Goal: Task Accomplishment & Management: Use online tool/utility

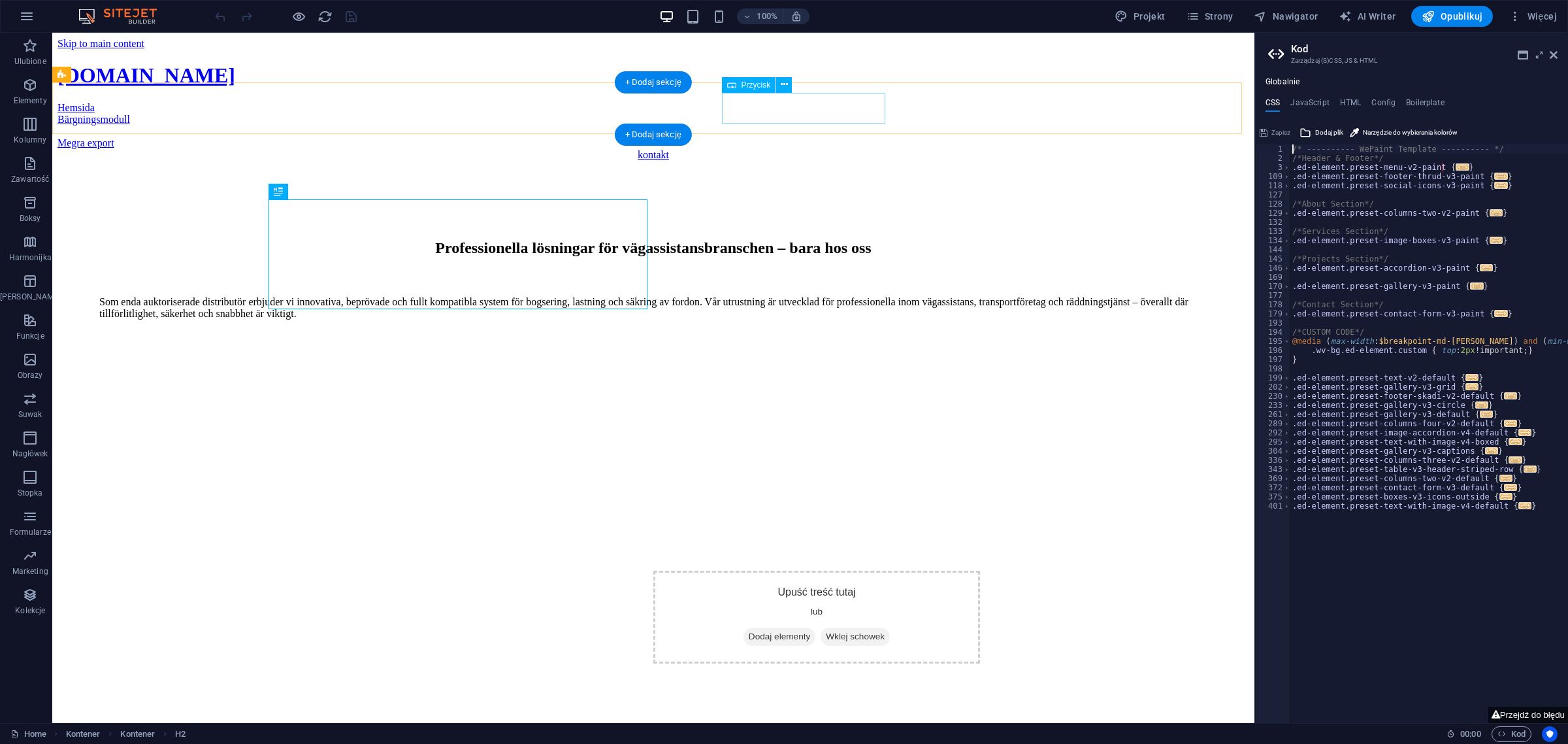
click at [792, 137] on div "Megra export" at bounding box center [653, 143] width 1192 height 12
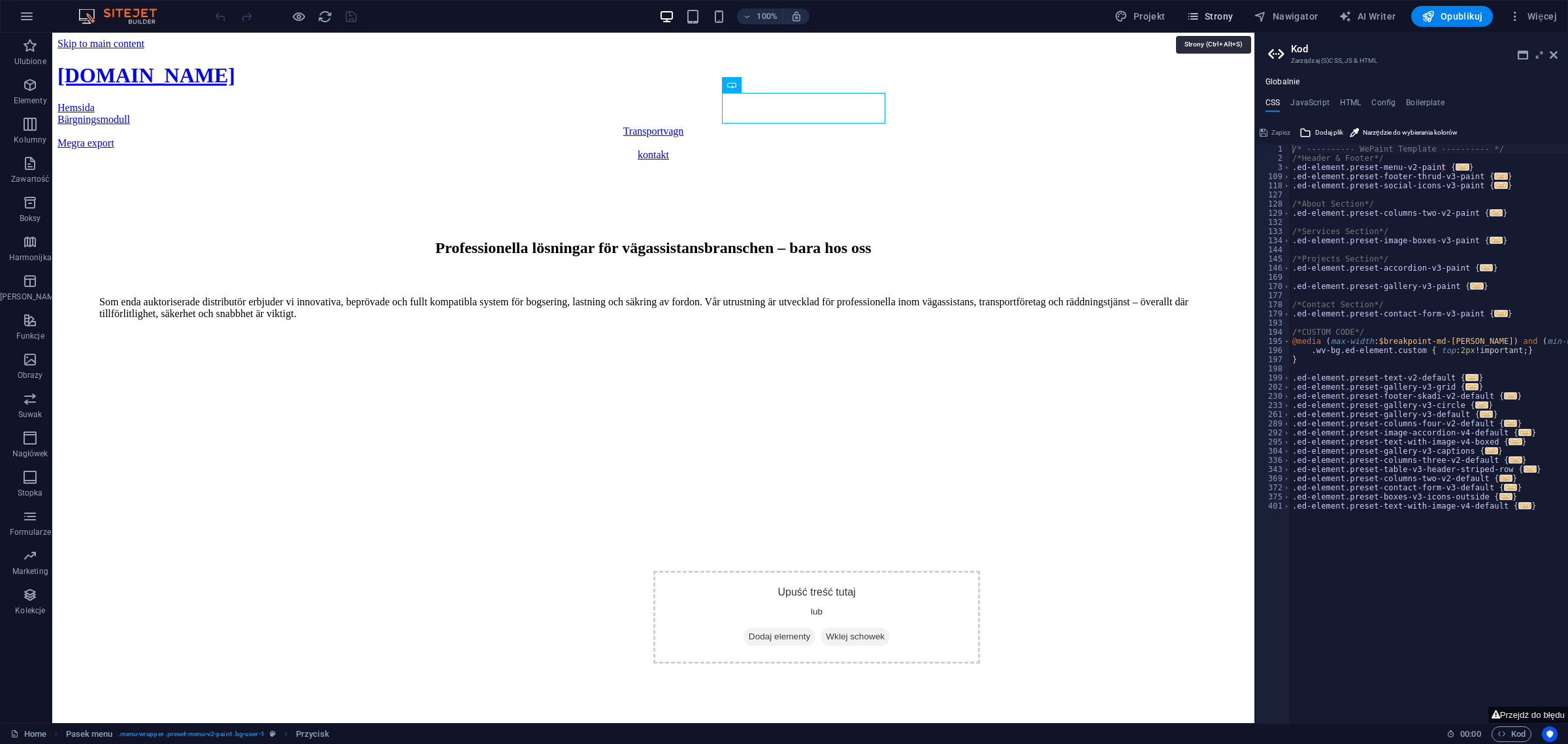
click at [1207, 14] on span "Strony" at bounding box center [1210, 16] width 47 height 13
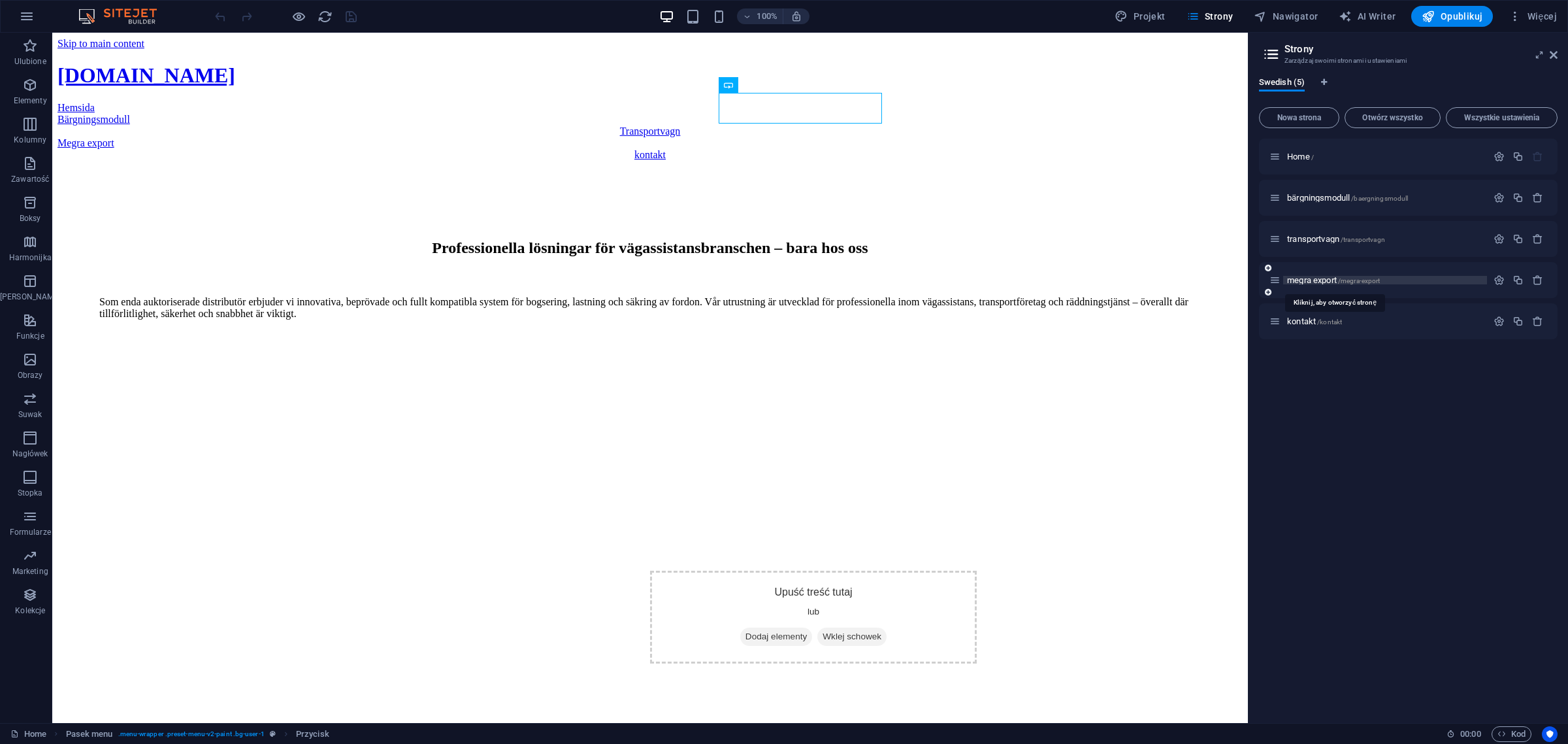
click at [1320, 281] on span "megra export /megra-export" at bounding box center [1333, 280] width 92 height 10
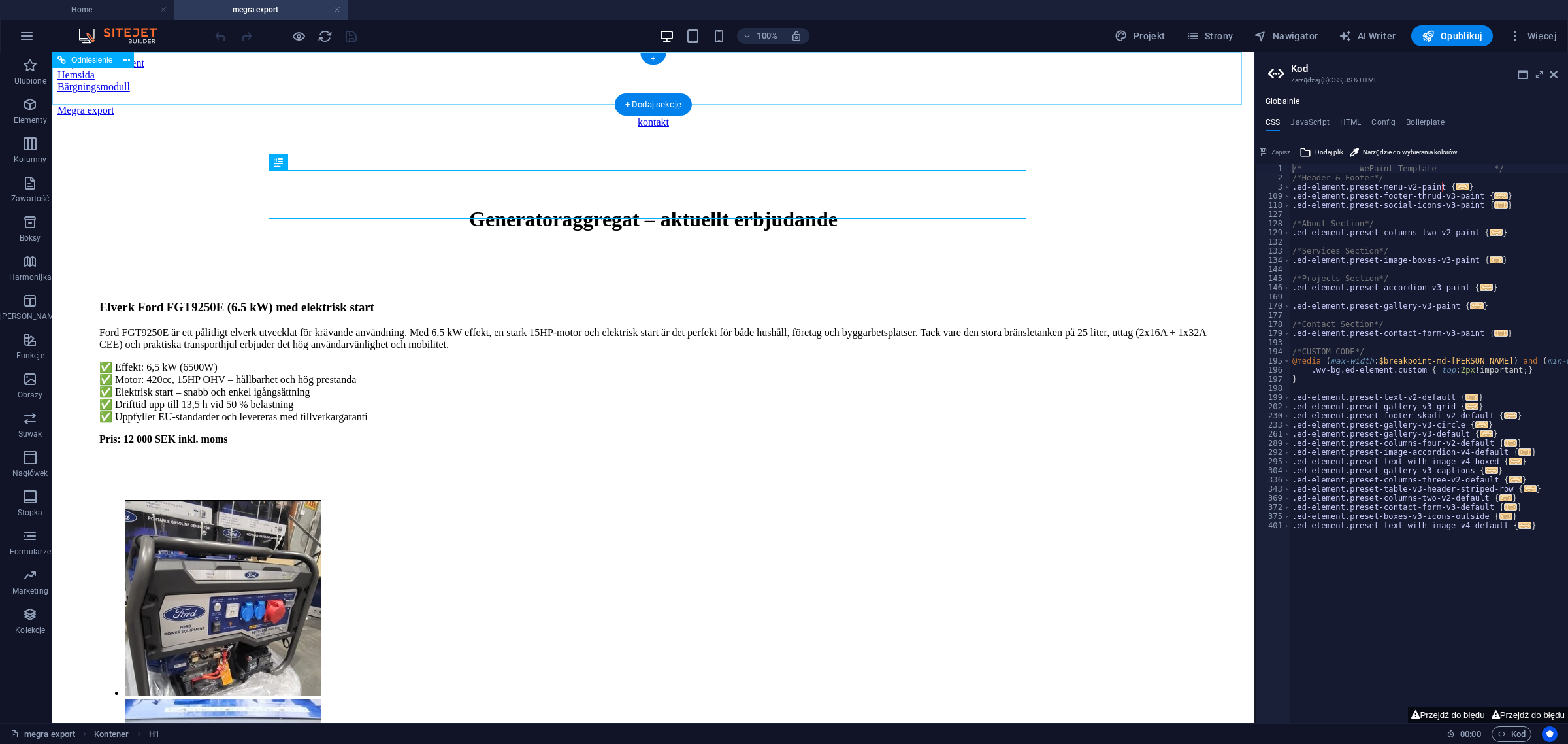
click at [815, 104] on div "Megra export" at bounding box center [653, 110] width 1192 height 12
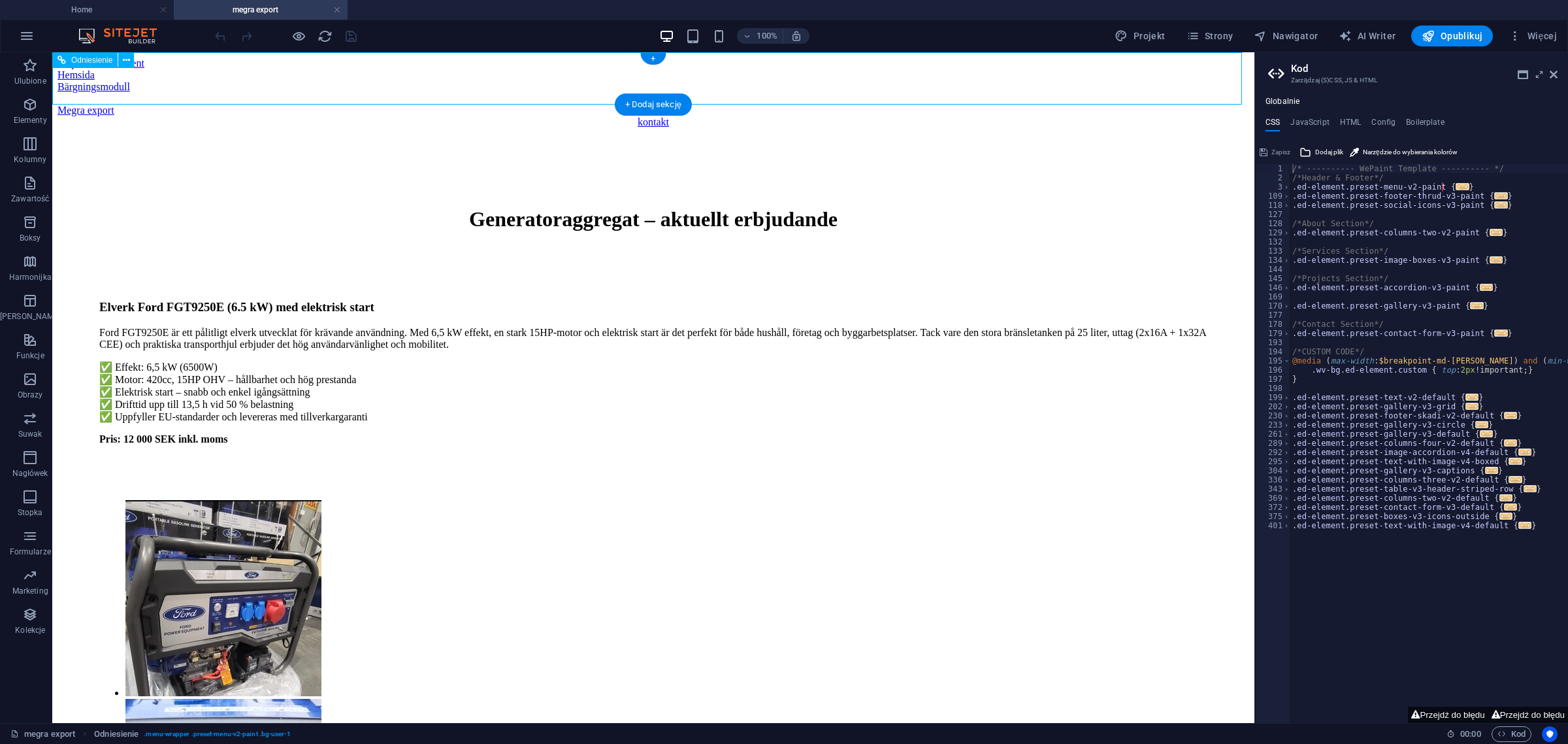
click at [815, 104] on div "Megra export" at bounding box center [653, 110] width 1192 height 12
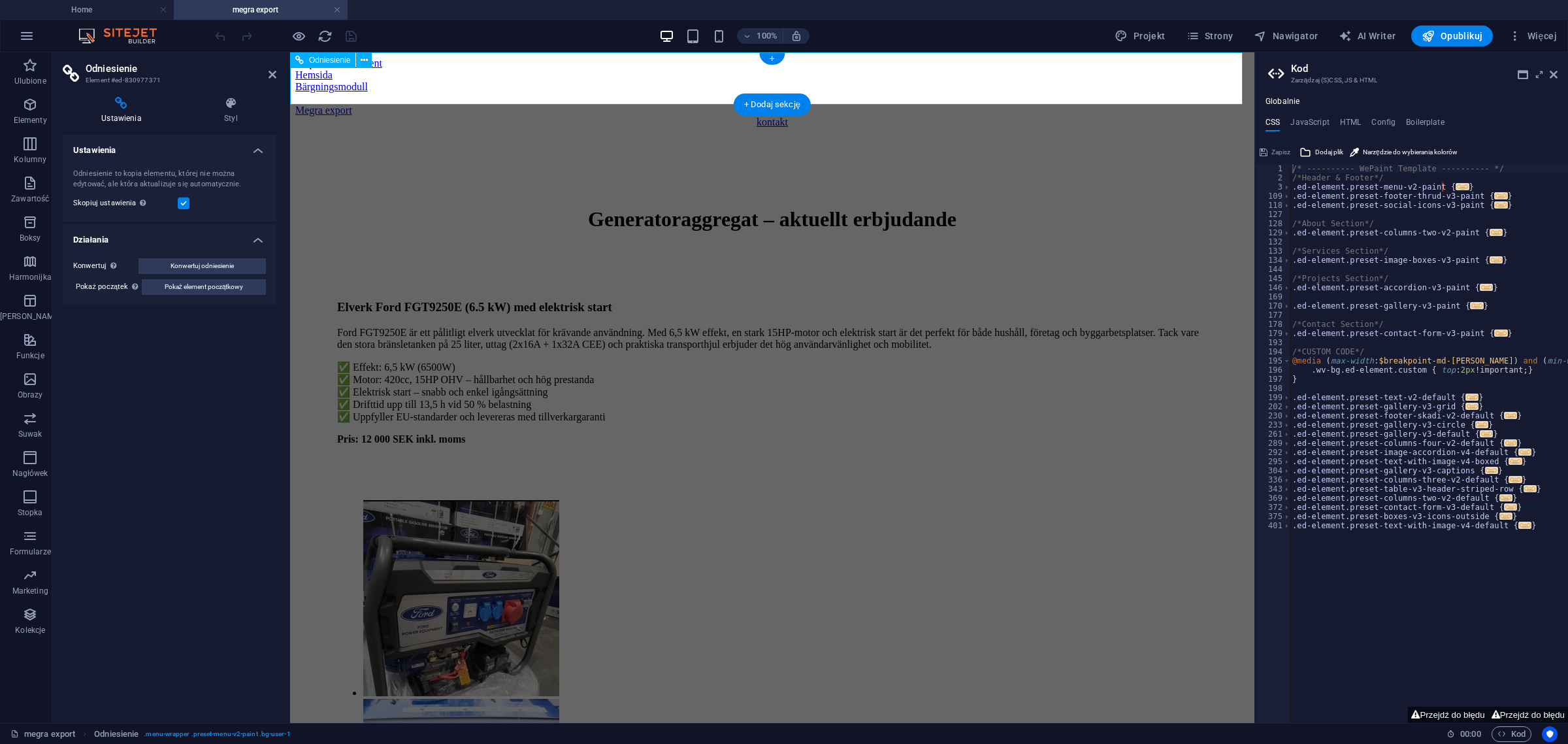
click at [592, 81] on div "Bärgningsmodull" at bounding box center [773, 87] width 955 height 12
click at [249, 99] on icon at bounding box center [231, 102] width 90 height 13
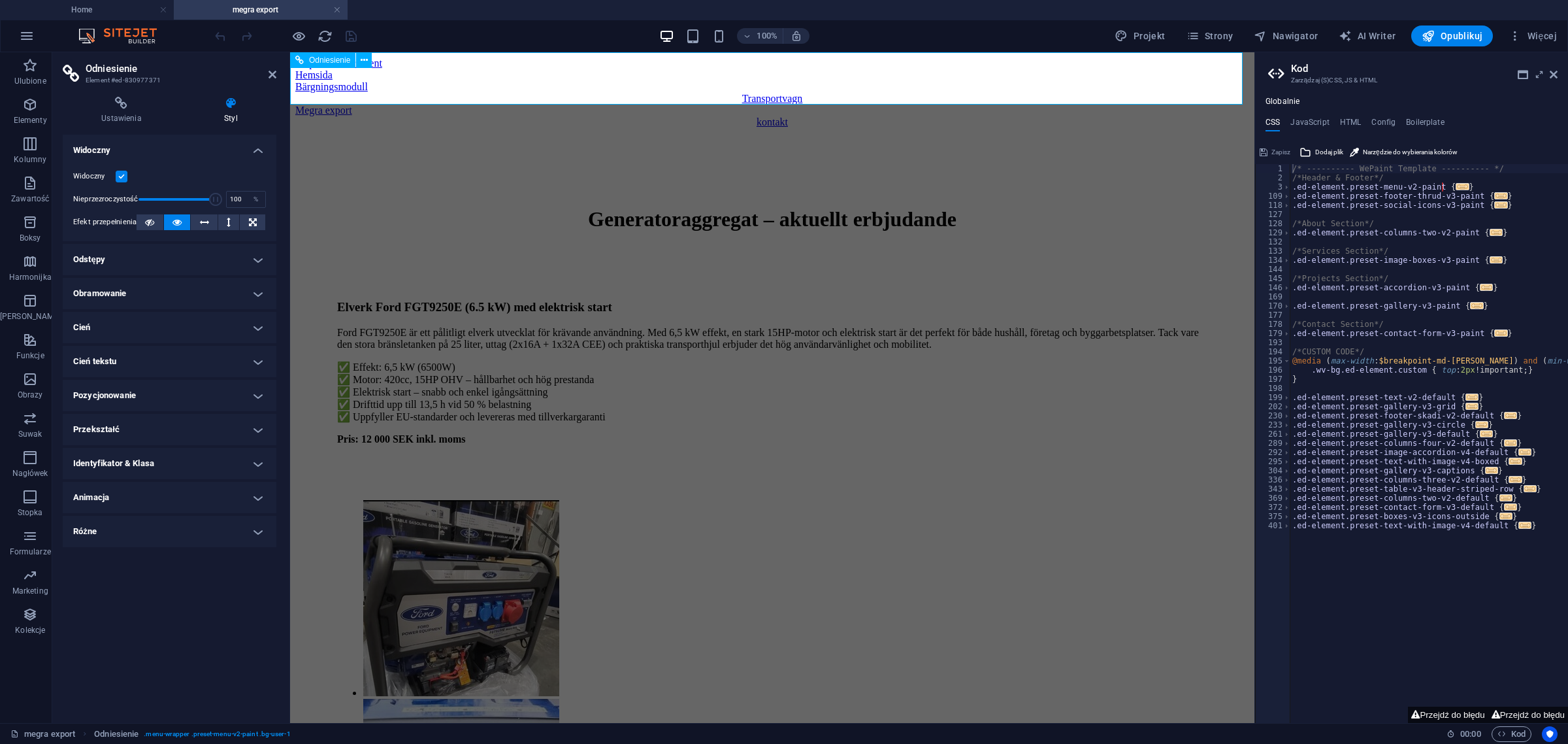
click at [905, 104] on div "Megra export" at bounding box center [773, 110] width 955 height 12
click at [119, 106] on icon at bounding box center [121, 102] width 117 height 13
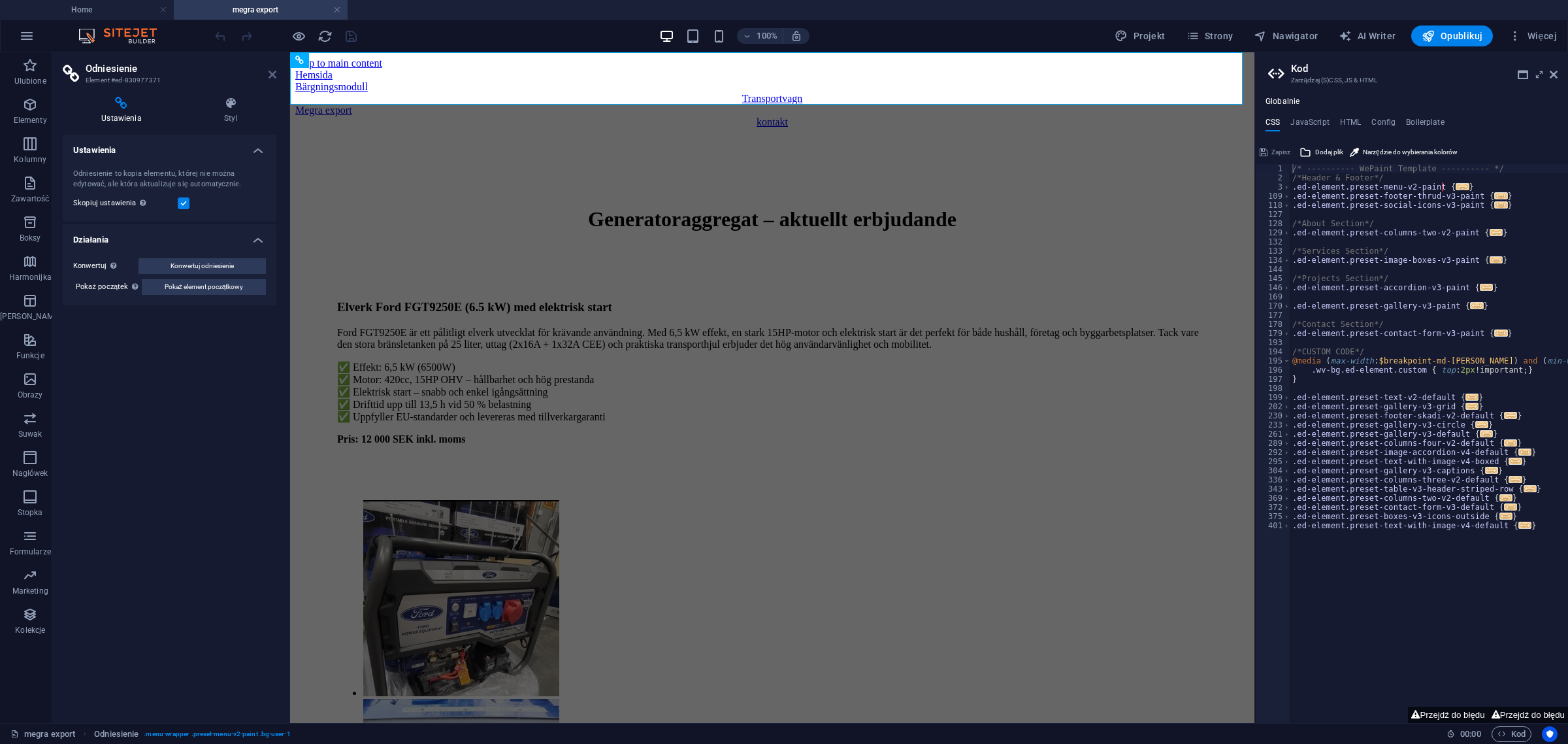
click at [275, 74] on icon at bounding box center [272, 75] width 8 height 11
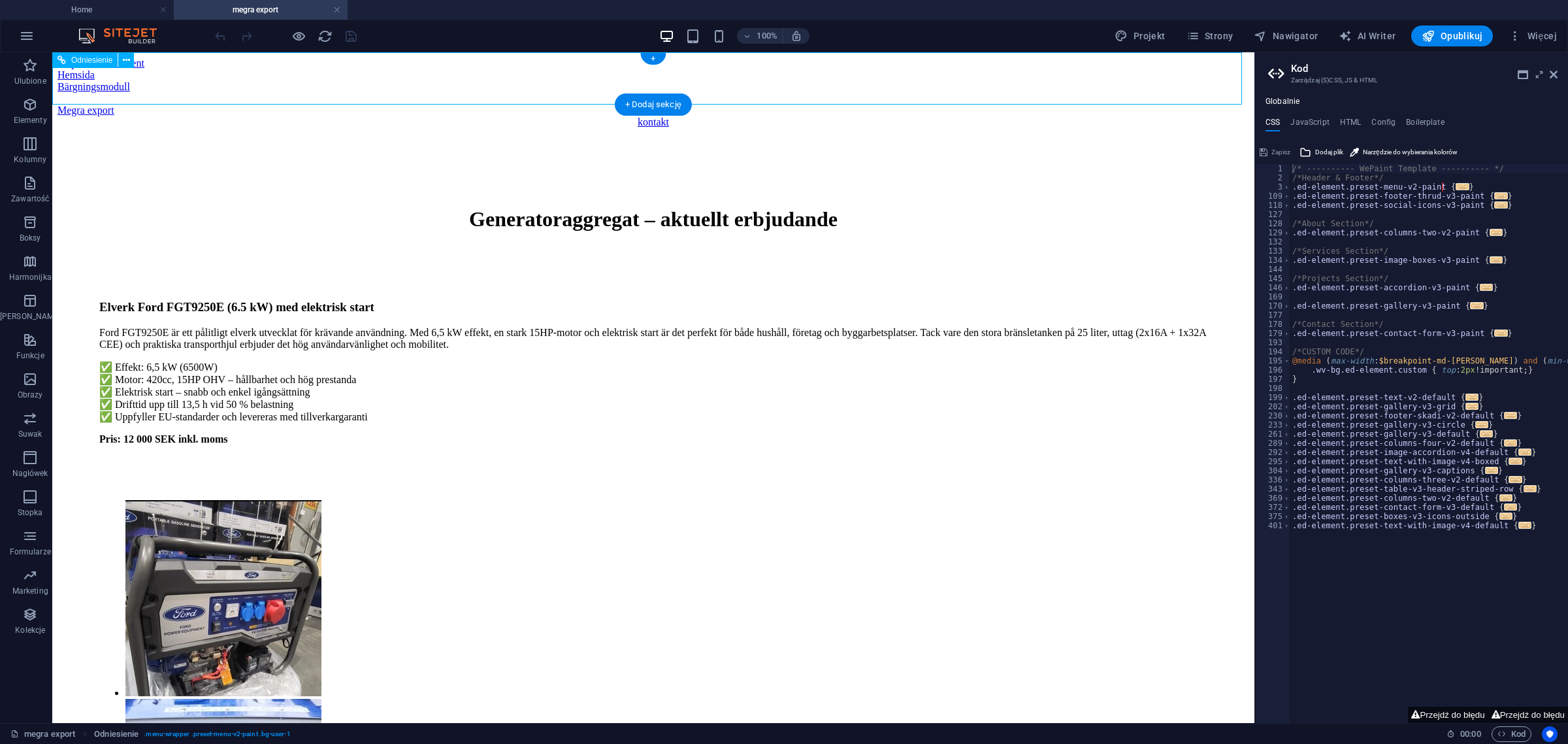
click at [338, 76] on div "Hemsida" at bounding box center [653, 76] width 1192 height 12
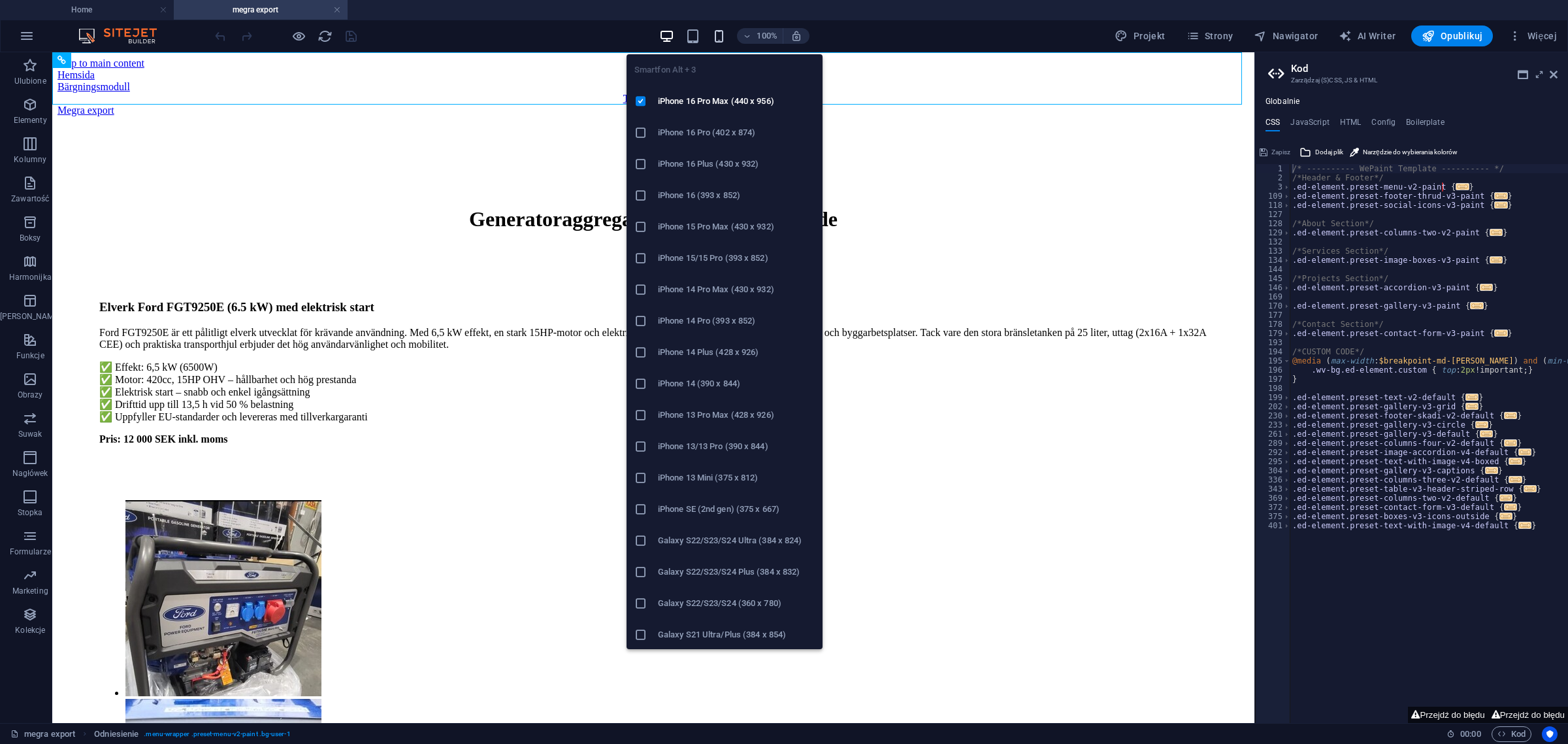
click at [724, 35] on icon "button" at bounding box center [719, 36] width 15 height 15
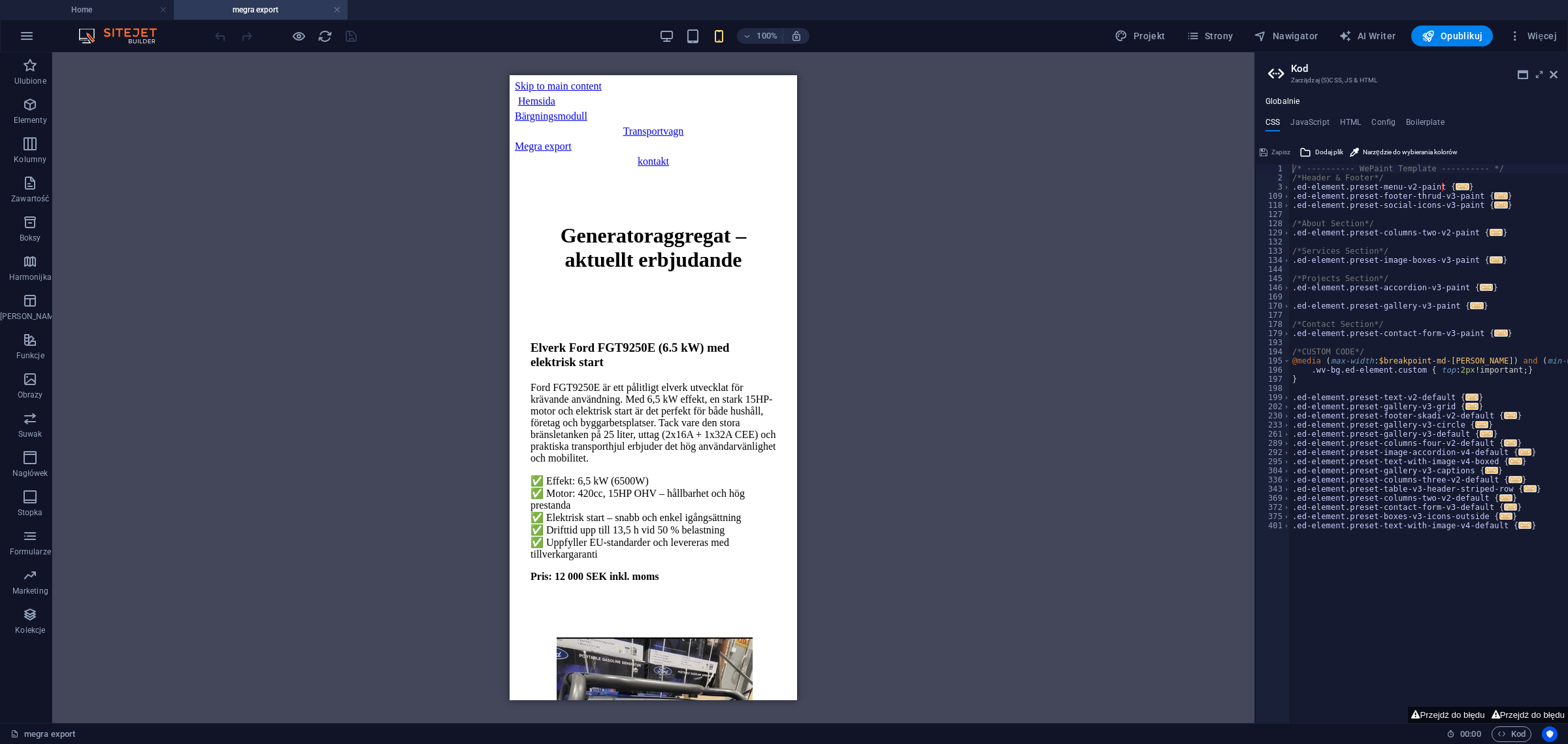
drag, startPoint x: 789, startPoint y: 100, endPoint x: 1337, endPoint y: 155, distance: 550.8
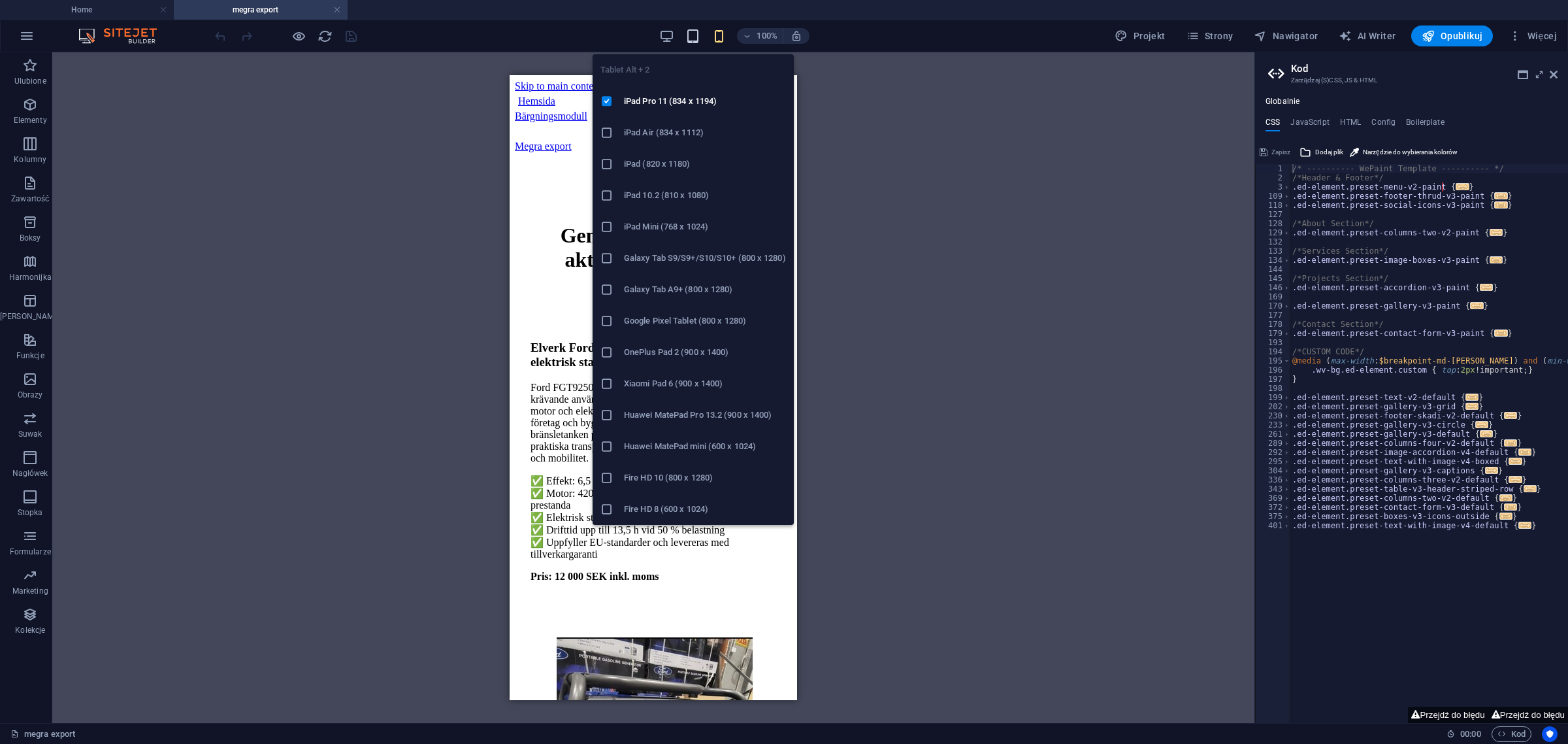
click at [701, 33] on icon "button" at bounding box center [692, 36] width 15 height 15
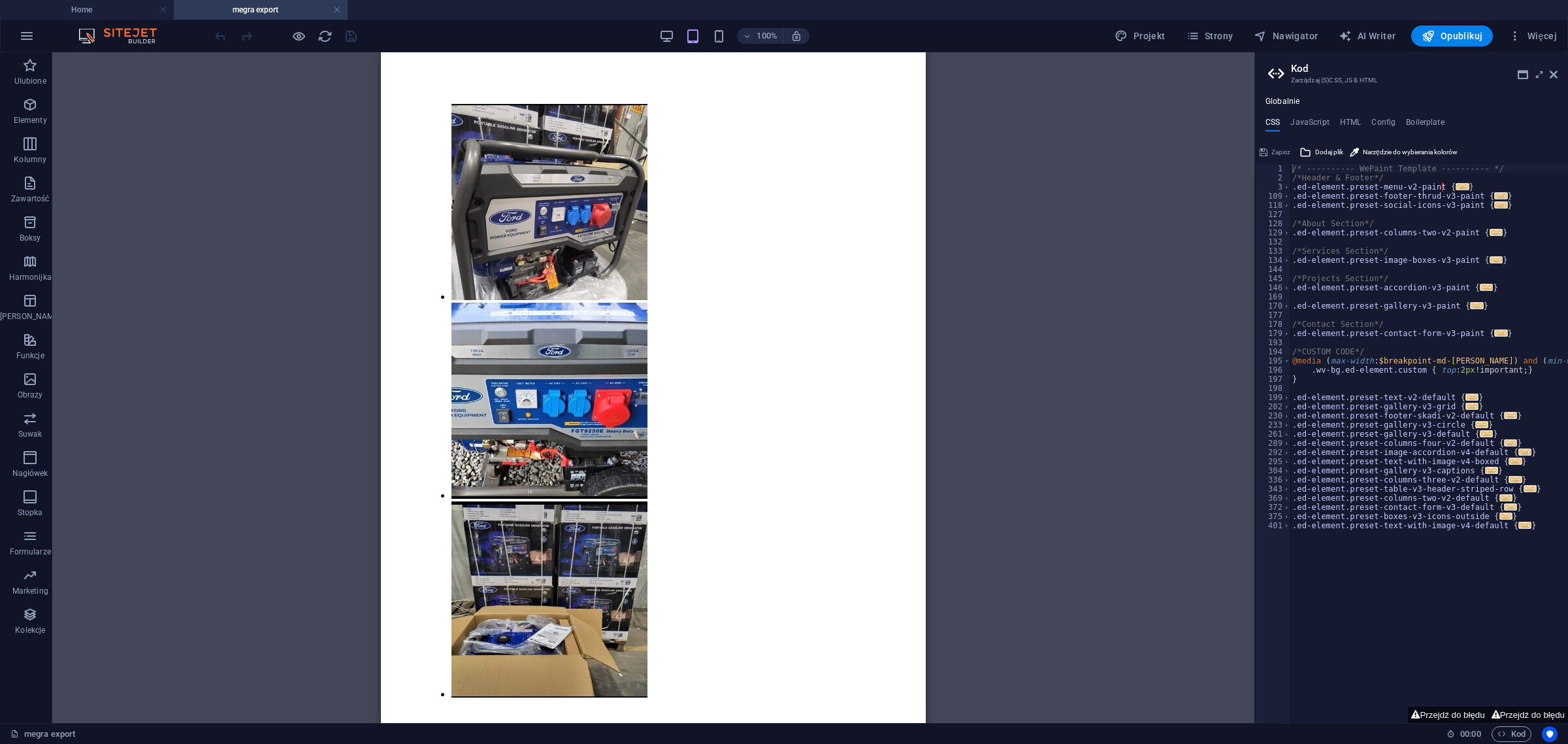
drag, startPoint x: 920, startPoint y: 111, endPoint x: 1320, endPoint y: 254, distance: 424.8
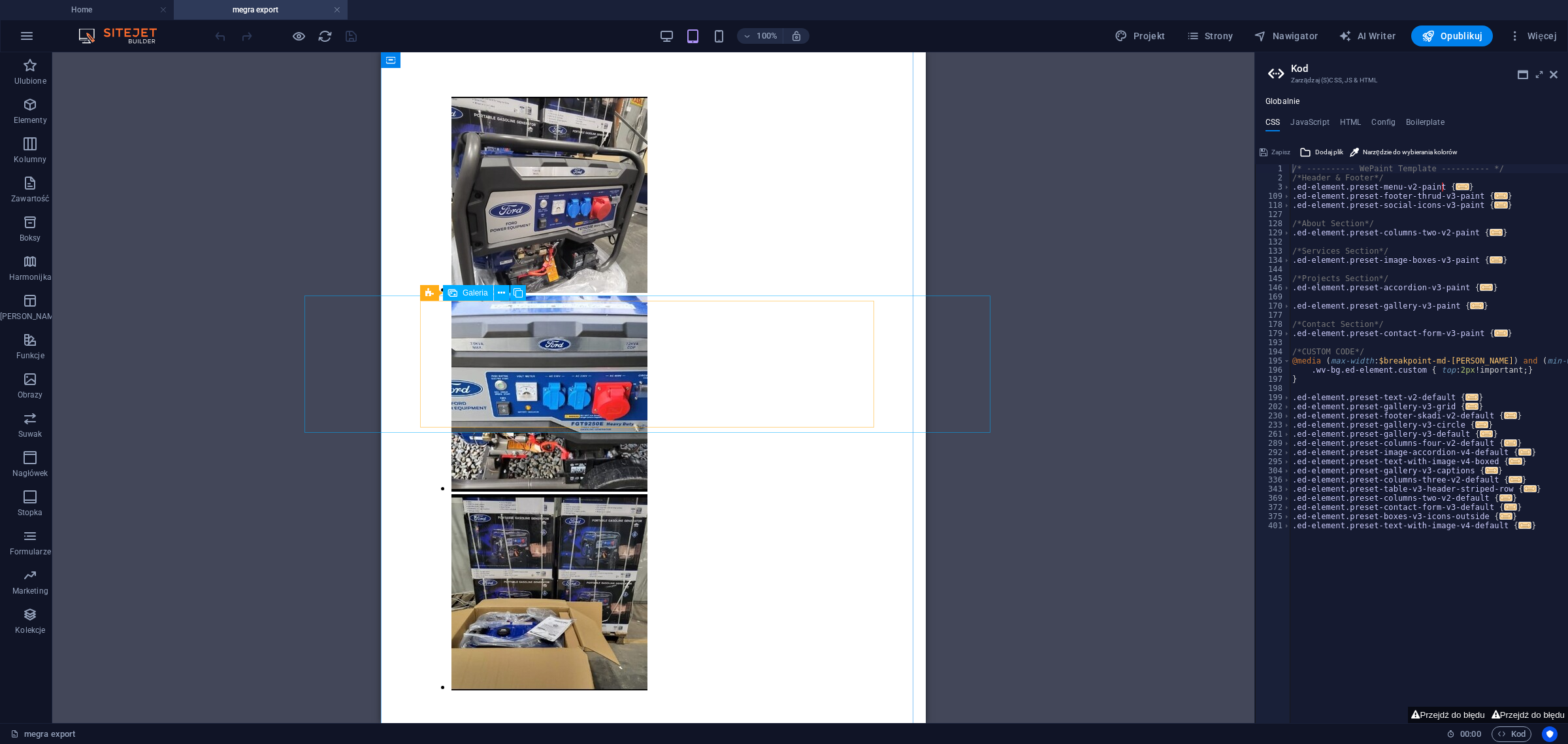
click at [518, 368] on li at bounding box center [549, 395] width 196 height 199
select select "4"
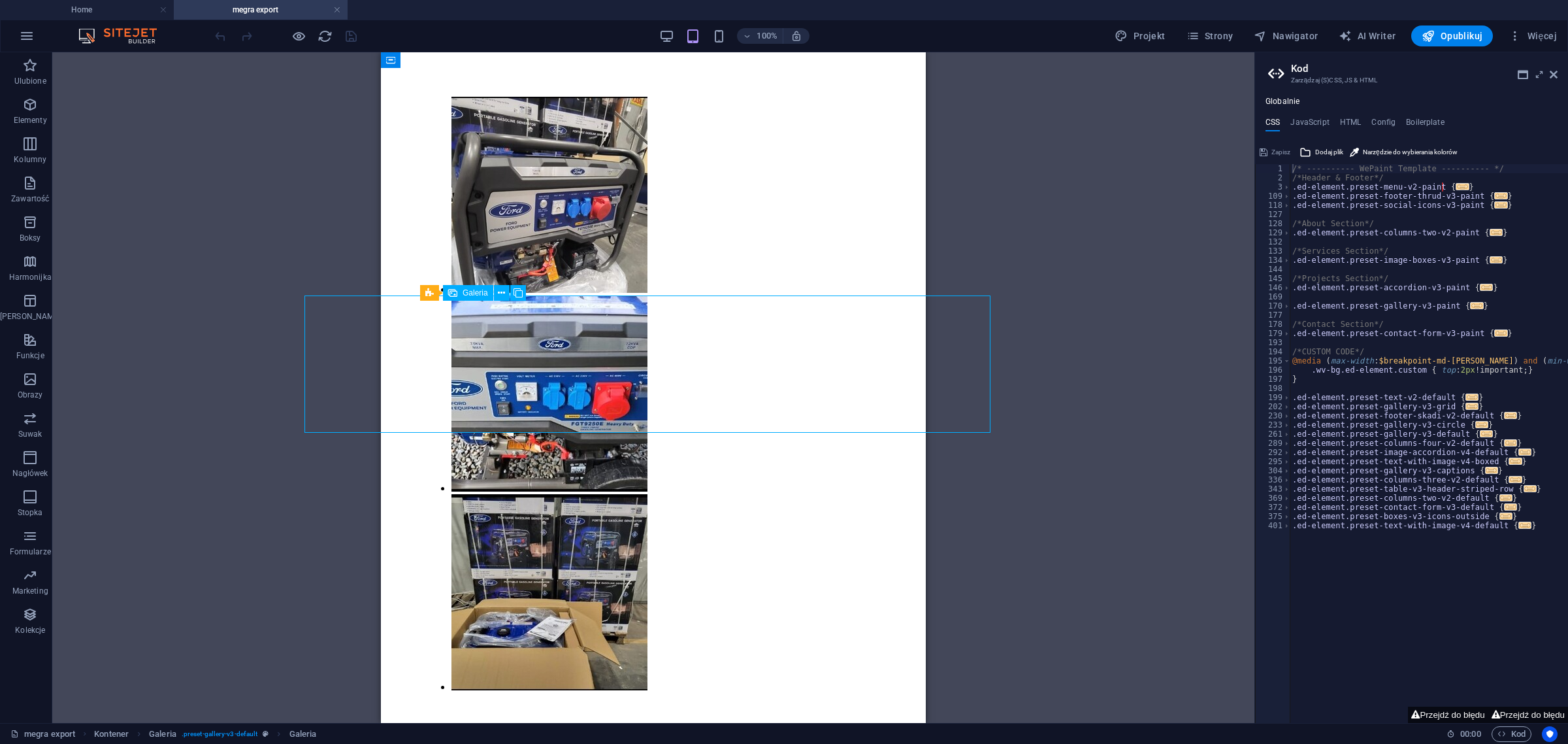
select select "px"
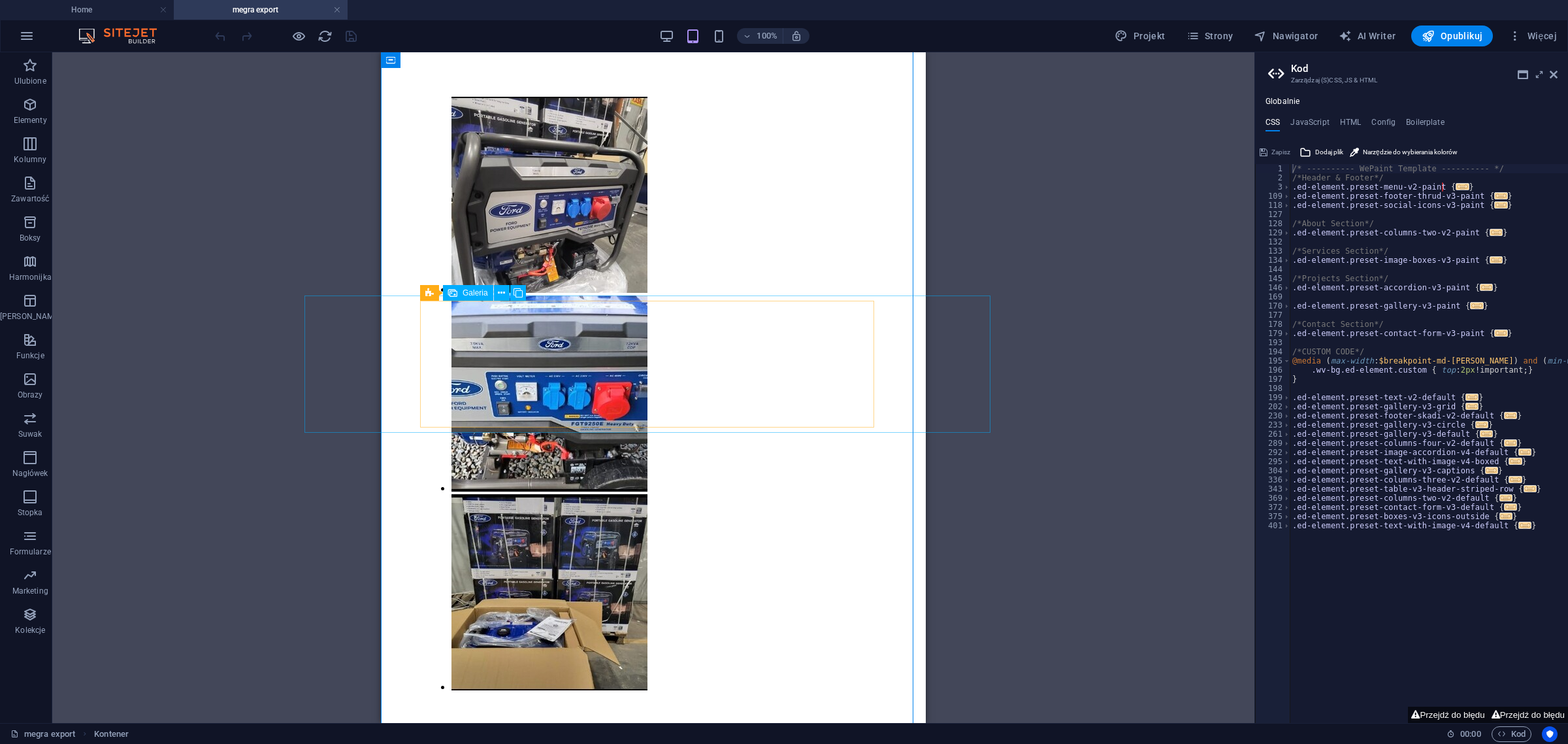
click at [518, 368] on li at bounding box center [549, 395] width 196 height 199
select select "4"
select select "px"
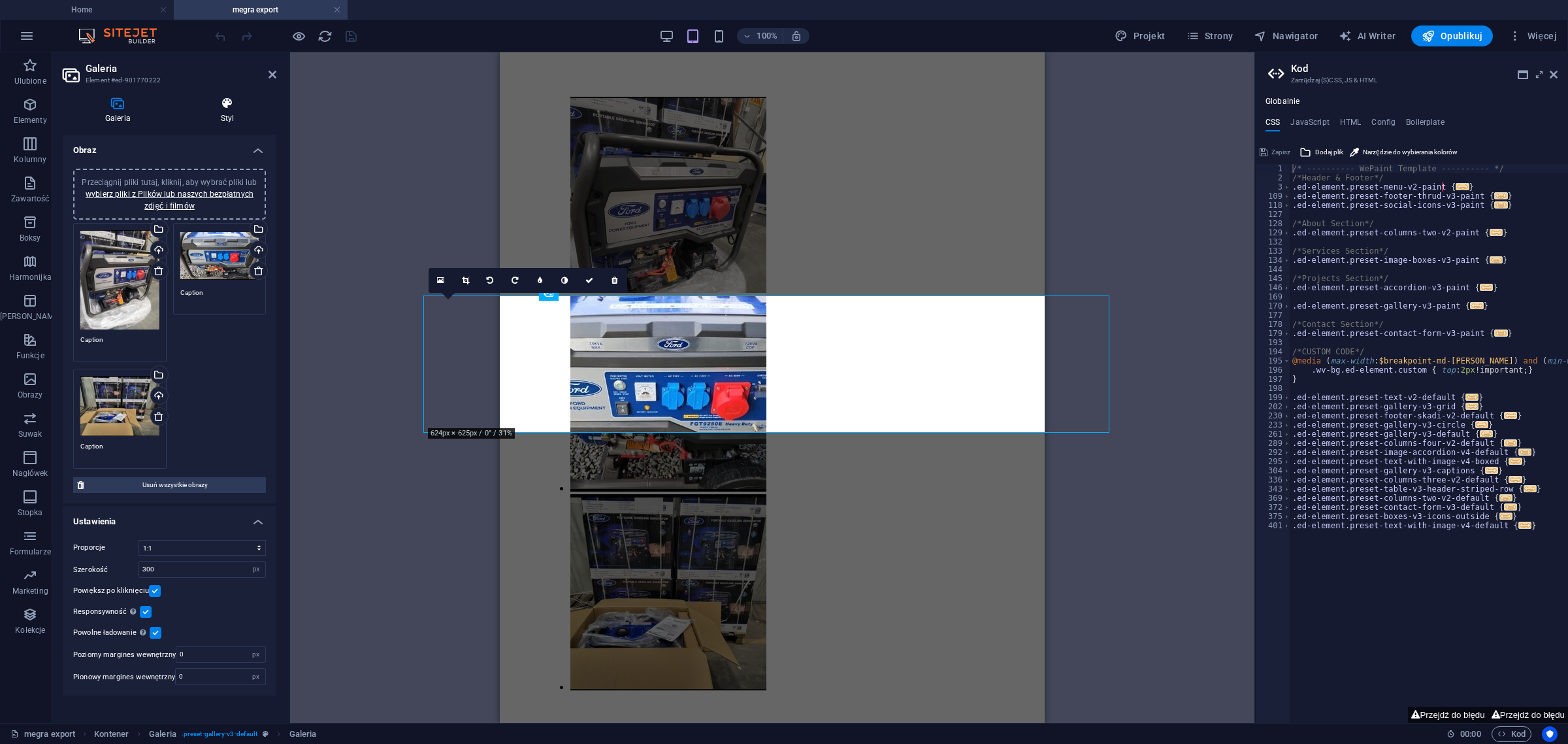
drag, startPoint x: 230, startPoint y: 92, endPoint x: 220, endPoint y: 109, distance: 19.7
click at [220, 109] on div "Galeria Styl Obraz Przeciągnij pliki tutaj, kliknij, aby wybrać pliki lub wybie…" at bounding box center [170, 405] width 235 height 637
click at [220, 109] on icon at bounding box center [227, 102] width 98 height 13
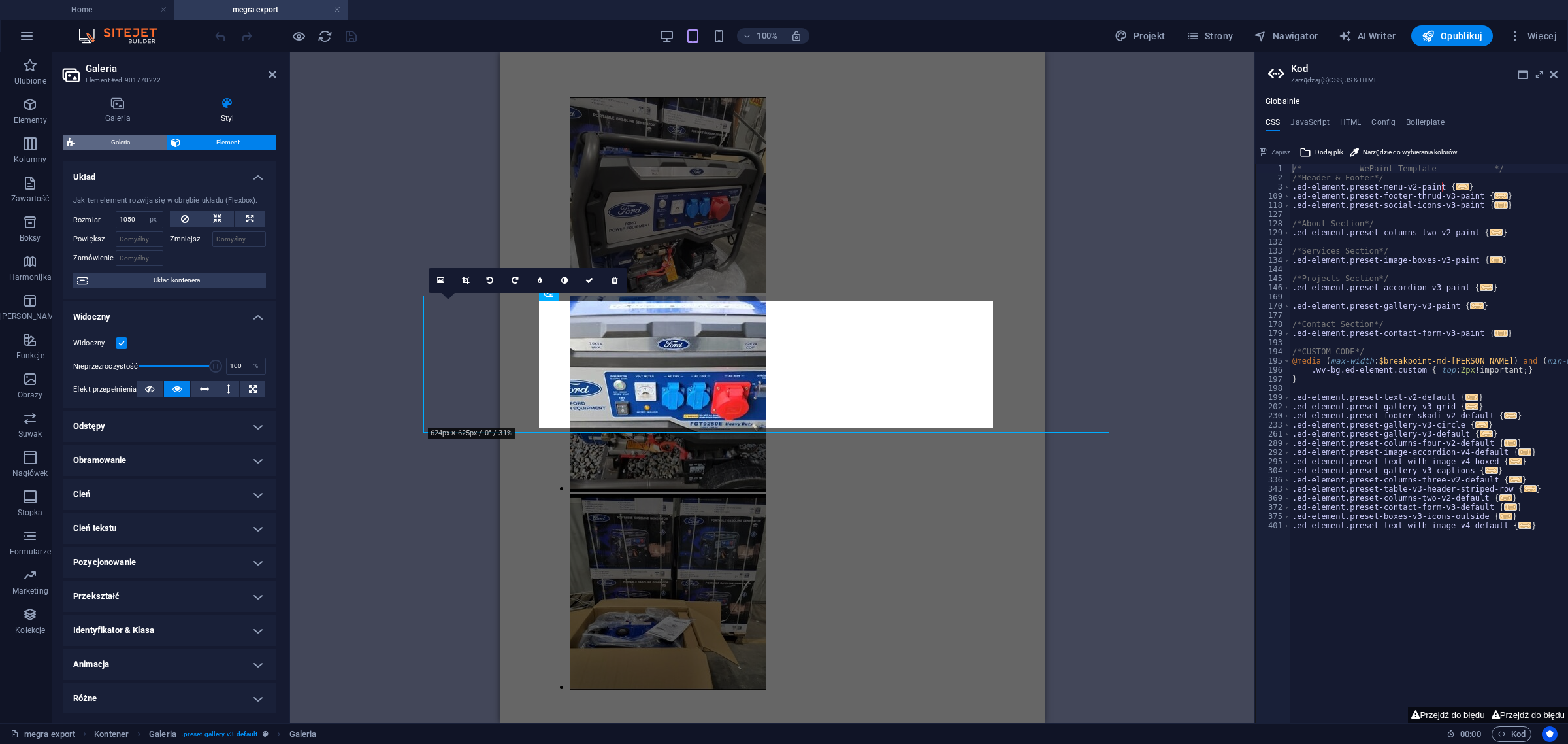
click at [98, 139] on span "Galeria" at bounding box center [121, 142] width 84 height 16
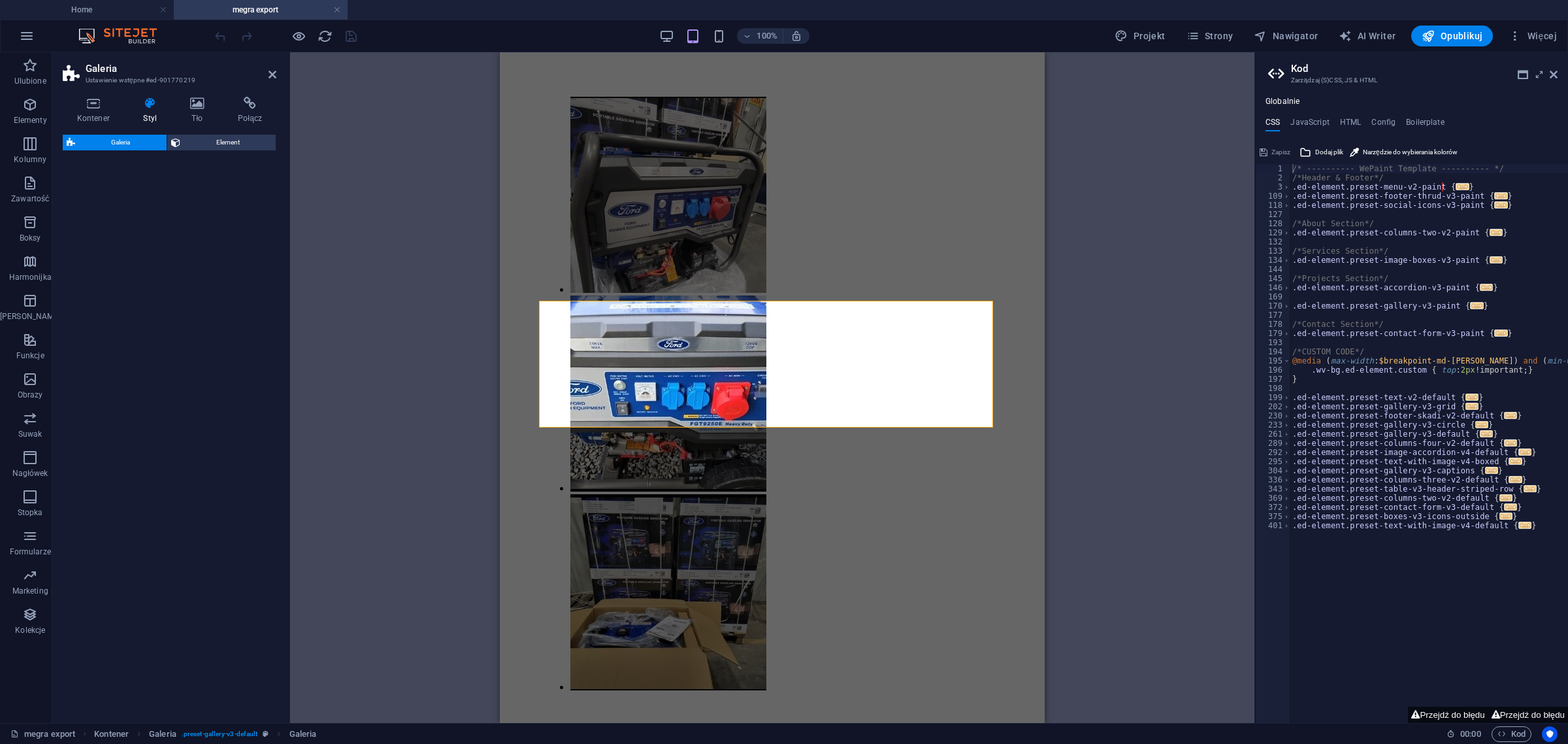
select select "rem"
select select "preset-gallery-v3-default"
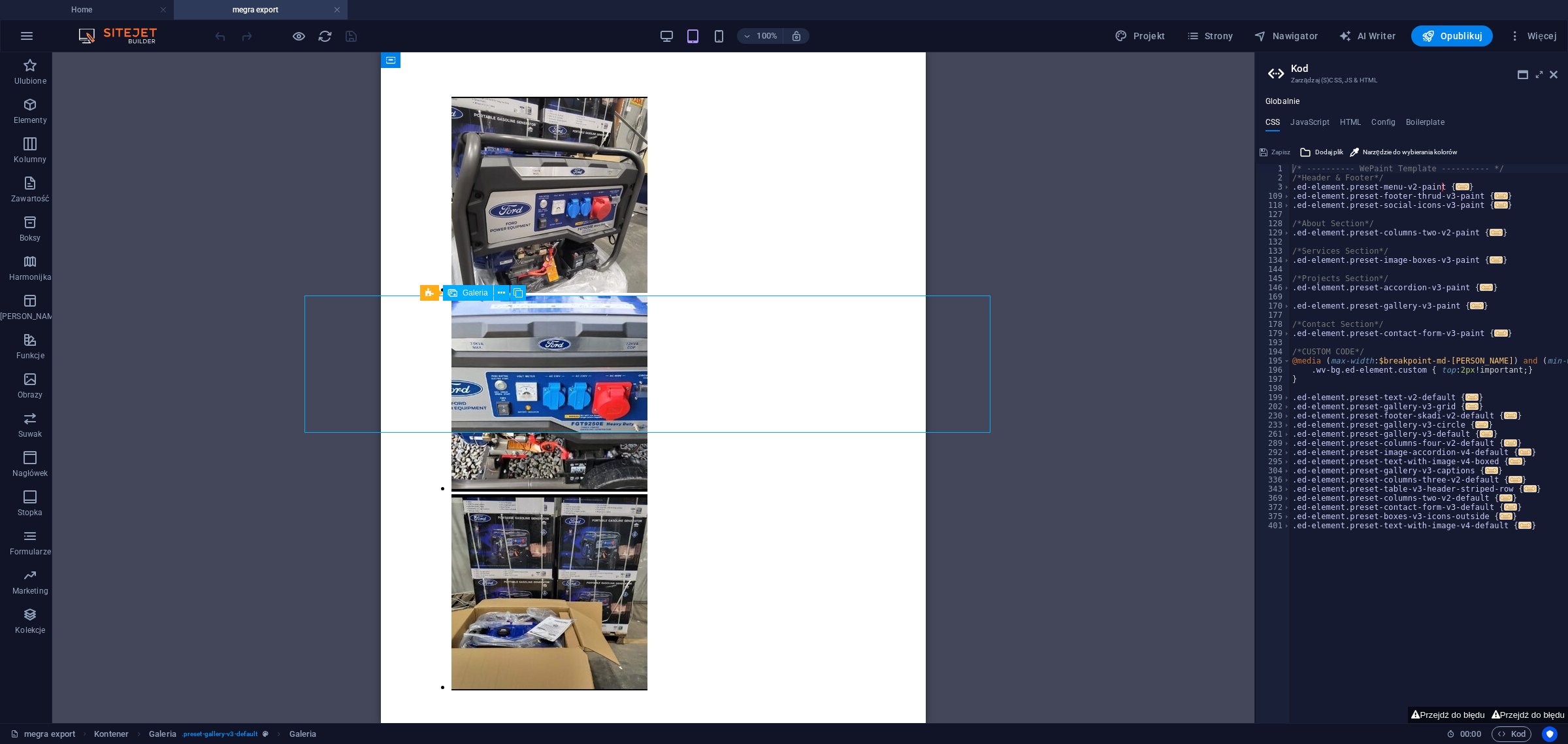
drag, startPoint x: 502, startPoint y: 382, endPoint x: 722, endPoint y: 369, distance: 220.4
click at [722, 369] on div at bounding box center [653, 394] width 456 height 596
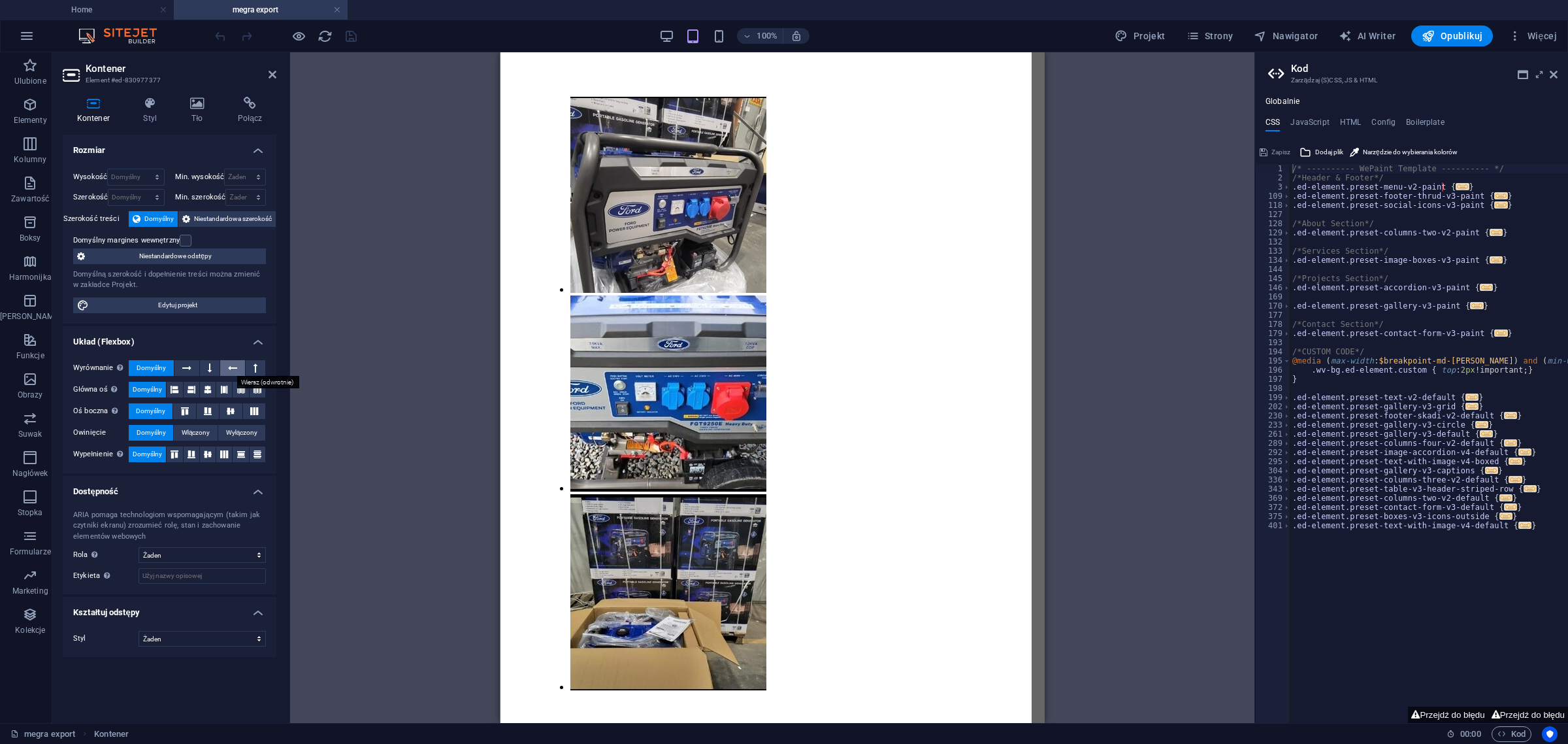
click at [238, 368] on button at bounding box center [232, 368] width 25 height 16
click at [145, 368] on span "Domyślny" at bounding box center [151, 368] width 30 height 16
click at [160, 218] on span "Domyślny" at bounding box center [159, 219] width 30 height 16
click at [155, 109] on h4 "Styl" at bounding box center [152, 110] width 47 height 28
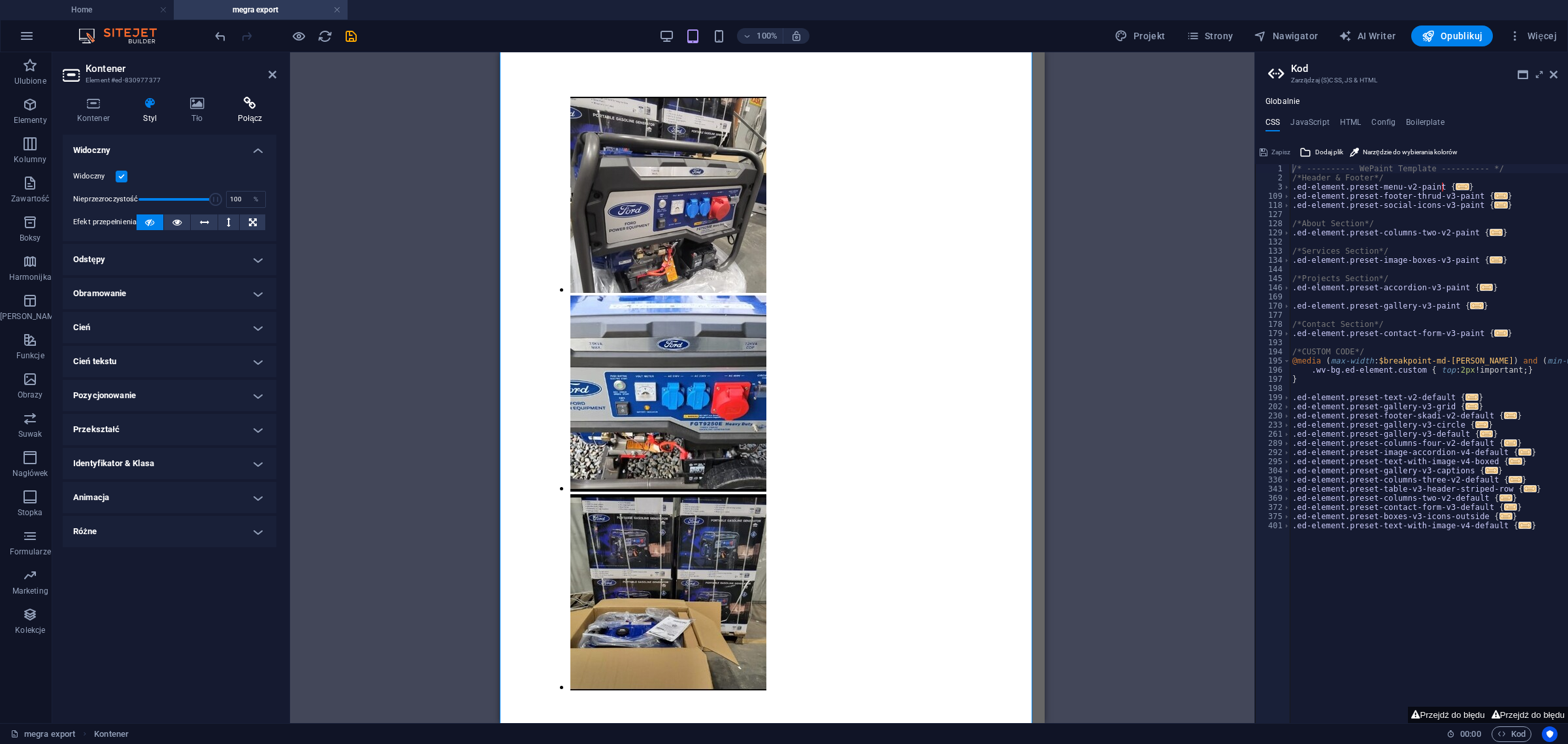
click at [252, 107] on icon at bounding box center [250, 102] width 53 height 13
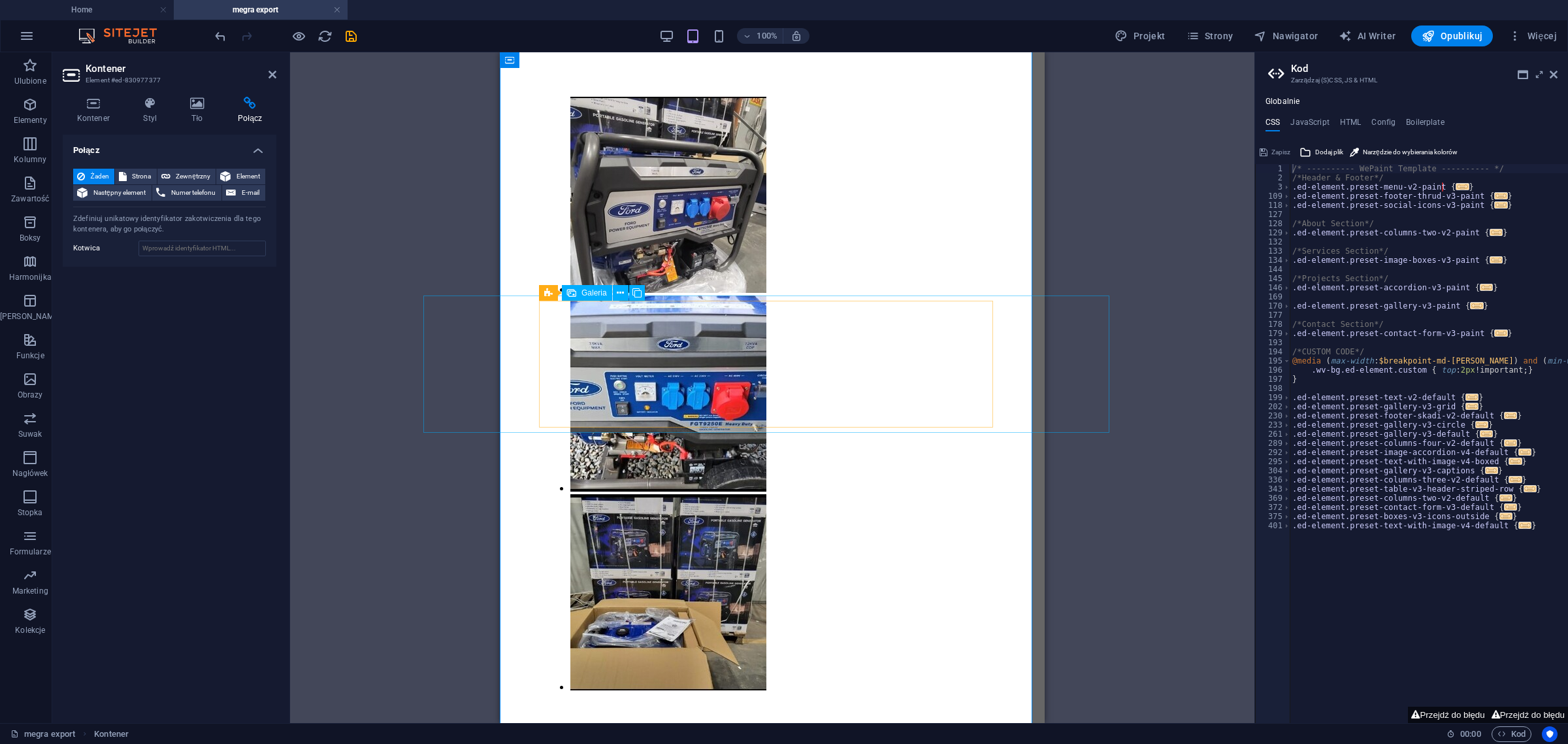
click at [662, 367] on li at bounding box center [668, 395] width 196 height 199
click at [590, 291] on span "Galeria" at bounding box center [595, 292] width 26 height 8
click at [641, 292] on icon at bounding box center [636, 293] width 9 height 14
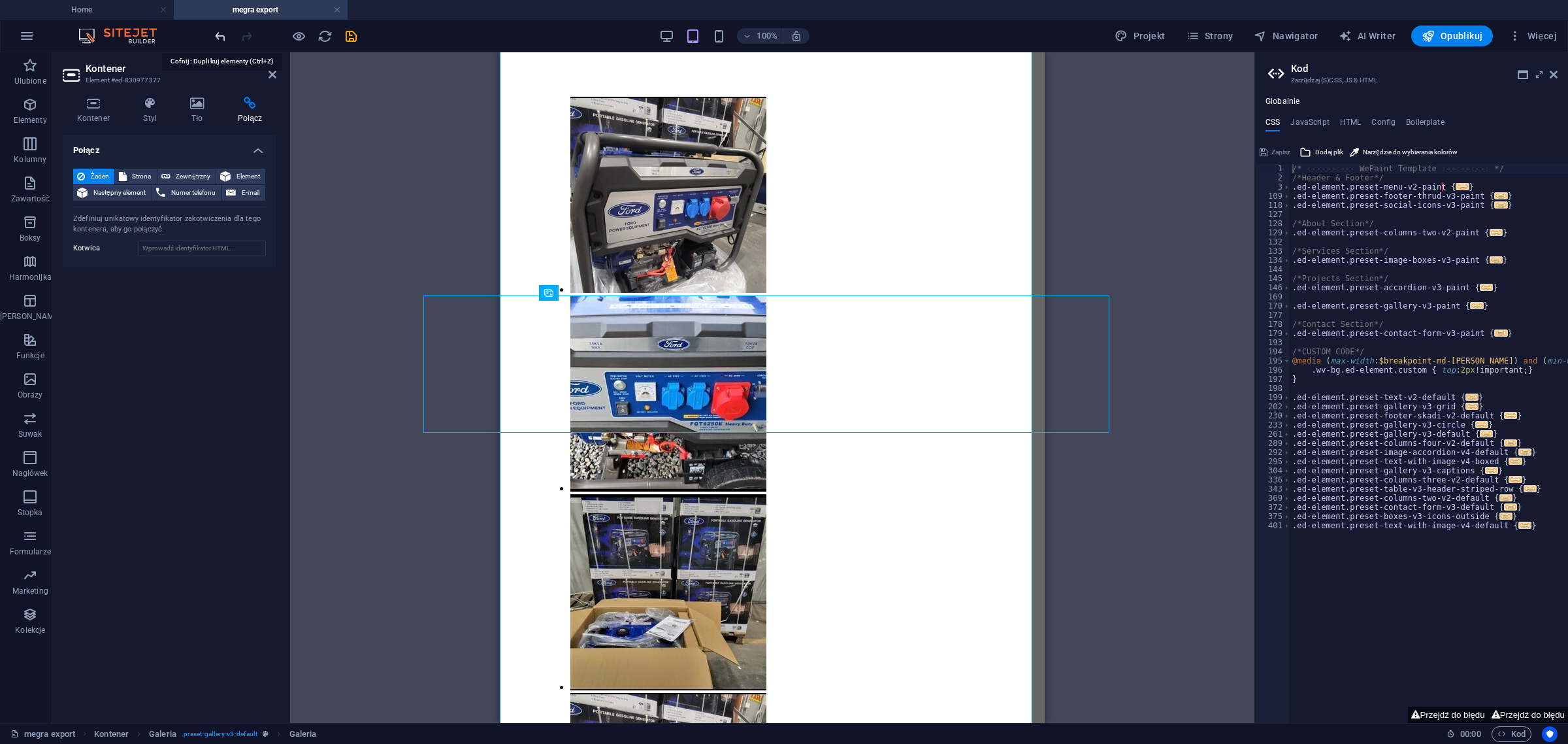
click at [220, 31] on icon "undo" at bounding box center [220, 36] width 15 height 15
click at [207, 106] on icon at bounding box center [197, 102] width 43 height 13
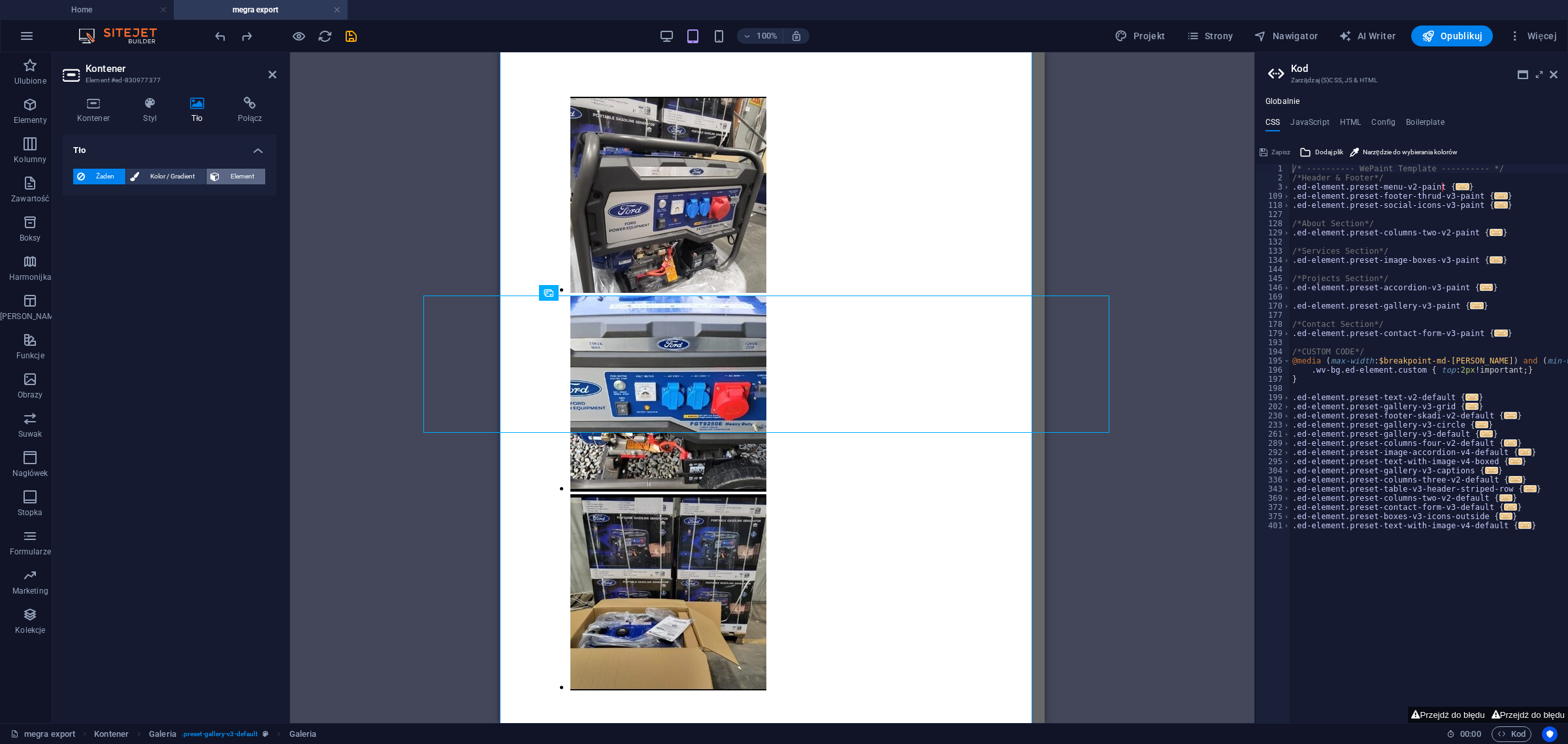
click at [241, 178] on span "Element" at bounding box center [243, 177] width 38 height 16
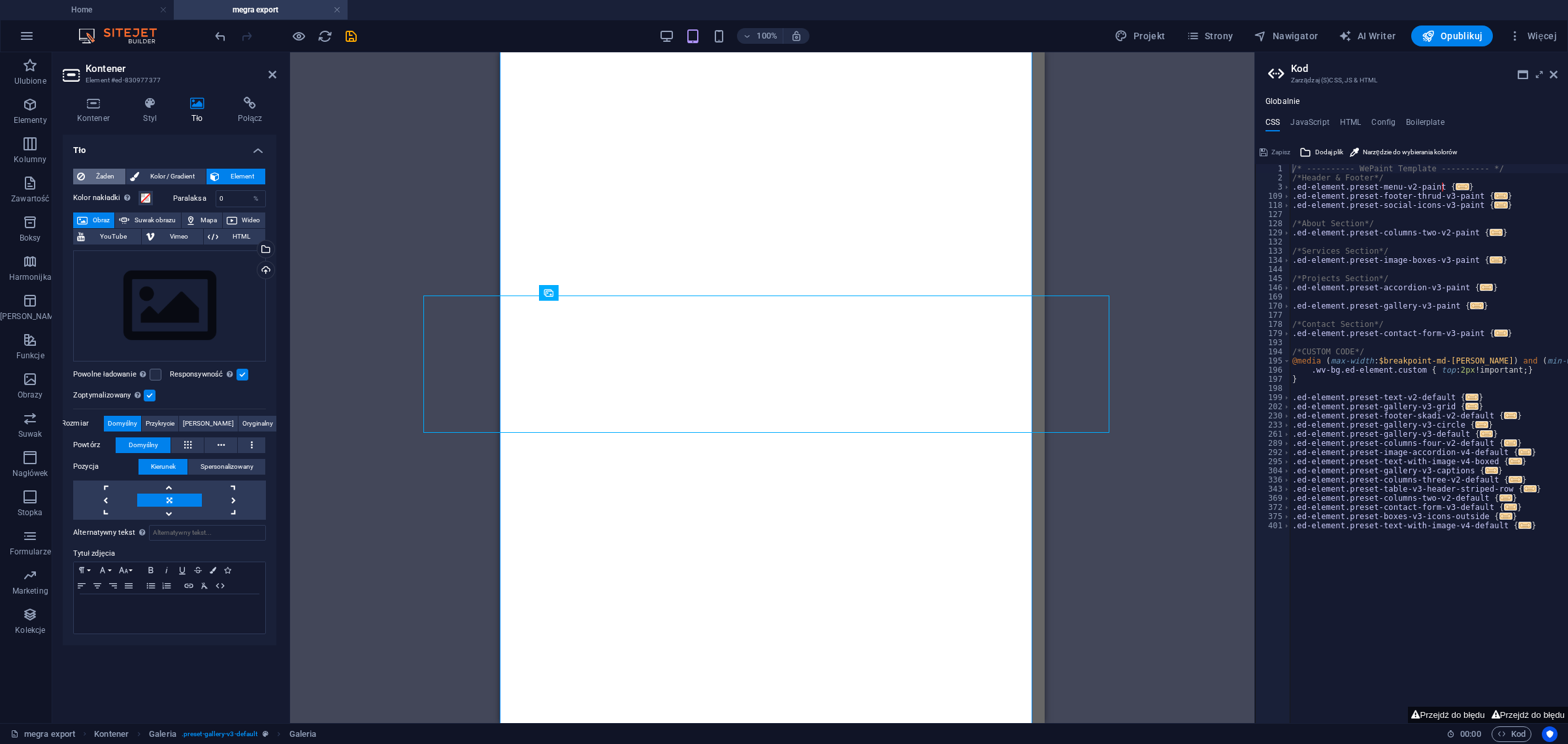
click at [100, 175] on span "Żaden" at bounding box center [104, 177] width 33 height 16
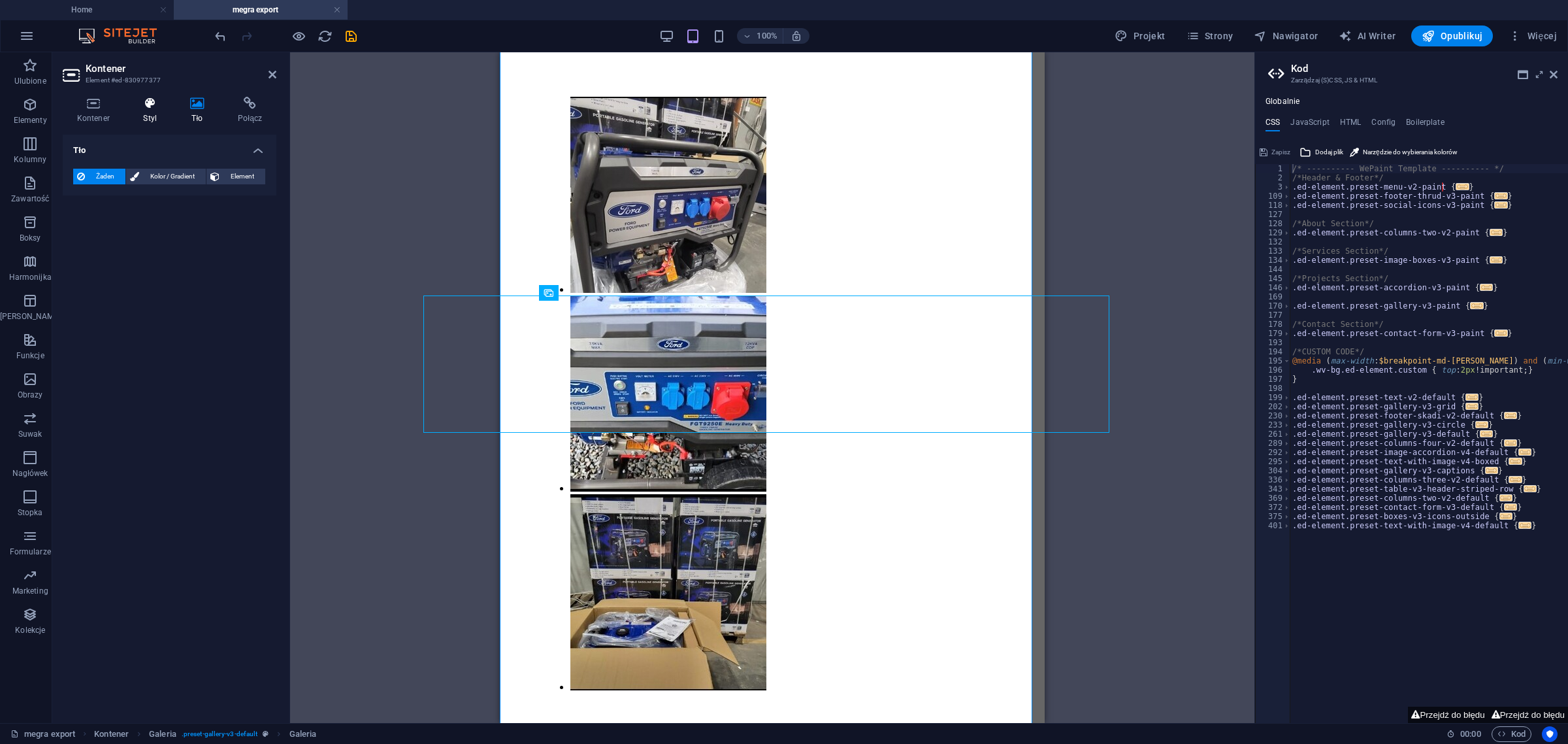
click at [144, 105] on icon at bounding box center [150, 102] width 42 height 13
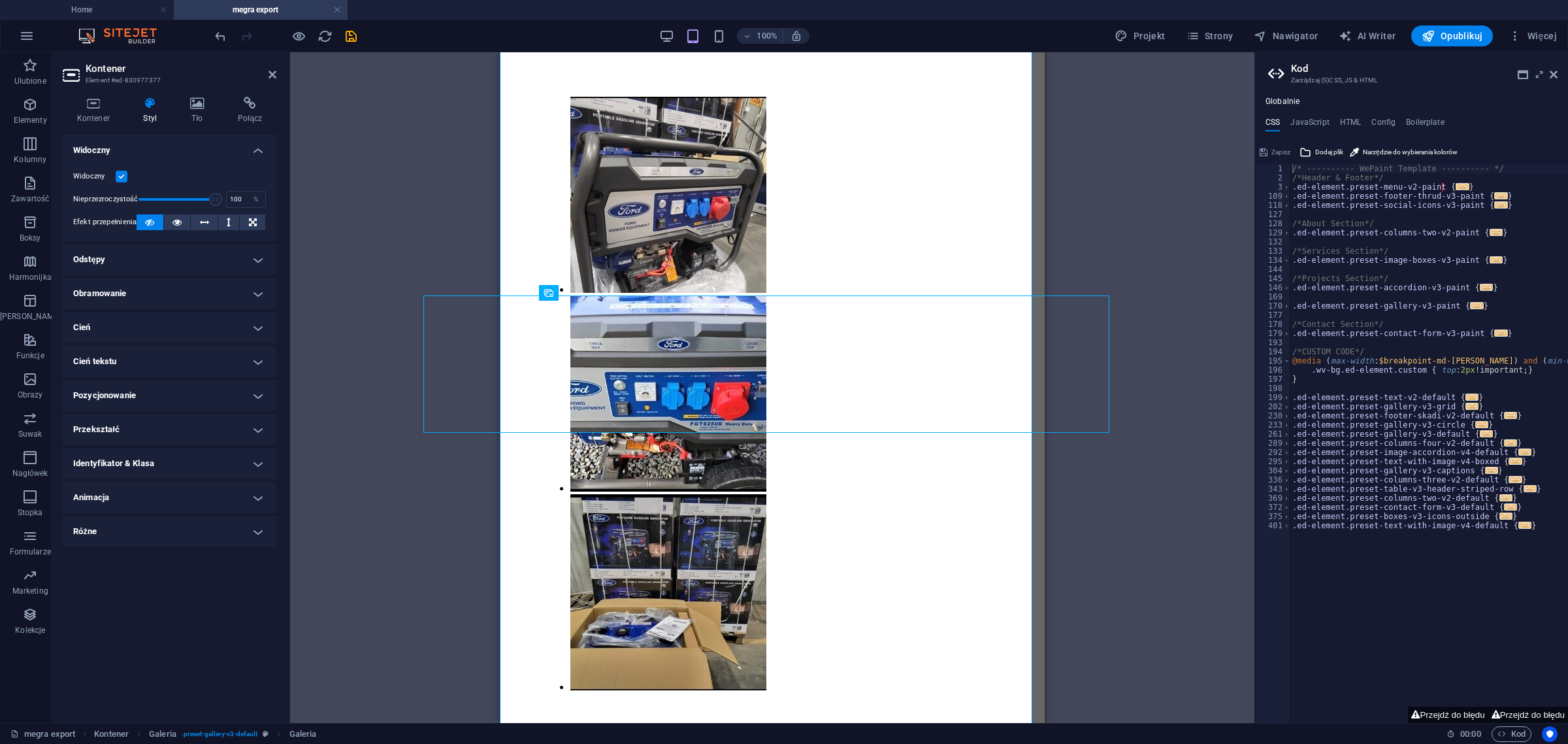
click at [171, 262] on h4 "Odstępy" at bounding box center [169, 260] width 214 height 32
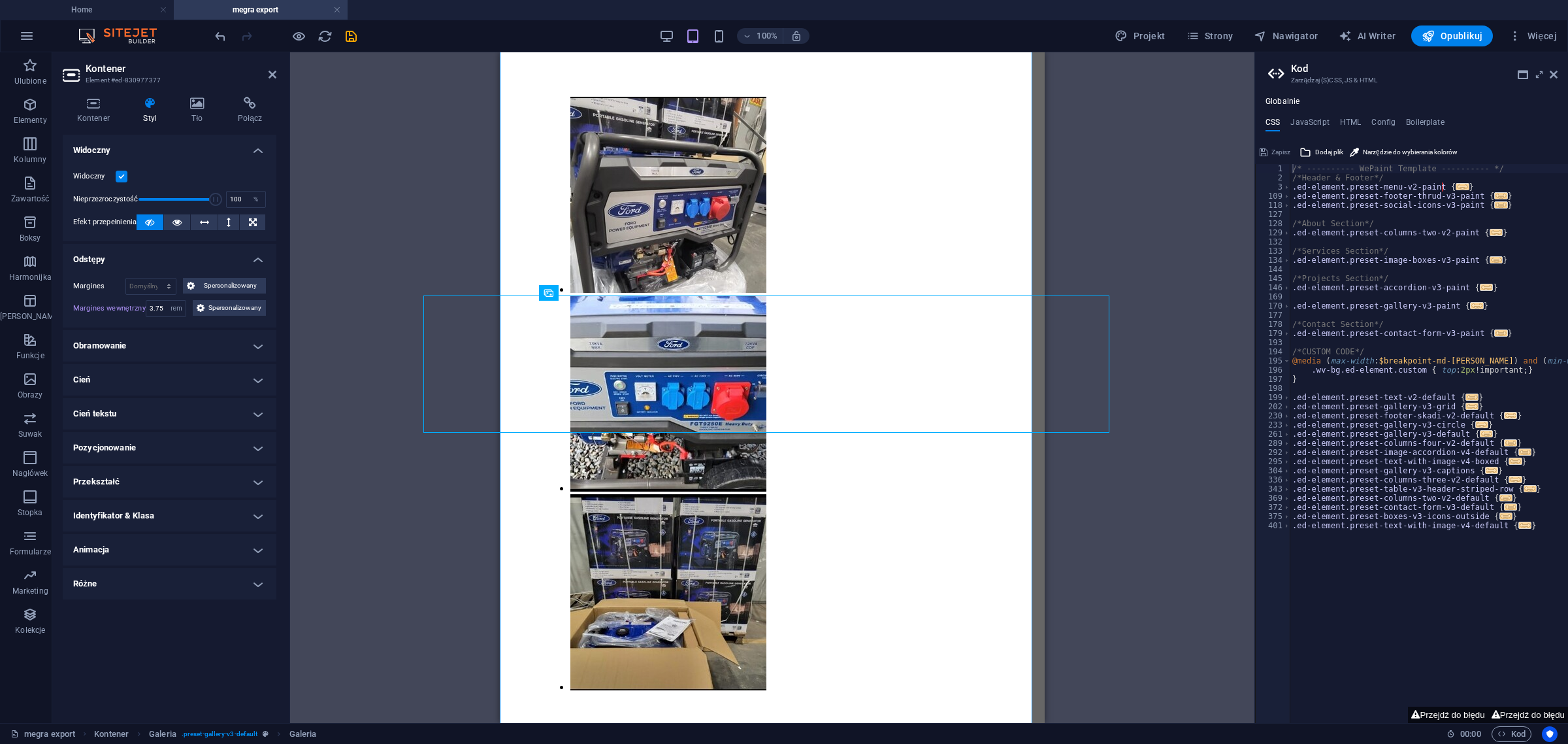
click at [191, 485] on h4 "Przekształć" at bounding box center [169, 482] width 214 height 32
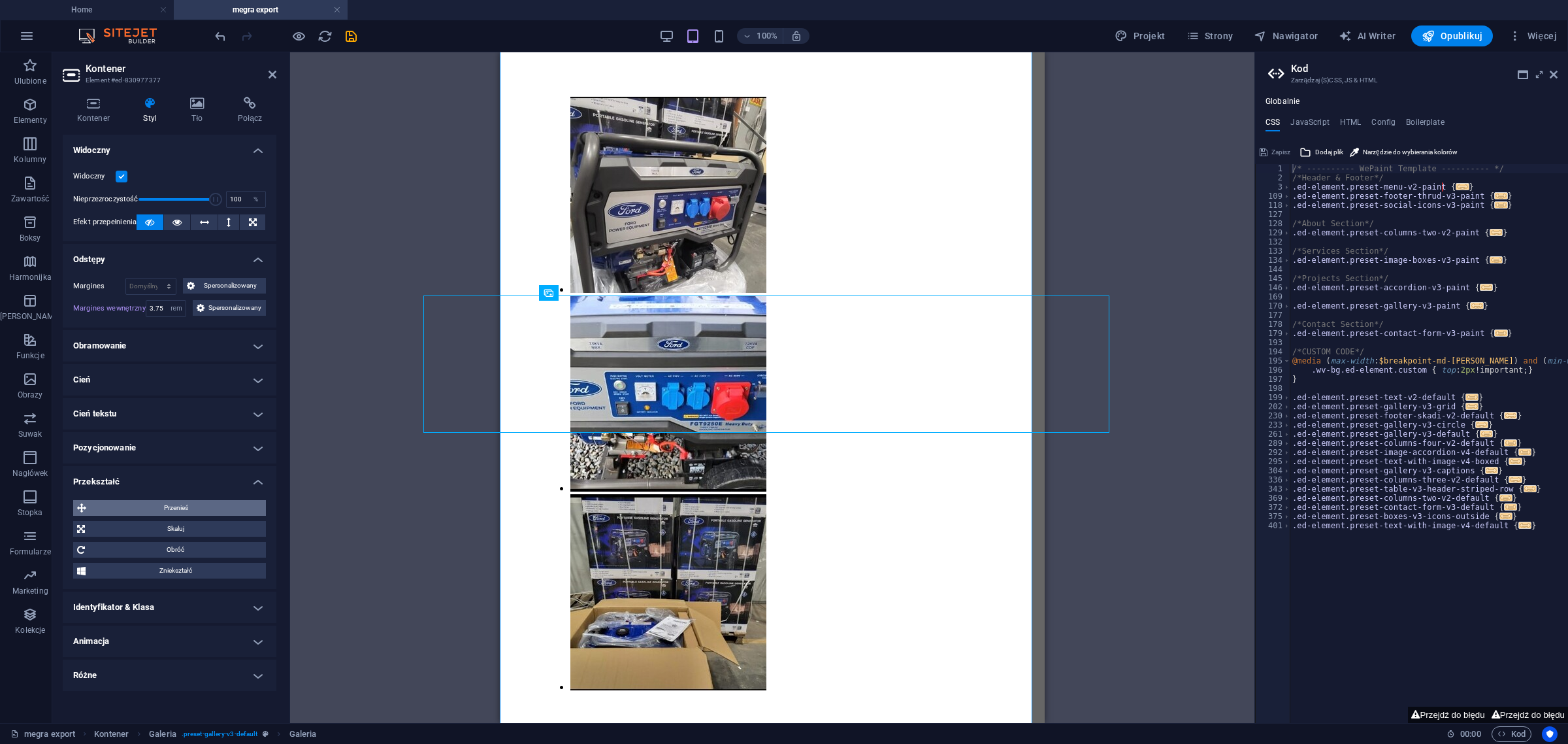
click at [174, 508] on span "Przenieś" at bounding box center [176, 508] width 172 height 16
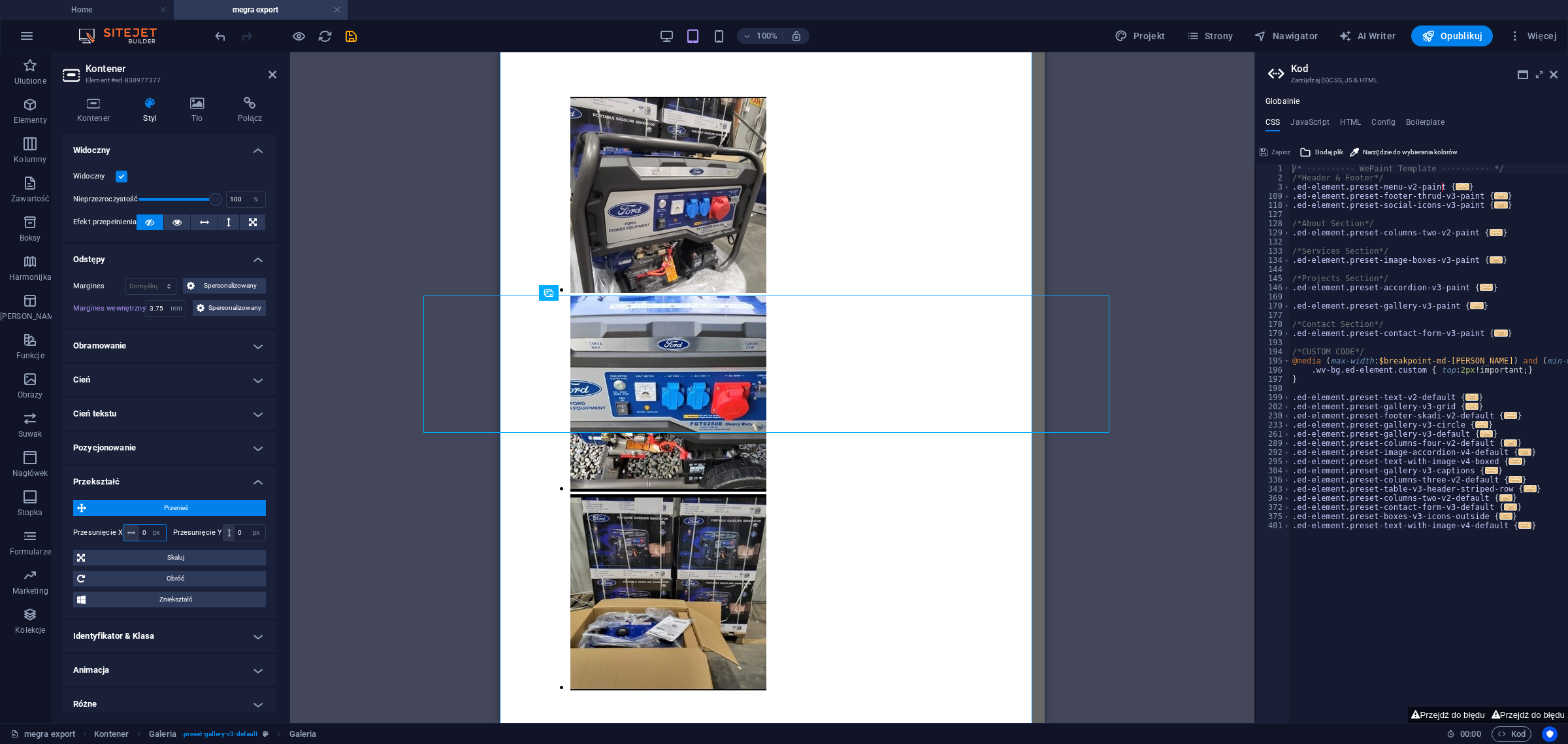
click at [142, 541] on input "0" at bounding box center [152, 533] width 26 height 16
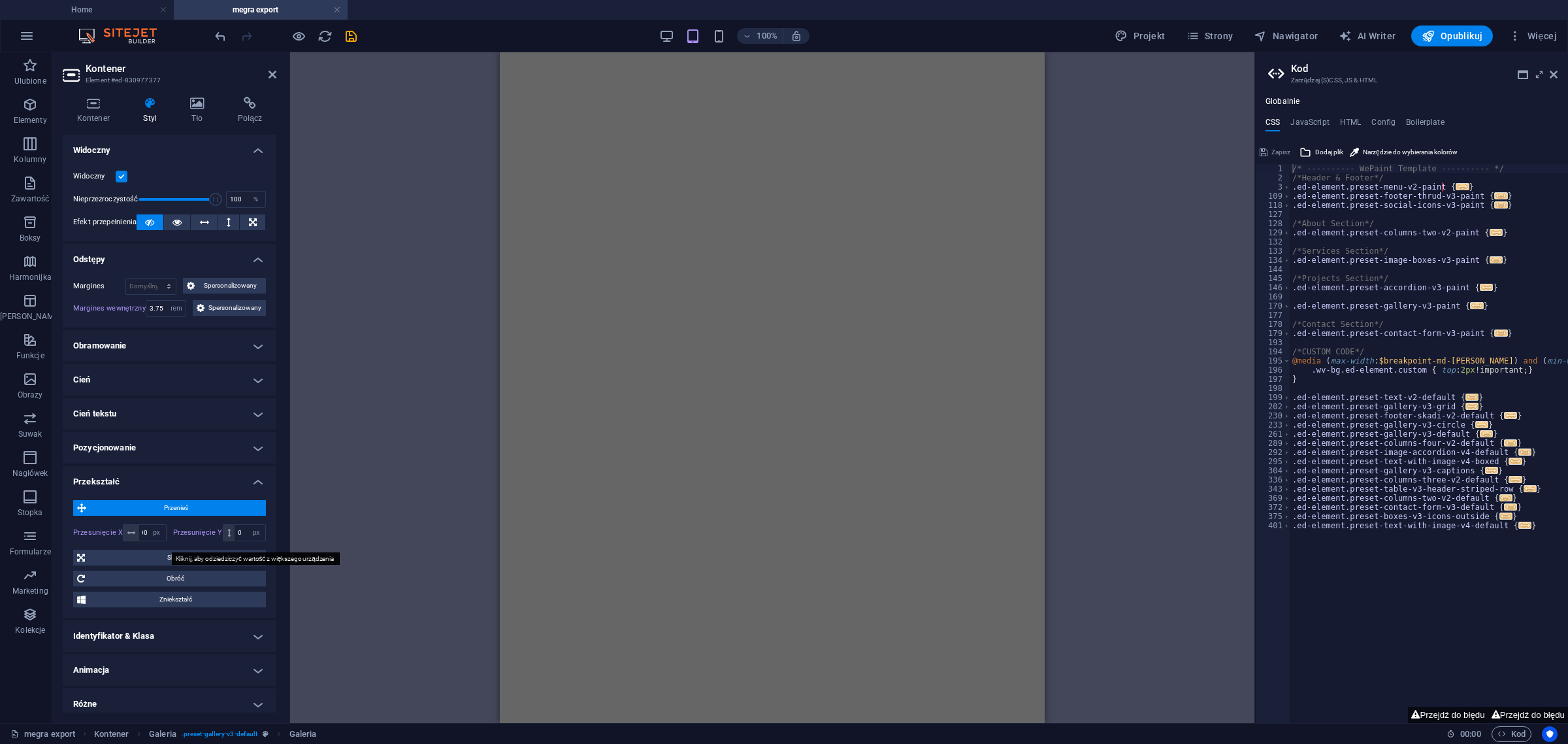
scroll to position [0, 0]
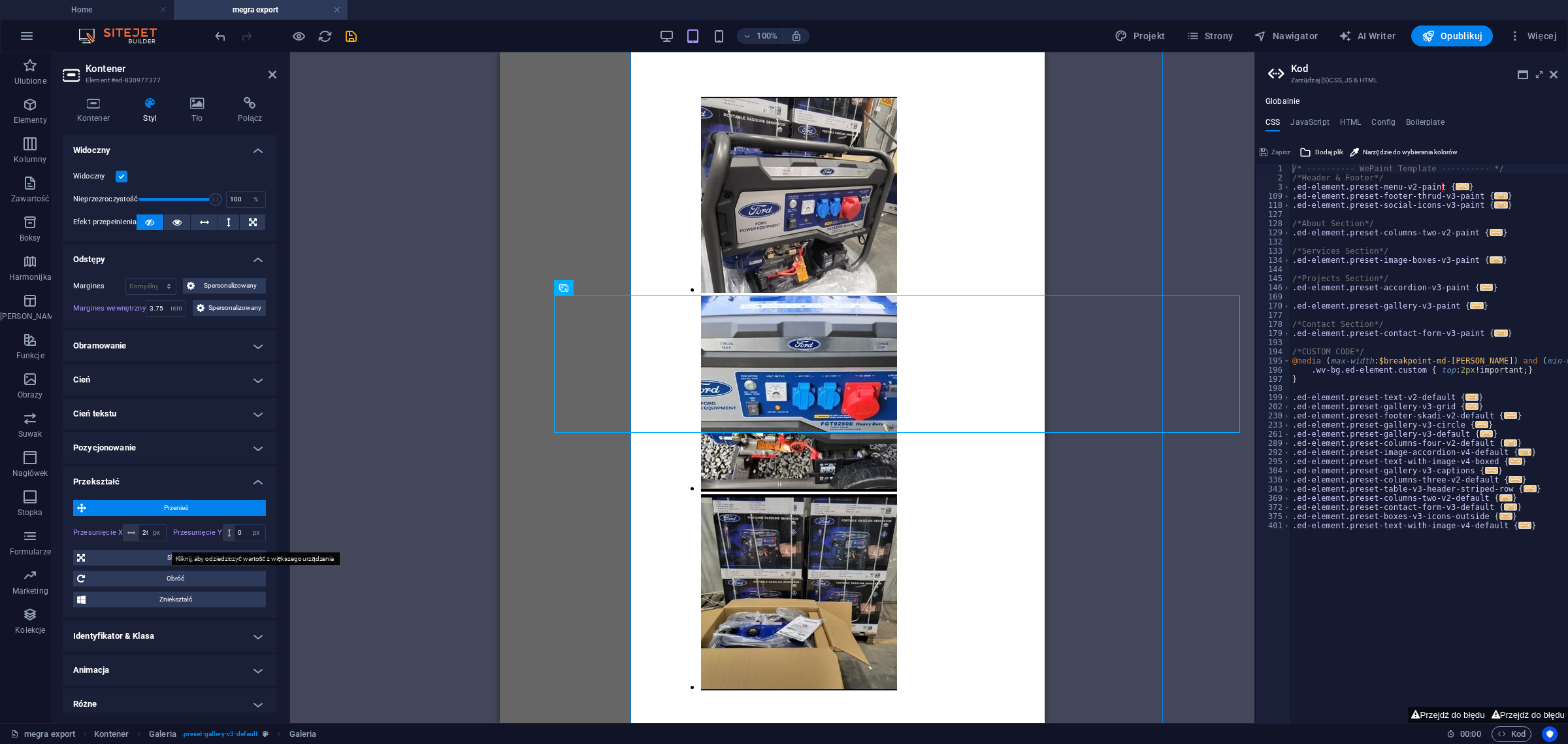
click at [178, 536] on label "Przesunięcie Y" at bounding box center [198, 532] width 50 height 7
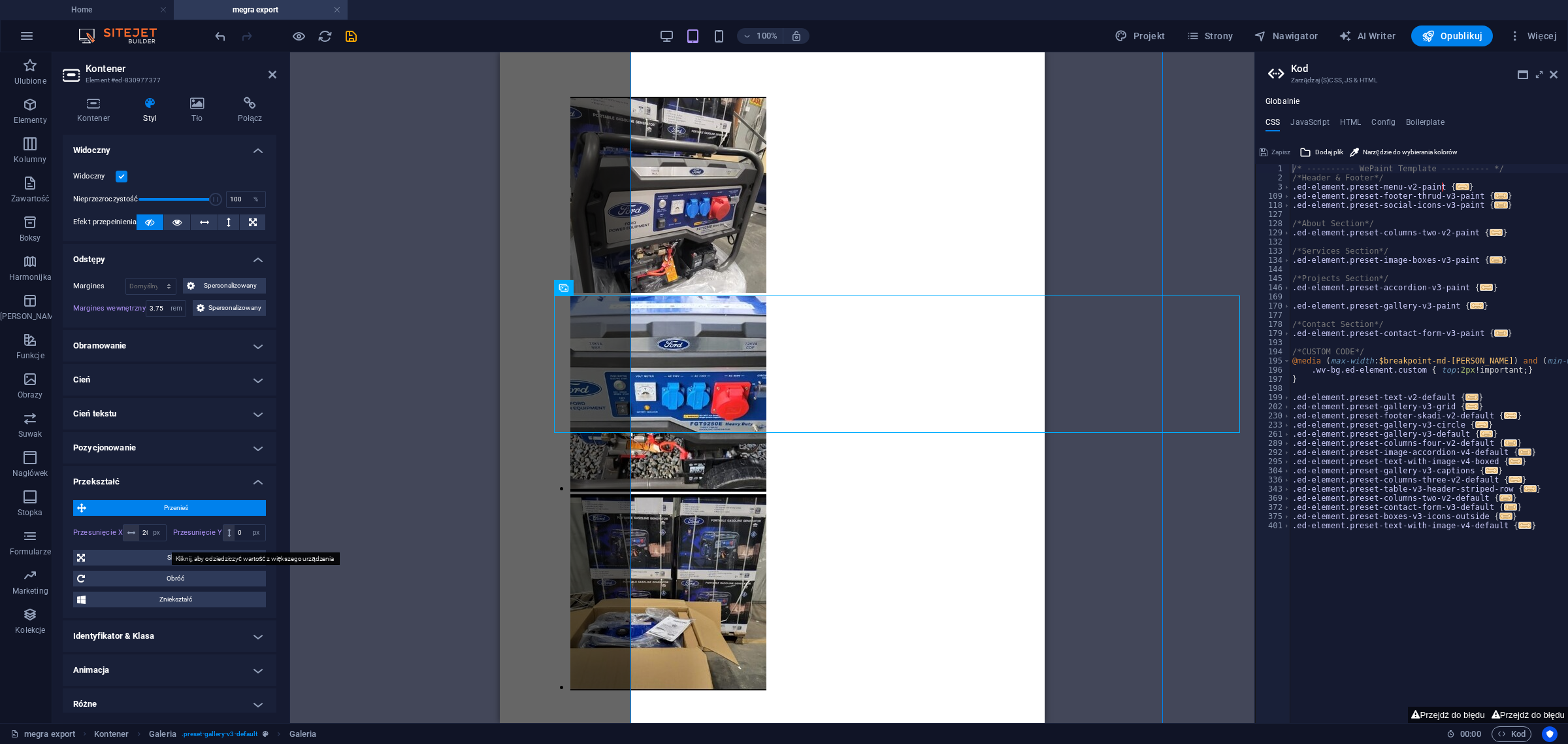
type input "0"
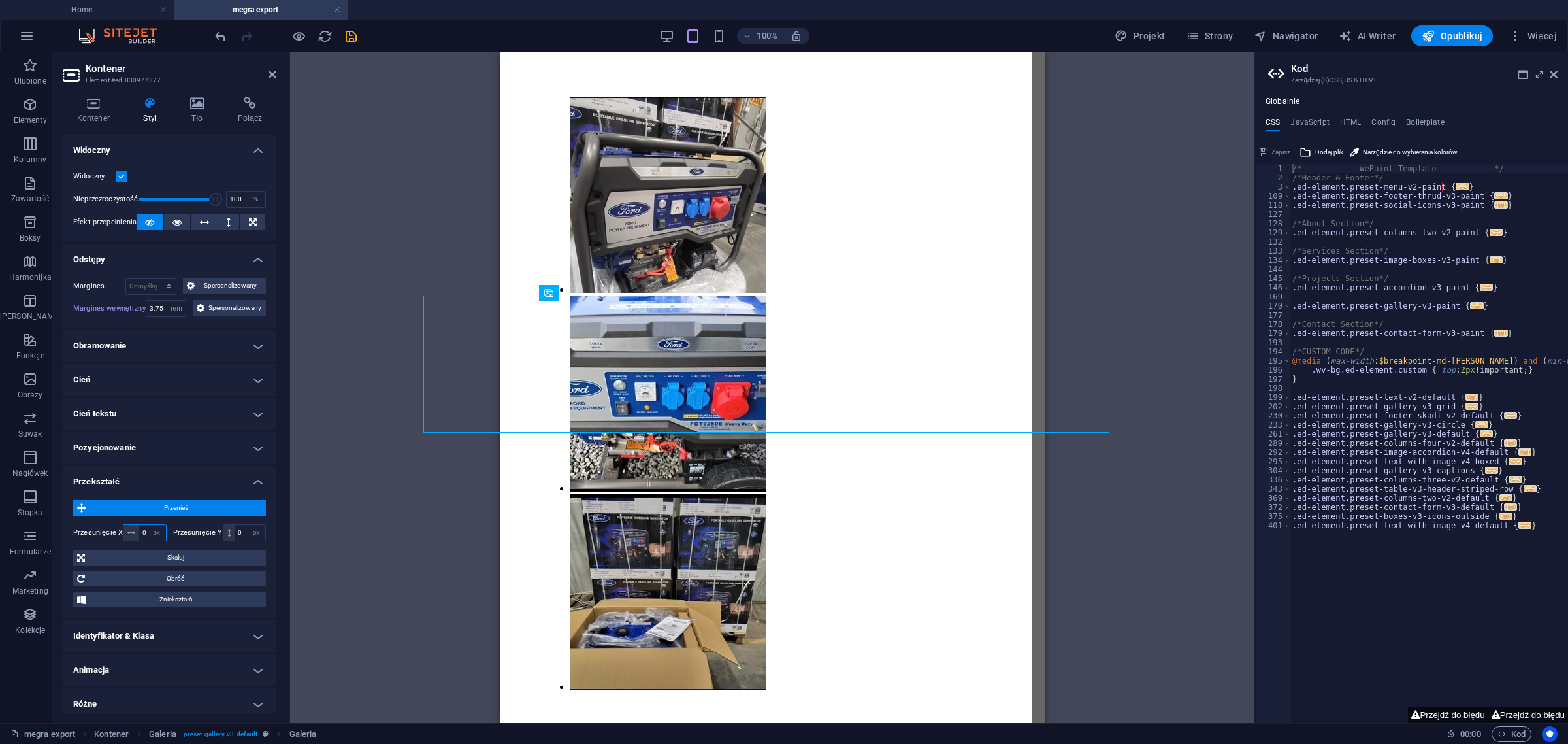
click at [140, 541] on input "0" at bounding box center [152, 533] width 26 height 16
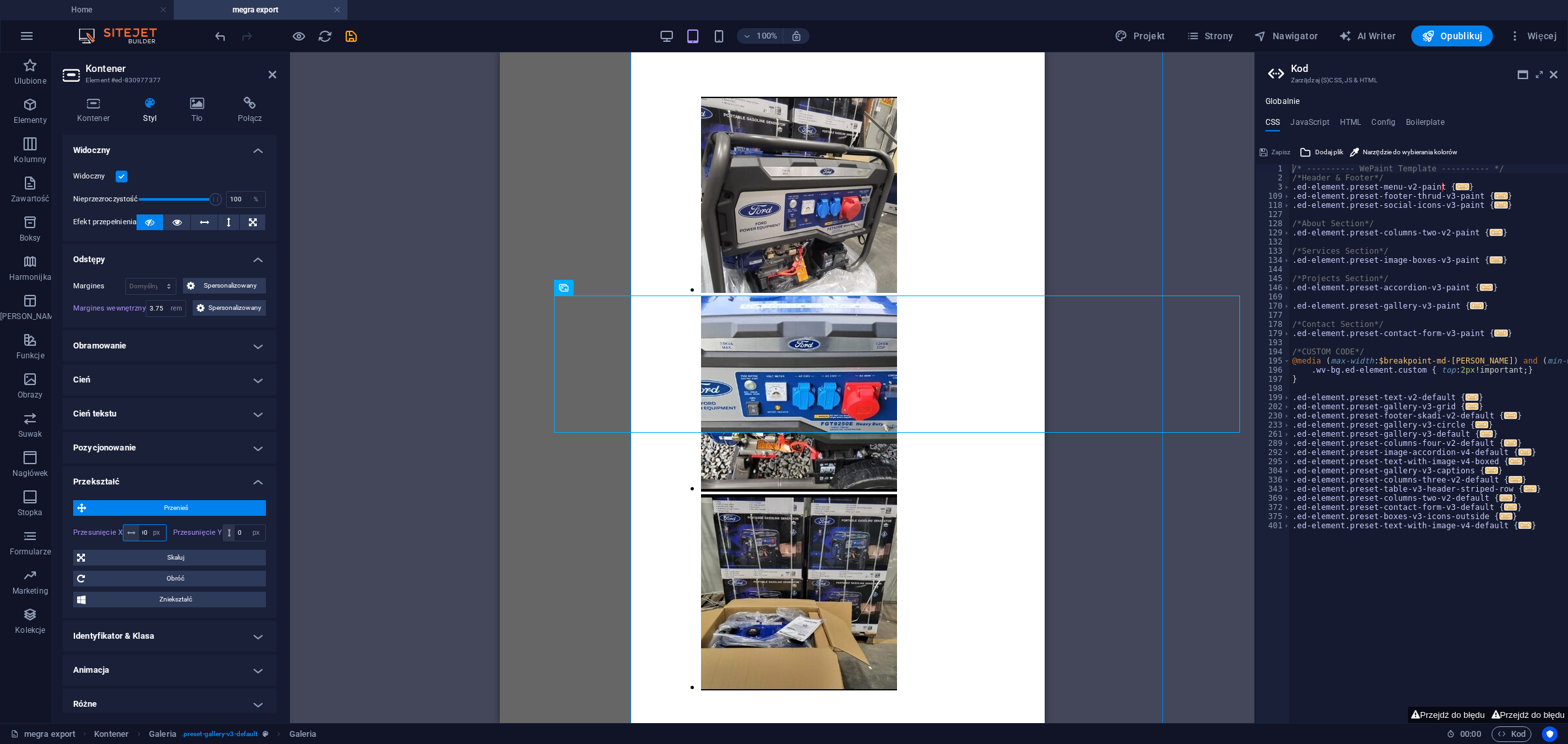
type input "200"
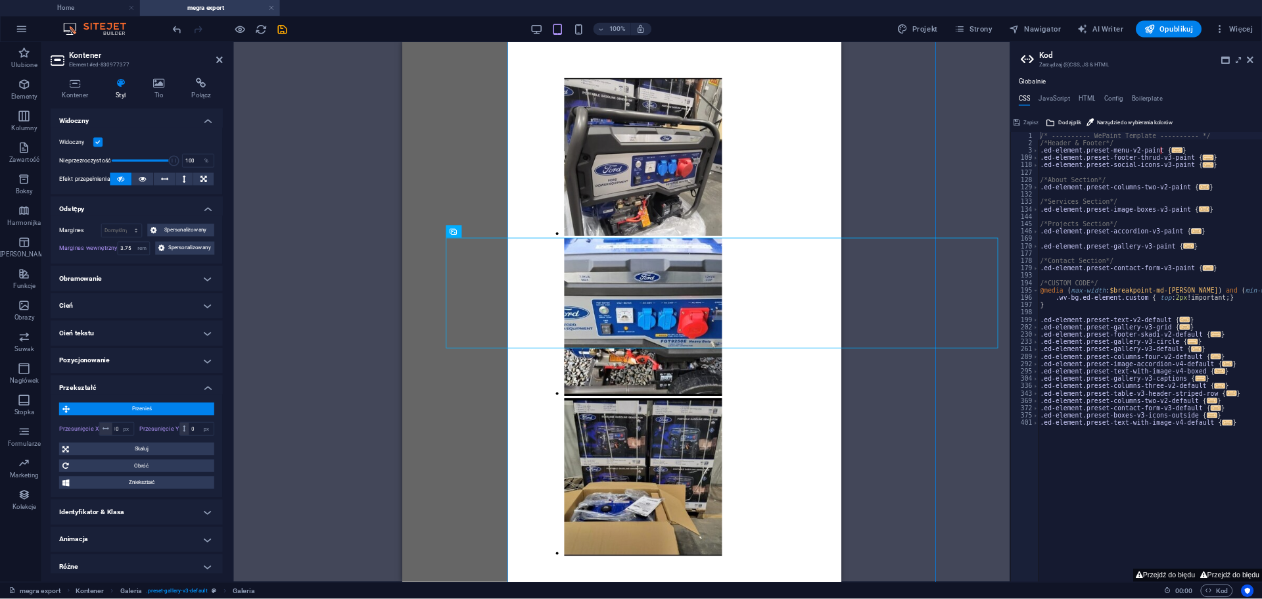
scroll to position [0, 0]
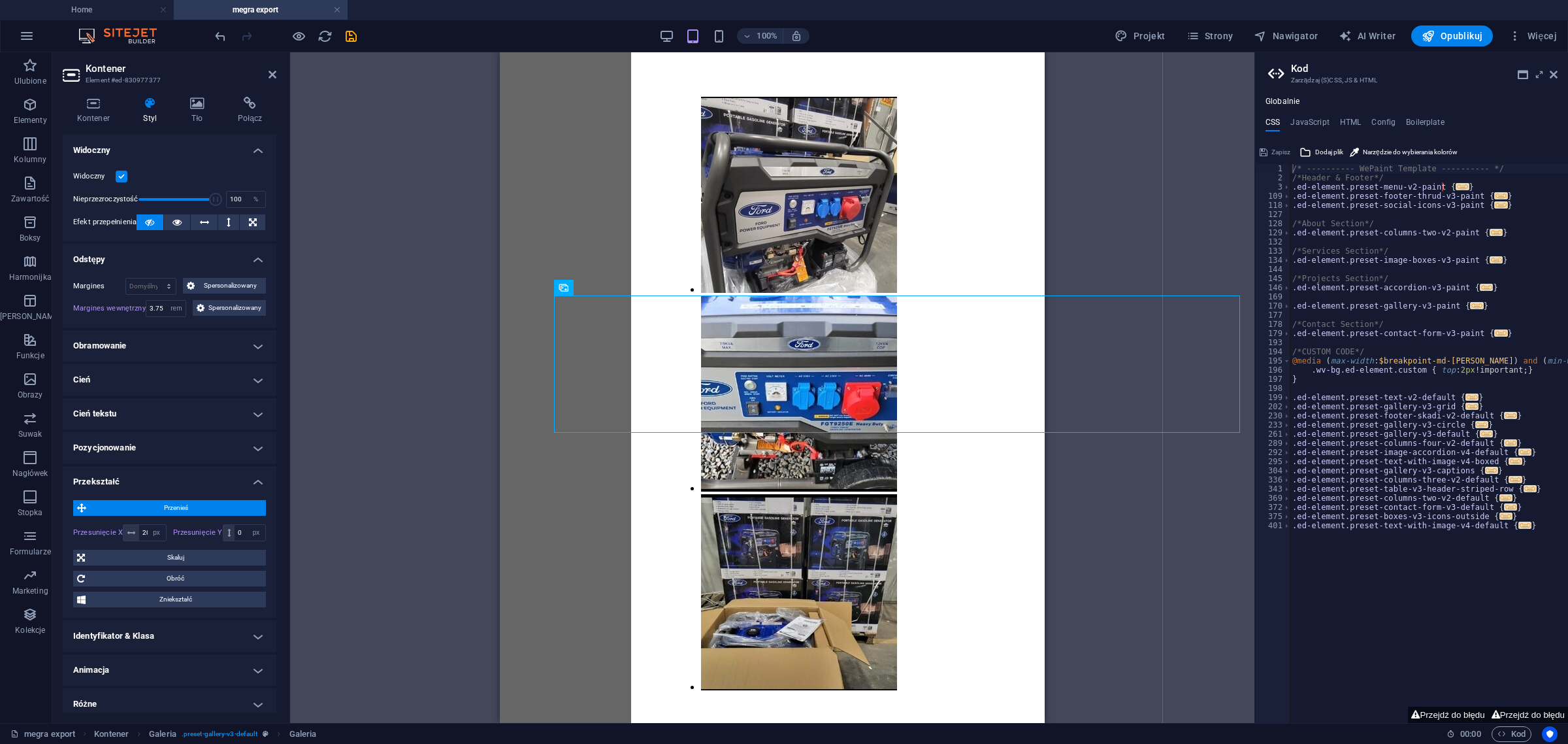
click at [319, 472] on div "Przeciągnij tutaj, aby zastąpić istniejącą zawartość. Naciśnij „Ctrl”, jeśli ch…" at bounding box center [773, 388] width 964 height 670
click at [188, 101] on icon at bounding box center [197, 102] width 43 height 13
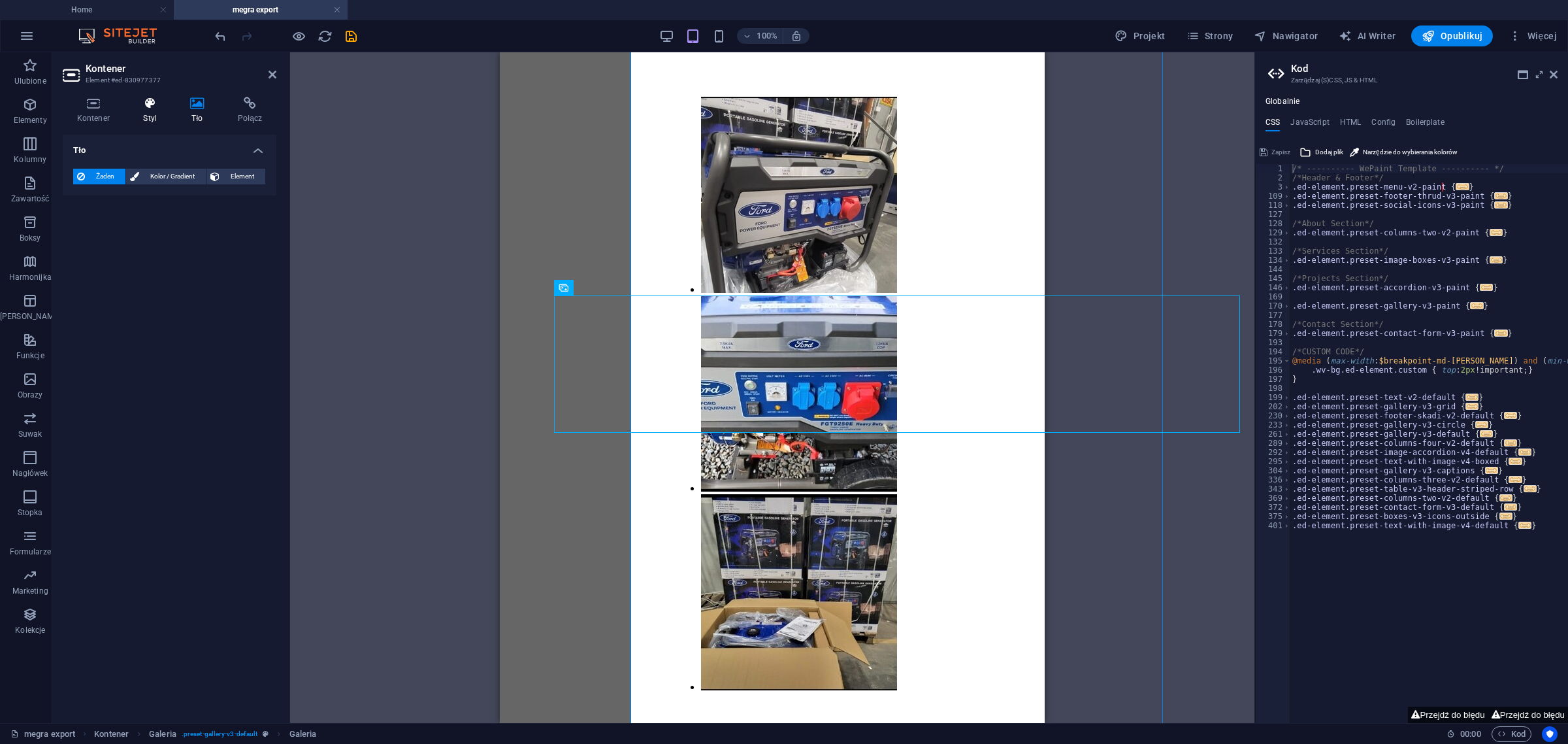
click at [148, 105] on icon at bounding box center [150, 102] width 42 height 13
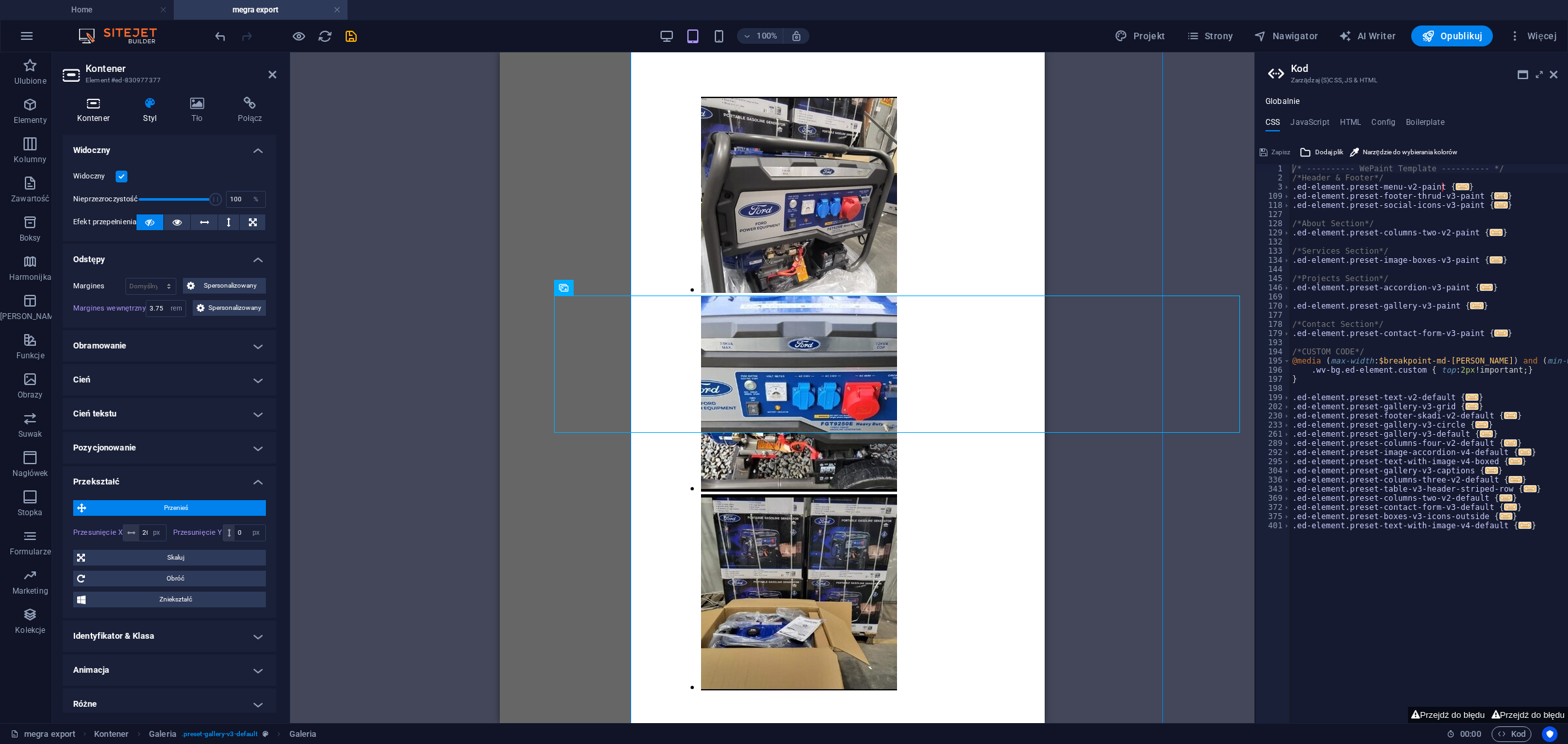
click at [94, 102] on icon at bounding box center [93, 102] width 62 height 13
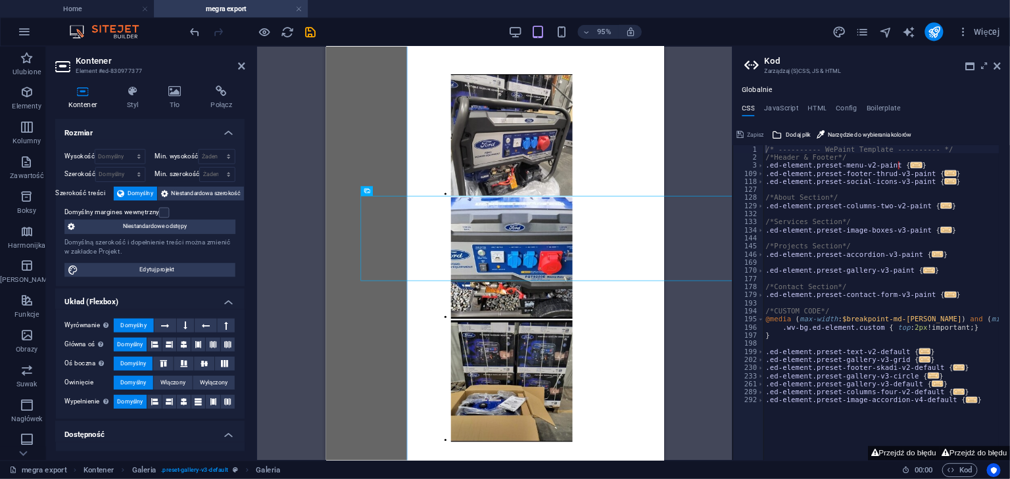
scroll to position [422, 0]
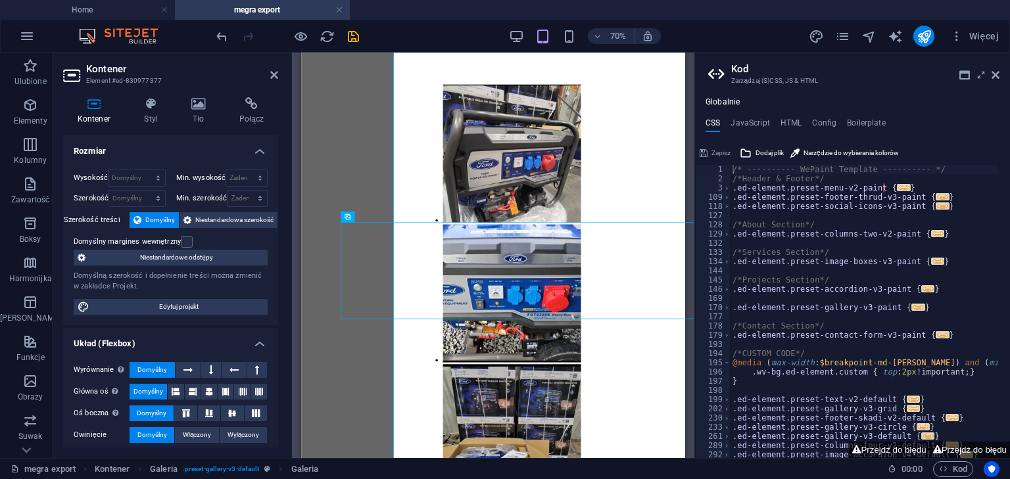
click at [191, 258] on span "Niestandardowe odstępy" at bounding box center [176, 258] width 174 height 16
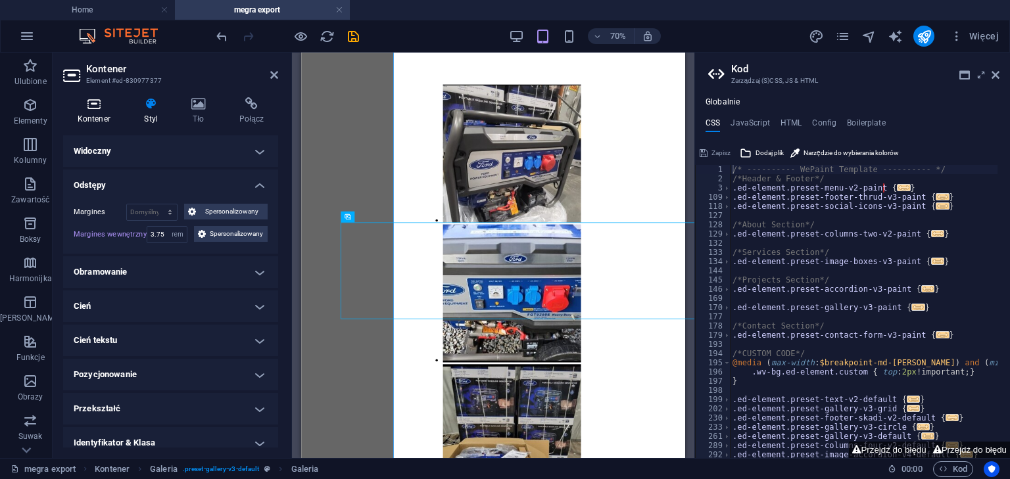
click at [105, 108] on icon at bounding box center [94, 103] width 62 height 13
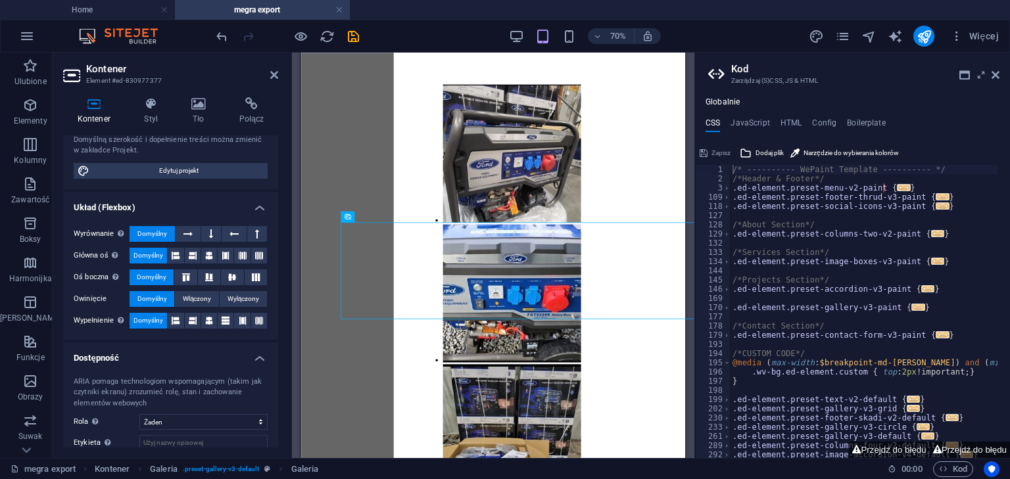
scroll to position [142, 0]
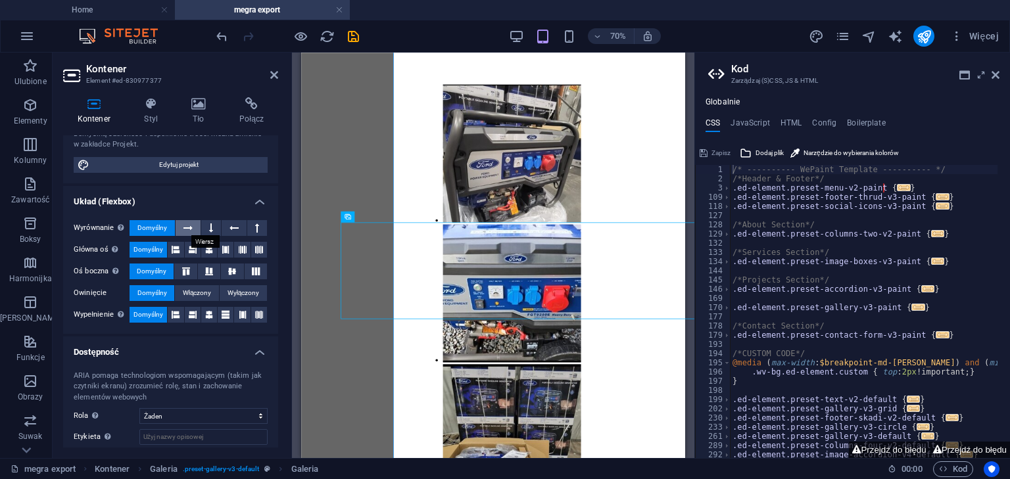
click at [189, 222] on icon at bounding box center [187, 228] width 9 height 16
click at [213, 225] on button at bounding box center [211, 228] width 20 height 16
click at [148, 223] on span "Domyślny" at bounding box center [152, 228] width 30 height 16
click at [196, 248] on button at bounding box center [193, 250] width 16 height 16
click at [179, 250] on icon at bounding box center [176, 250] width 8 height 16
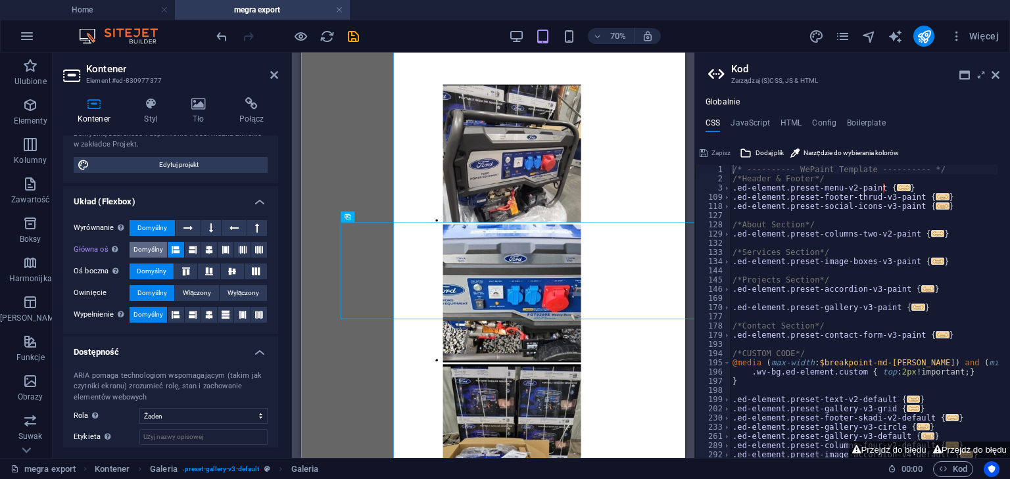
click at [157, 247] on span "Domyślny" at bounding box center [148, 250] width 30 height 16
click at [158, 103] on icon at bounding box center [151, 103] width 42 height 13
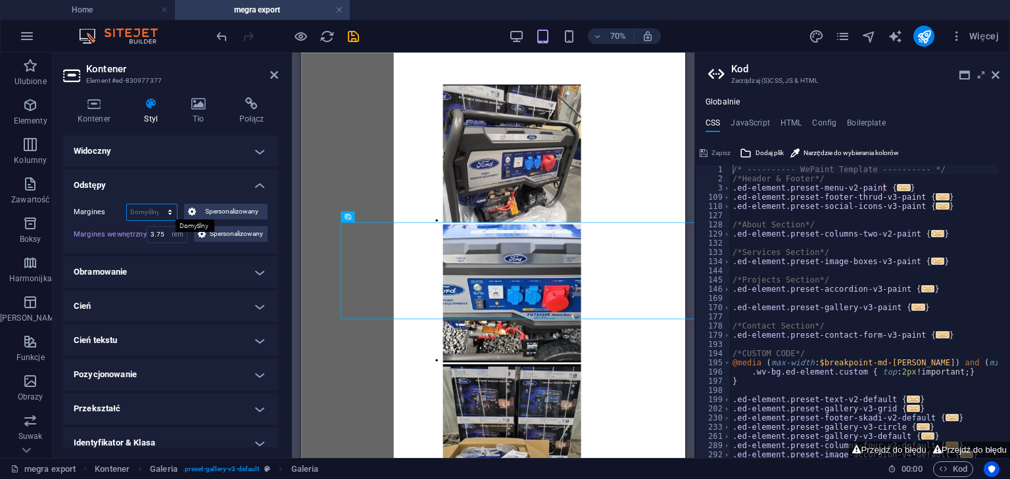
click at [150, 208] on select "Domyślny automatycznie px % rem vw vh Spersonalizowany" at bounding box center [152, 212] width 50 height 16
click at [287, 114] on div "Kontener Styl Tło Połącz Rozmiar Wysokość Domyślny px rem % vh vw Min. wysokość…" at bounding box center [171, 272] width 236 height 371
click at [272, 76] on icon at bounding box center [274, 75] width 8 height 11
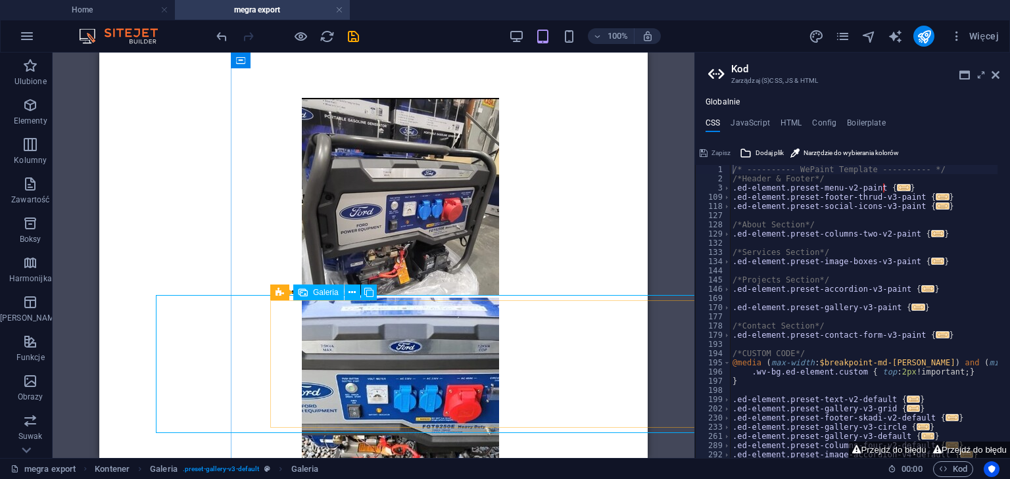
click at [302, 298] on li at bounding box center [400, 198] width 197 height 200
select select "px"
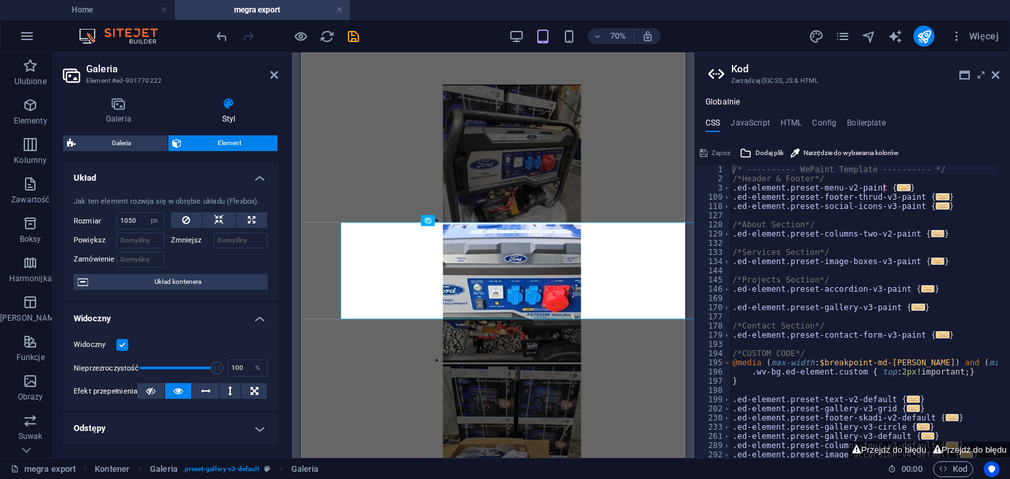
click at [281, 342] on div "Galeria Styl Obraz Przeciągnij pliki tutaj, kliknij, aby wybrać pliki lub wybie…" at bounding box center [171, 272] width 236 height 371
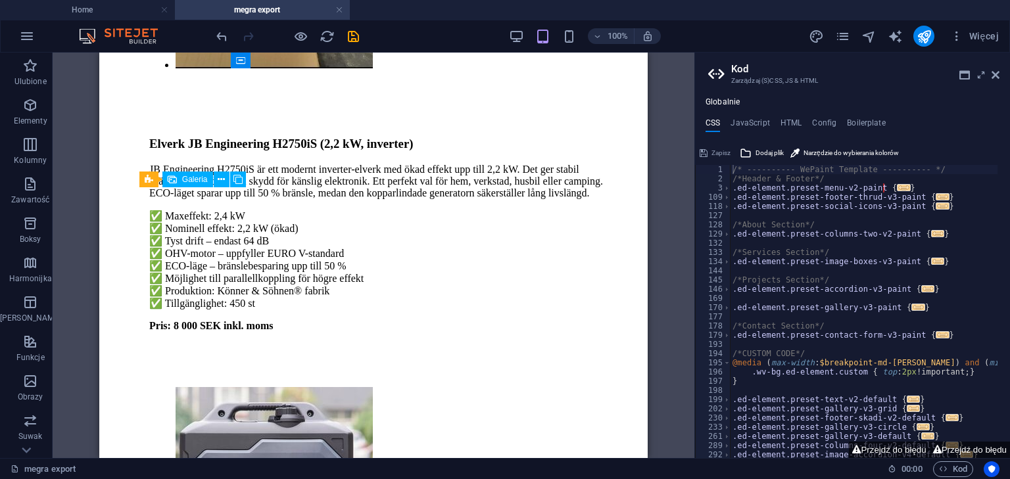
scroll to position [1048, 131]
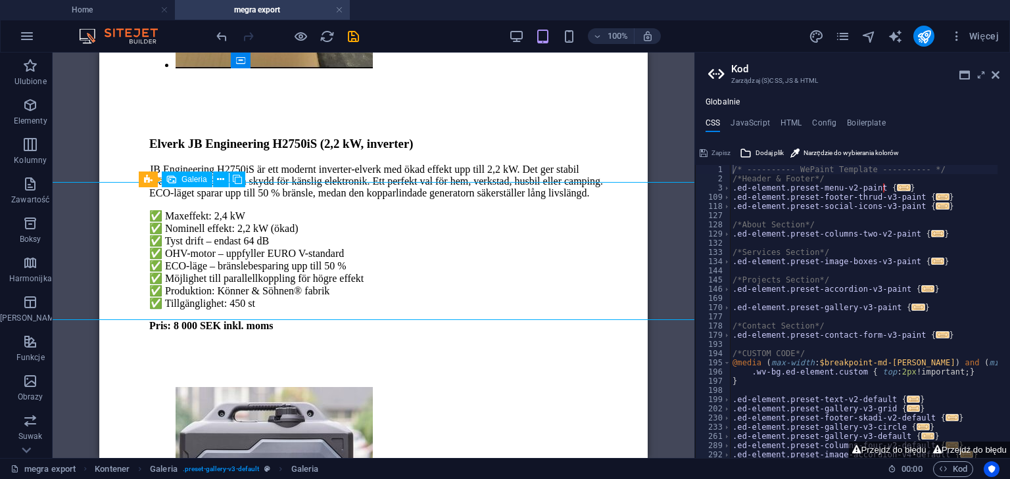
click at [175, 387] on li at bounding box center [273, 487] width 197 height 200
select select "4"
select select "px"
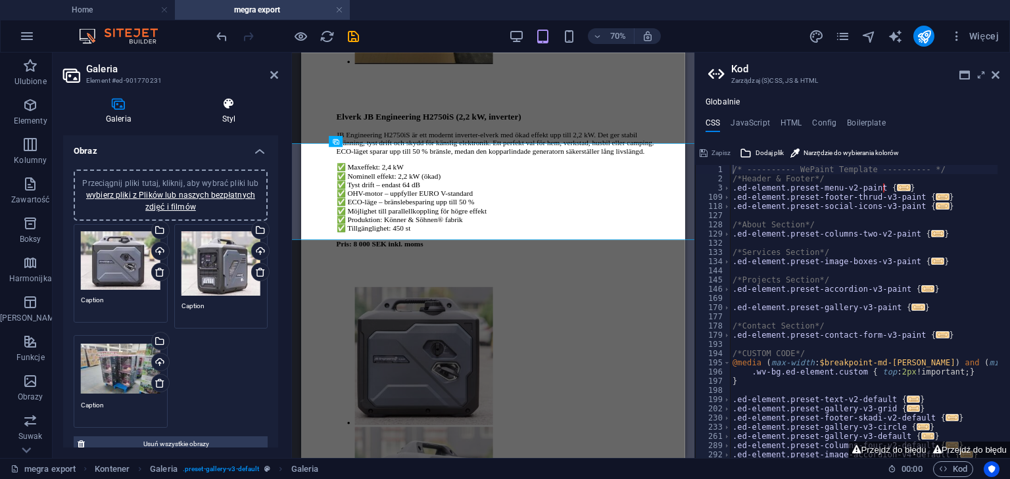
click at [235, 110] on icon at bounding box center [228, 103] width 99 height 13
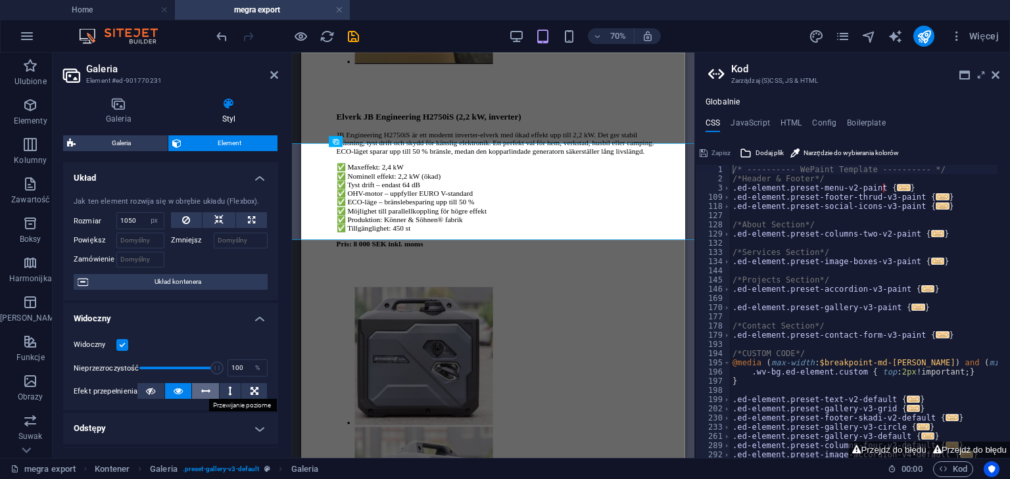
click at [206, 389] on icon at bounding box center [205, 391] width 9 height 16
click at [155, 387] on button at bounding box center [150, 391] width 27 height 16
click at [279, 410] on div "Galeria Styl Obraz Przeciągnij pliki tutaj, kliknij, aby wybrać pliki lub wybie…" at bounding box center [171, 272] width 236 height 371
click at [278, 405] on div "Galeria Styl Obraz Przeciągnij pliki tutaj, kliknij, aby wybrać pliki lub wybie…" at bounding box center [171, 272] width 236 height 371
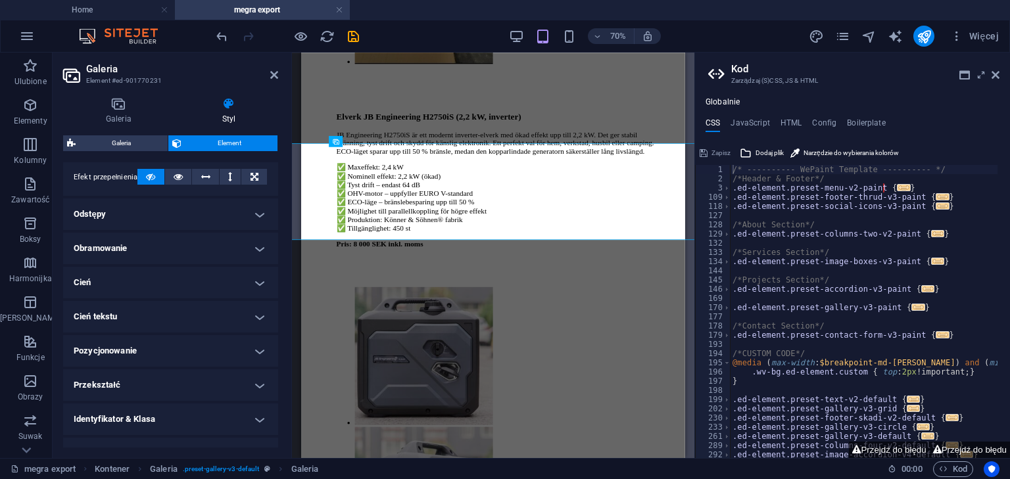
scroll to position [269, 0]
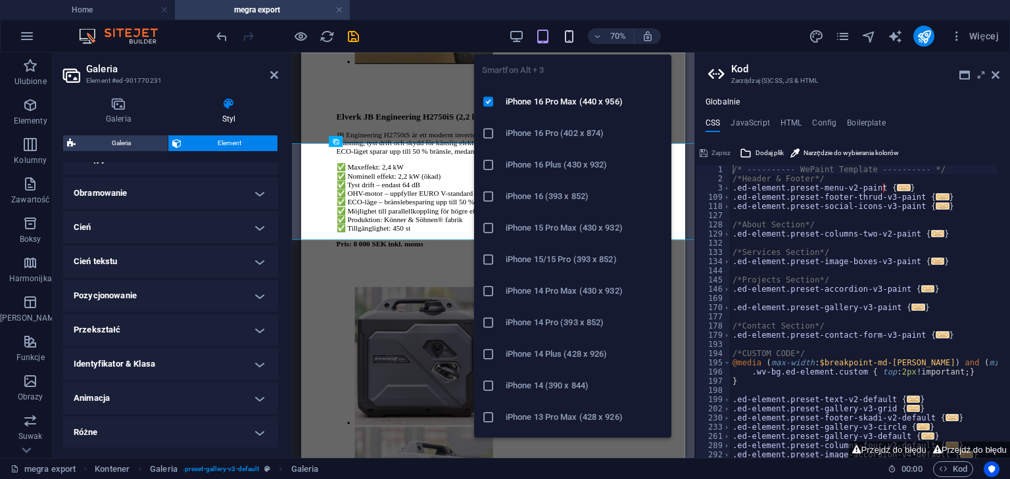
click at [563, 37] on icon "button" at bounding box center [568, 36] width 15 height 15
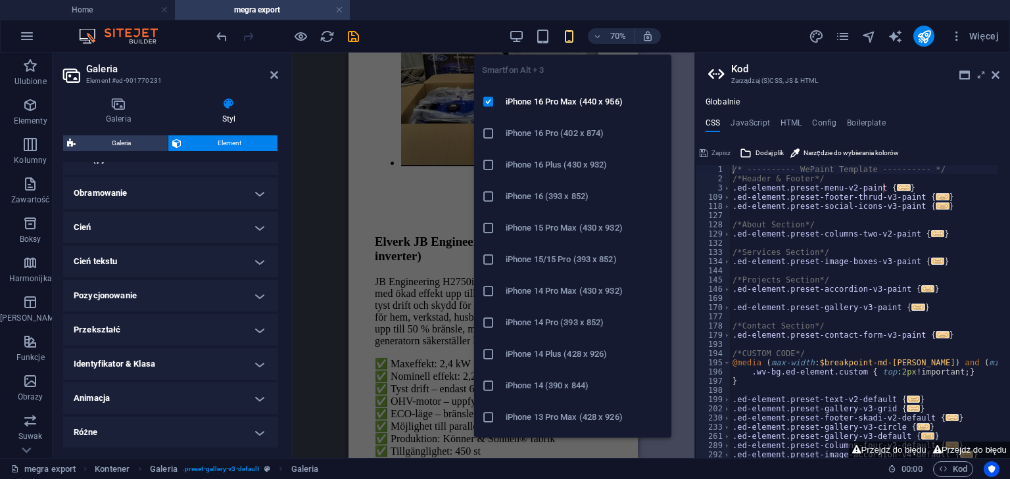
scroll to position [2152, 131]
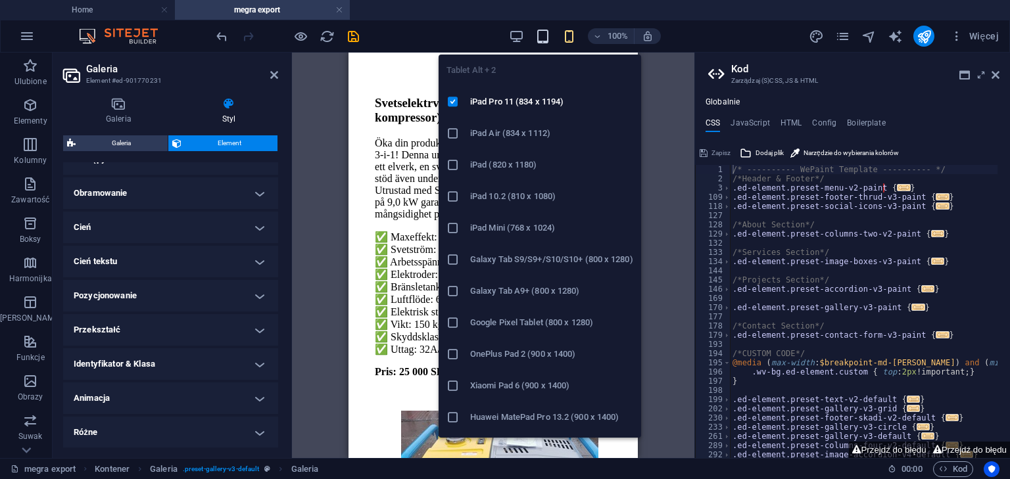
click at [549, 40] on icon "button" at bounding box center [542, 36] width 15 height 15
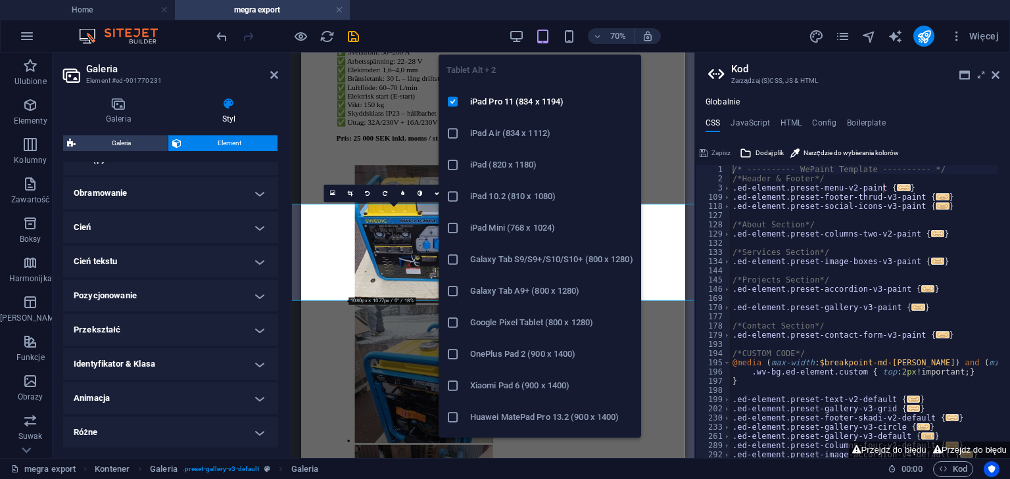
scroll to position [962, 131]
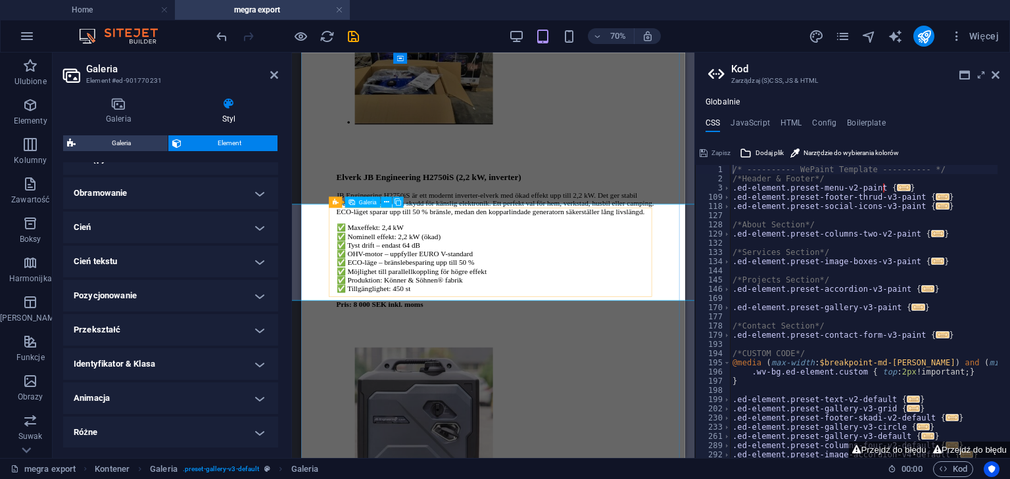
click at [127, 104] on icon at bounding box center [118, 103] width 111 height 13
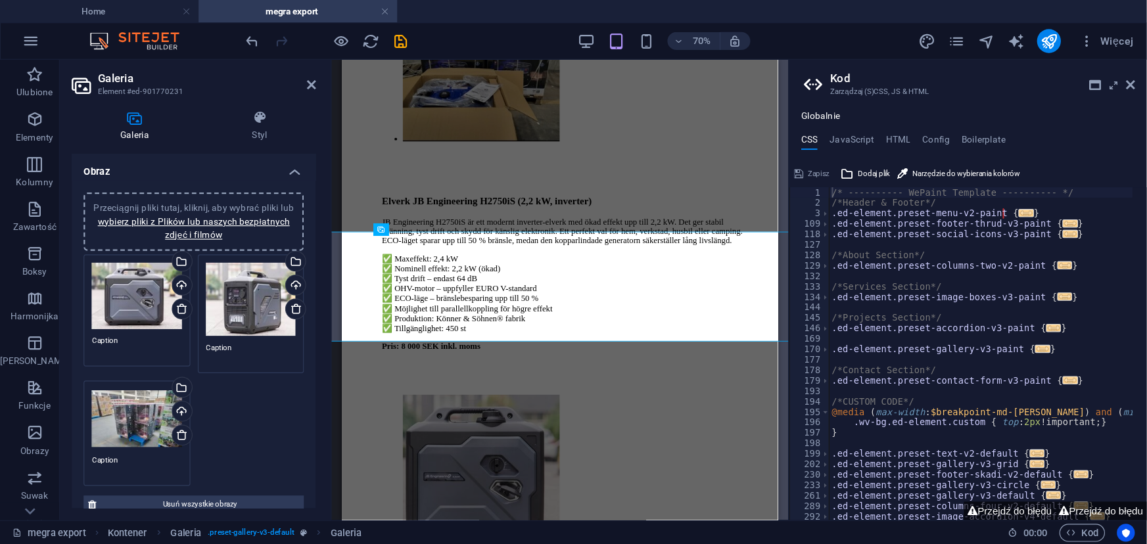
scroll to position [206, 0]
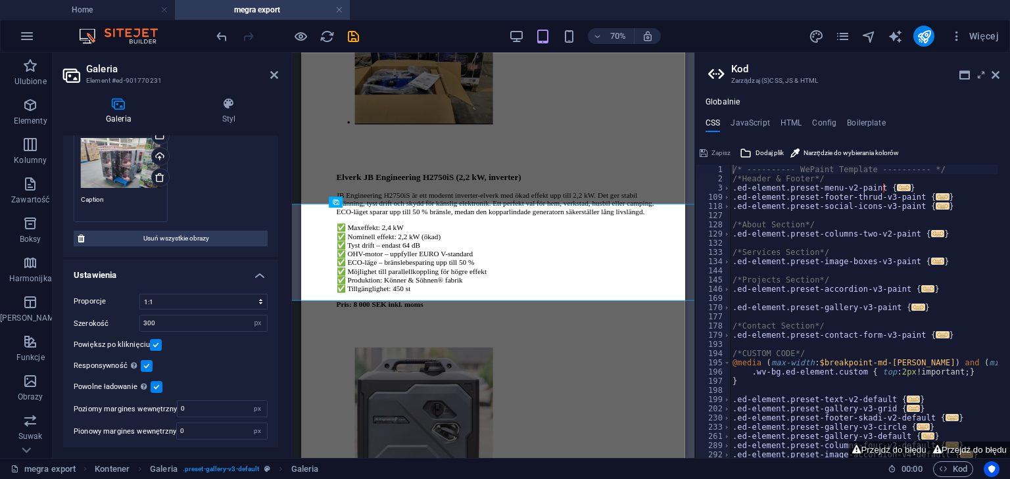
click at [687, 58] on div "Przeciągnij i upuść plik, aby go dodać H1 Kontener Odniesienie Tekst Galeria Ga…" at bounding box center [493, 256] width 402 height 406
drag, startPoint x: 687, startPoint y: 58, endPoint x: 707, endPoint y: 18, distance: 44.4
click at [694, 53] on div "Home megra export Ulubione Elementy Kolumny Zawartość Boksy Harmonijka Tabele F…" at bounding box center [347, 256] width 694 height 406
click at [707, 18] on ul "Home megra export" at bounding box center [505, 10] width 1010 height 20
click at [741, 37] on div "70% Więcej" at bounding box center [609, 36] width 790 height 21
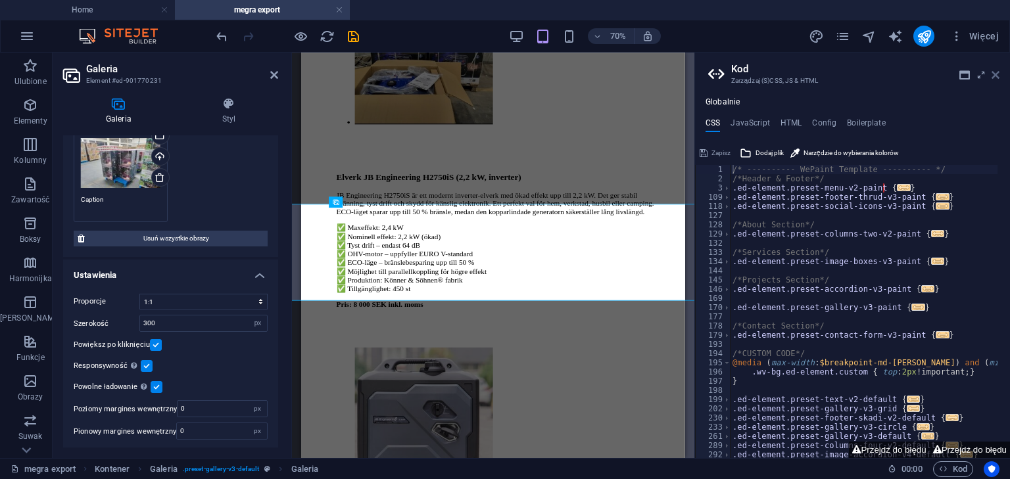
click at [996, 74] on icon at bounding box center [995, 75] width 8 height 11
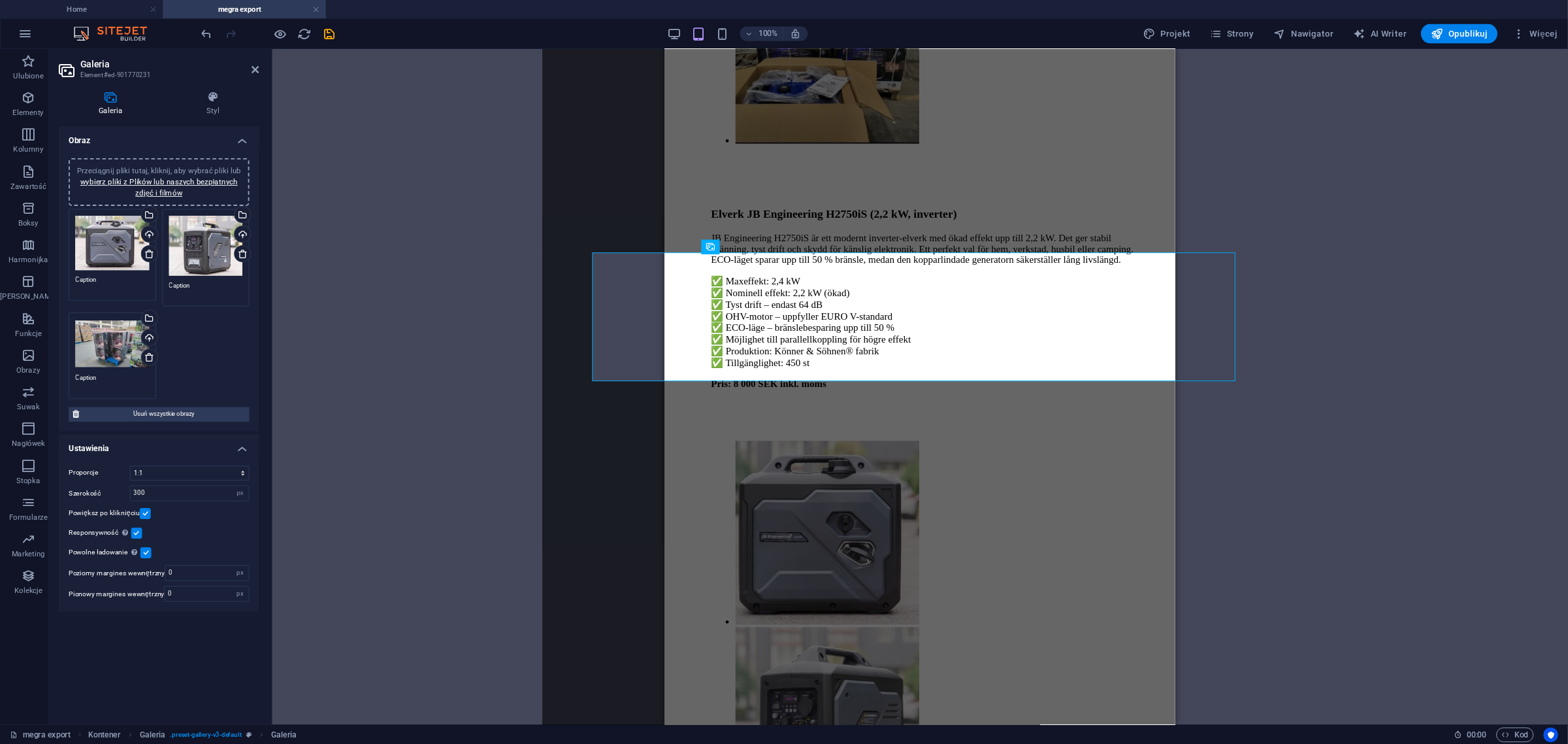
scroll to position [958, 130]
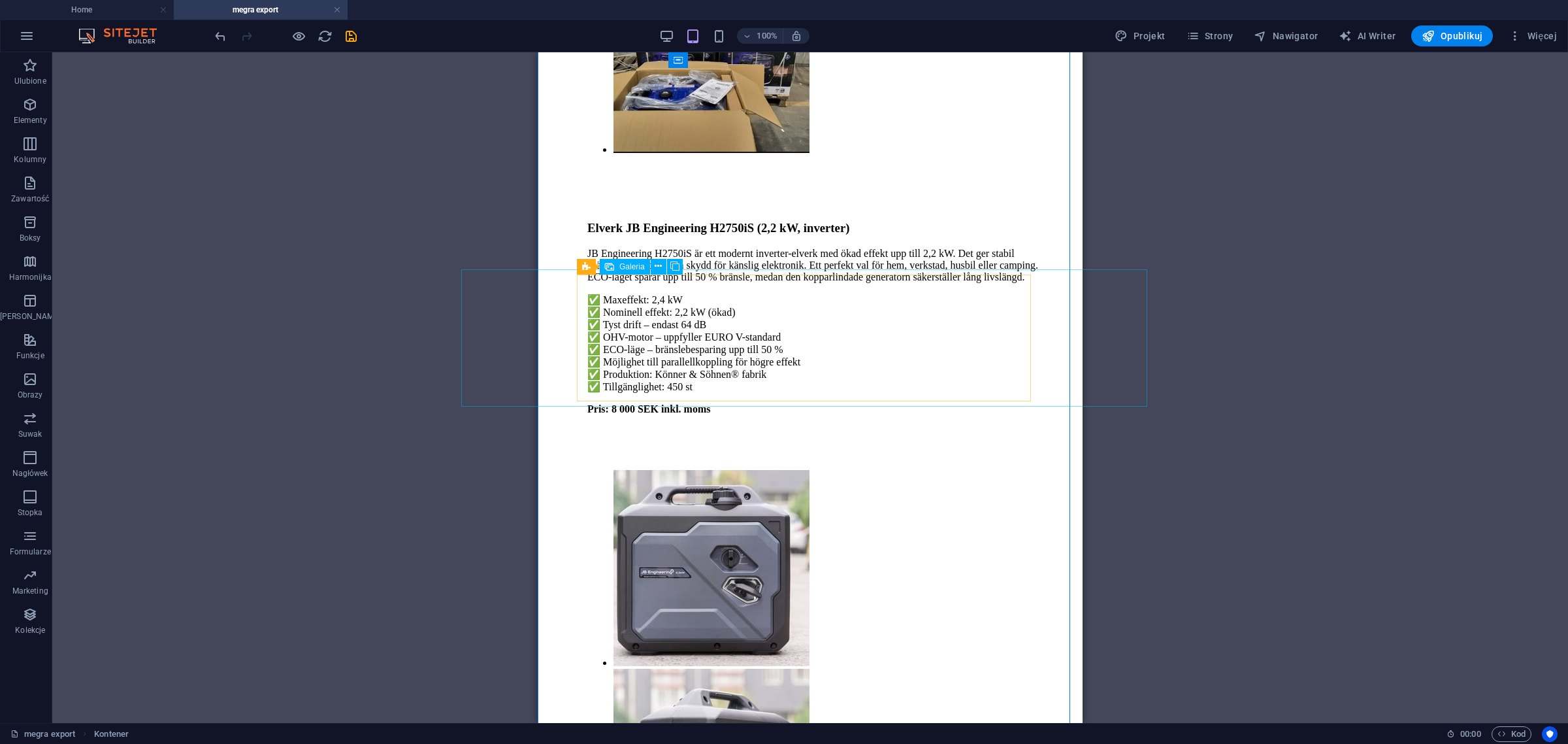
select select "4"
select select "px"
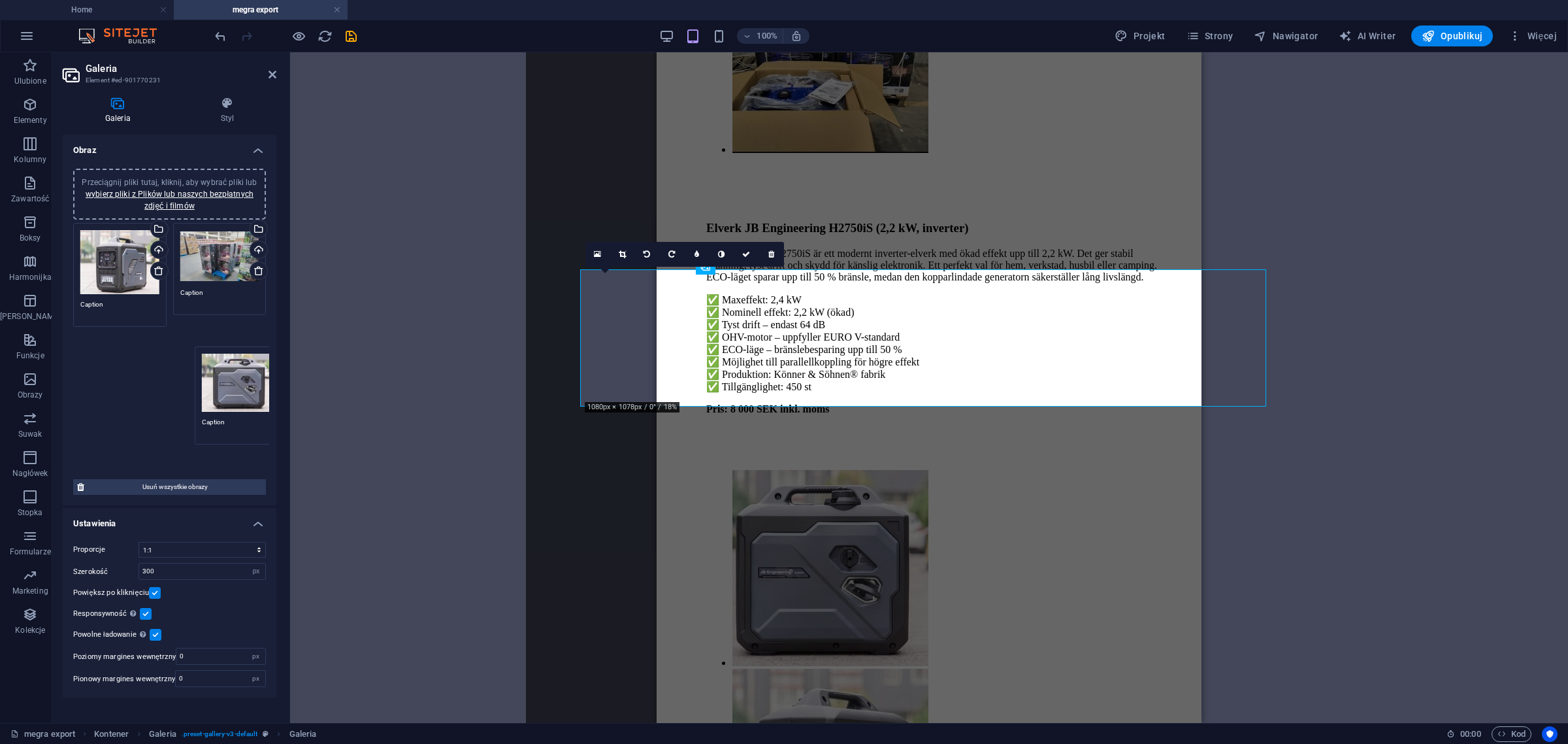
drag, startPoint x: 105, startPoint y: 257, endPoint x: 228, endPoint y: 380, distance: 173.9
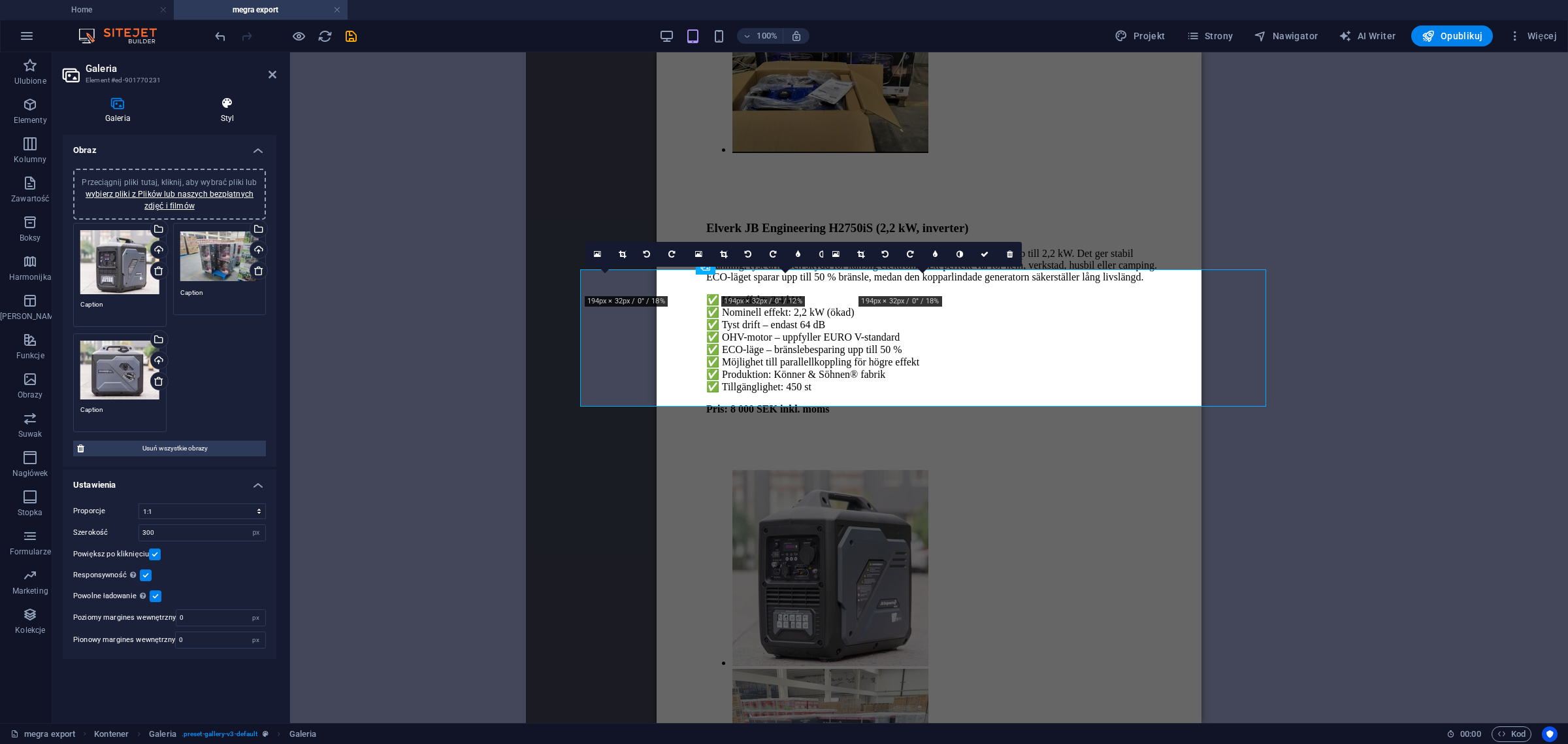
click at [241, 111] on h4 "Styl" at bounding box center [227, 110] width 98 height 28
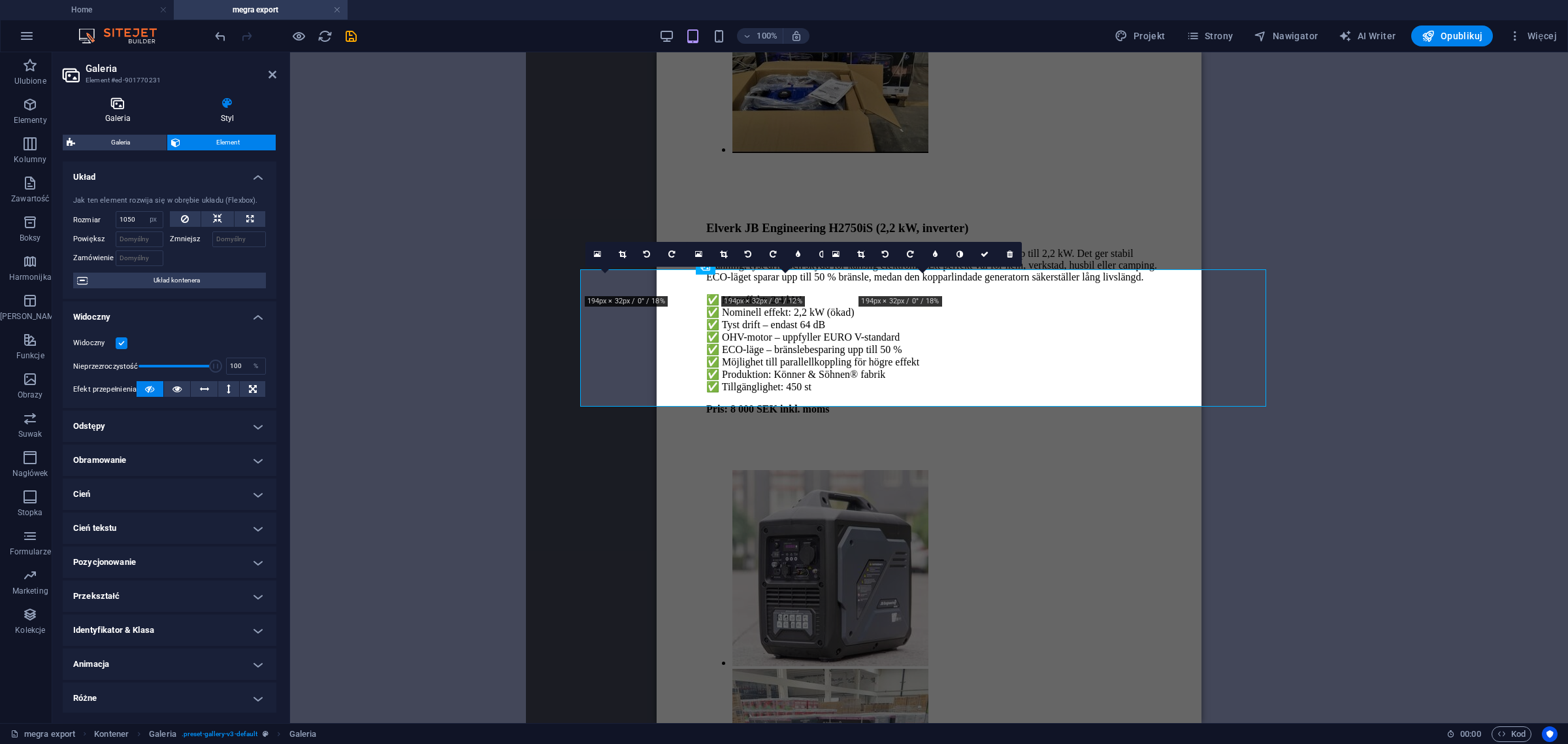
click at [116, 121] on h4 "Galeria" at bounding box center [120, 110] width 115 height 28
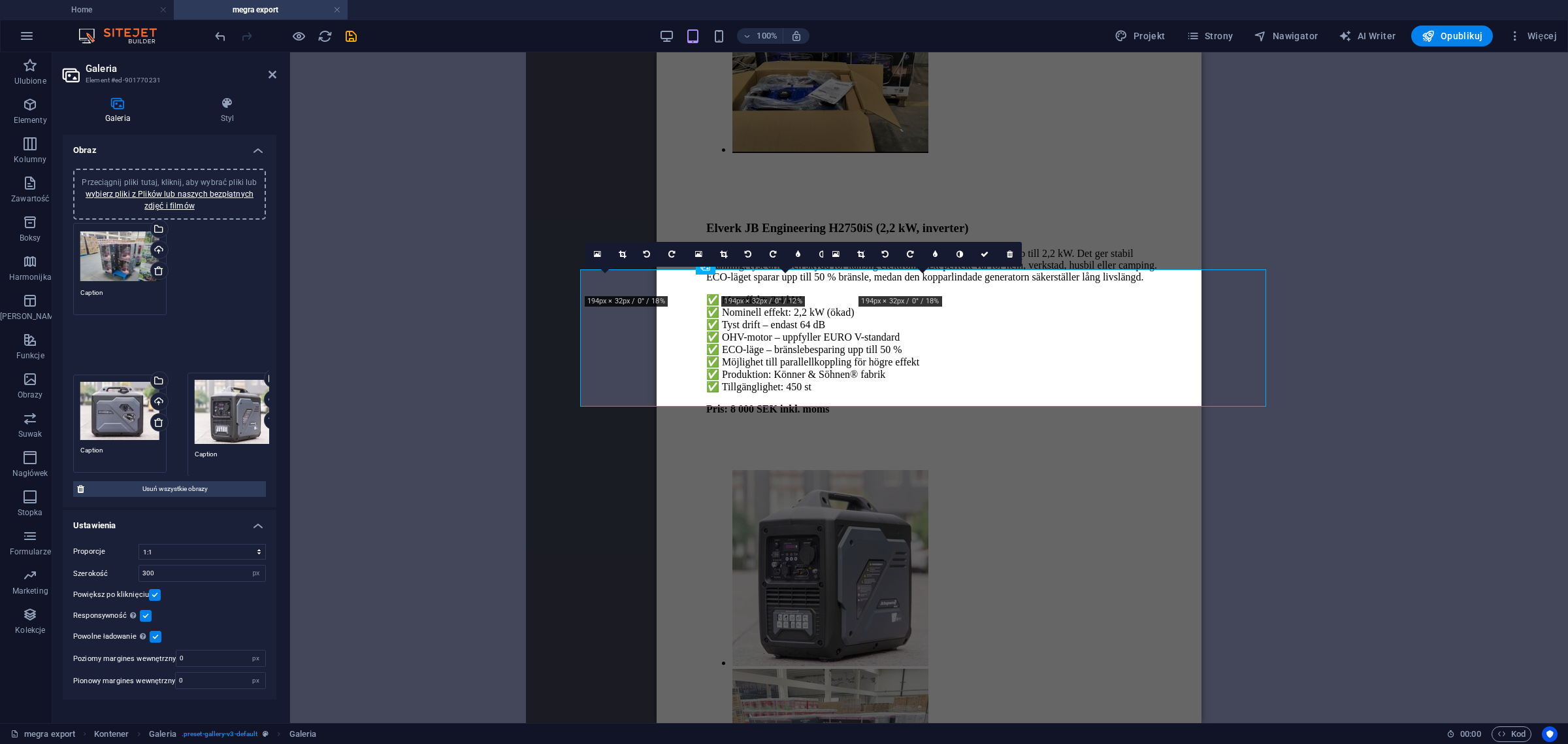
drag, startPoint x: 125, startPoint y: 250, endPoint x: 240, endPoint y: 400, distance: 189.0
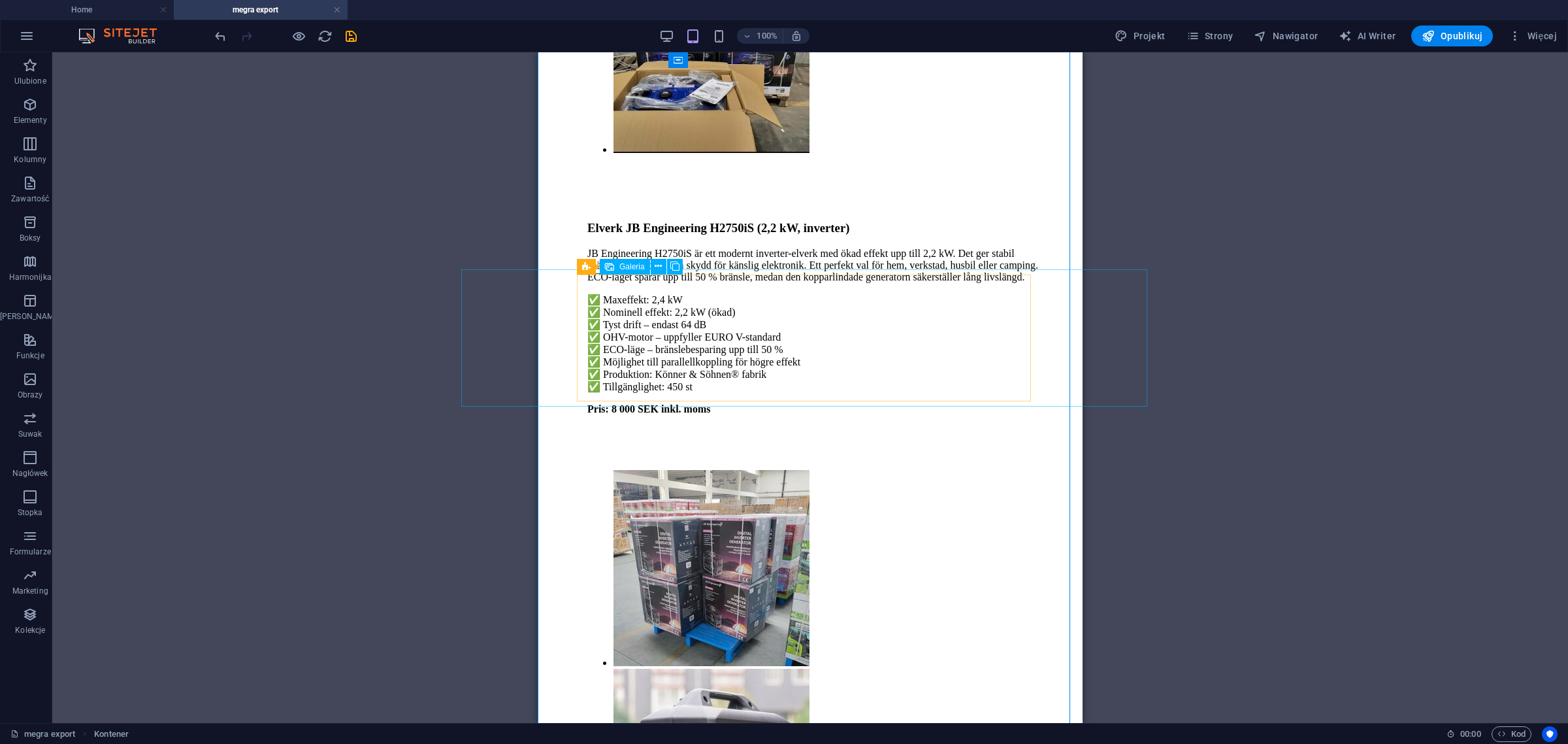
click at [607, 272] on div "Galeria" at bounding box center [602, 267] width 50 height 16
click at [635, 270] on icon at bounding box center [634, 267] width 7 height 14
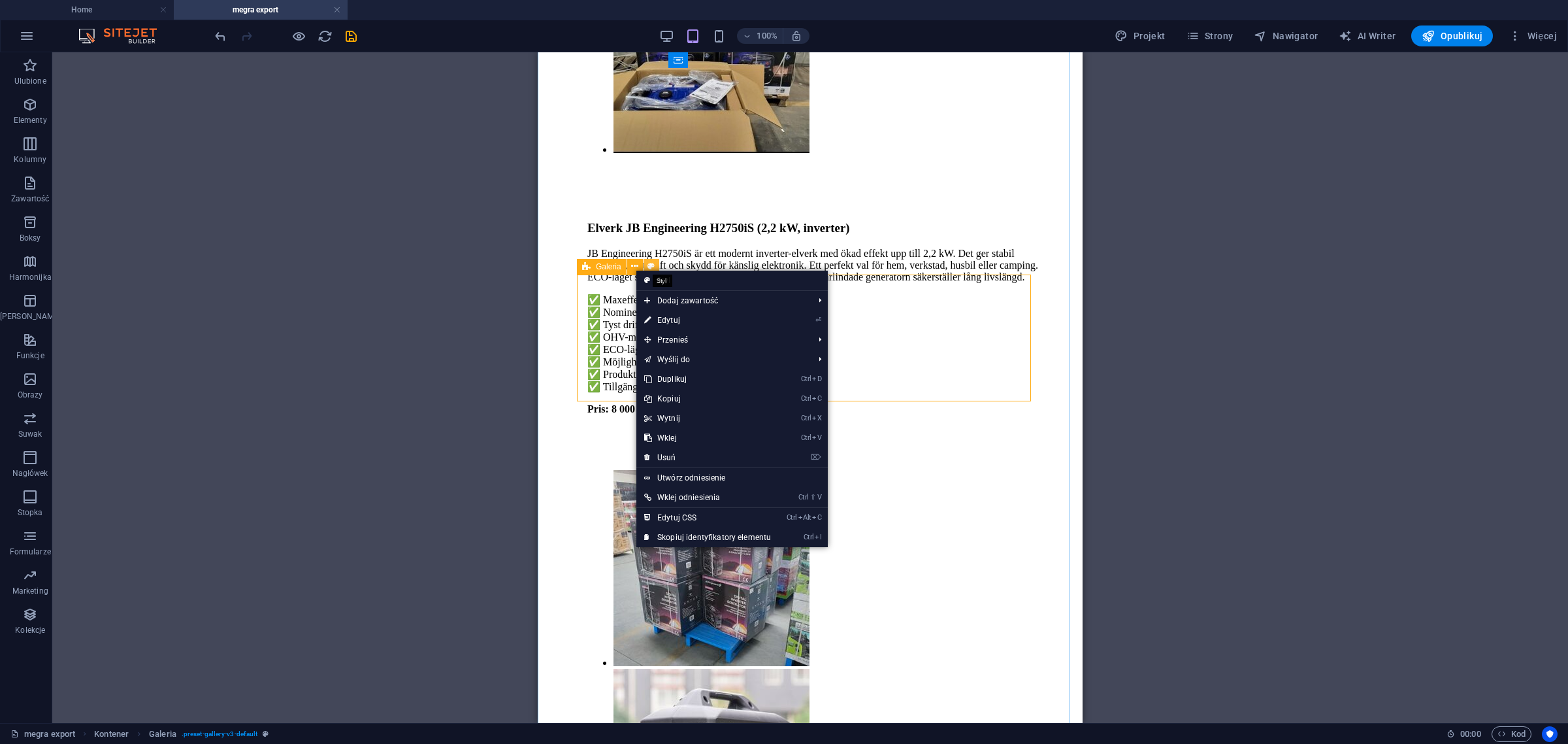
click at [648, 263] on icon at bounding box center [650, 267] width 7 height 14
select select "rem"
select select "preset-gallery-v3-default"
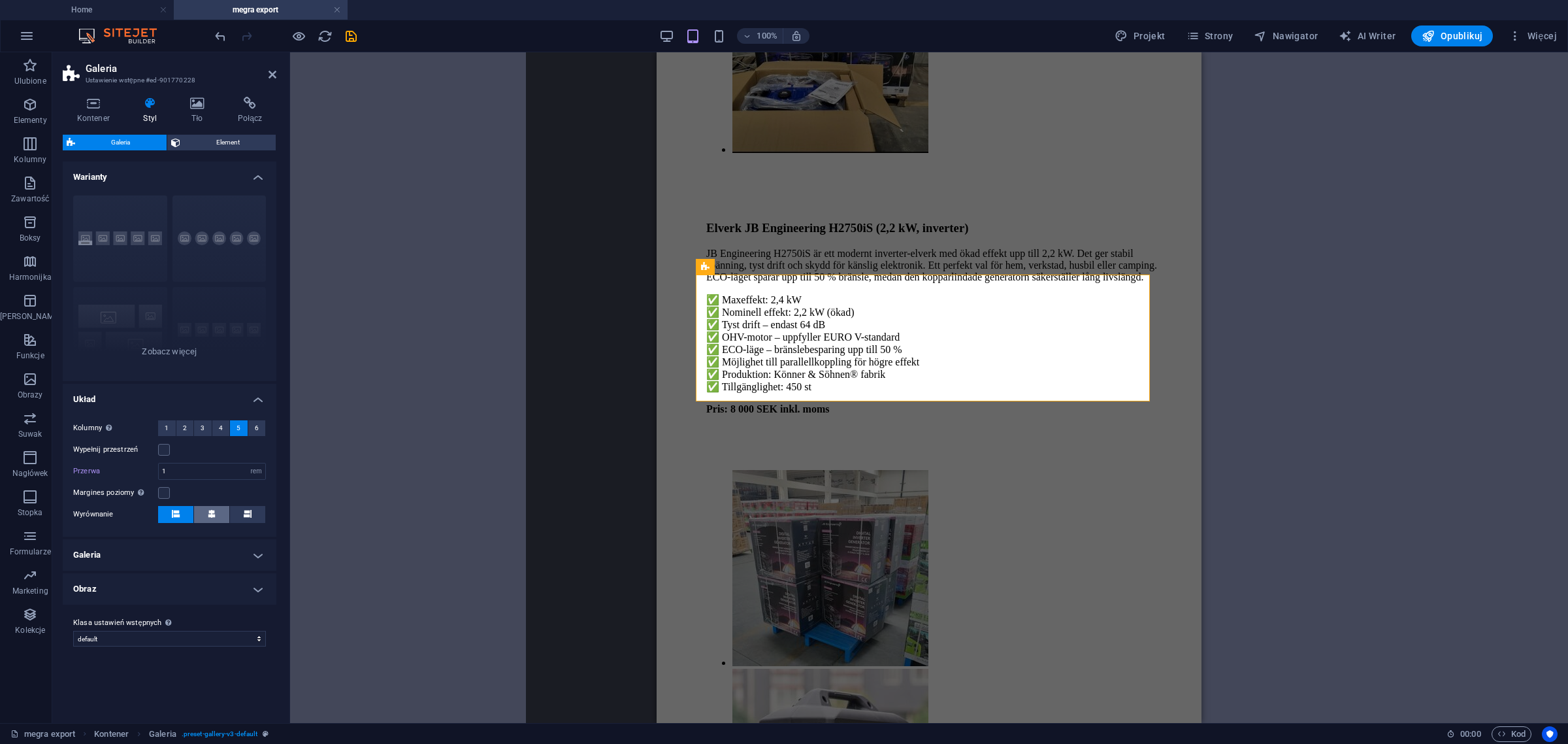
click at [213, 514] on icon at bounding box center [212, 514] width 8 height 8
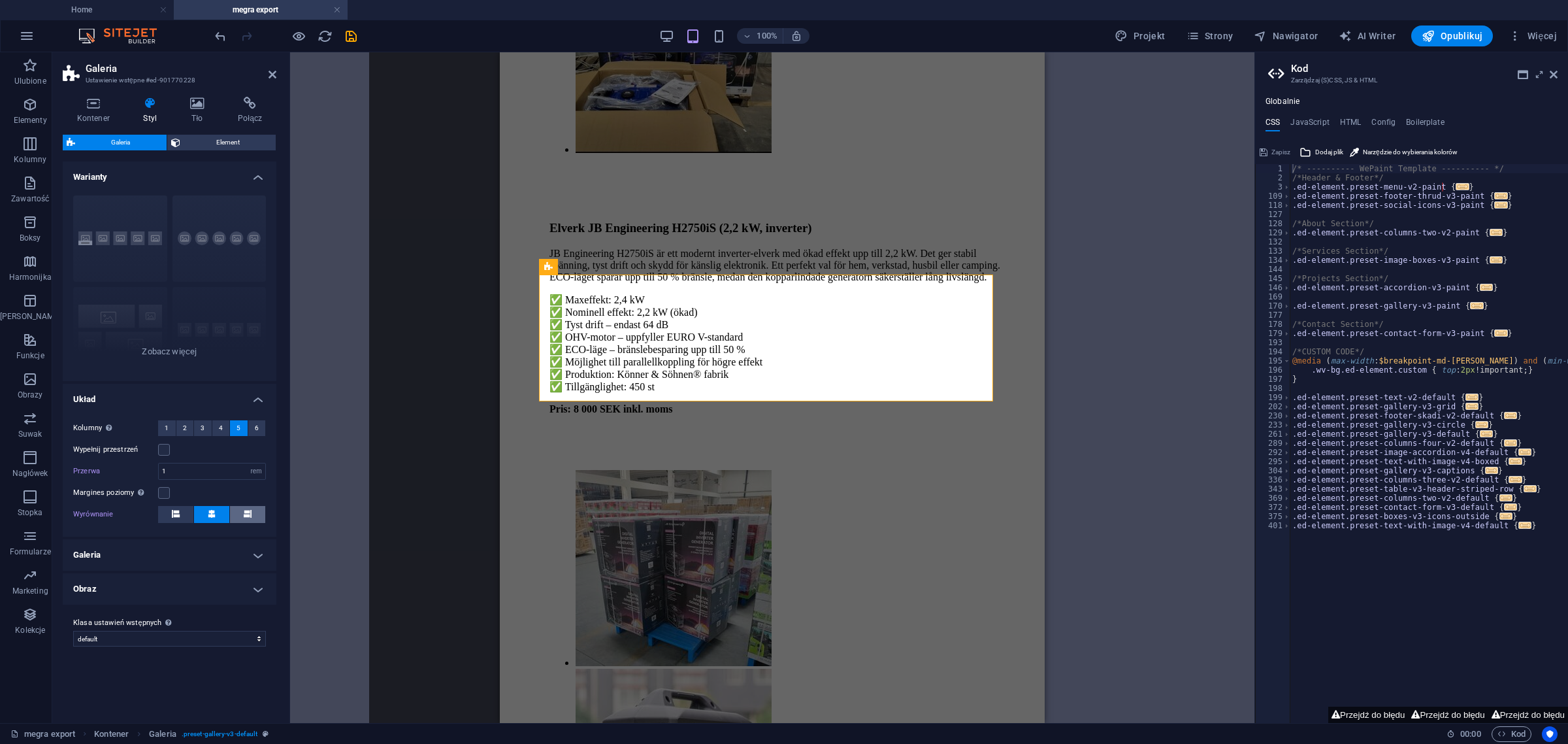
click at [252, 516] on button at bounding box center [247, 514] width 35 height 17
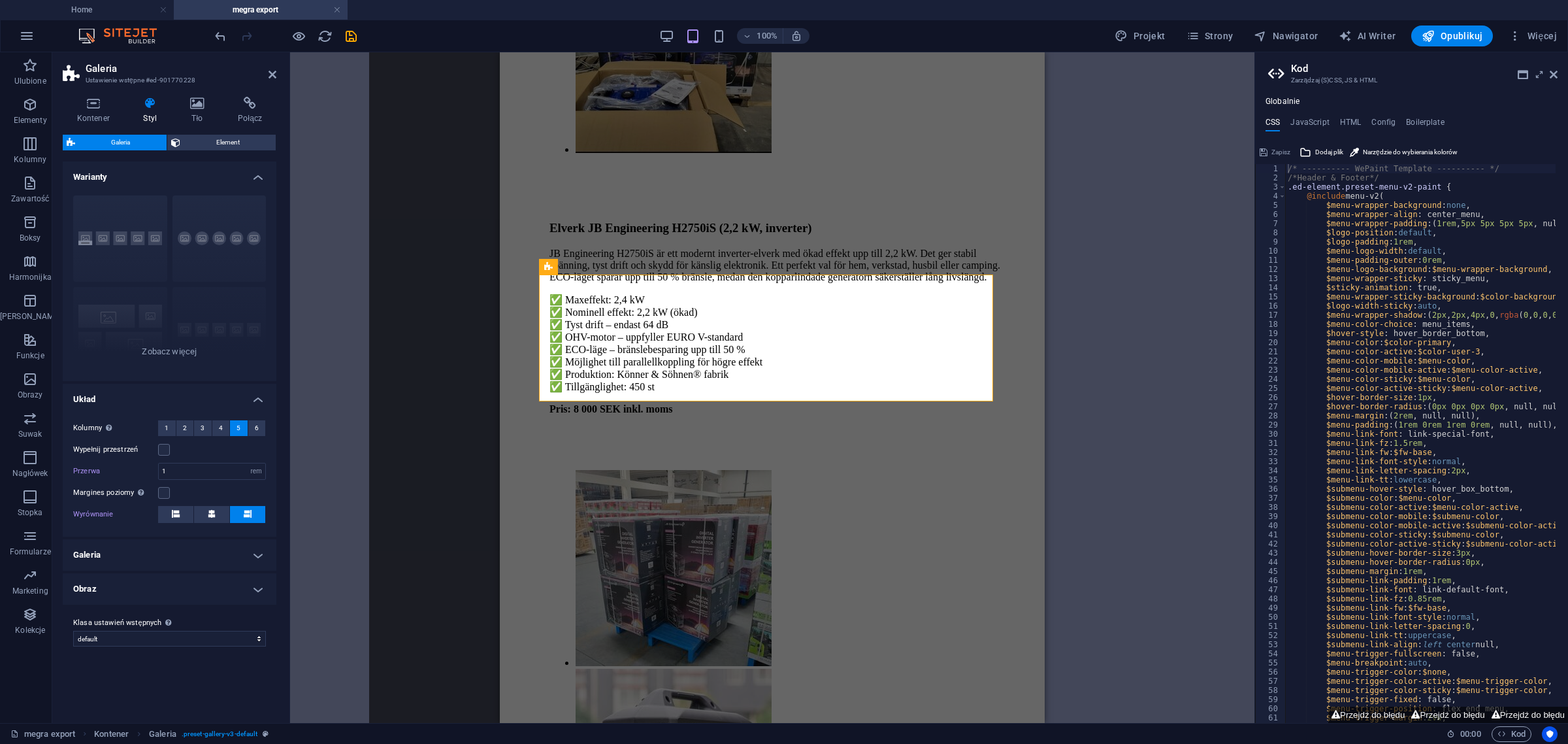
click at [252, 516] on button at bounding box center [247, 514] width 35 height 17
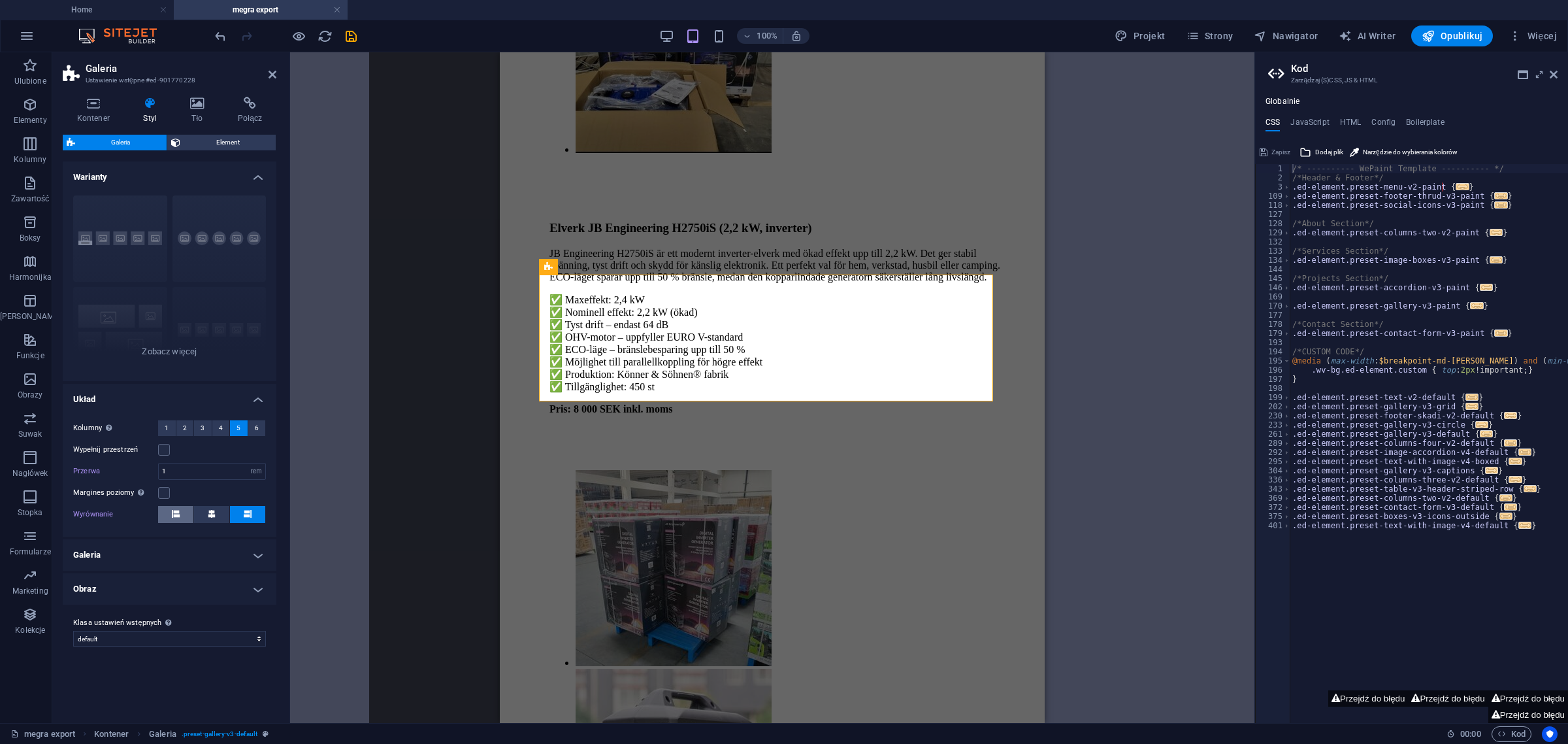
click at [168, 513] on button at bounding box center [175, 514] width 35 height 17
click at [205, 432] on button "3" at bounding box center [203, 429] width 18 height 16
click at [167, 421] on span "1" at bounding box center [167, 429] width 4 height 16
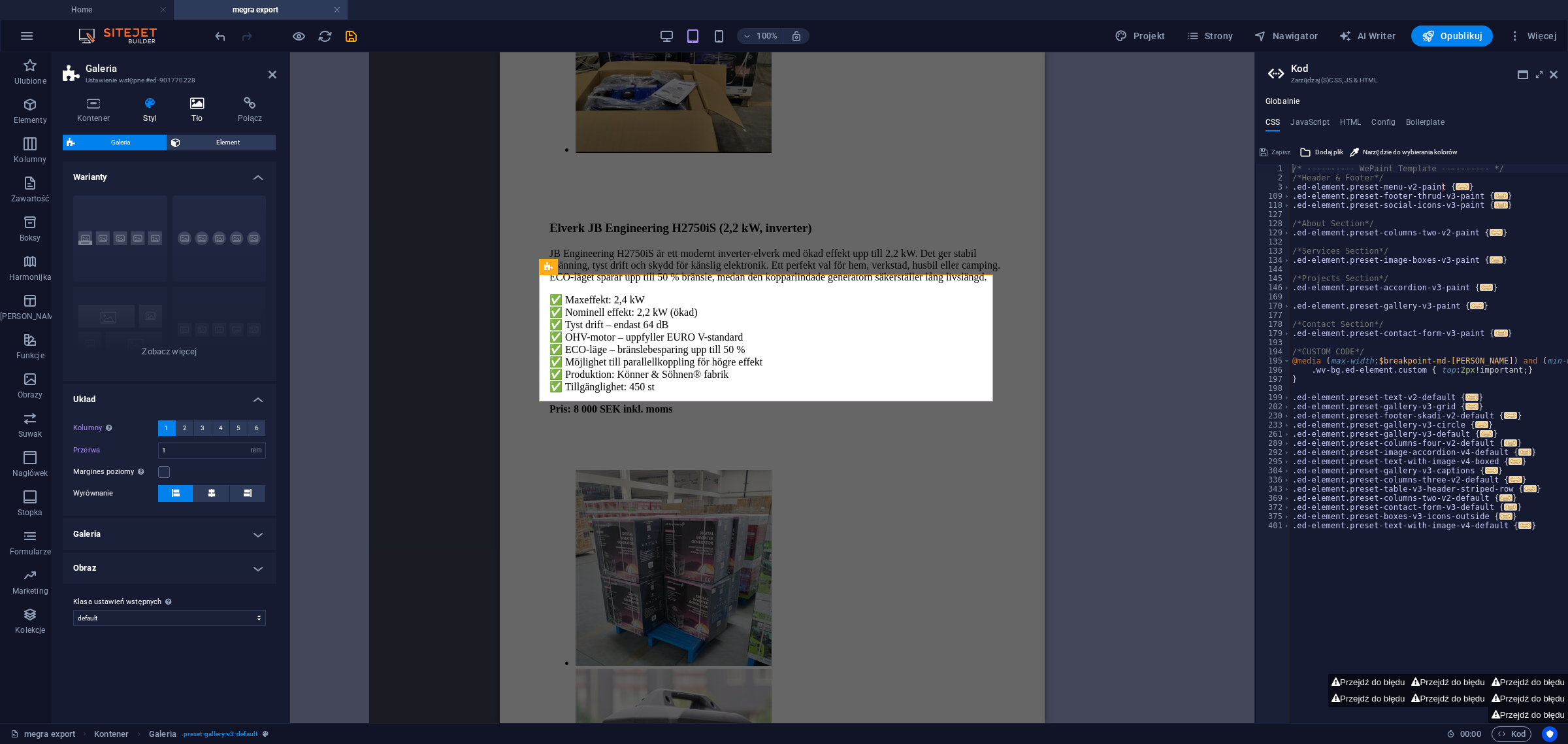
click at [208, 102] on icon at bounding box center [197, 102] width 43 height 13
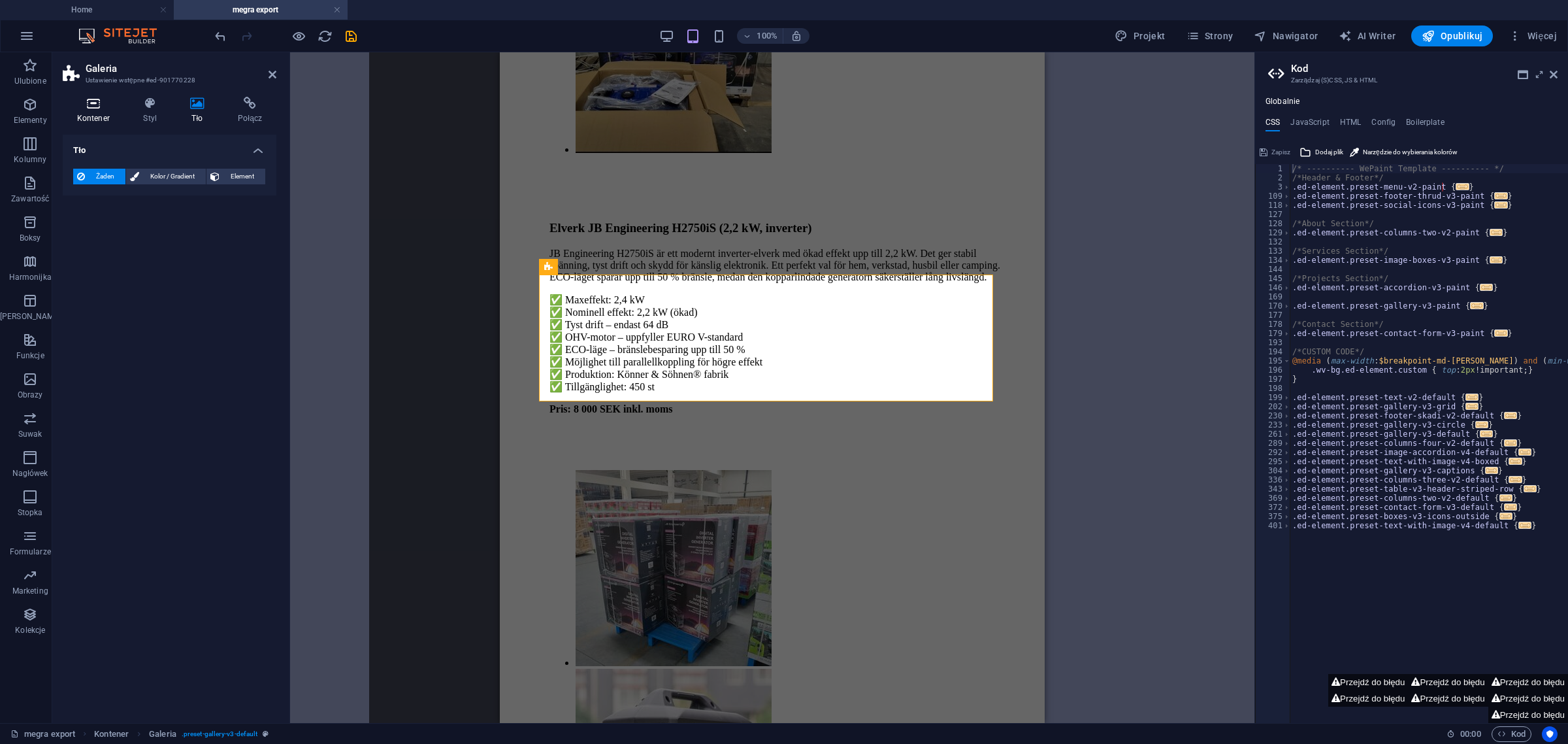
click at [95, 102] on icon at bounding box center [93, 102] width 62 height 13
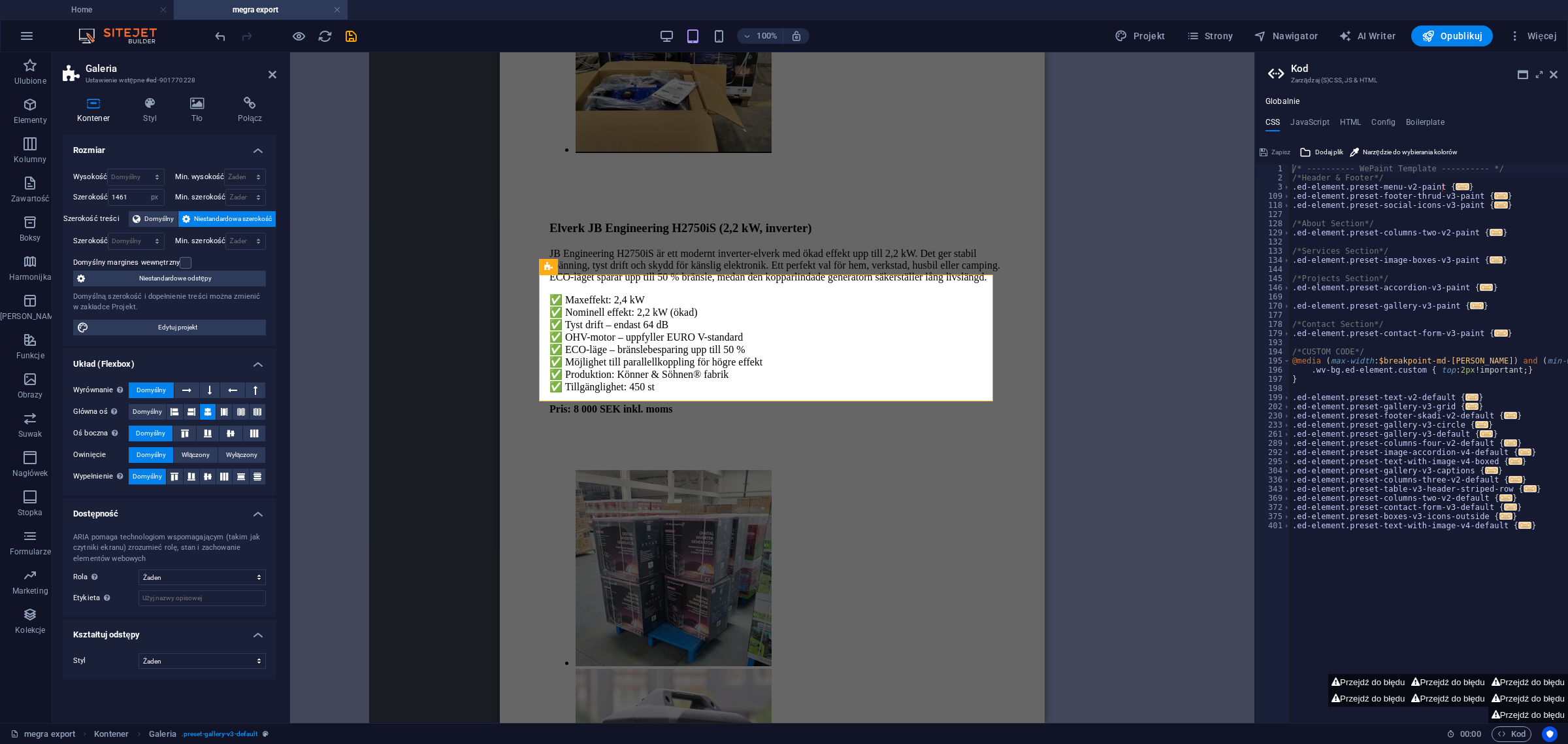
click at [422, 428] on div "Przeciągnij tutaj, aby zastąpić istniejącą zawartość. Naciśnij „Ctrl”, jeśli ch…" at bounding box center [773, 388] width 964 height 670
select select "4"
select select "px"
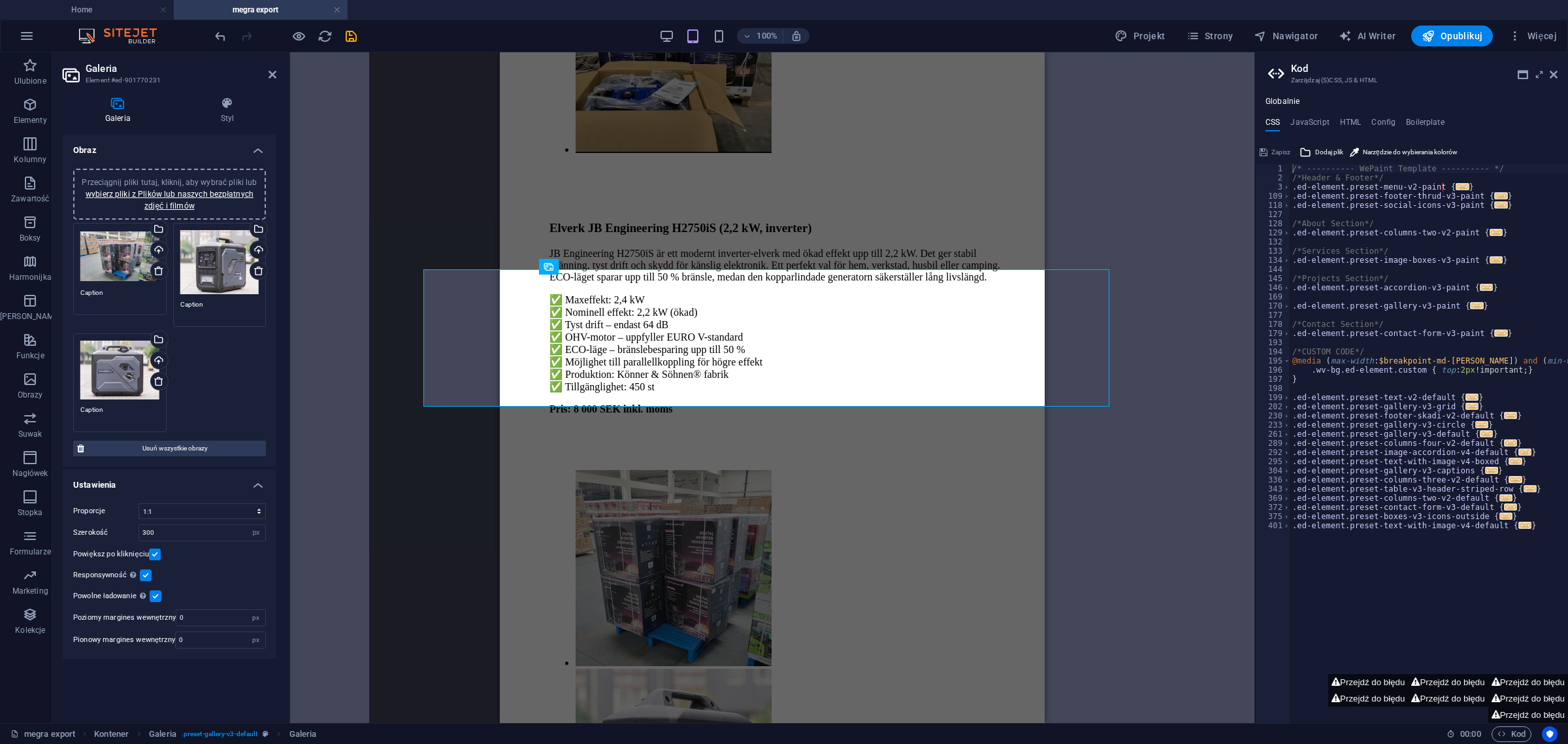
click at [439, 304] on div "Przeciągnij i upuść plik, aby go dodać H1 Kontener Odniesienie Tekst Galeria Ga…" at bounding box center [773, 388] width 964 height 670
click at [550, 267] on div "0" at bounding box center [528, 254] width 199 height 25
click at [548, 267] on div "0" at bounding box center [528, 254] width 199 height 25
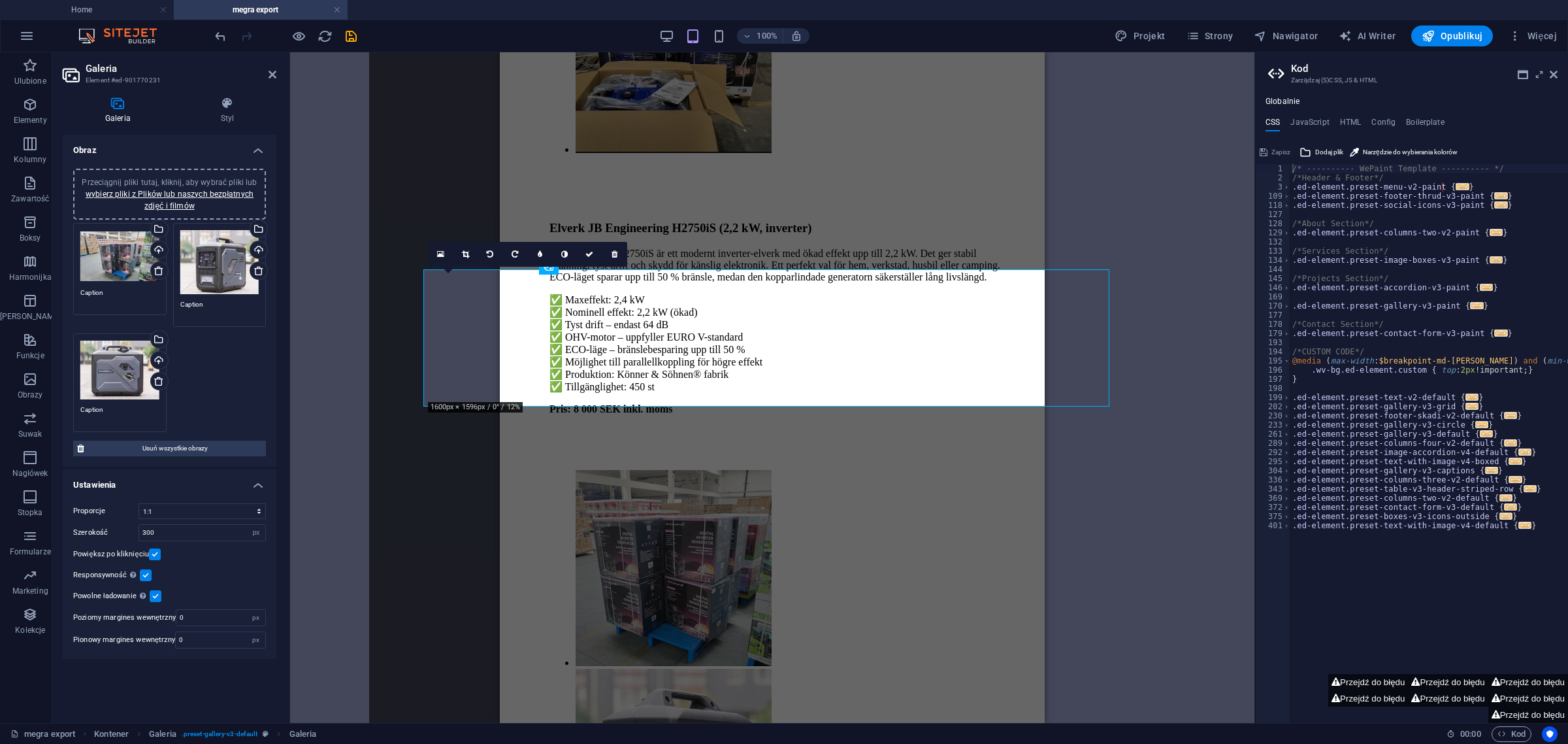
click at [548, 267] on div "0" at bounding box center [528, 254] width 199 height 25
click at [267, 66] on h2 "Galeria" at bounding box center [181, 69] width 191 height 12
click at [273, 71] on icon at bounding box center [272, 75] width 8 height 11
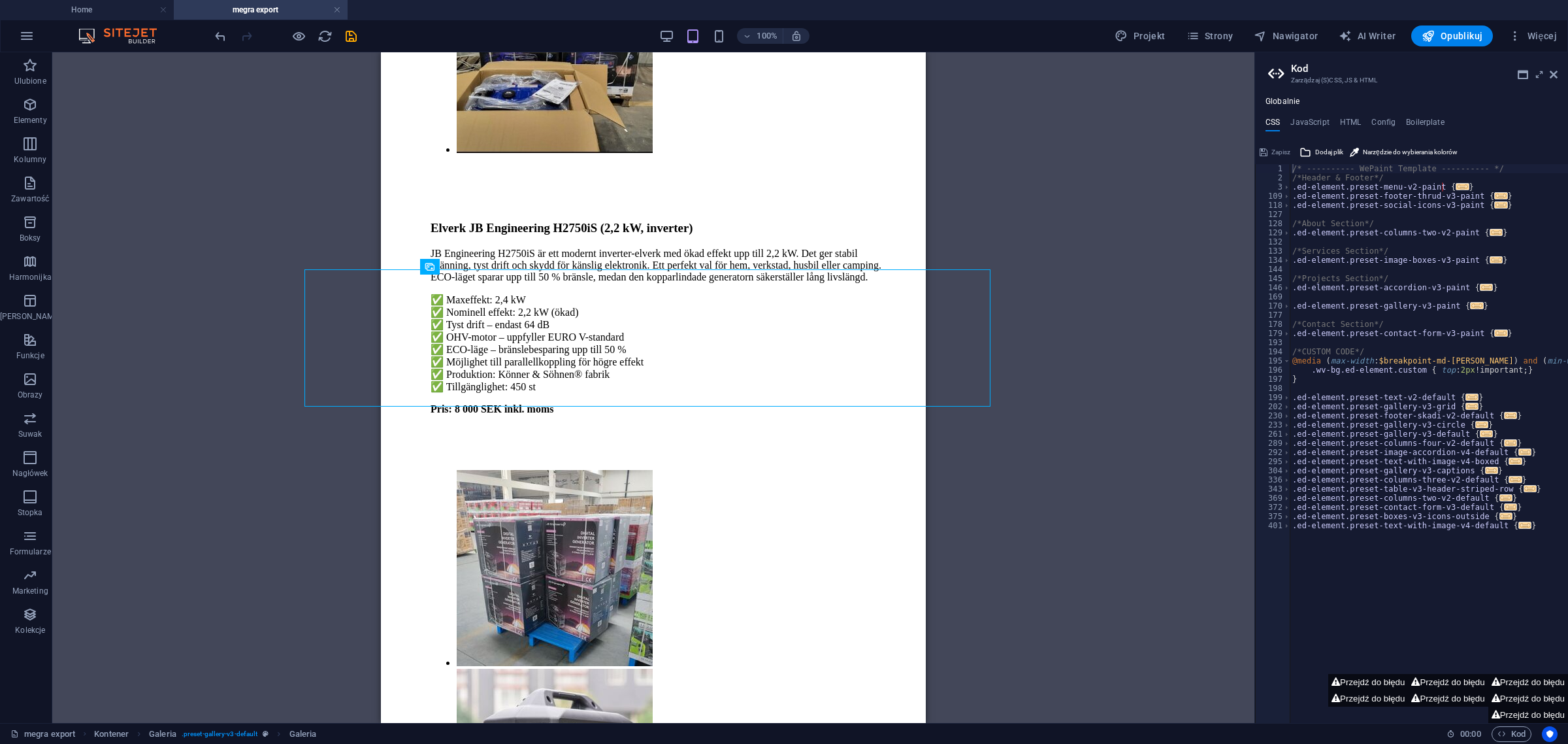
click at [345, 298] on div "Przeciągnij i upuść plik, aby go dodać H1 Kontener Odniesienie Tekst Galeria Ga…" at bounding box center [653, 388] width 1202 height 670
click at [374, 369] on div "Przeciągnij i upuść plik, aby go dodać H1 Kontener Odniesienie Tekst Galeria Ga…" at bounding box center [653, 388] width 1202 height 670
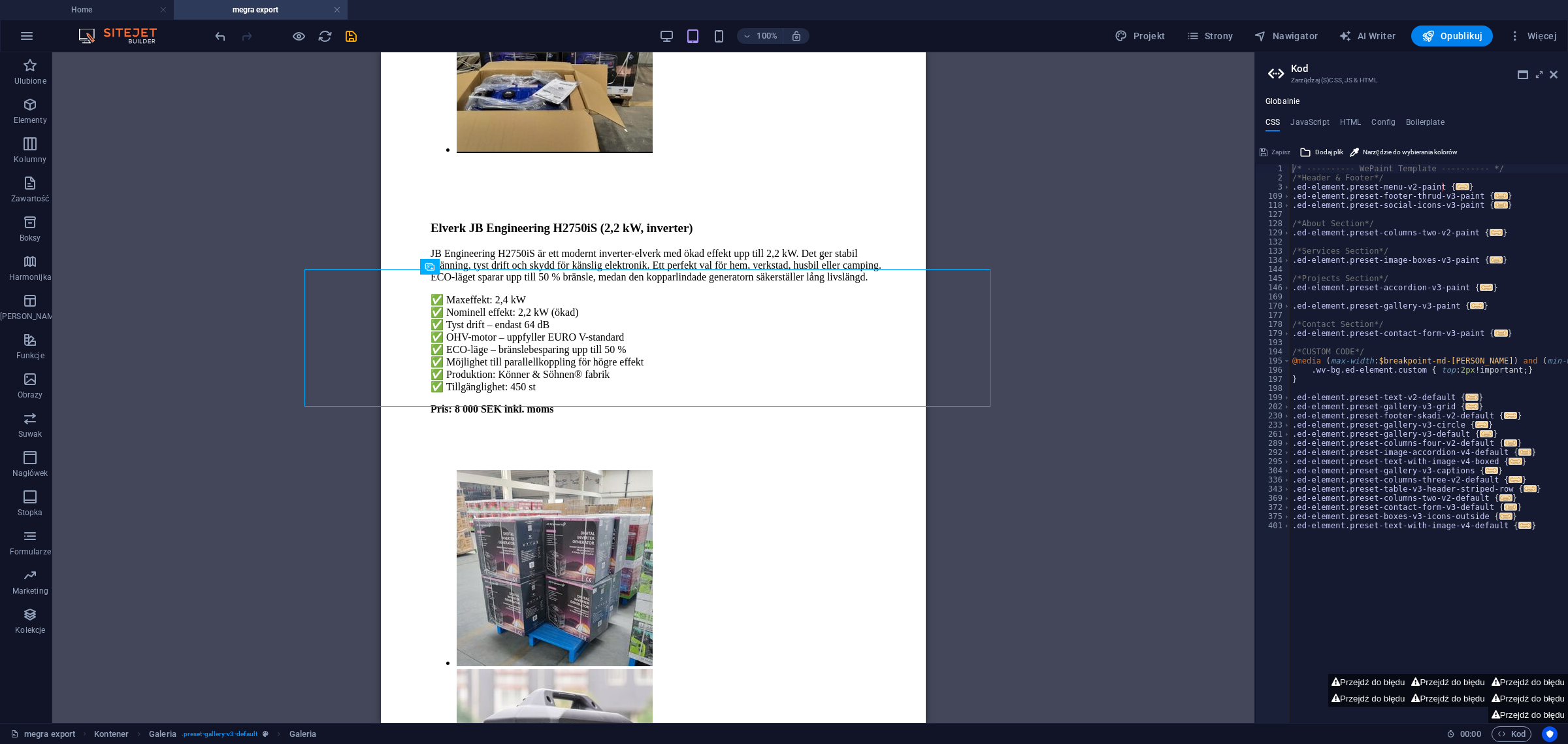
click at [374, 369] on div "Przeciągnij i upuść plik, aby go dodać H1 Kontener Odniesienie Tekst Galeria Ga…" at bounding box center [653, 388] width 1202 height 670
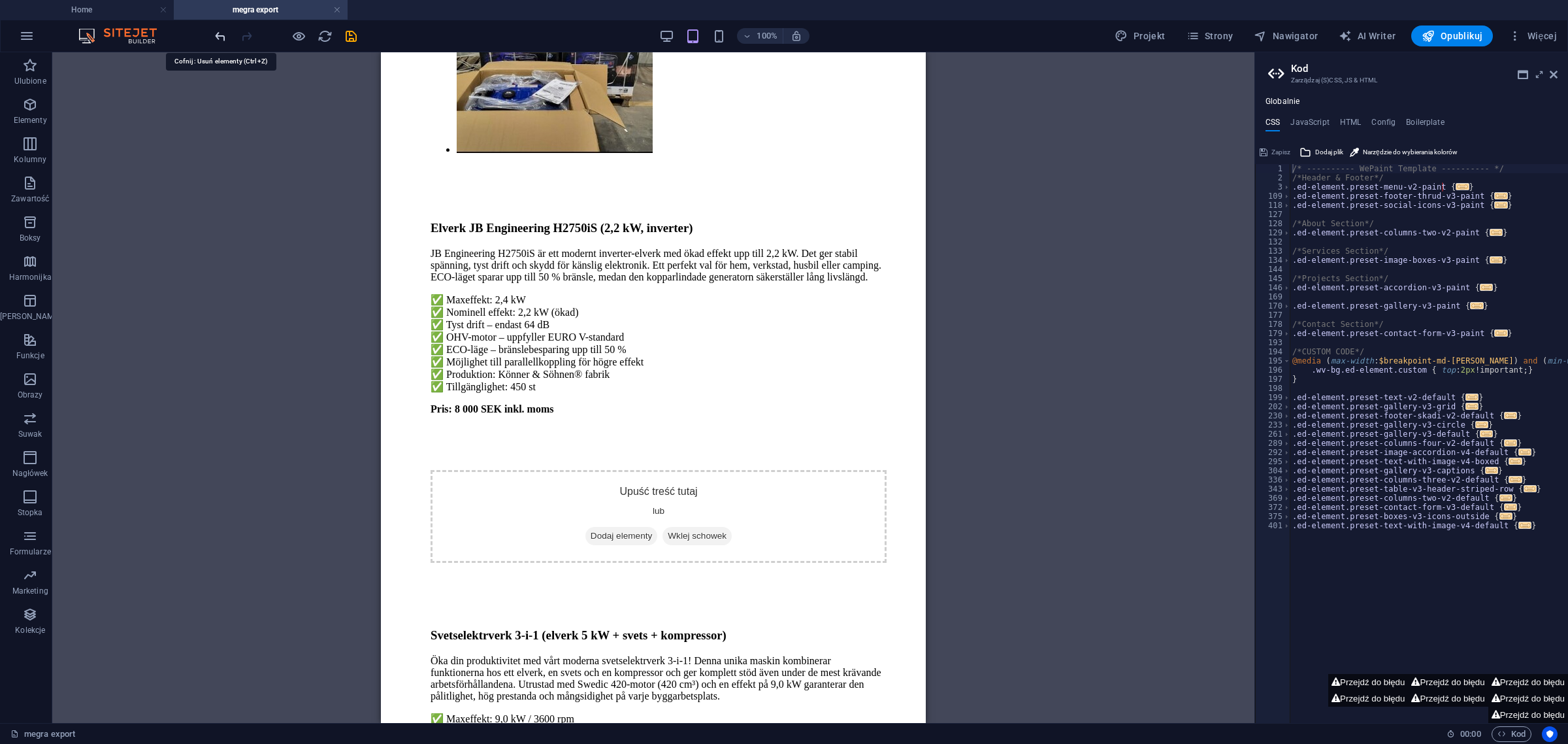
click at [215, 38] on icon "undo" at bounding box center [220, 36] width 15 height 15
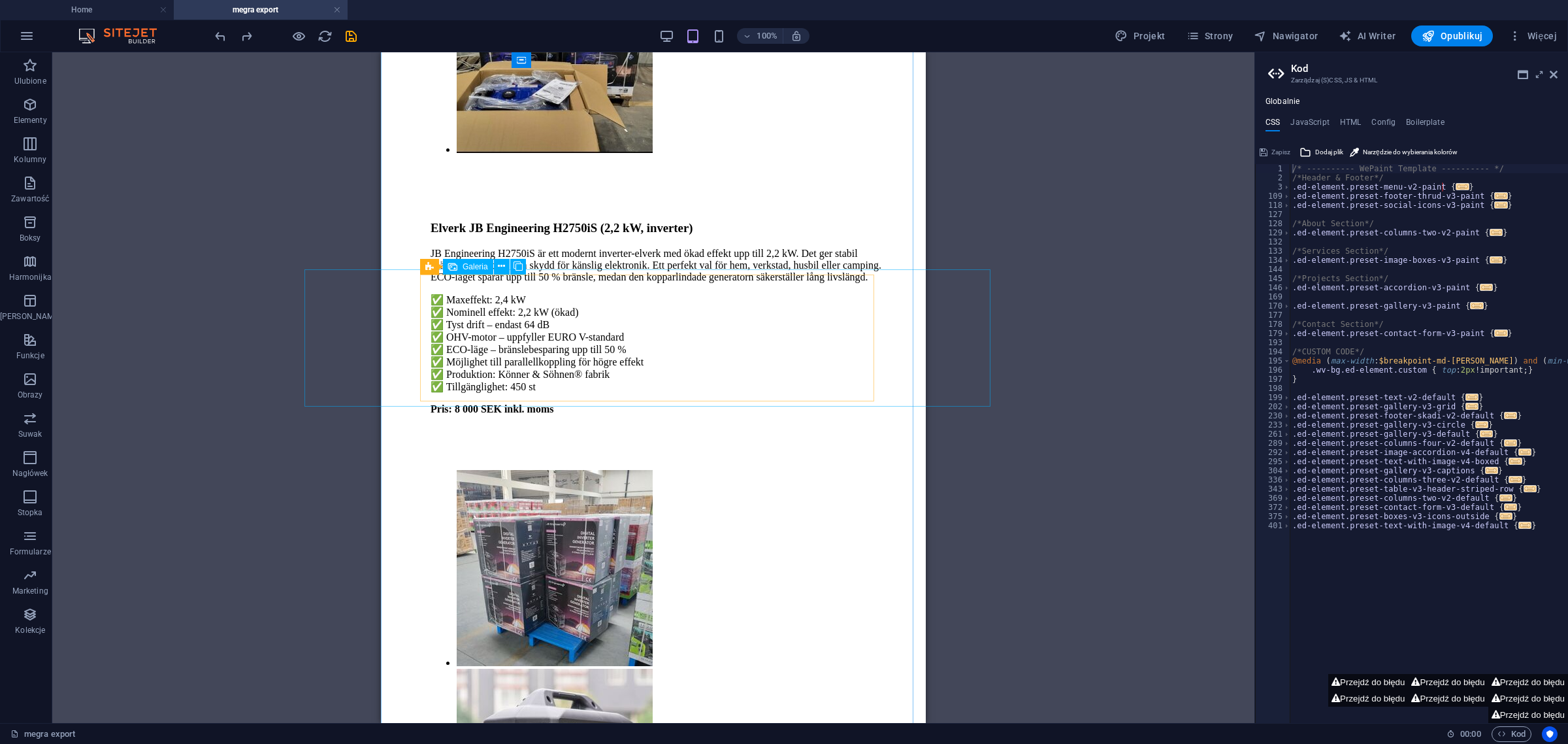
click at [472, 267] on span "Galeria" at bounding box center [475, 267] width 26 height 8
select select "4"
select select "px"
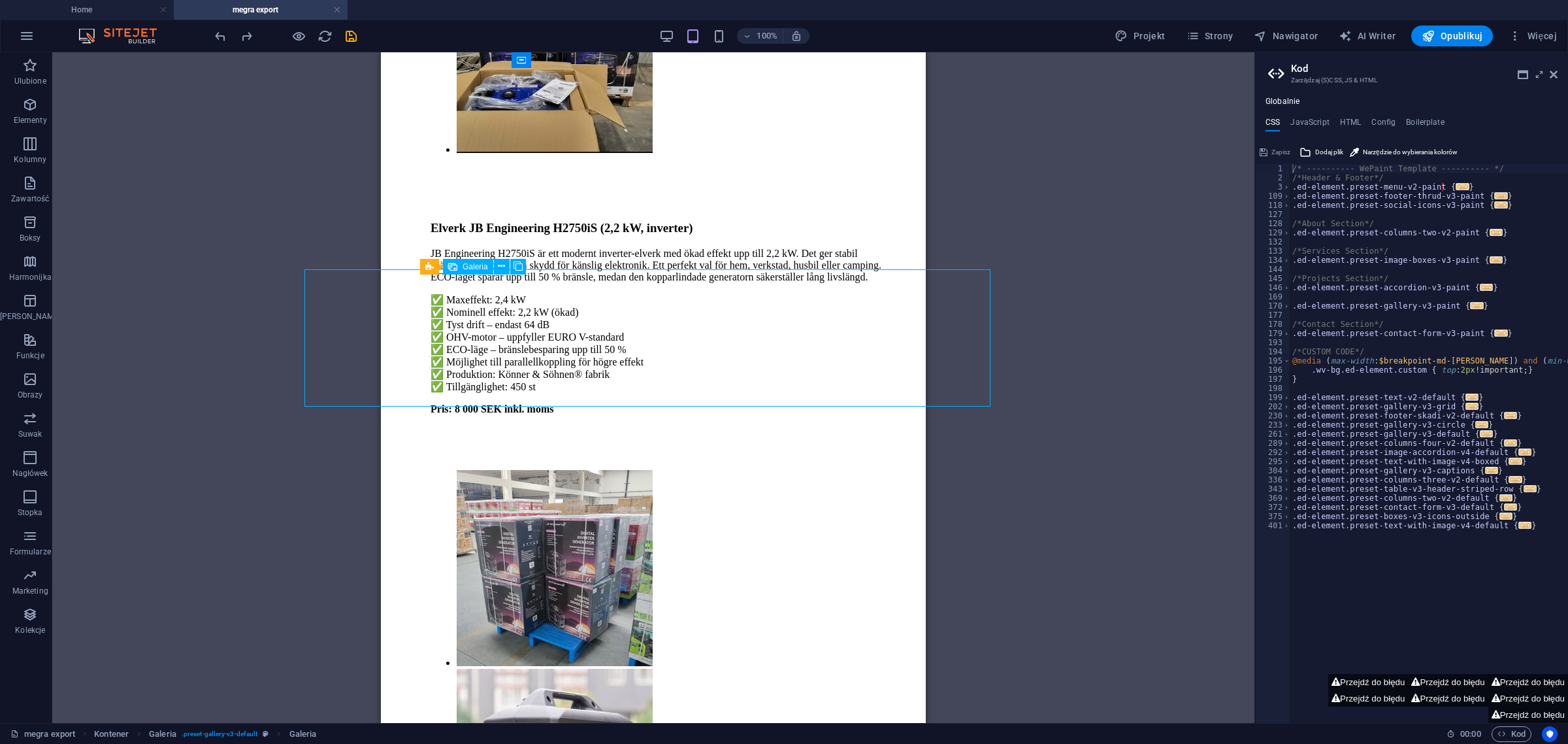
select select "px"
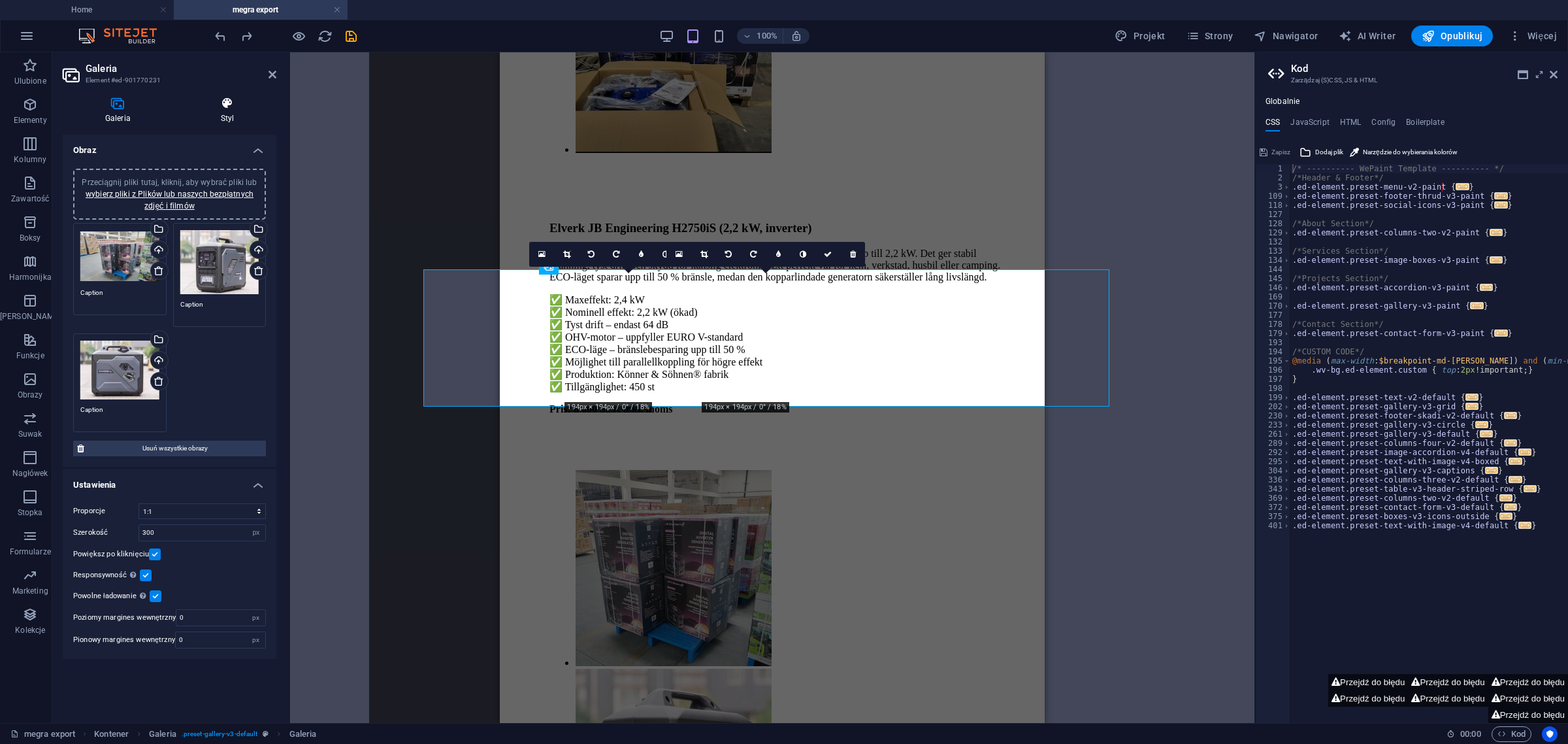
click at [222, 115] on h4 "Styl" at bounding box center [227, 110] width 98 height 28
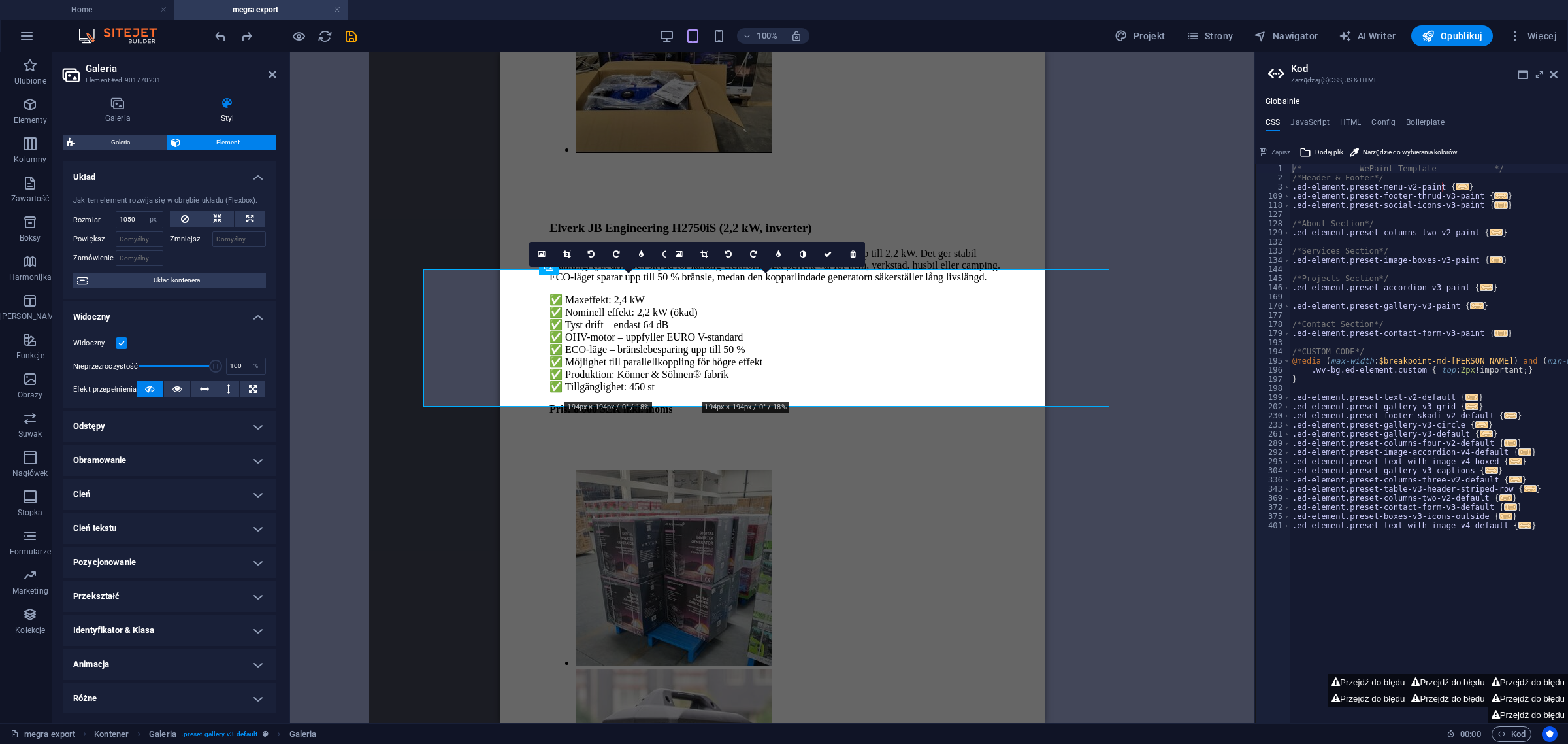
click at [222, 115] on h4 "Styl" at bounding box center [227, 110] width 98 height 28
click at [253, 220] on button at bounding box center [250, 219] width 31 height 16
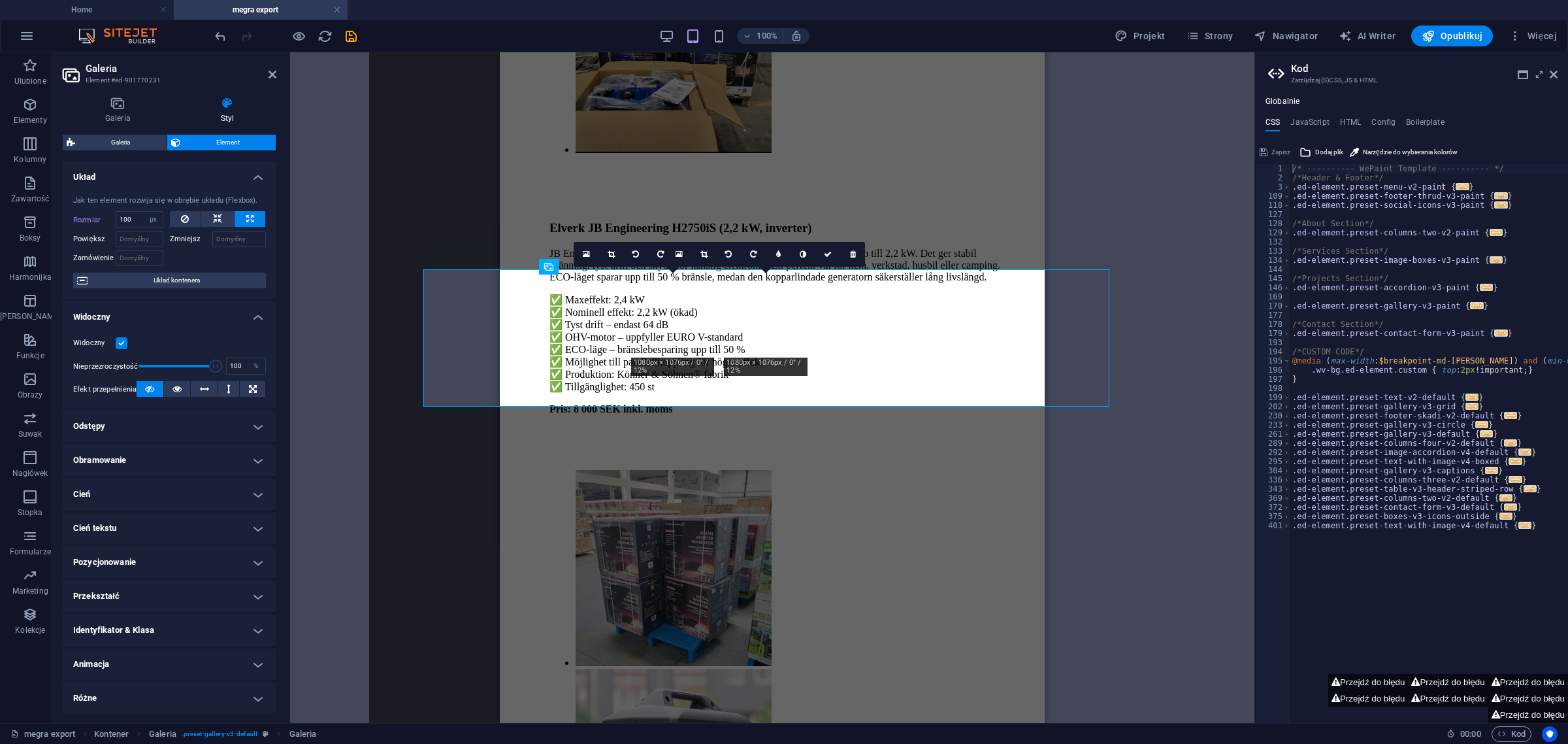
type input "100"
select select "%"
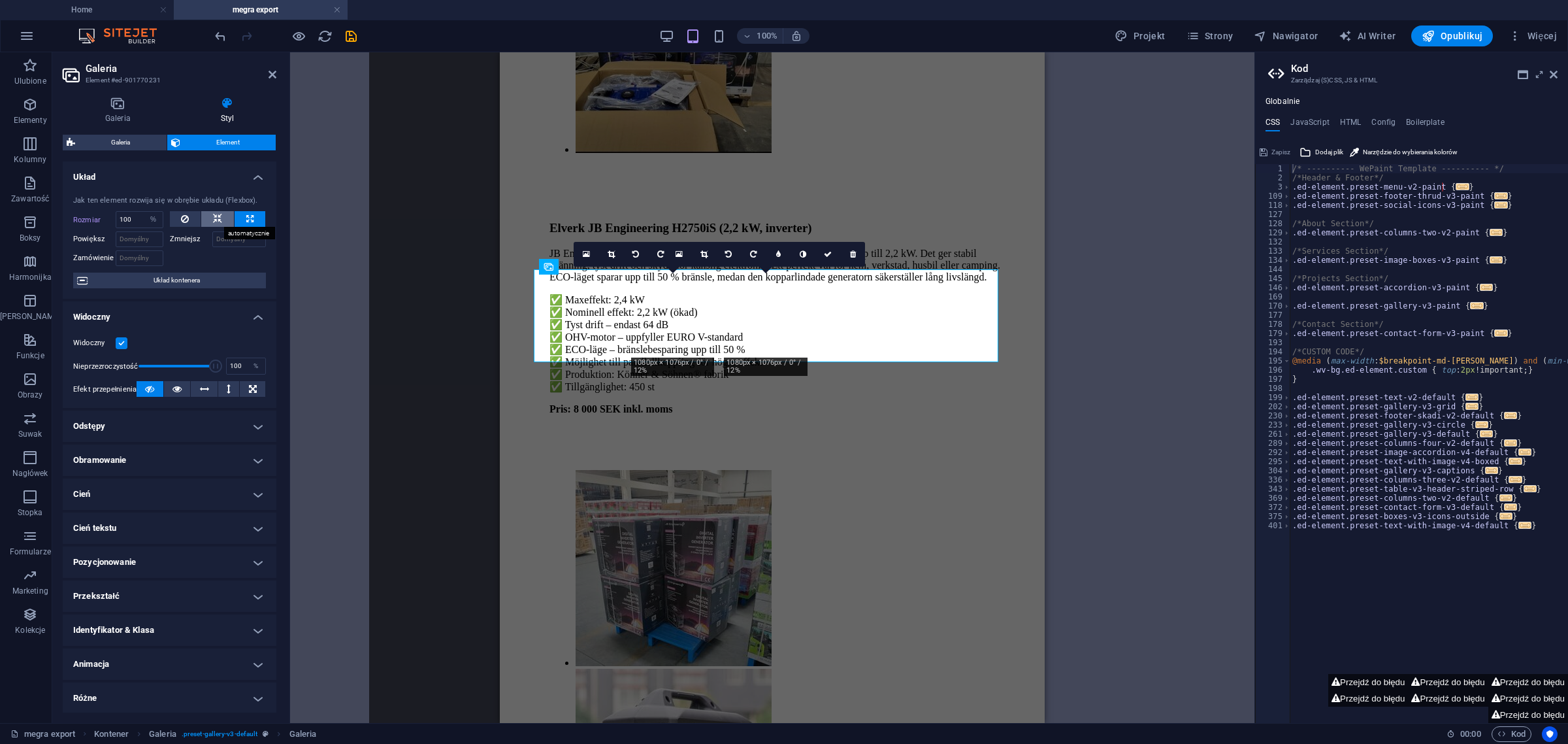
click at [217, 211] on icon at bounding box center [217, 219] width 9 height 16
select select "DISABLED_OPTION_VALUE"
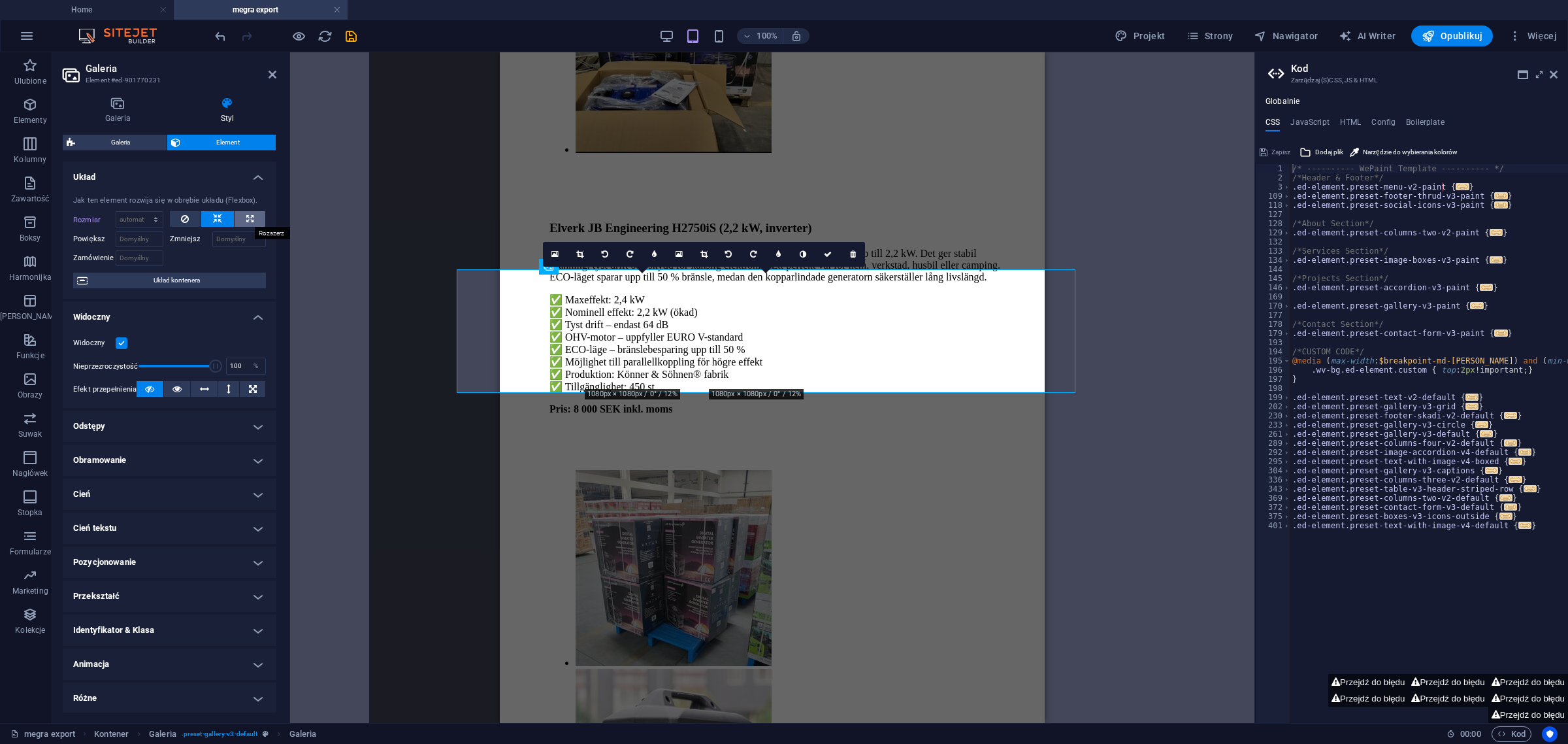
click at [247, 217] on icon at bounding box center [250, 219] width 7 height 16
type input "100"
select select "%"
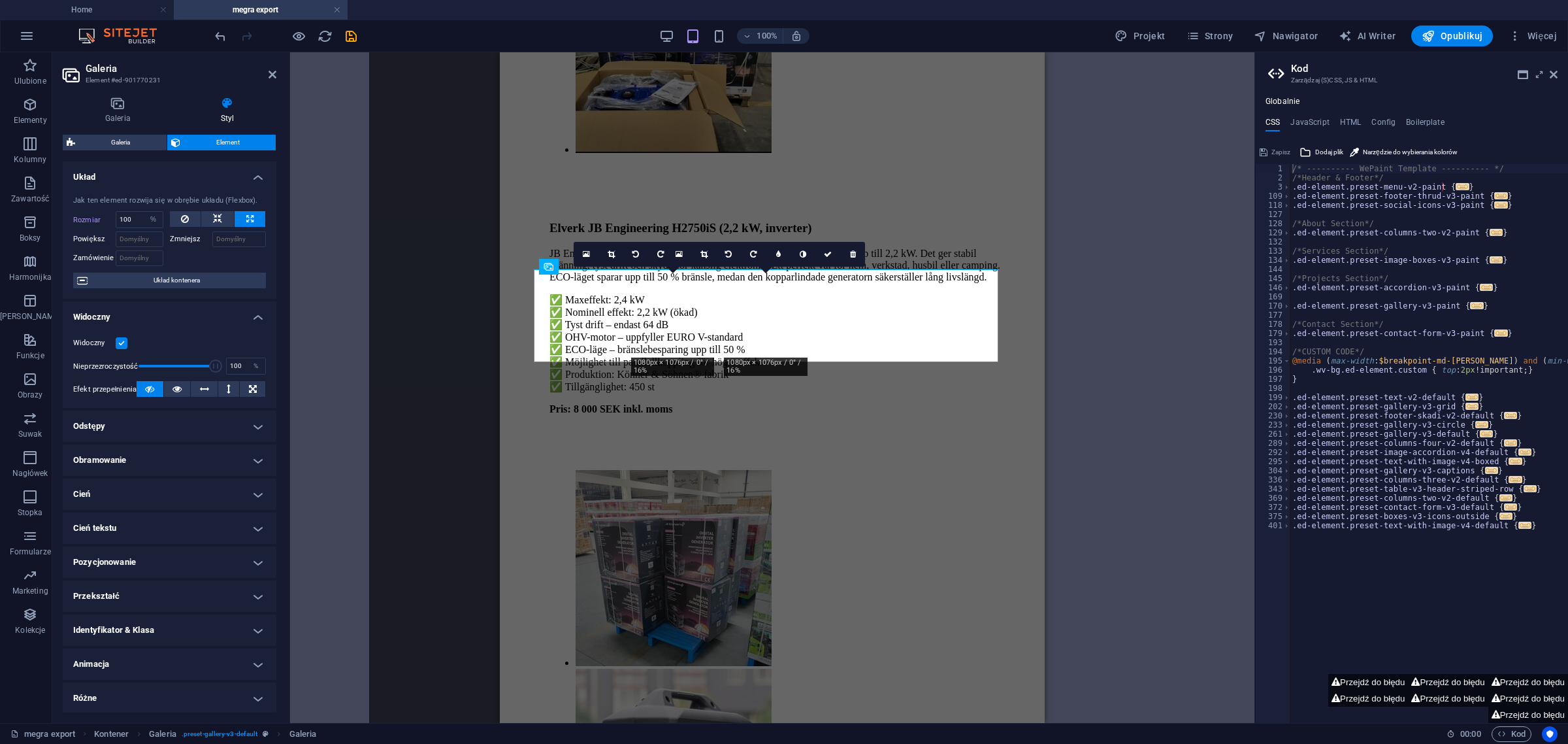
click at [447, 391] on div "Przeciągnij i upuść plik, aby go dodać H1 Kontener Odniesienie Tekst Galeria Ga…" at bounding box center [773, 388] width 964 height 670
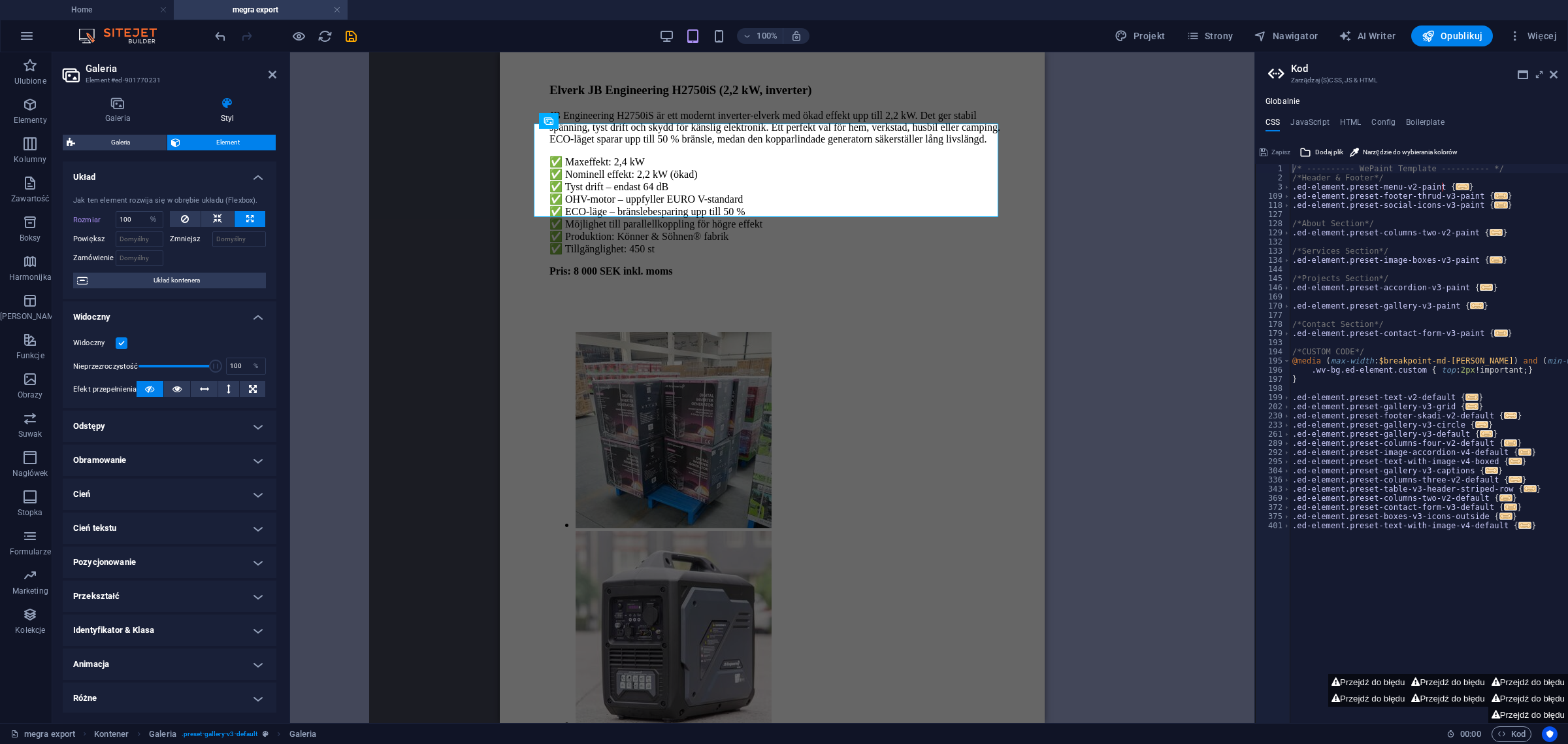
scroll to position [1115, 130]
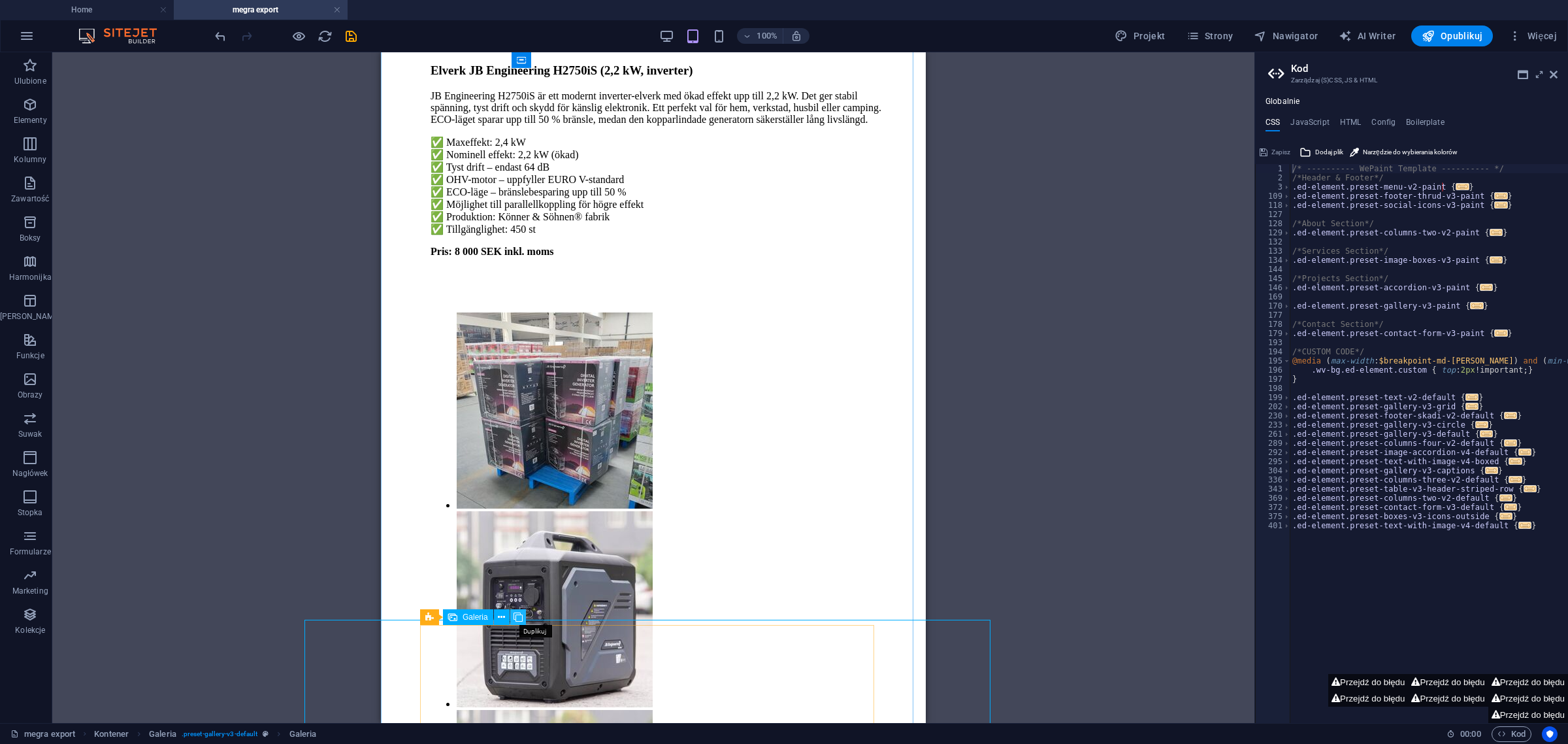
click at [518, 612] on icon at bounding box center [518, 618] width 9 height 14
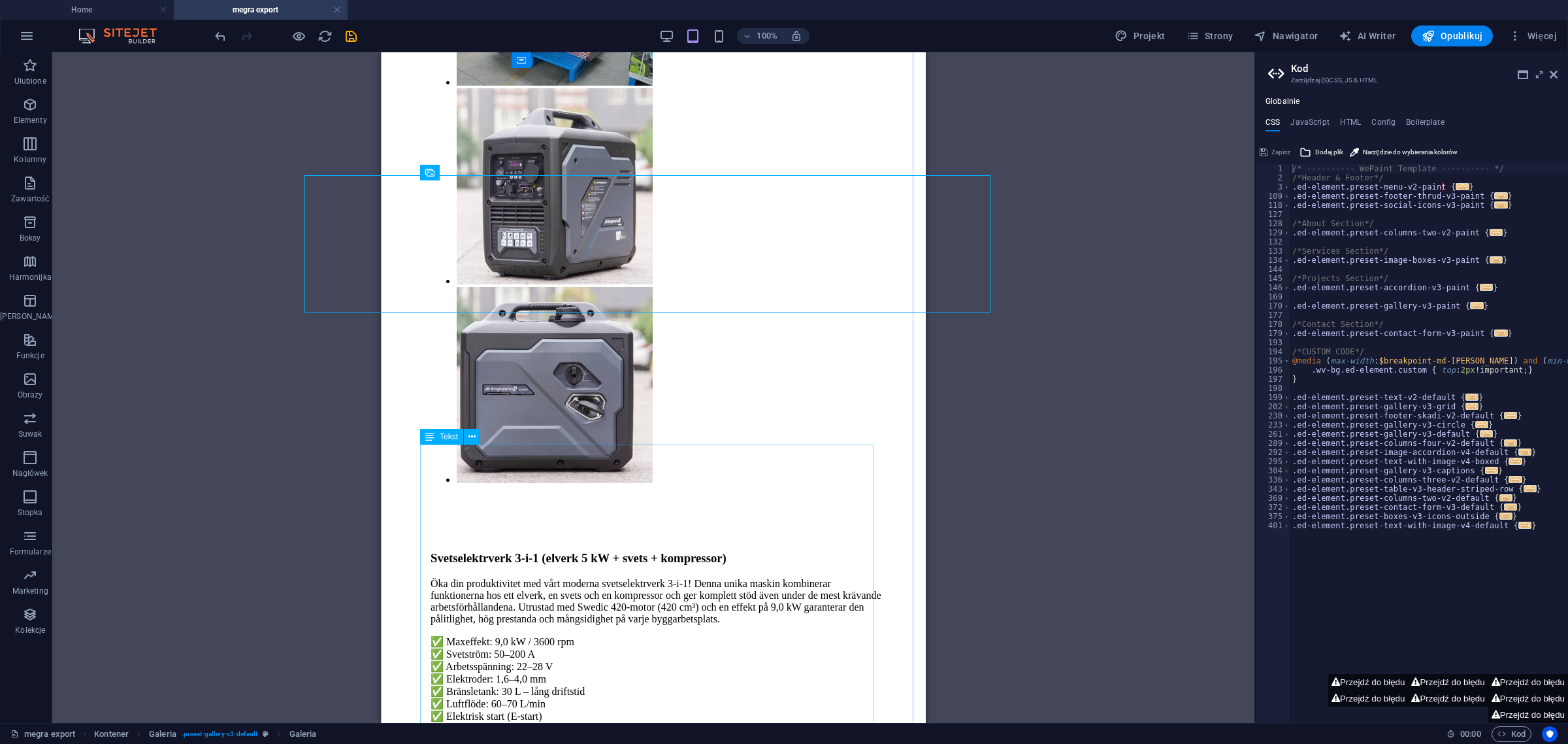
scroll to position [1560, 130]
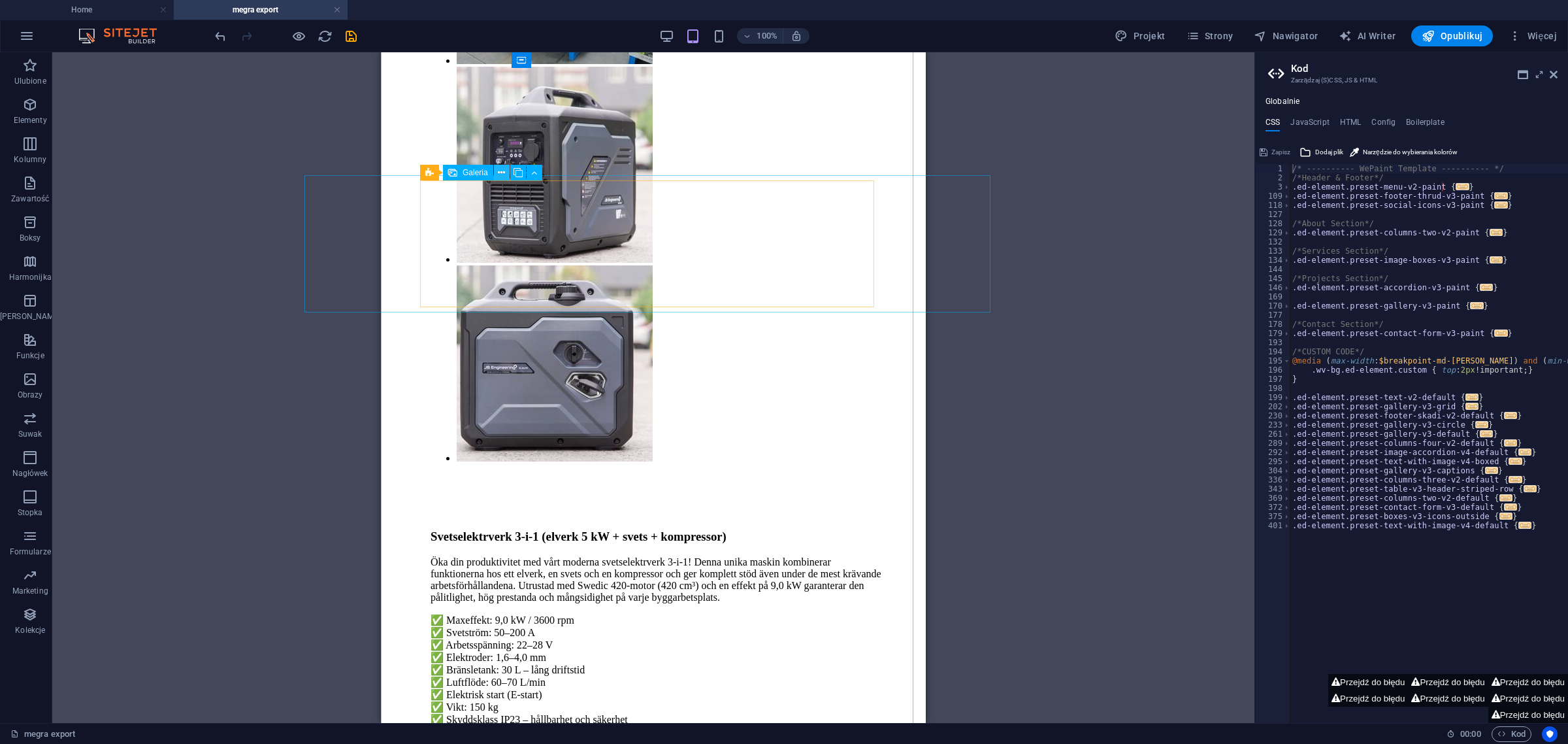
click at [502, 170] on icon at bounding box center [501, 173] width 7 height 14
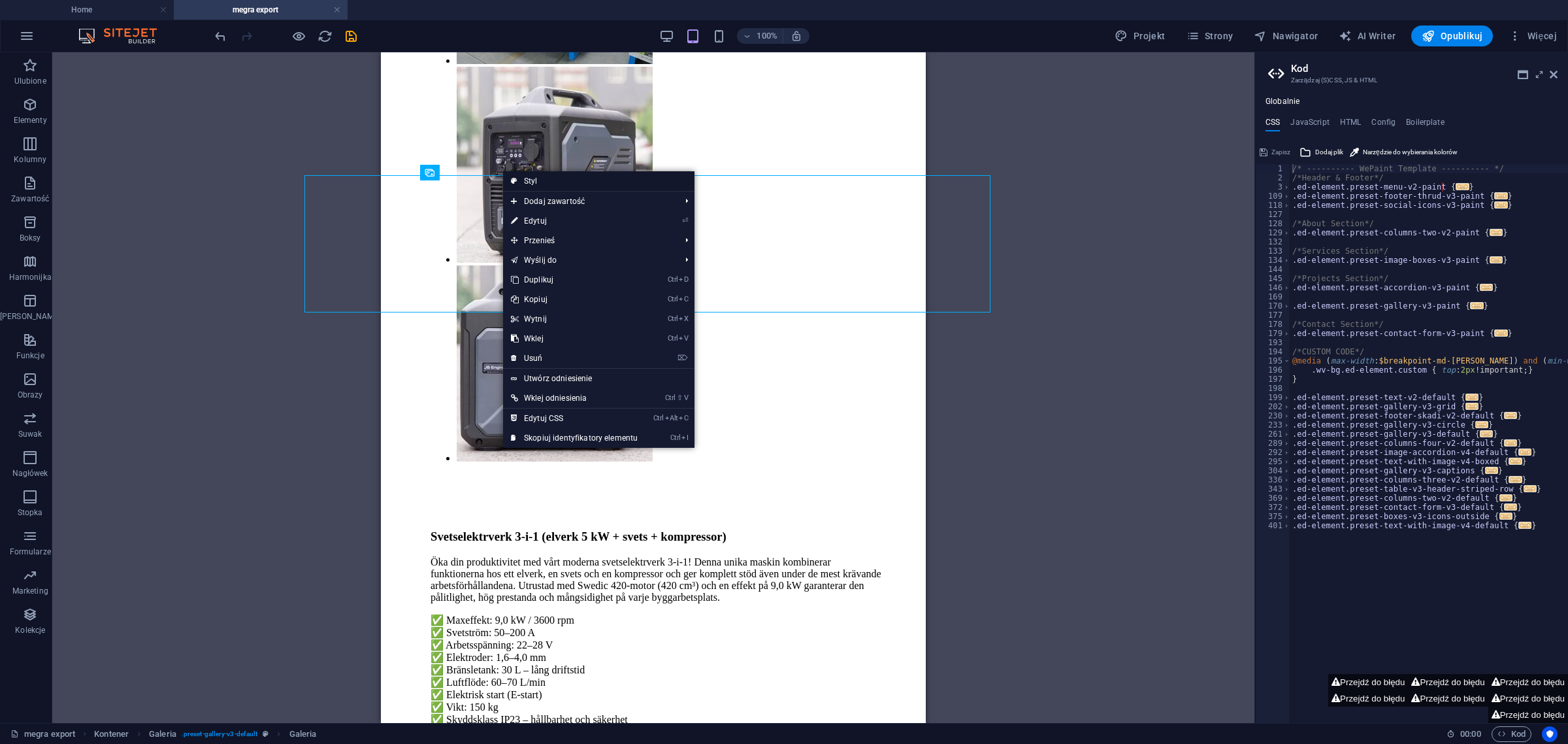
drag, startPoint x: 546, startPoint y: 175, endPoint x: 23, endPoint y: 121, distance: 525.8
click at [546, 175] on link "Styl" at bounding box center [599, 181] width 192 height 20
select select "rem"
select select "preset-gallery-v3-default"
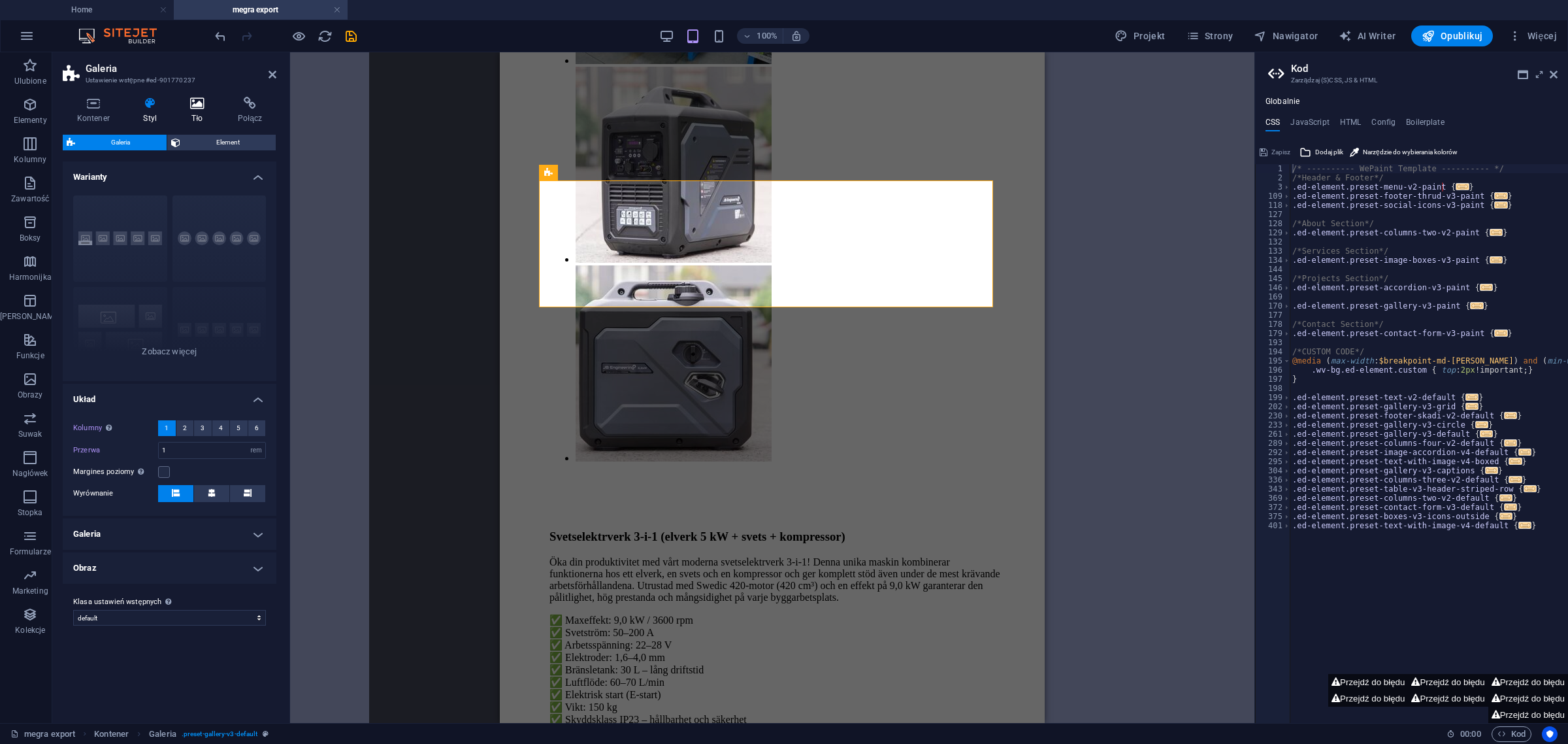
click at [201, 102] on icon at bounding box center [197, 102] width 43 height 13
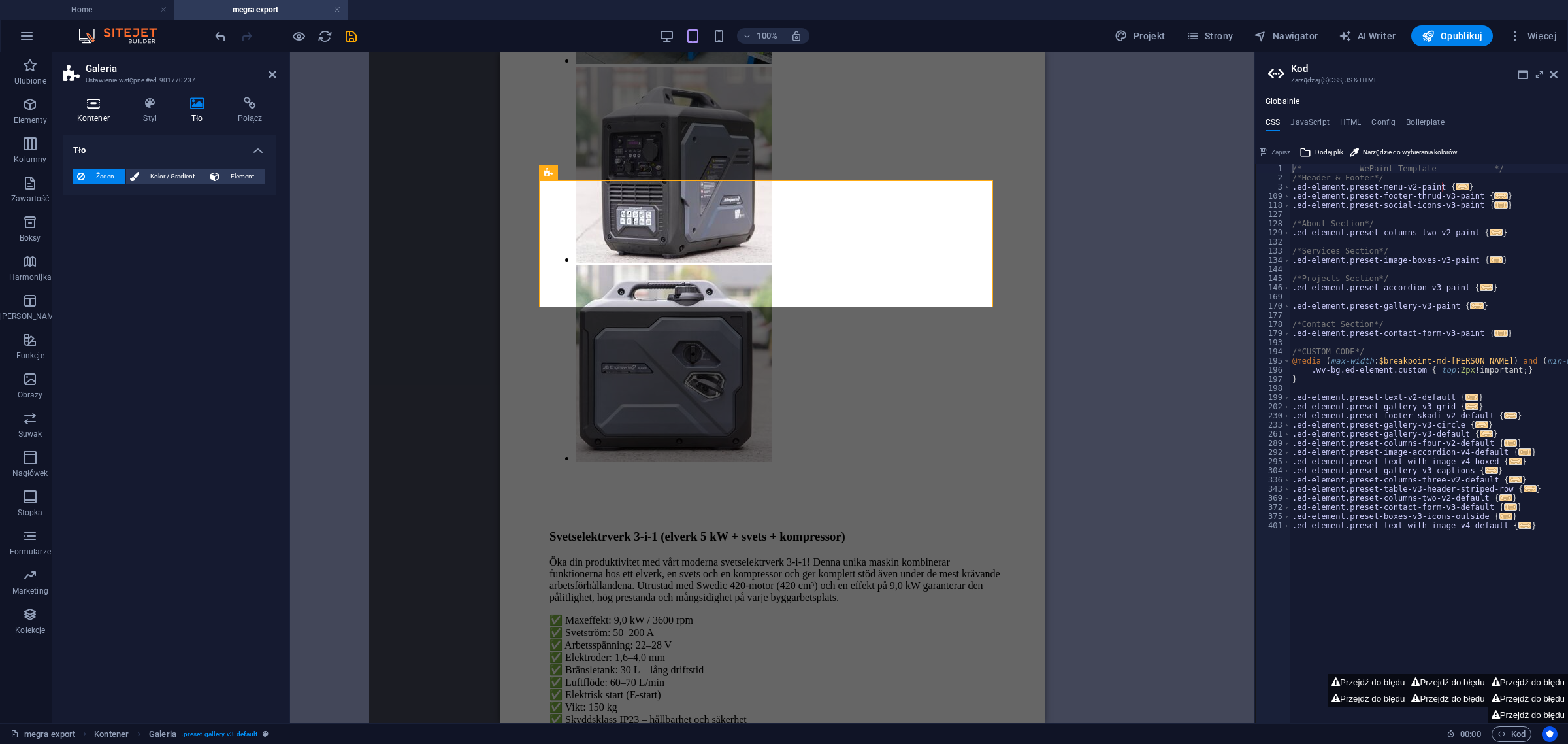
click at [94, 102] on icon at bounding box center [93, 102] width 62 height 13
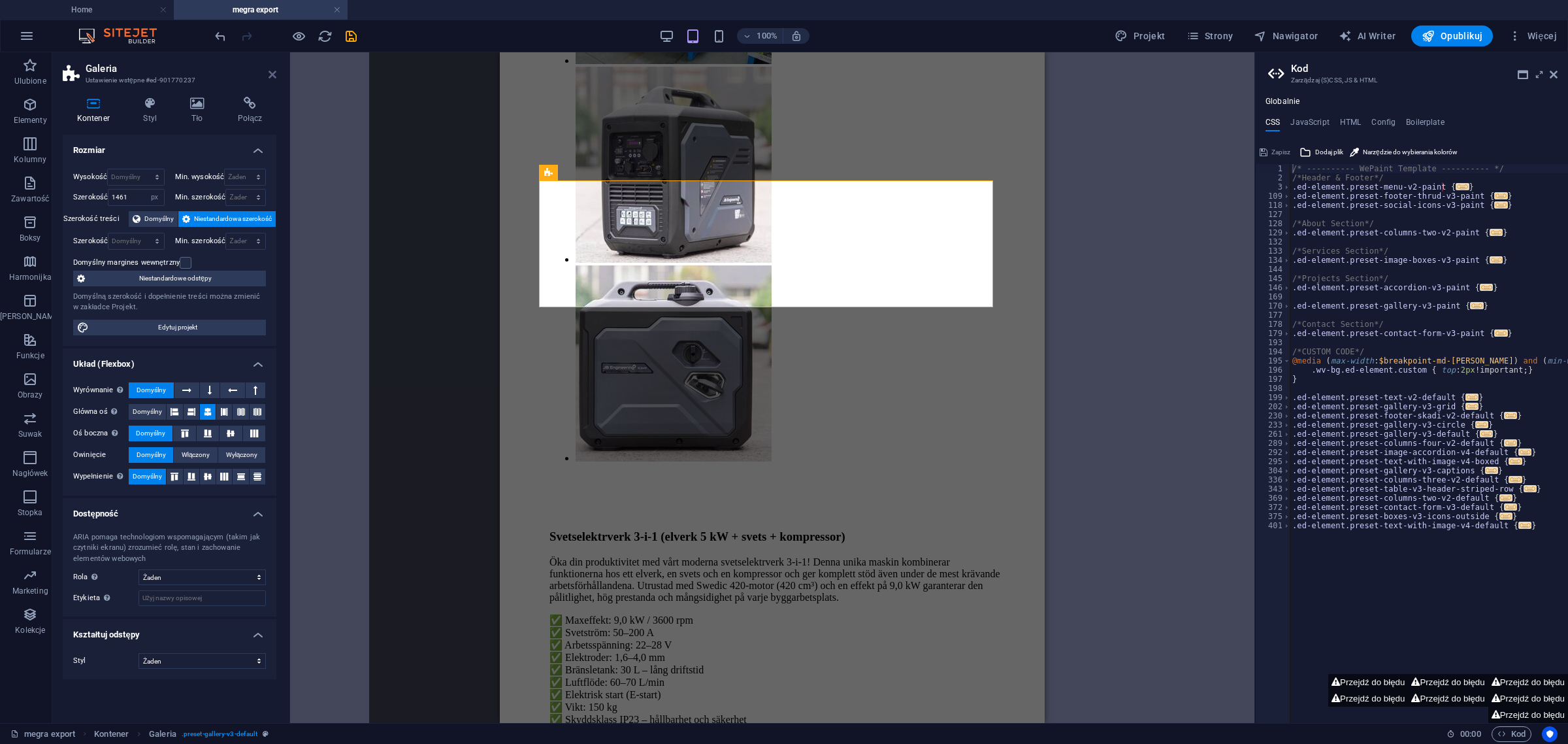
click at [268, 77] on icon at bounding box center [272, 75] width 8 height 11
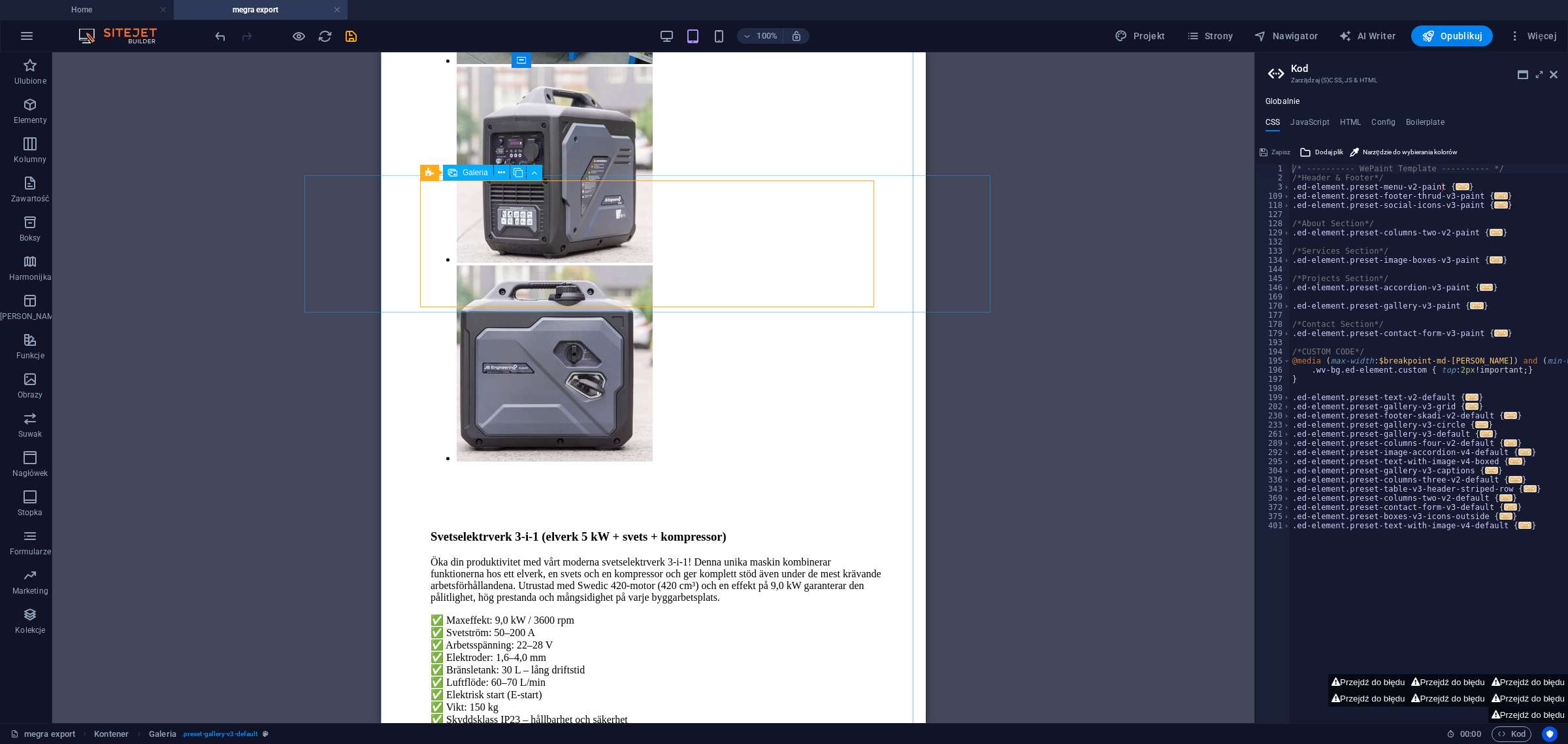
select select "4"
select select "px"
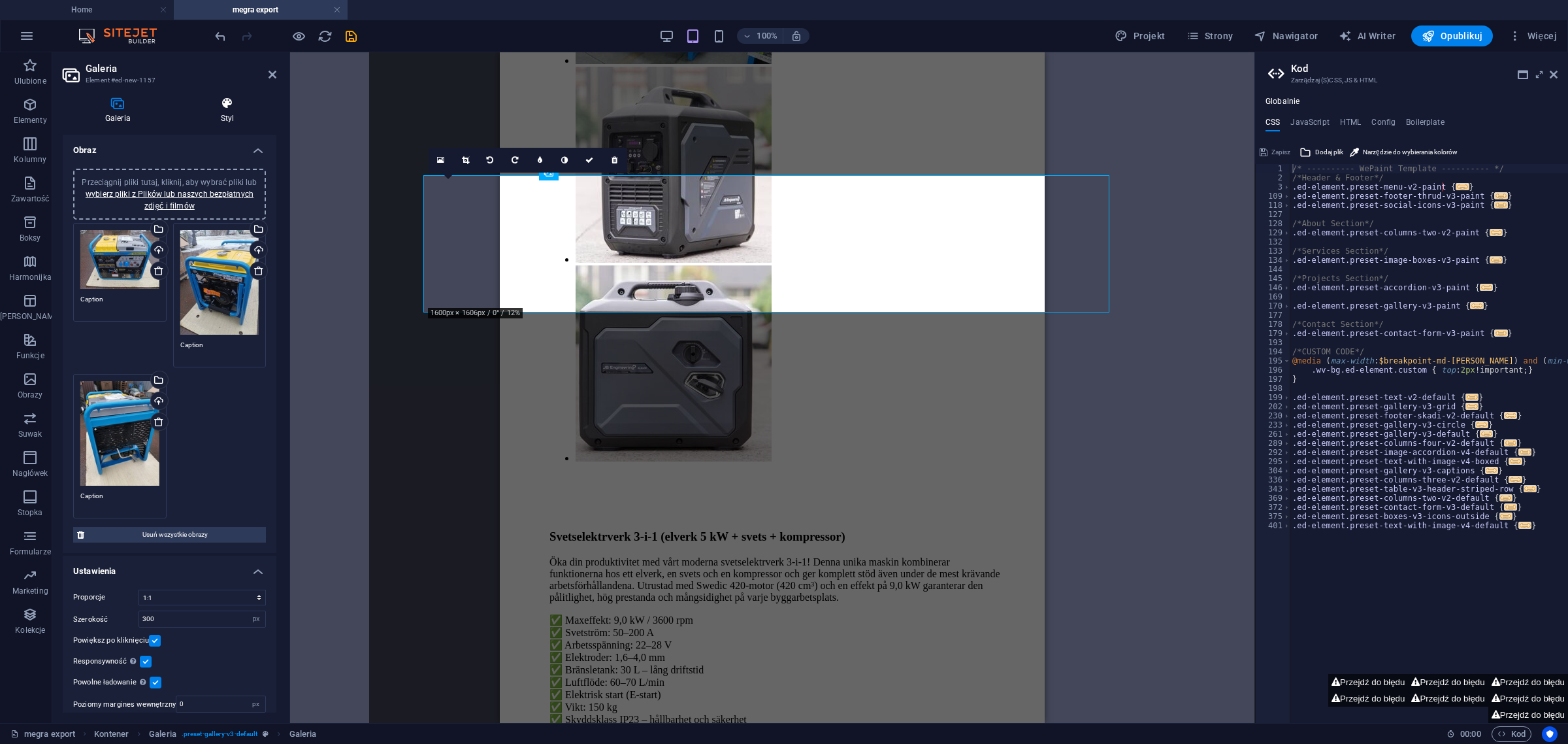
click at [240, 100] on icon at bounding box center [227, 102] width 98 height 13
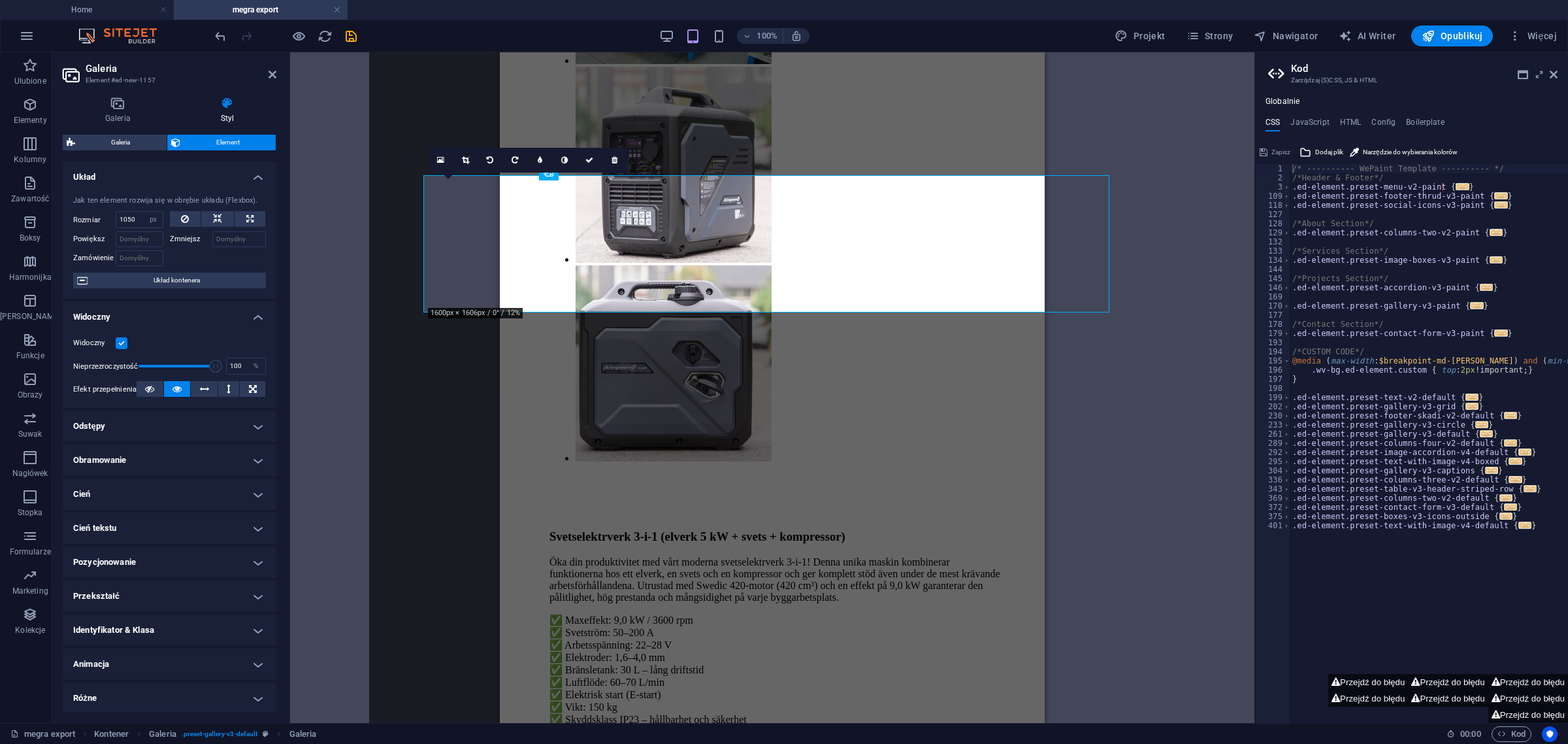
click at [240, 100] on icon at bounding box center [227, 102] width 98 height 13
click at [217, 224] on icon at bounding box center [217, 219] width 9 height 16
select select "DISABLED_OPTION_VALUE"
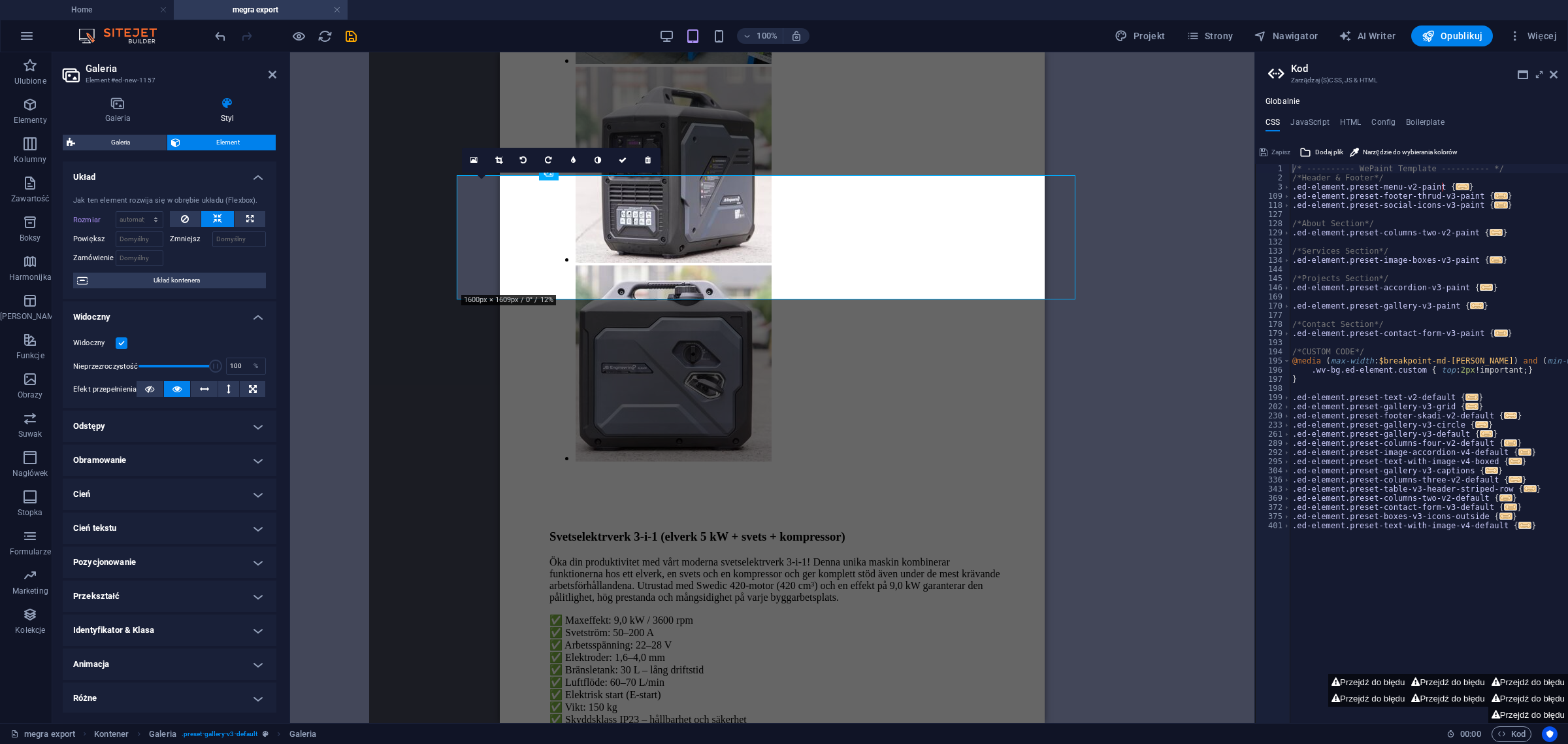
click at [217, 224] on icon at bounding box center [217, 219] width 9 height 16
click at [247, 217] on icon at bounding box center [250, 219] width 7 height 16
type input "100"
select select "%"
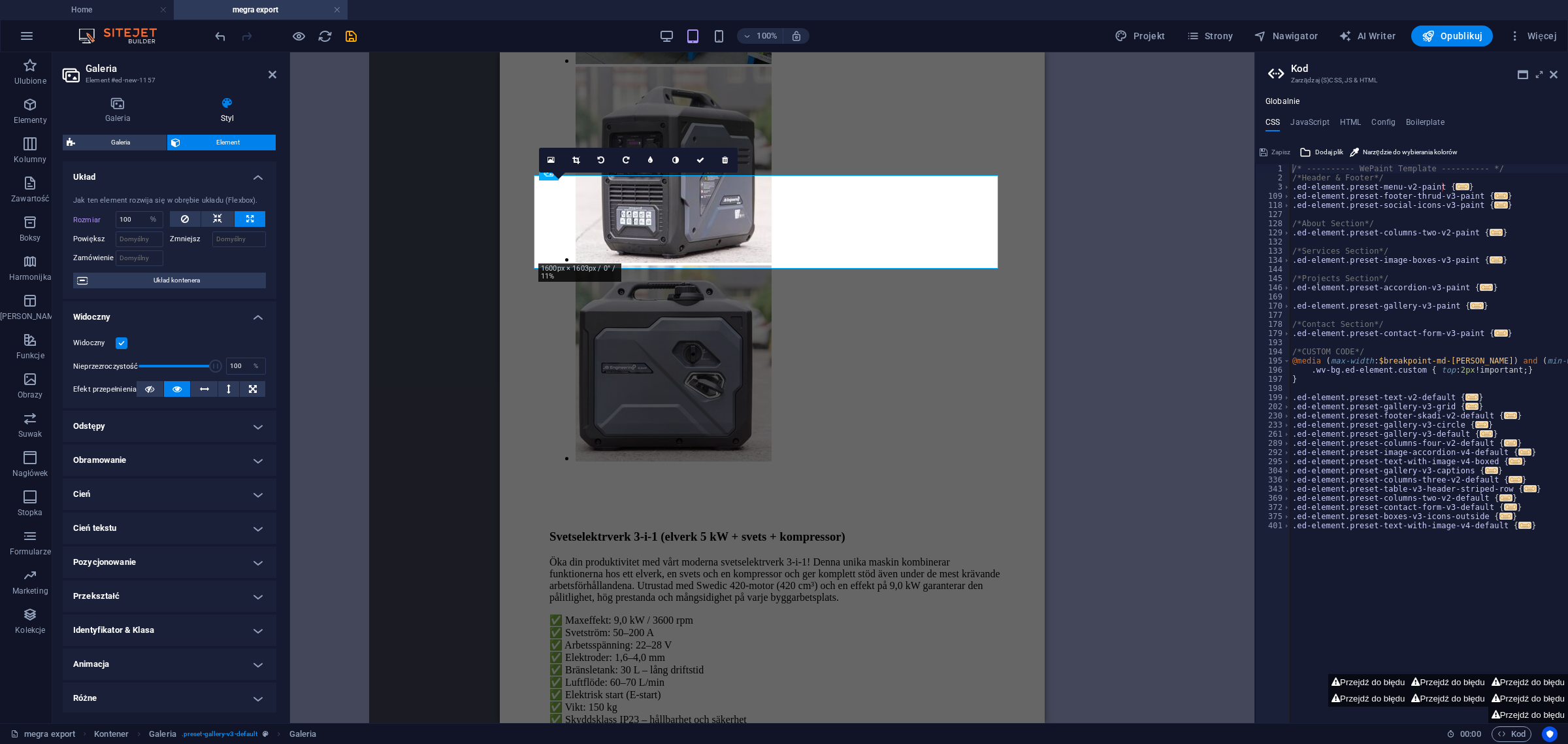
click at [247, 217] on icon at bounding box center [250, 219] width 7 height 16
select select "4"
select select "px"
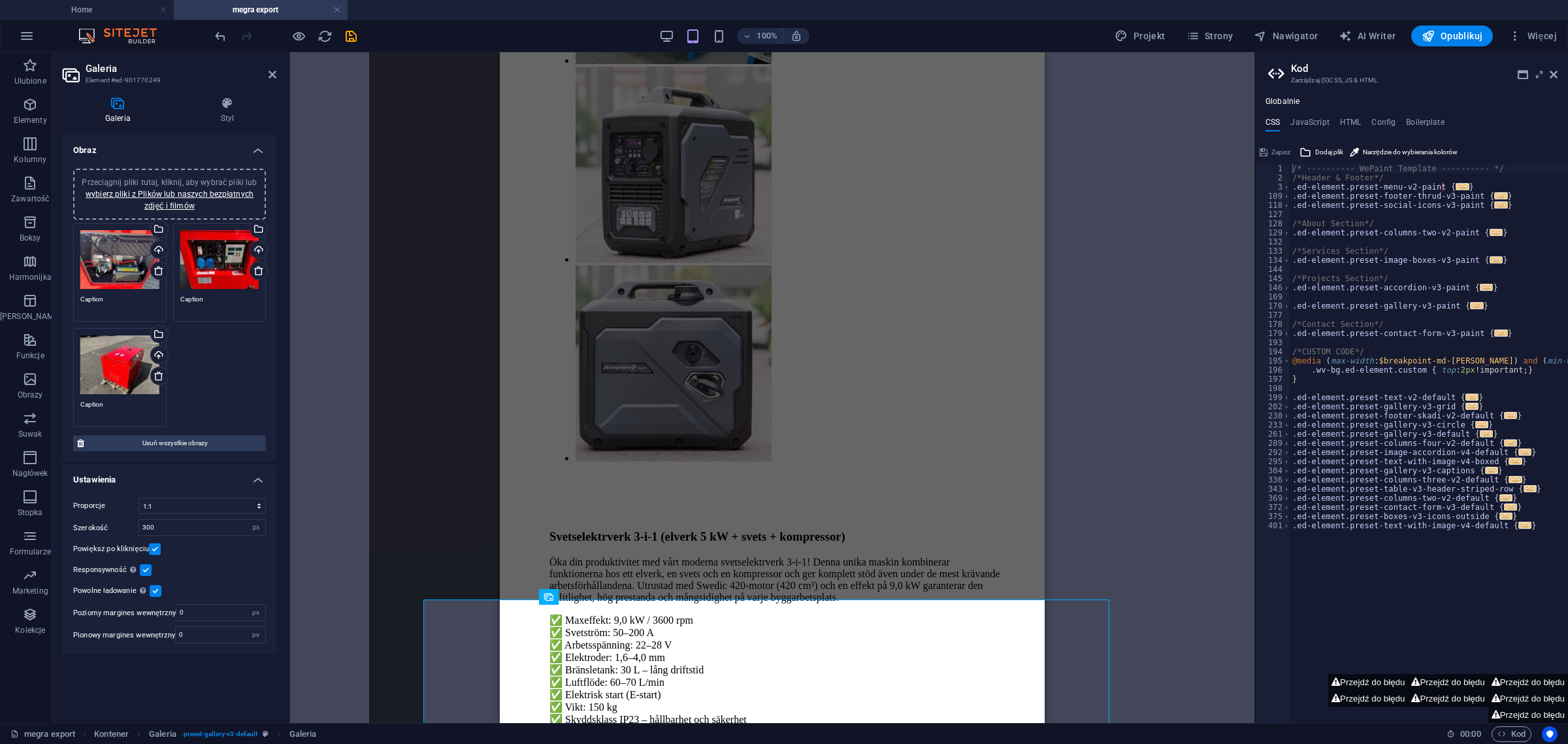
click at [226, 93] on div "Galeria Styl Obraz Przeciągnij pliki tutaj, kliknij, aby wybrać pliki lub wybie…" at bounding box center [170, 405] width 235 height 637
click at [226, 98] on icon at bounding box center [227, 102] width 98 height 13
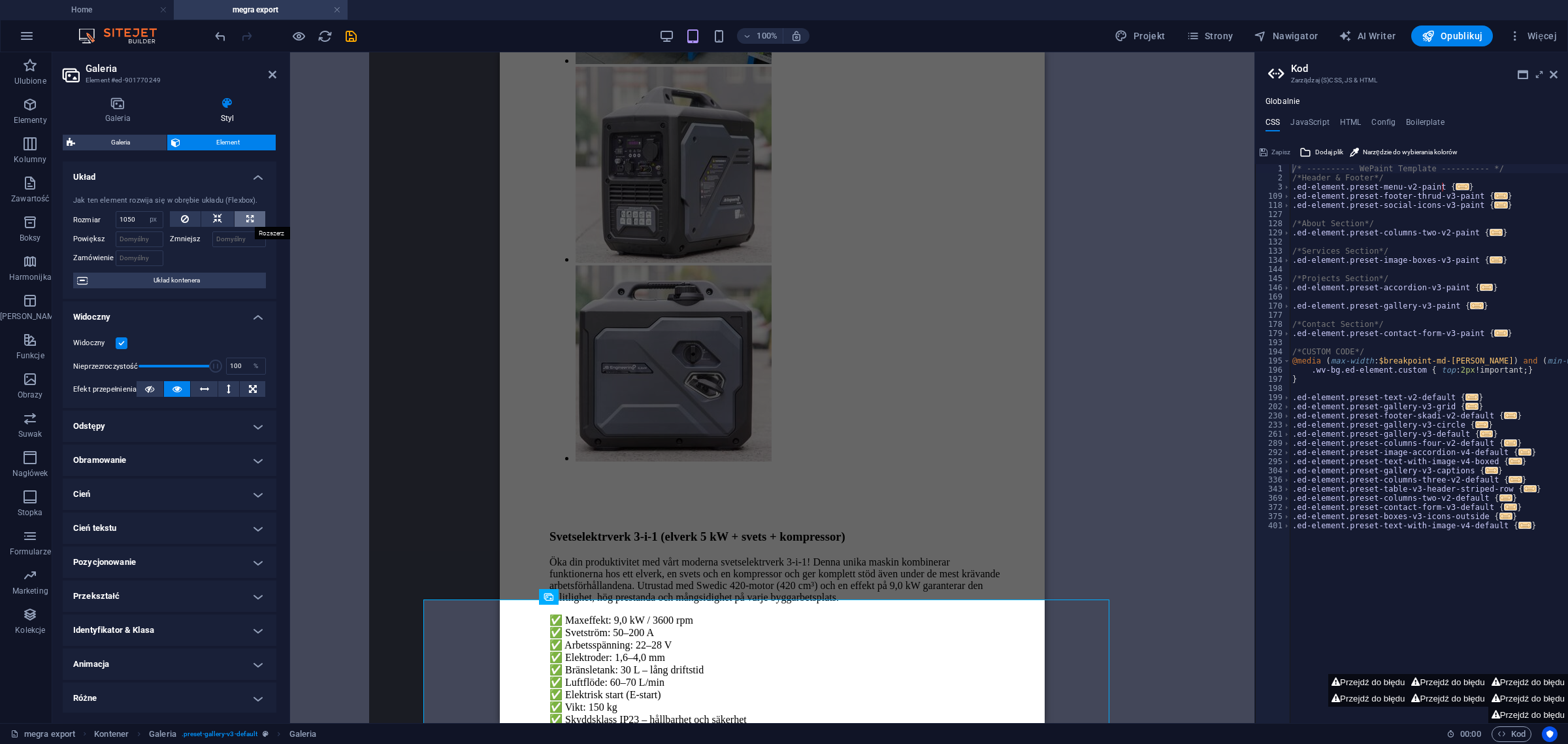
click at [243, 215] on button at bounding box center [250, 219] width 31 height 16
type input "100"
select select "%"
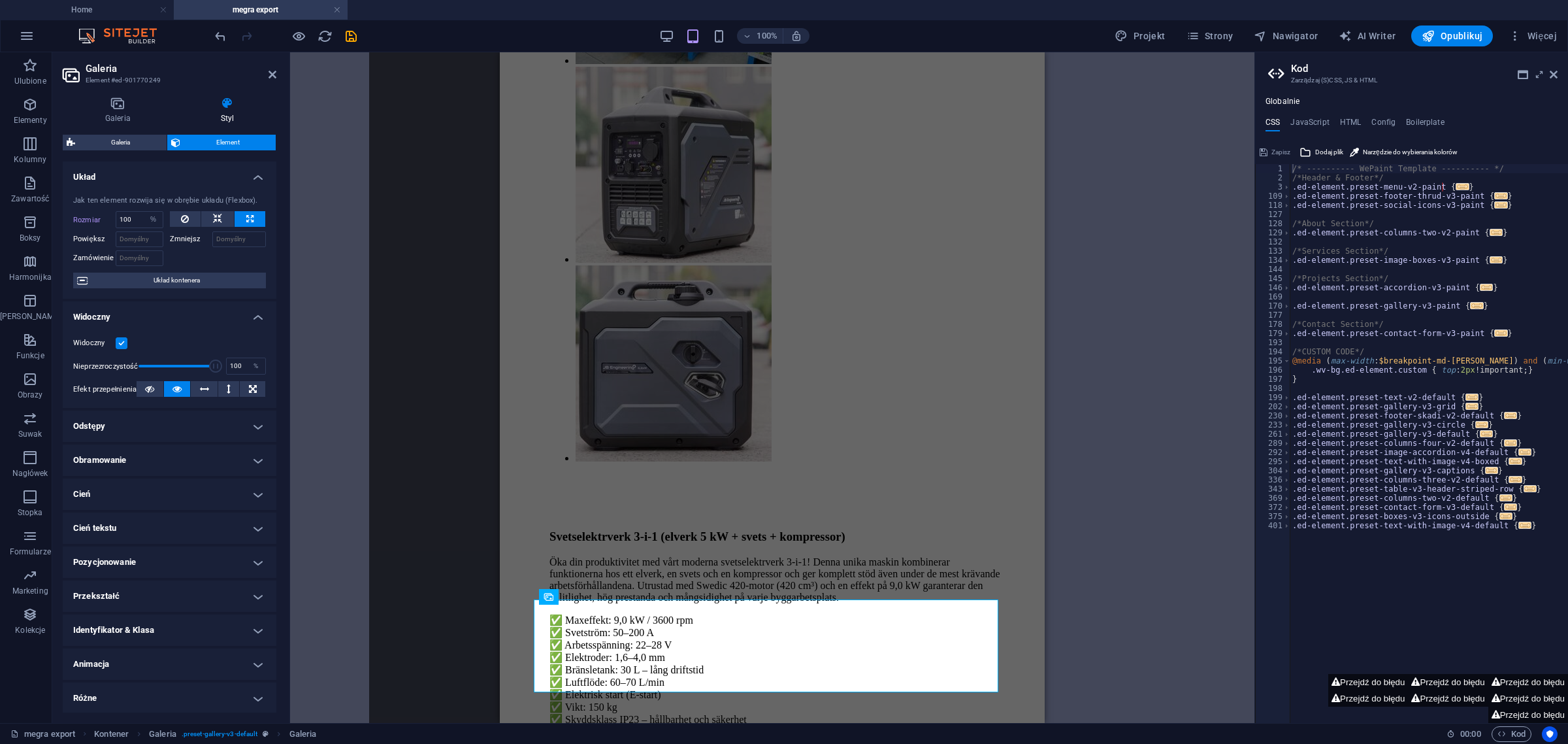
click at [496, 412] on div "Przeciągnij i upuść plik, aby go dodać H1 Kontener Odniesienie Tekst Galeria Ga…" at bounding box center [773, 388] width 964 height 670
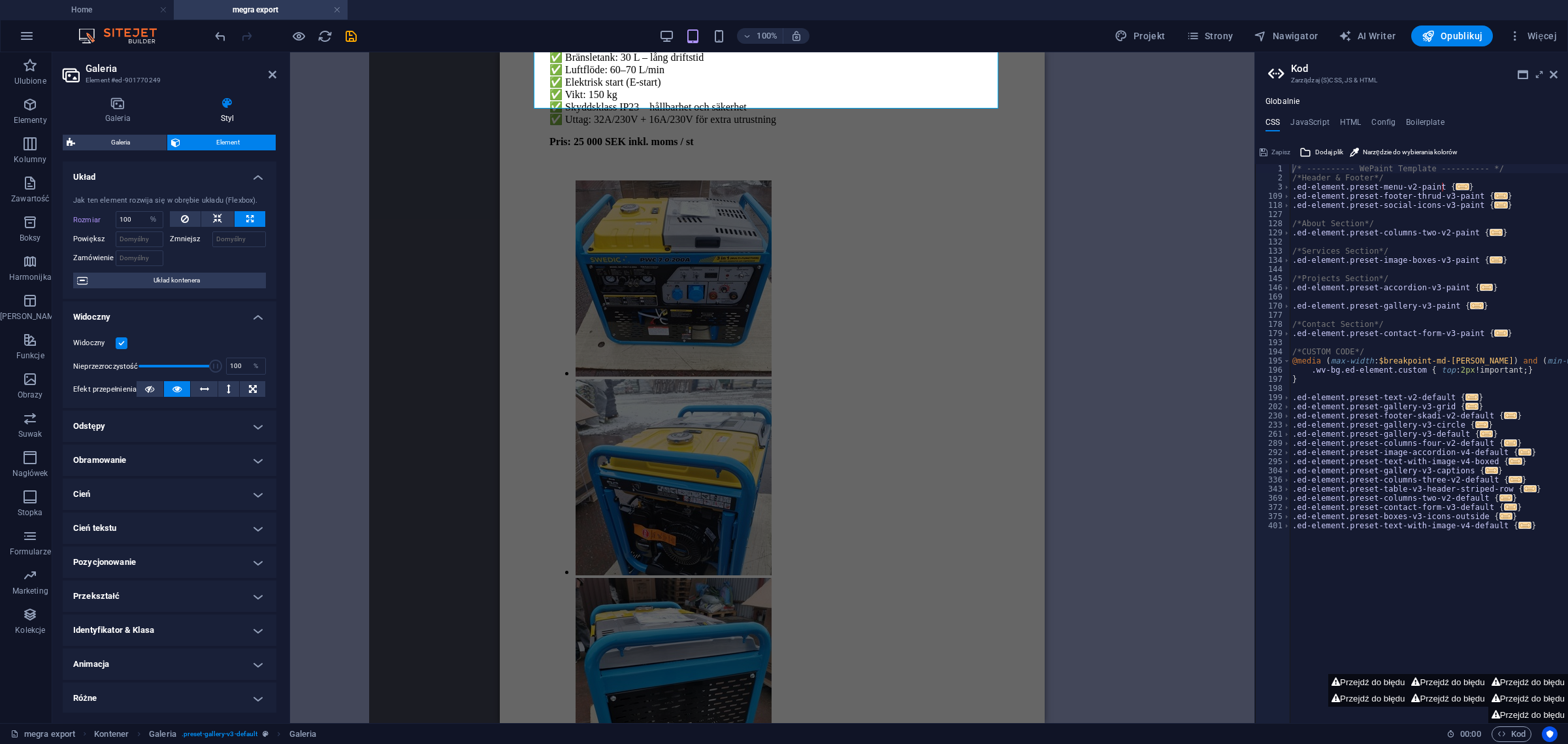
scroll to position [2213, 130]
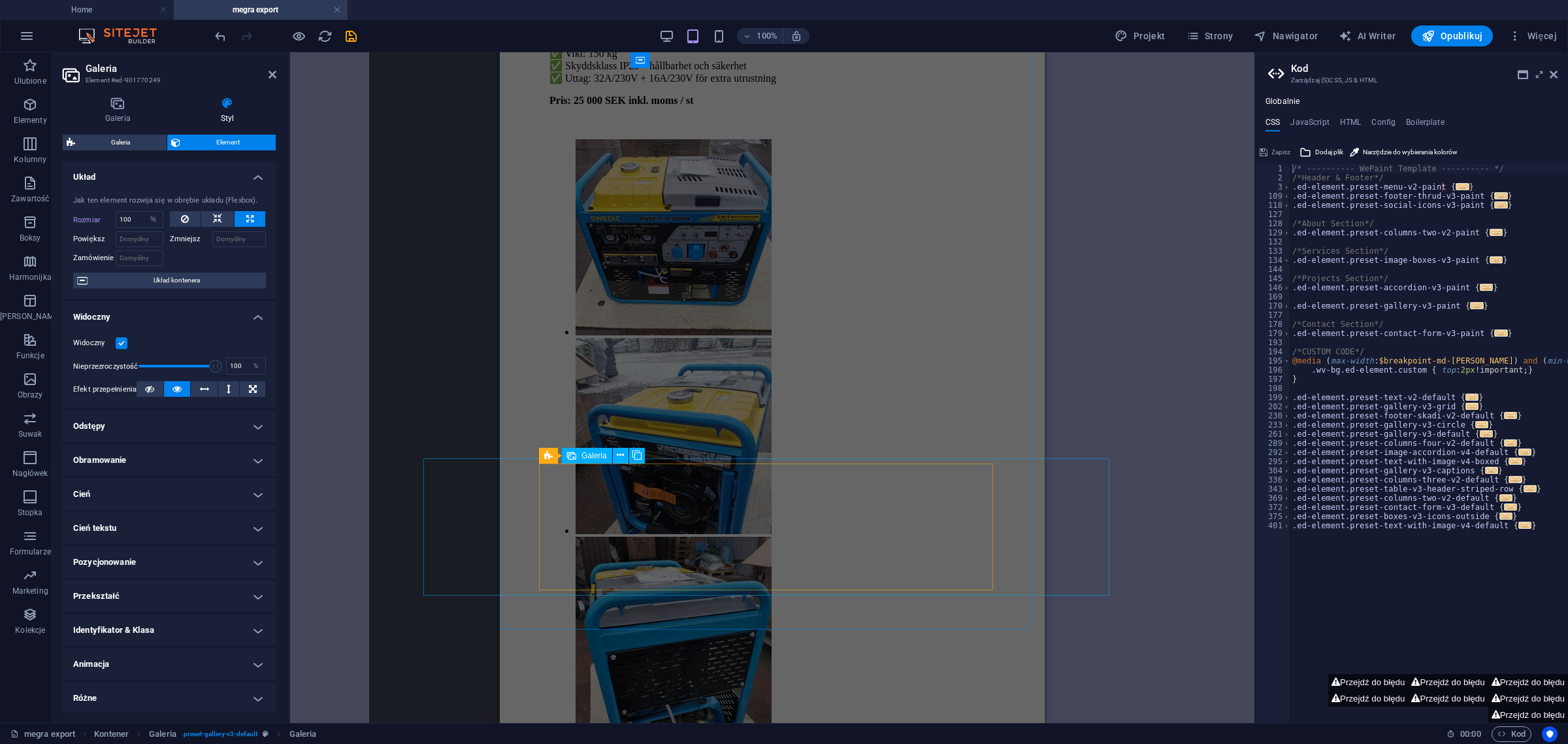
select select "4"
select select "px"
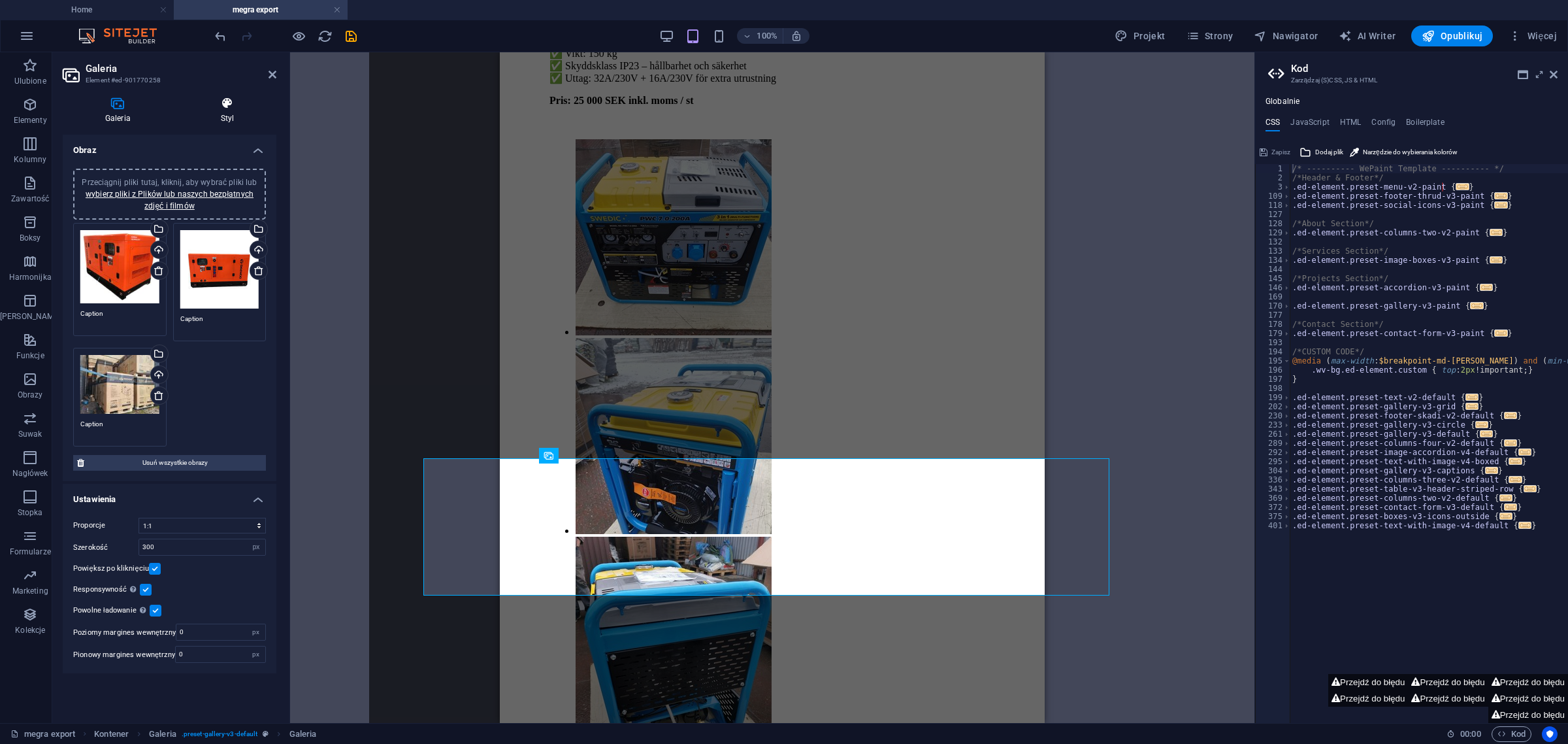
click at [218, 102] on icon at bounding box center [227, 102] width 98 height 13
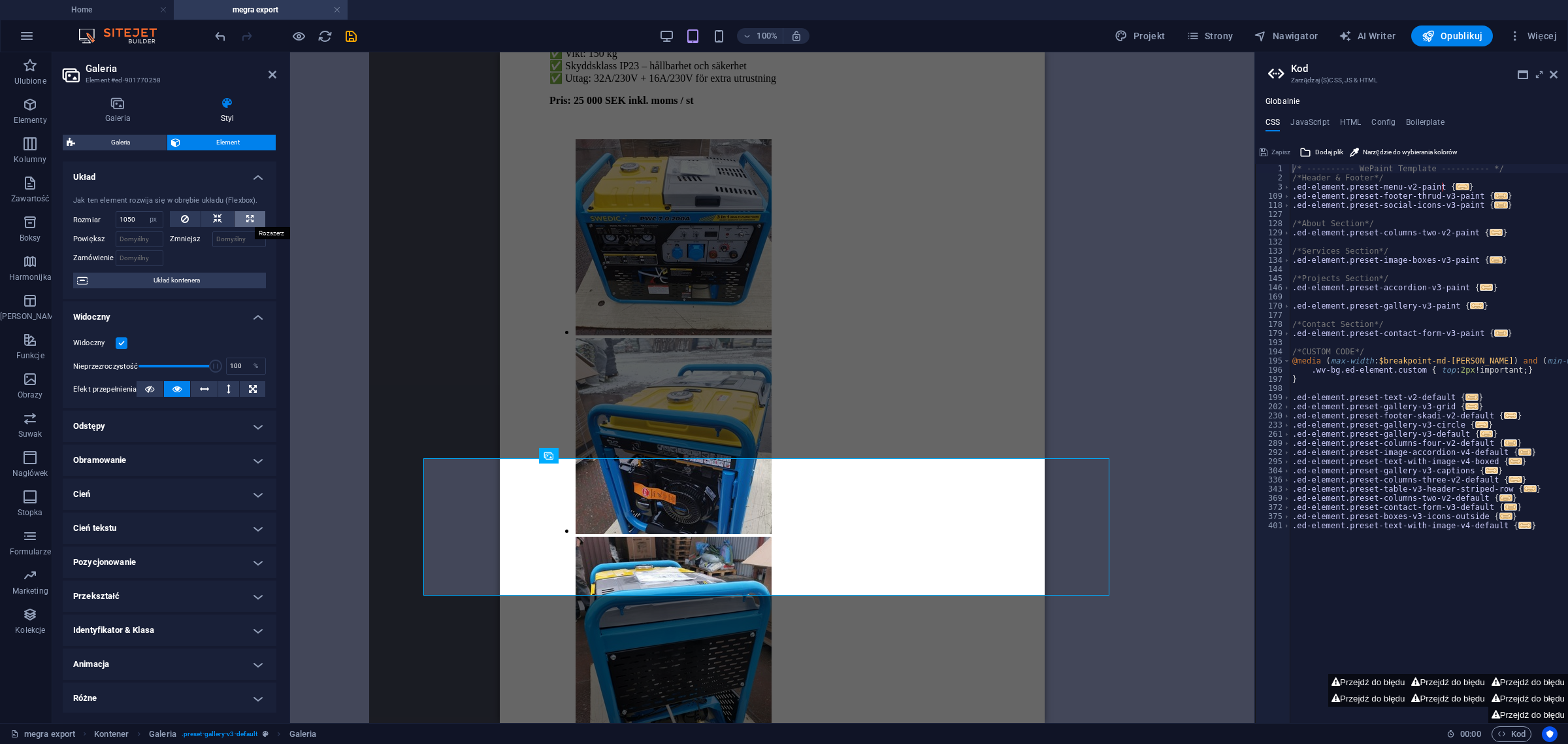
click at [251, 219] on icon at bounding box center [250, 219] width 7 height 16
type input "100"
select select "%"
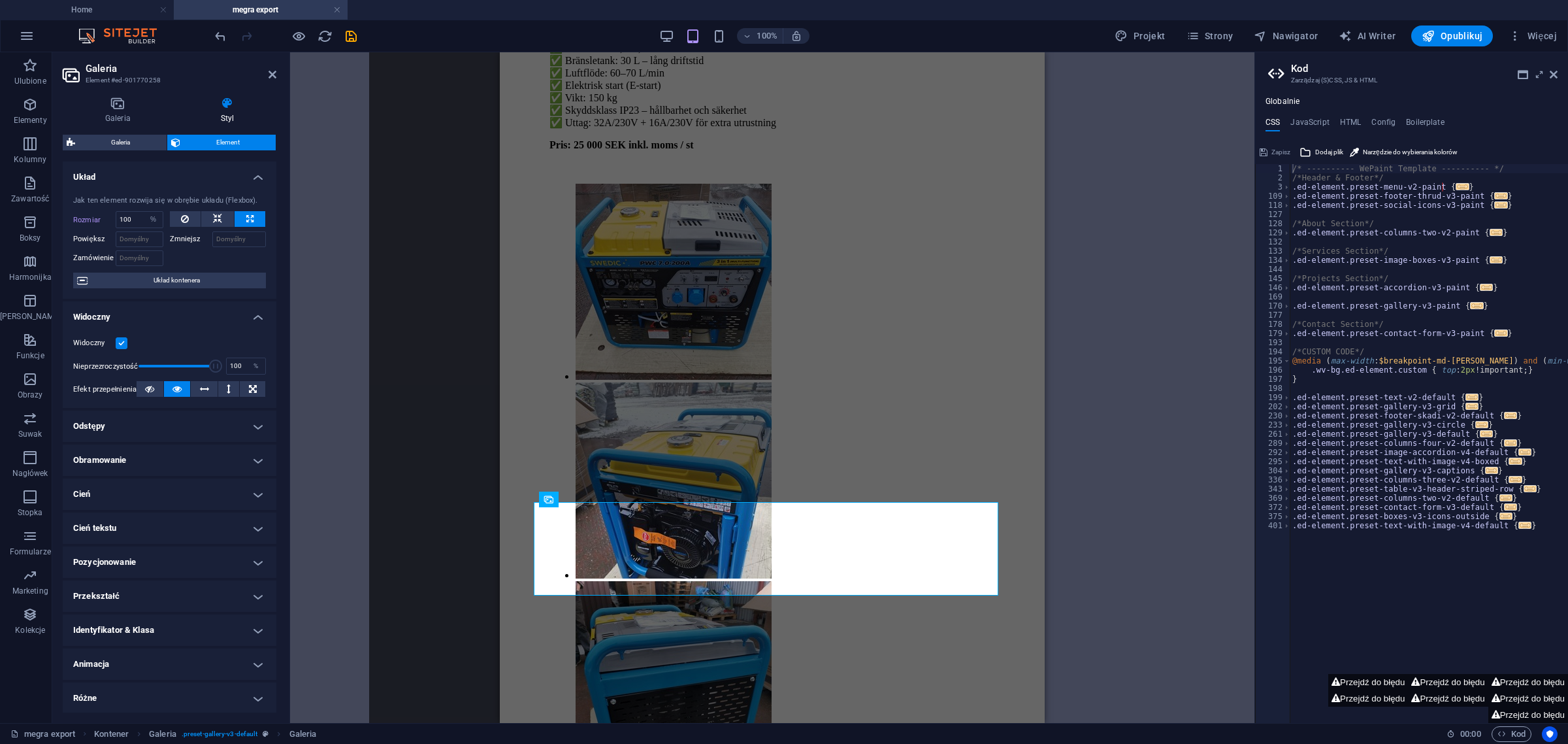
click at [468, 472] on div "Przeciągnij i upuść plik, aby go dodać H1 Kontener Odniesienie Tekst Galeria Ga…" at bounding box center [773, 388] width 964 height 670
click at [203, 390] on icon at bounding box center [204, 389] width 9 height 16
click at [151, 387] on icon at bounding box center [149, 389] width 9 height 16
click at [254, 394] on icon at bounding box center [253, 389] width 8 height 16
click at [153, 384] on button at bounding box center [149, 389] width 27 height 16
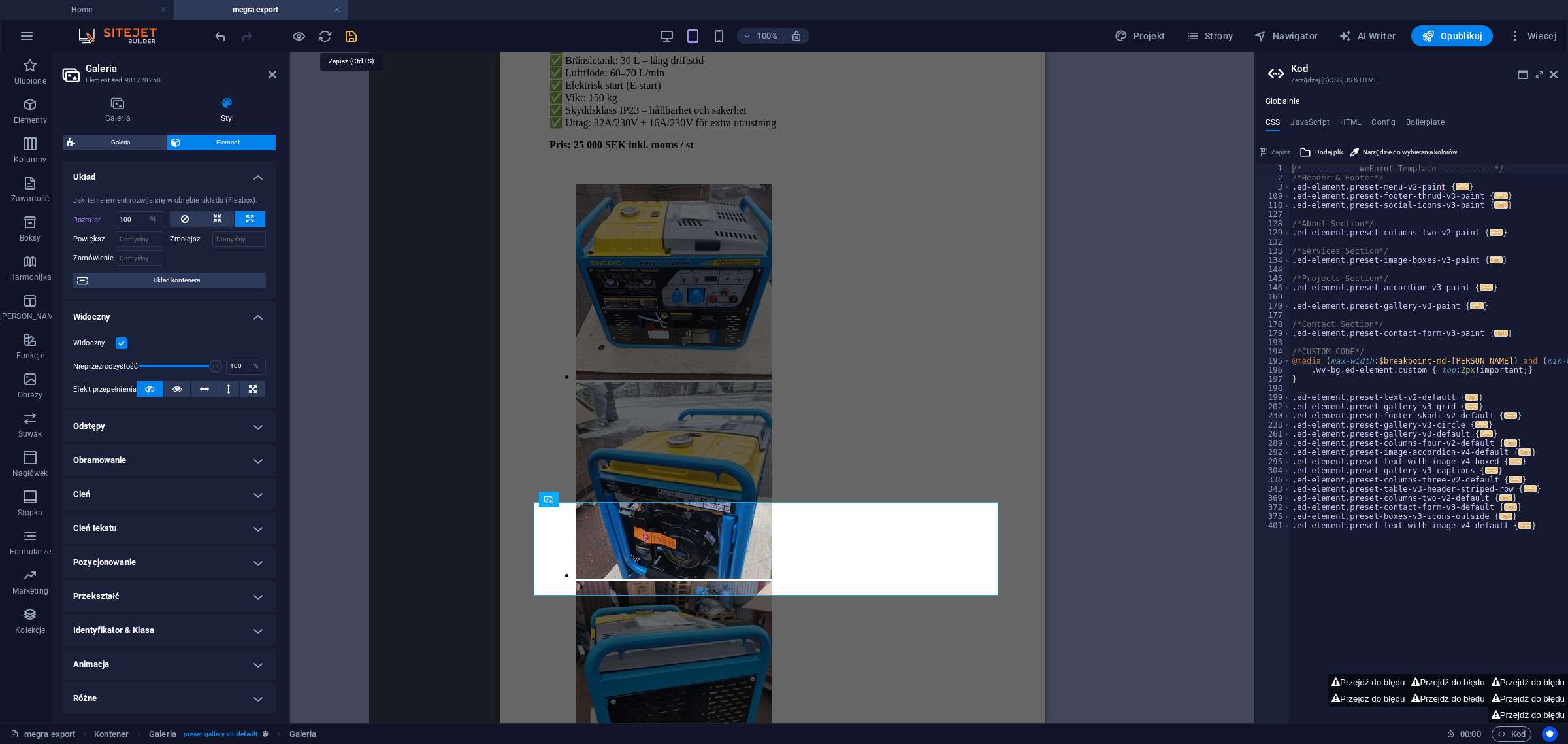
click at [355, 34] on icon "save" at bounding box center [351, 36] width 15 height 15
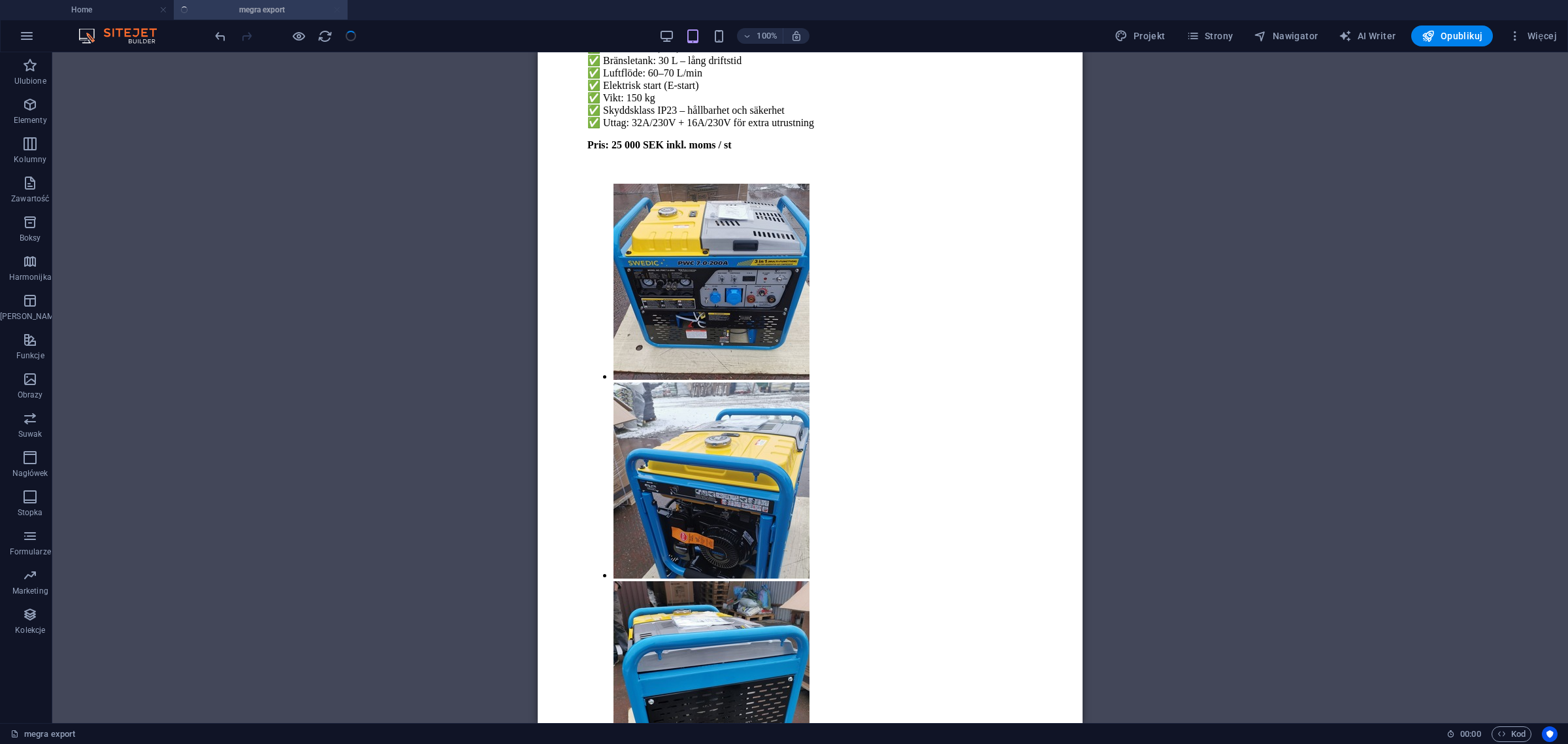
click at [347, 39] on div at bounding box center [285, 36] width 146 height 21
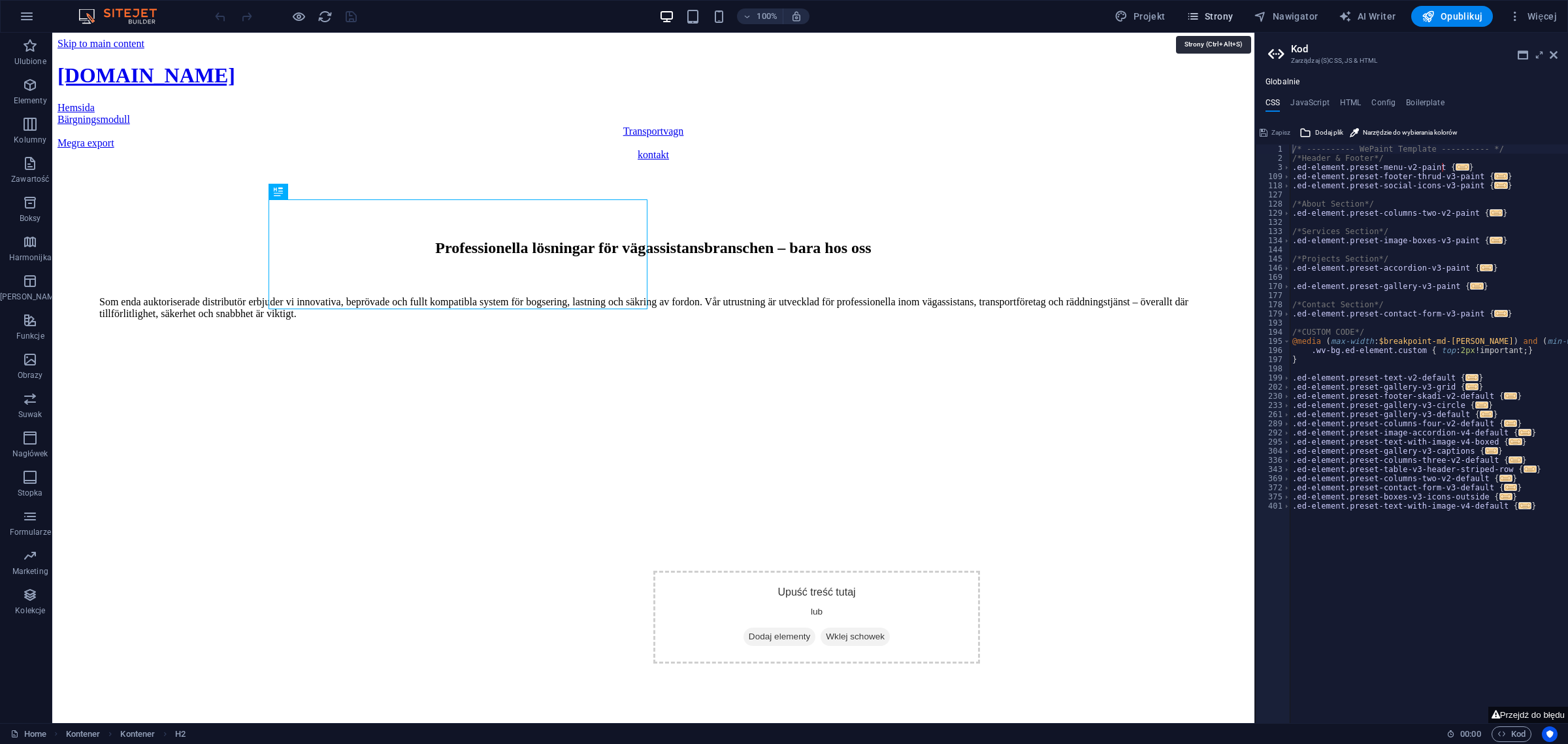
click at [1210, 18] on span "Strony" at bounding box center [1210, 16] width 47 height 13
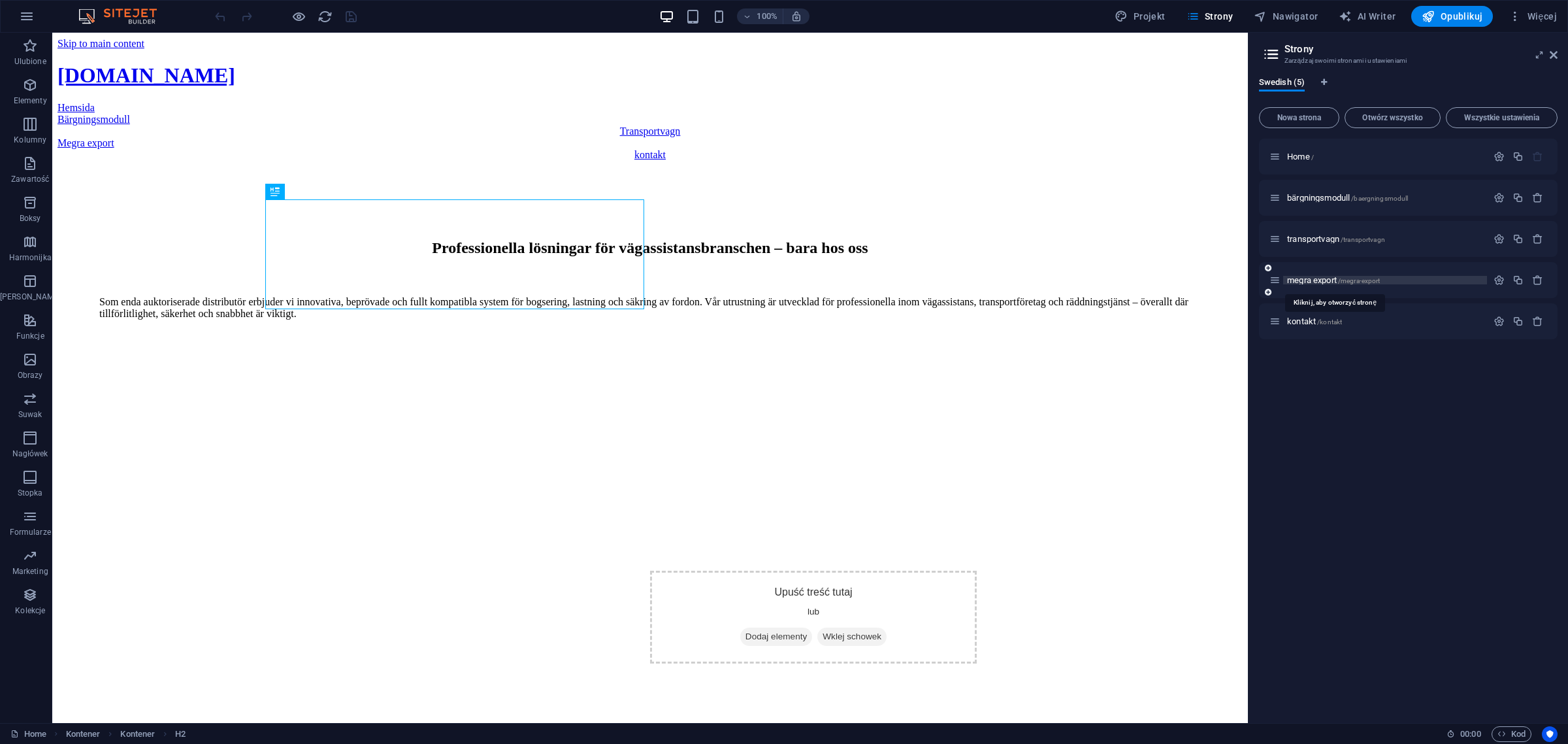
click at [1343, 282] on span "/megra-export" at bounding box center [1359, 280] width 43 height 7
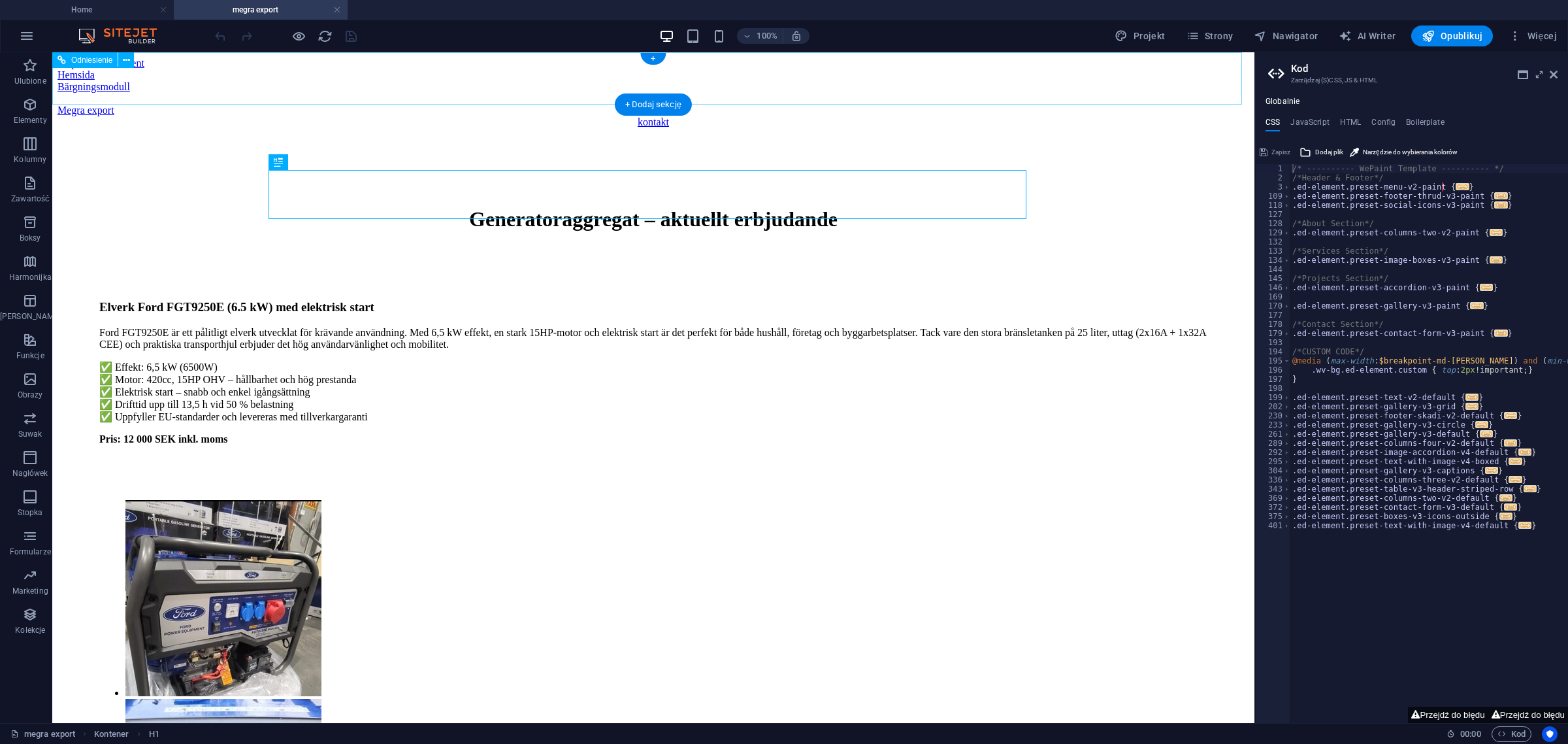
click at [797, 104] on div "Megra export" at bounding box center [653, 110] width 1192 height 12
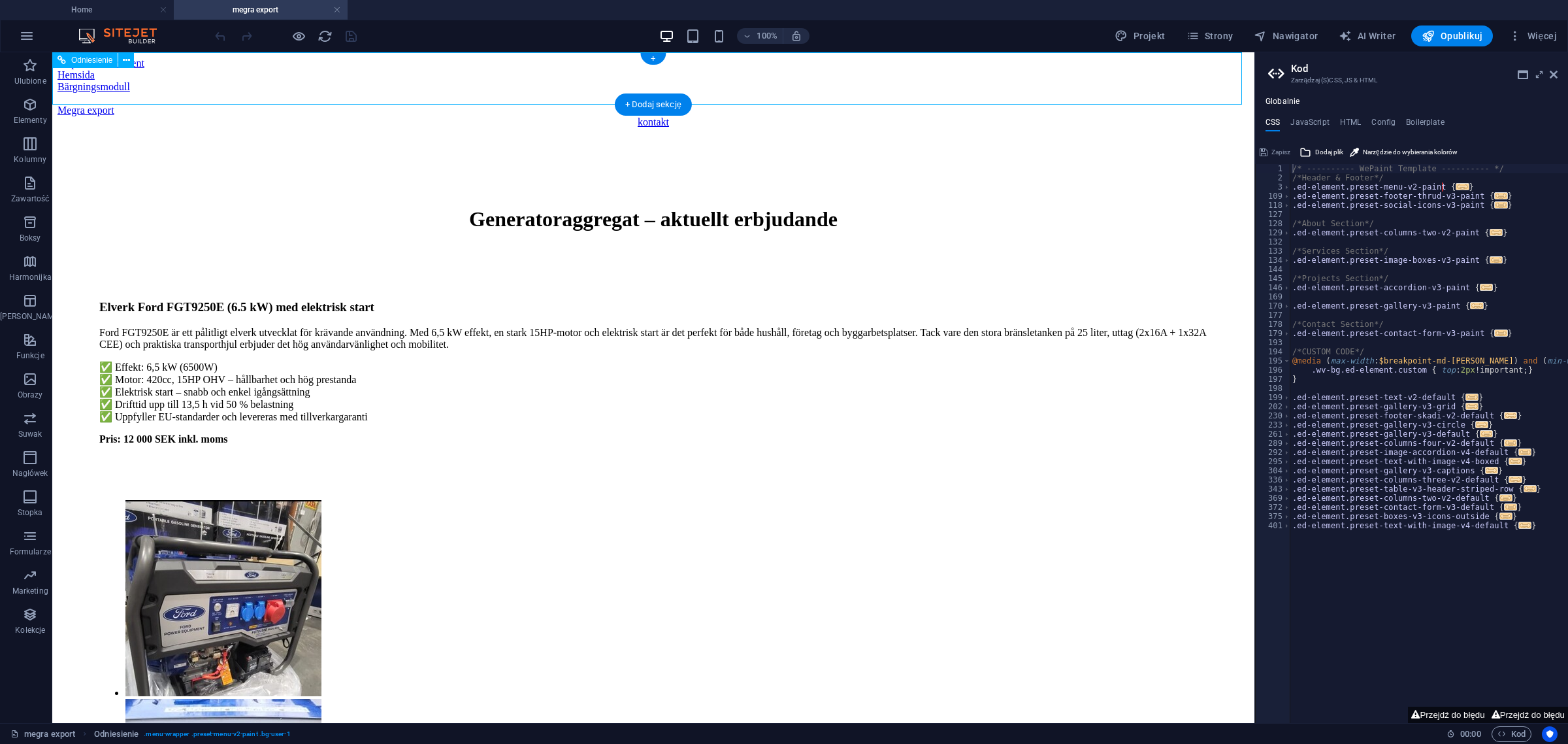
click at [797, 104] on div "Megra export" at bounding box center [653, 110] width 1192 height 12
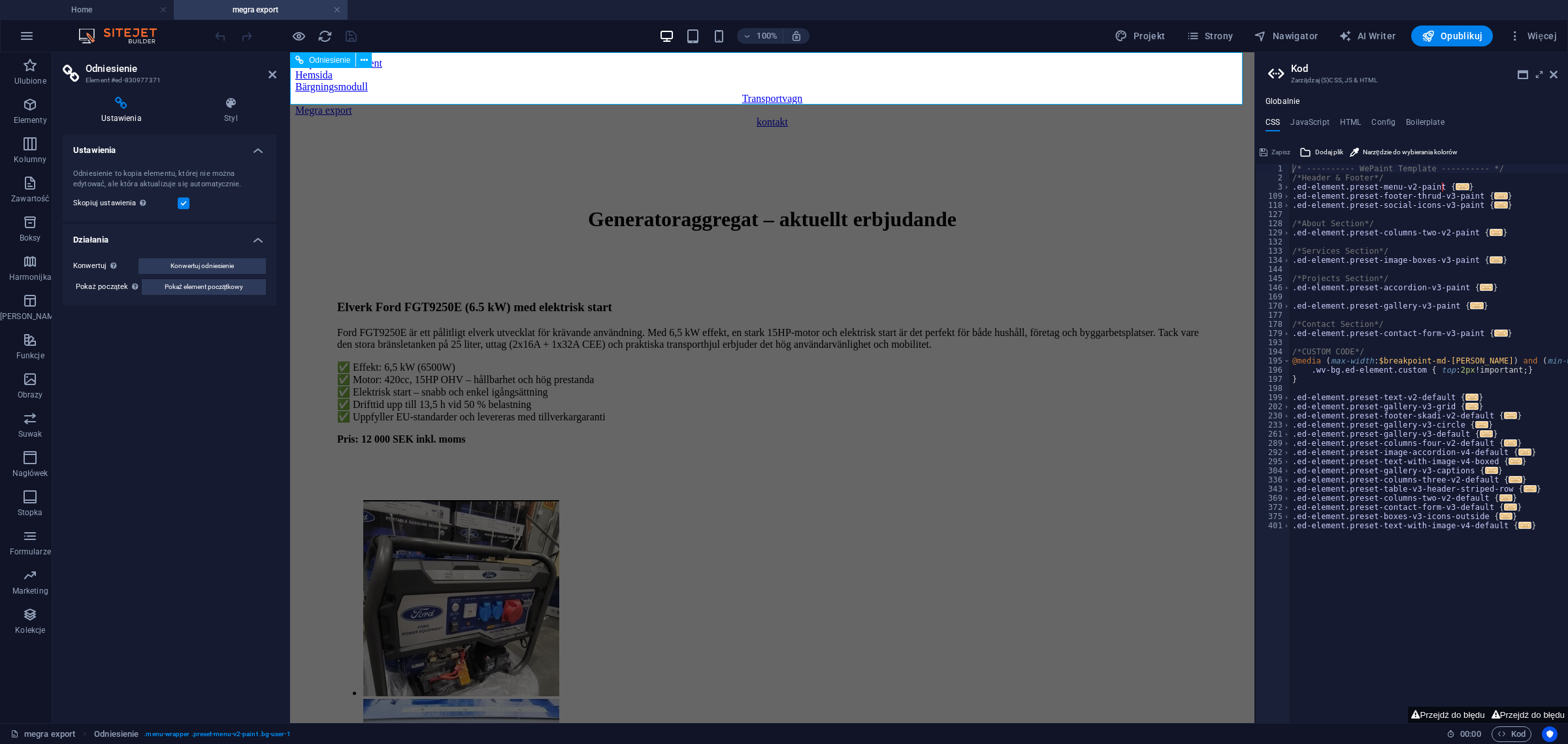
click at [917, 104] on div "Megra export" at bounding box center [773, 110] width 955 height 12
click at [223, 102] on icon at bounding box center [231, 102] width 90 height 13
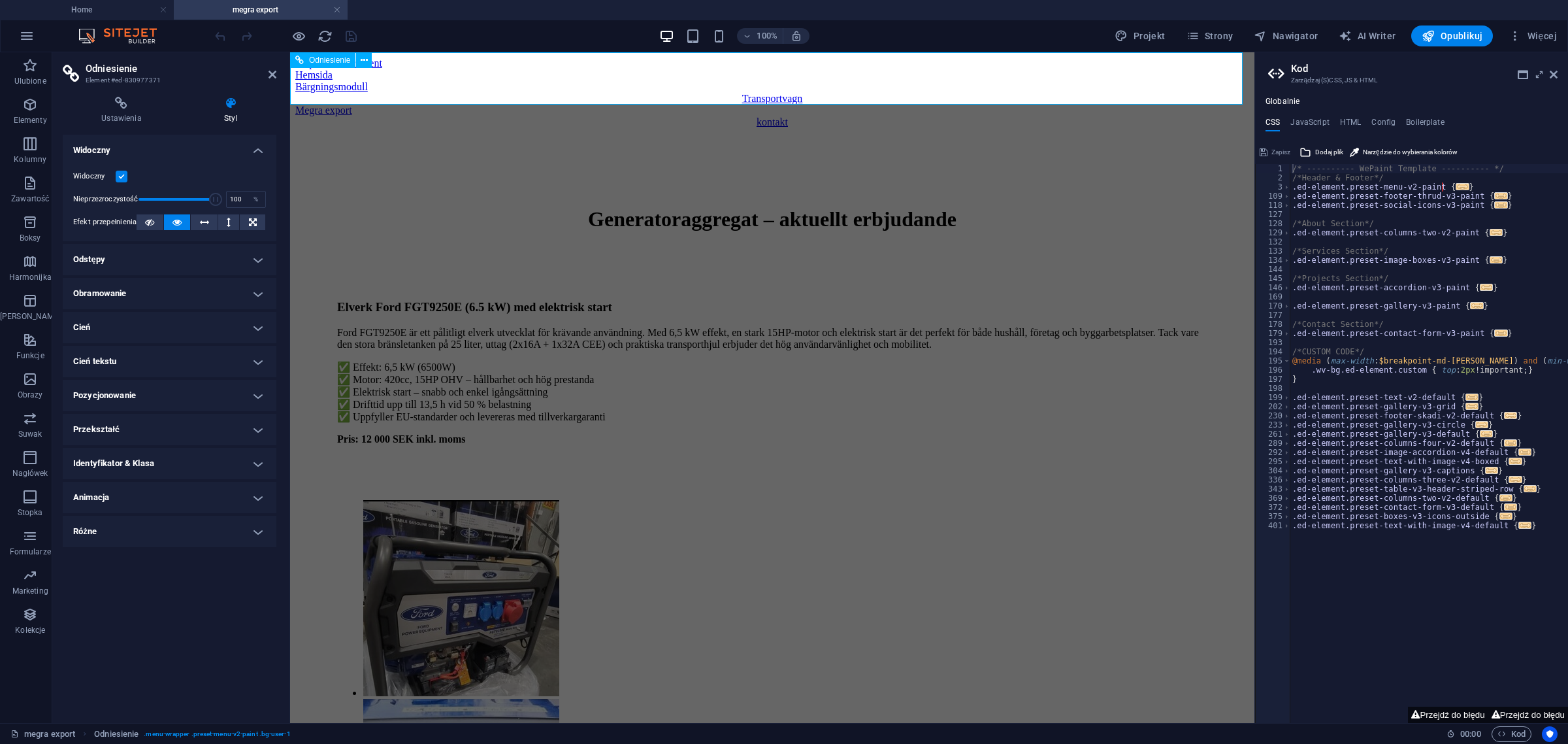
click at [433, 80] on div "Hemsida" at bounding box center [773, 76] width 955 height 12
click at [312, 63] on span "Odniesienie" at bounding box center [329, 61] width 41 height 8
click at [272, 72] on icon at bounding box center [272, 75] width 8 height 11
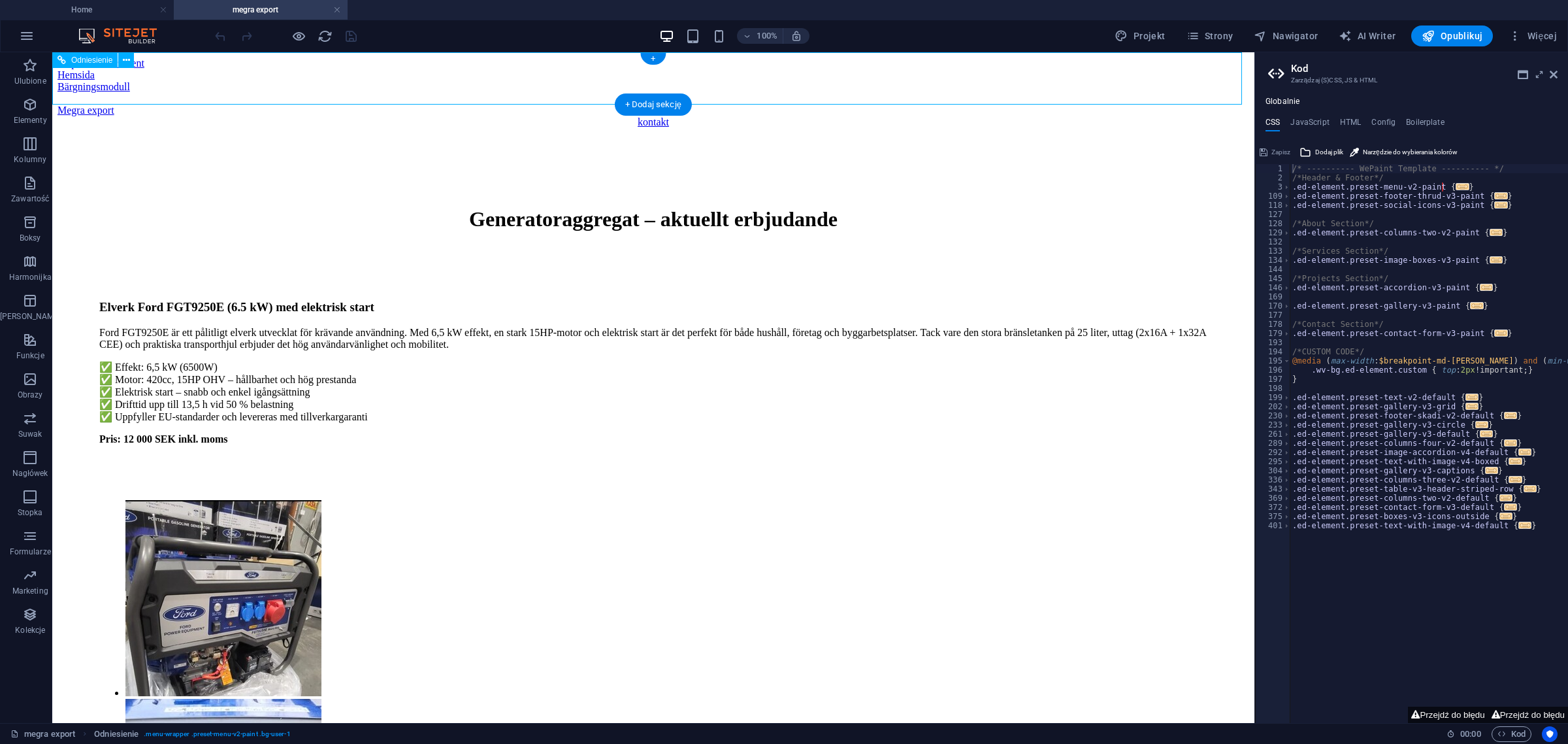
click at [335, 76] on div "Hemsida" at bounding box center [653, 76] width 1192 height 12
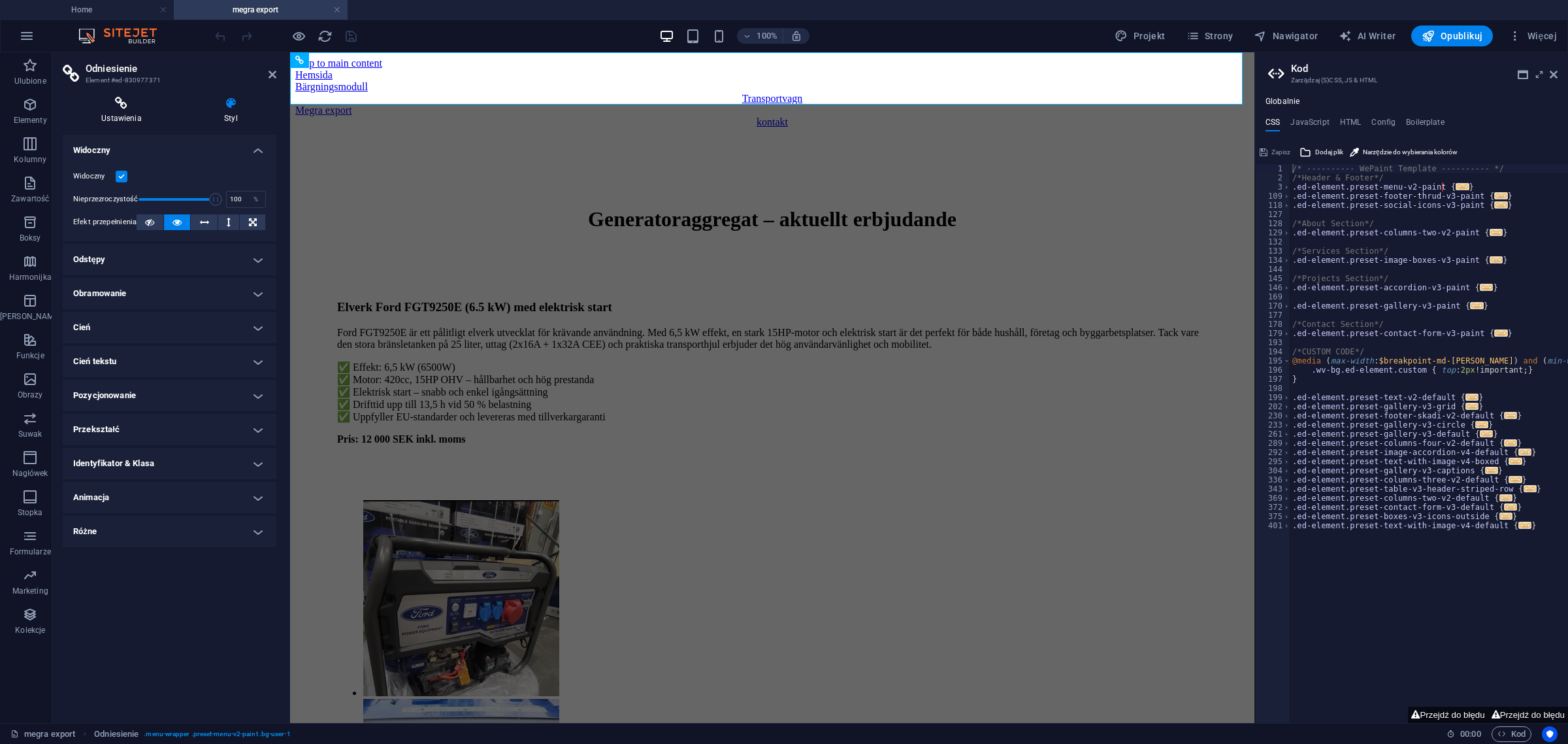
click at [128, 98] on icon at bounding box center [121, 102] width 117 height 13
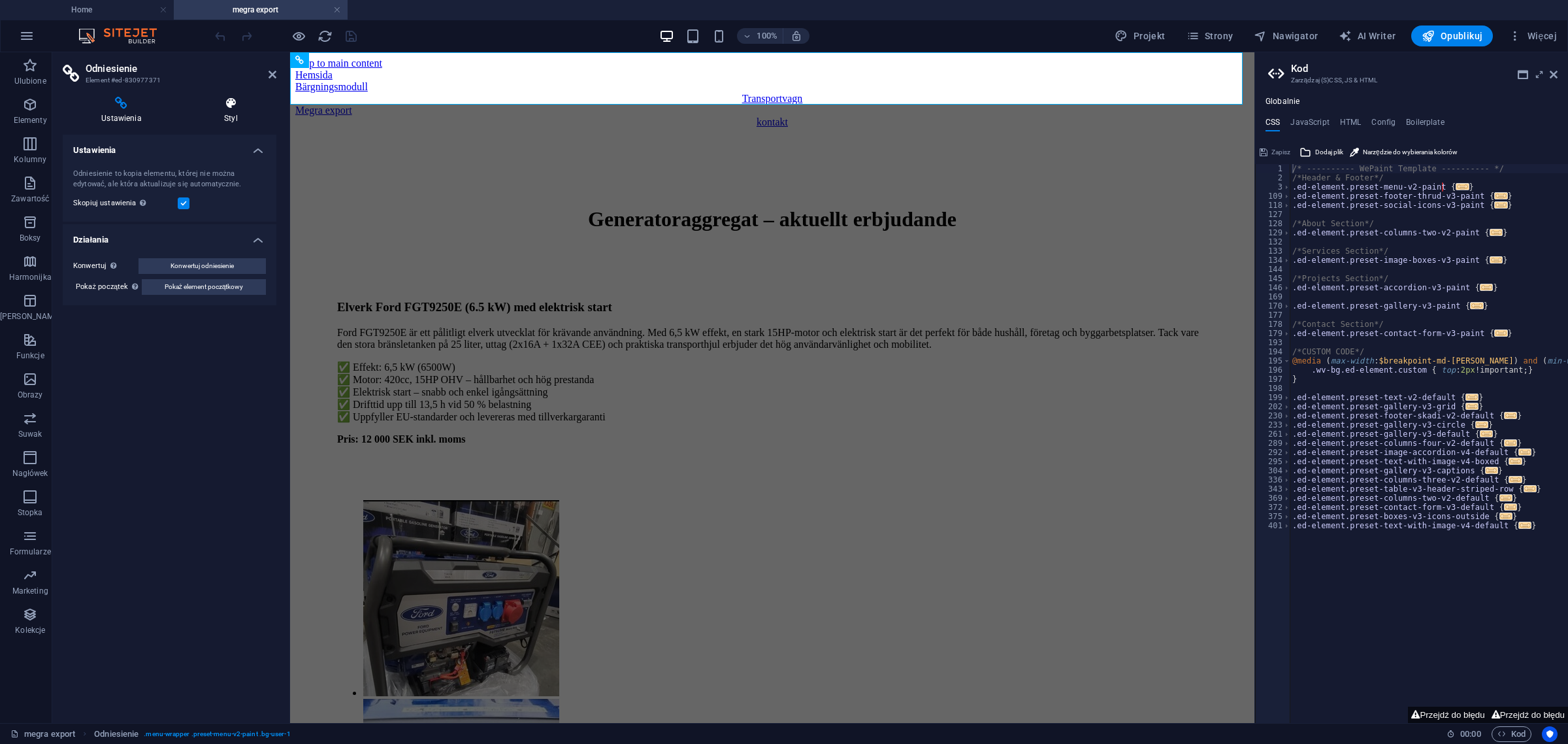
click at [236, 98] on icon at bounding box center [231, 102] width 90 height 13
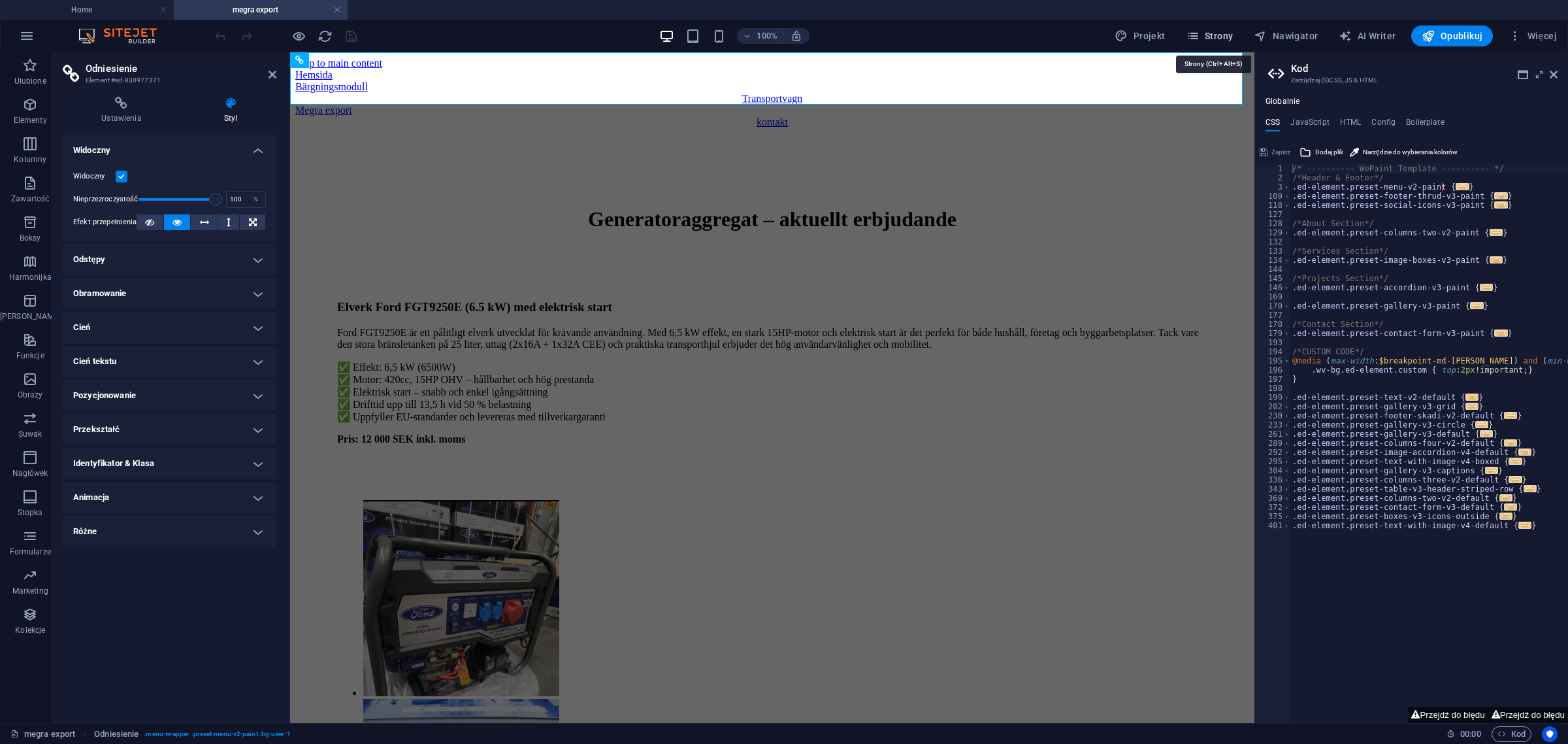
click at [1222, 39] on span "Strony" at bounding box center [1210, 36] width 47 height 13
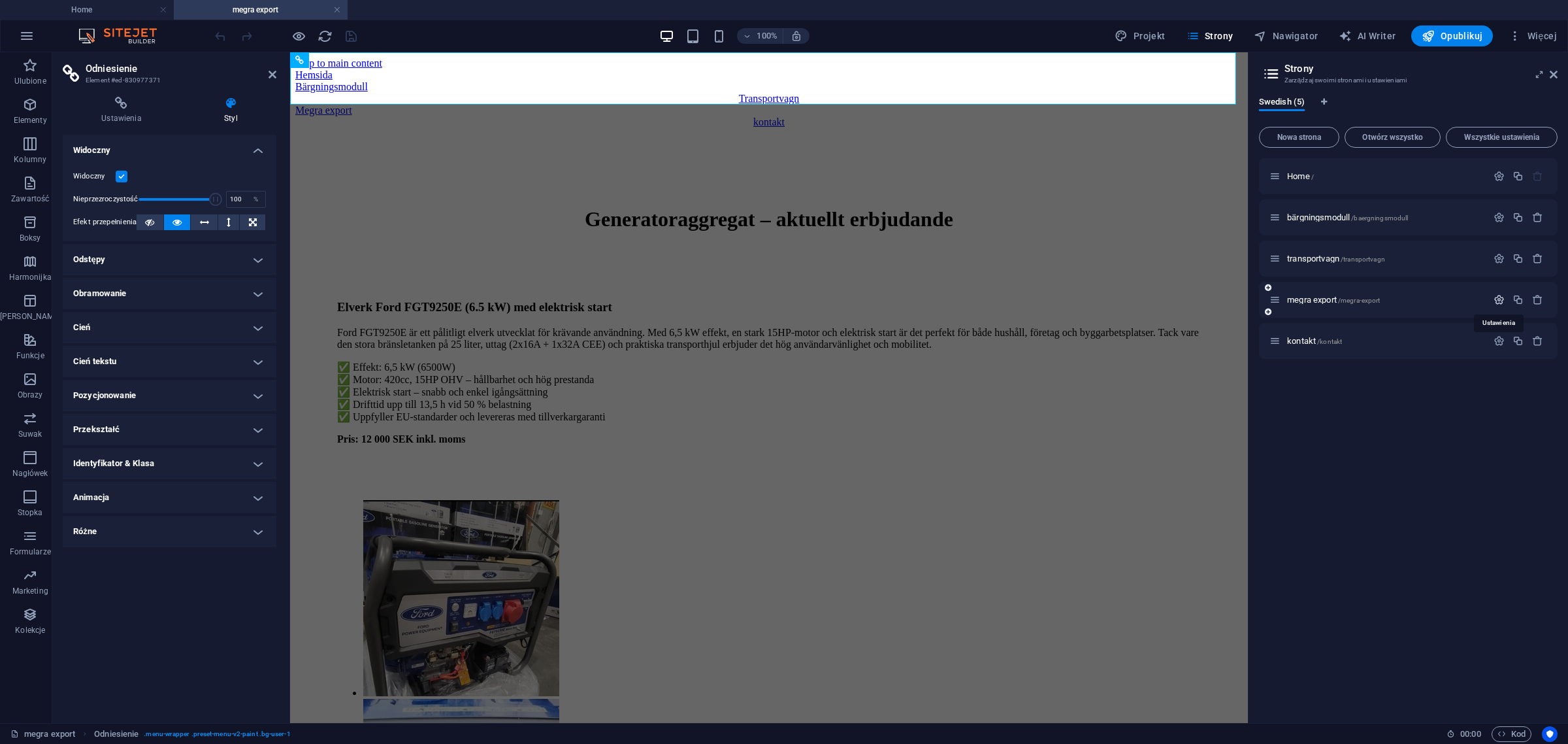
click at [1498, 297] on icon "button" at bounding box center [1498, 299] width 11 height 11
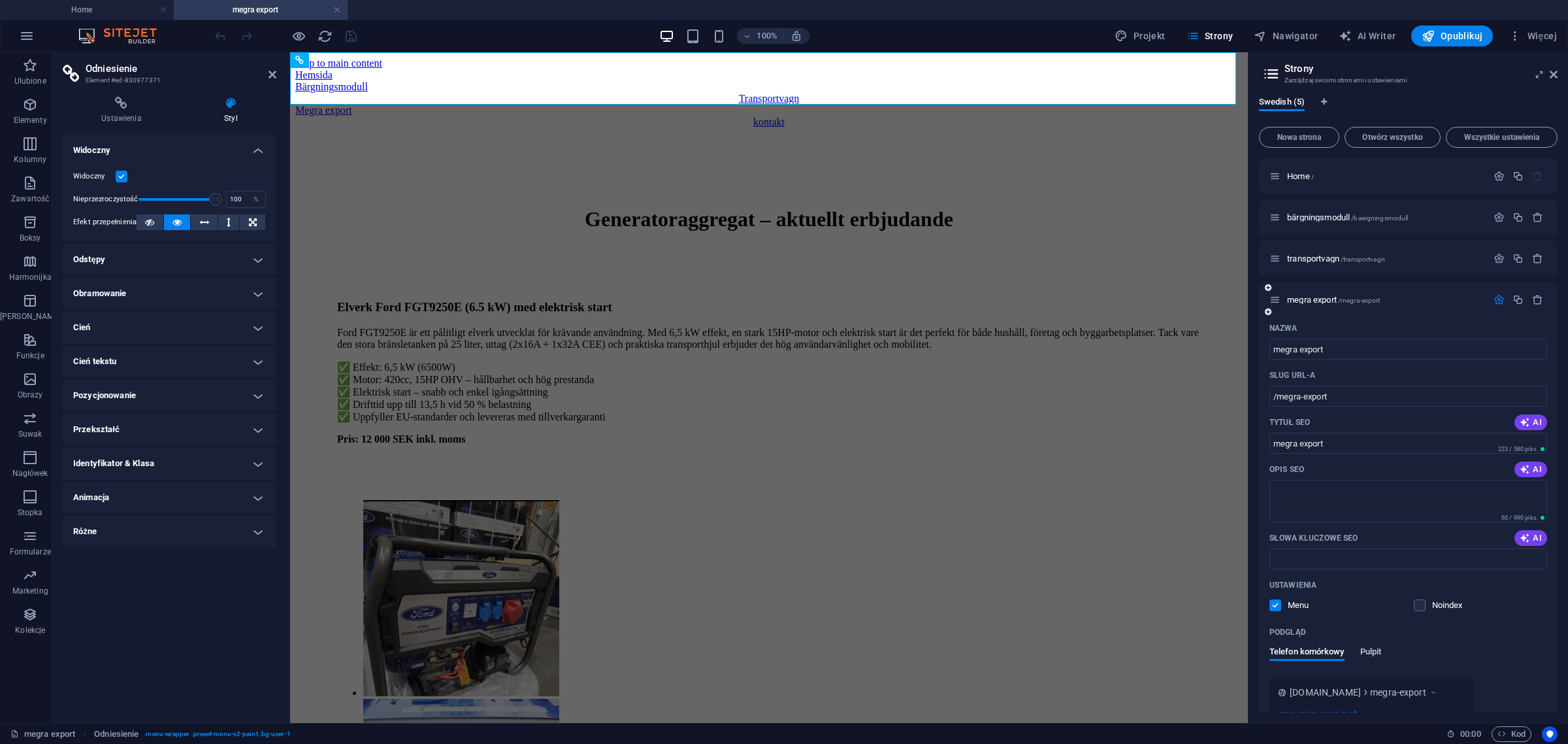
click at [1377, 651] on span "Pulpit" at bounding box center [1371, 652] width 22 height 18
click at [1322, 651] on span "Telefon komórkowy" at bounding box center [1307, 652] width 76 height 18
click at [797, 93] on div "Transportvagn" at bounding box center [769, 98] width 948 height 12
click at [239, 109] on icon at bounding box center [231, 102] width 90 height 13
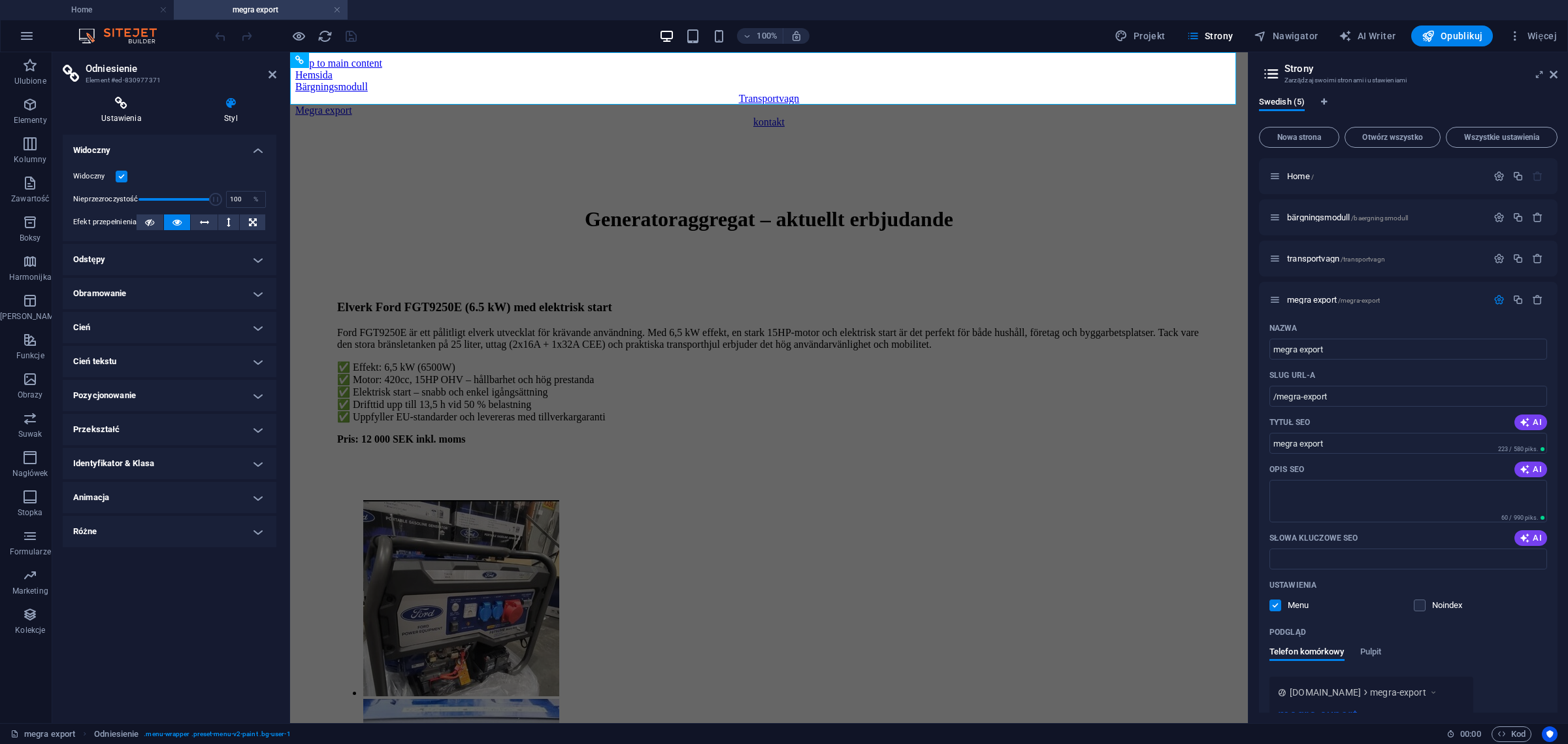
click at [132, 103] on icon at bounding box center [121, 102] width 117 height 13
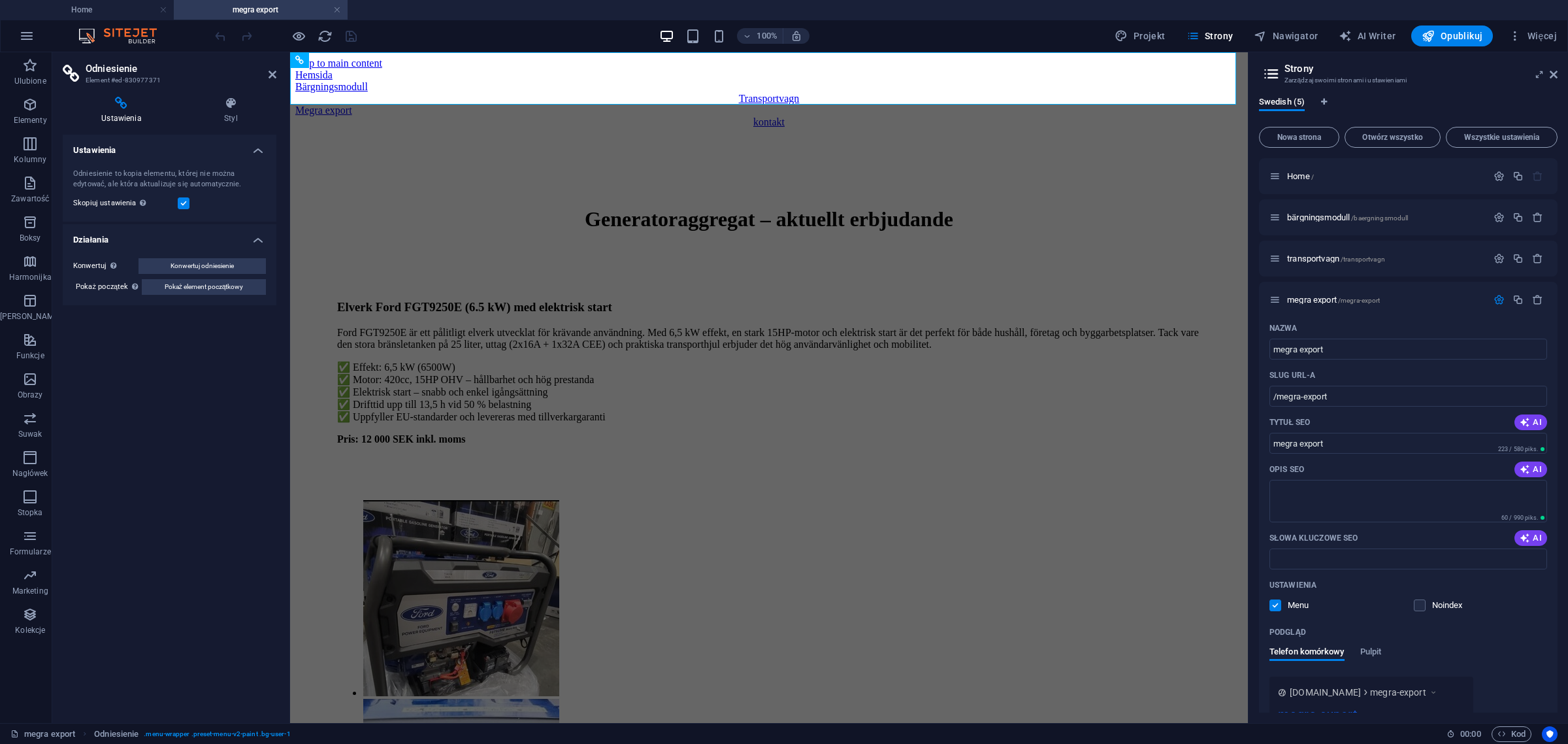
click at [245, 445] on div "Ustawienia Odniesienie to kopia elementu, której nie można edytować, ale która …" at bounding box center [169, 423] width 214 height 578
click at [471, 76] on div "Hemsida" at bounding box center [769, 76] width 948 height 12
click at [625, 81] on div "Bärgningsmodull" at bounding box center [769, 87] width 948 height 12
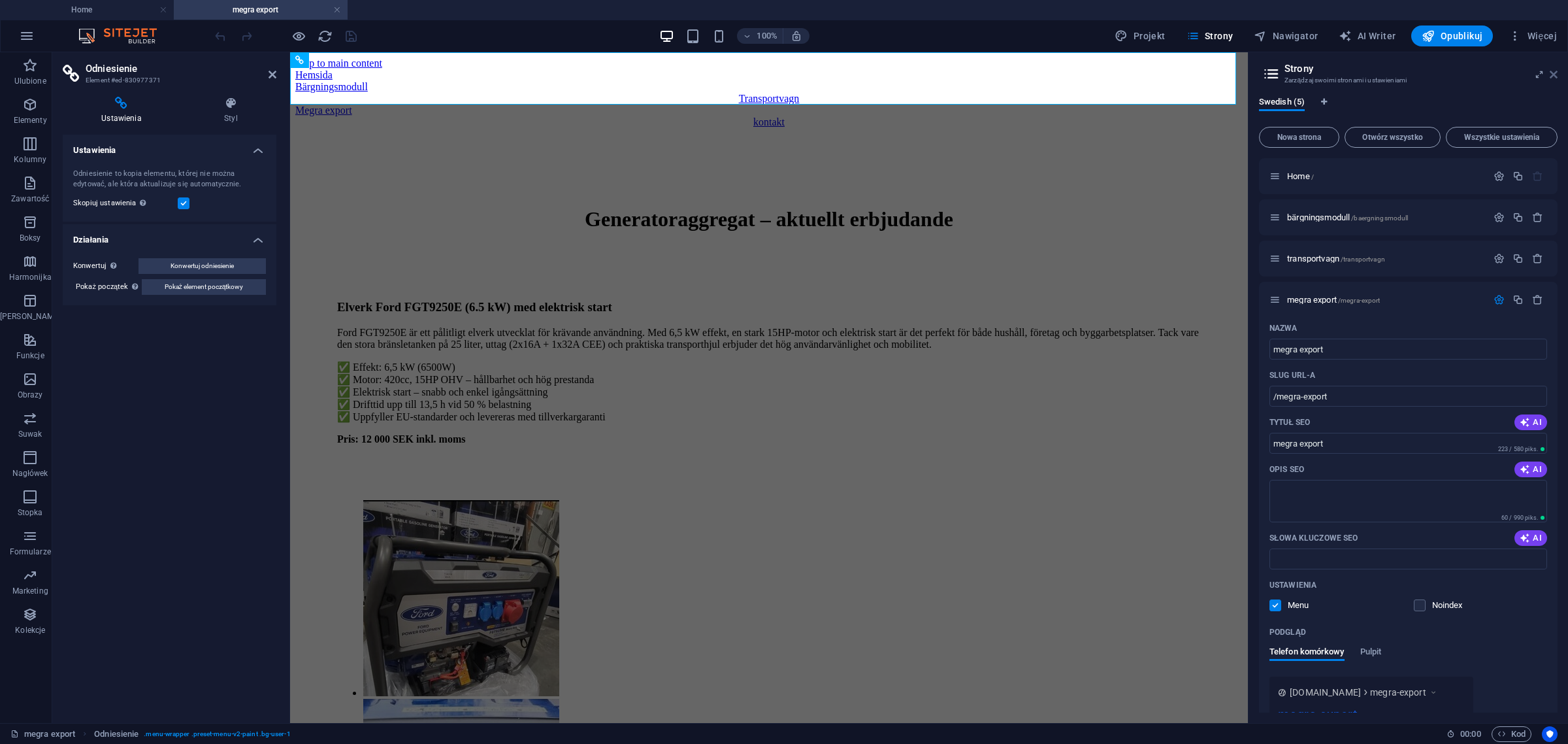
click at [1557, 70] on icon at bounding box center [1554, 75] width 8 height 11
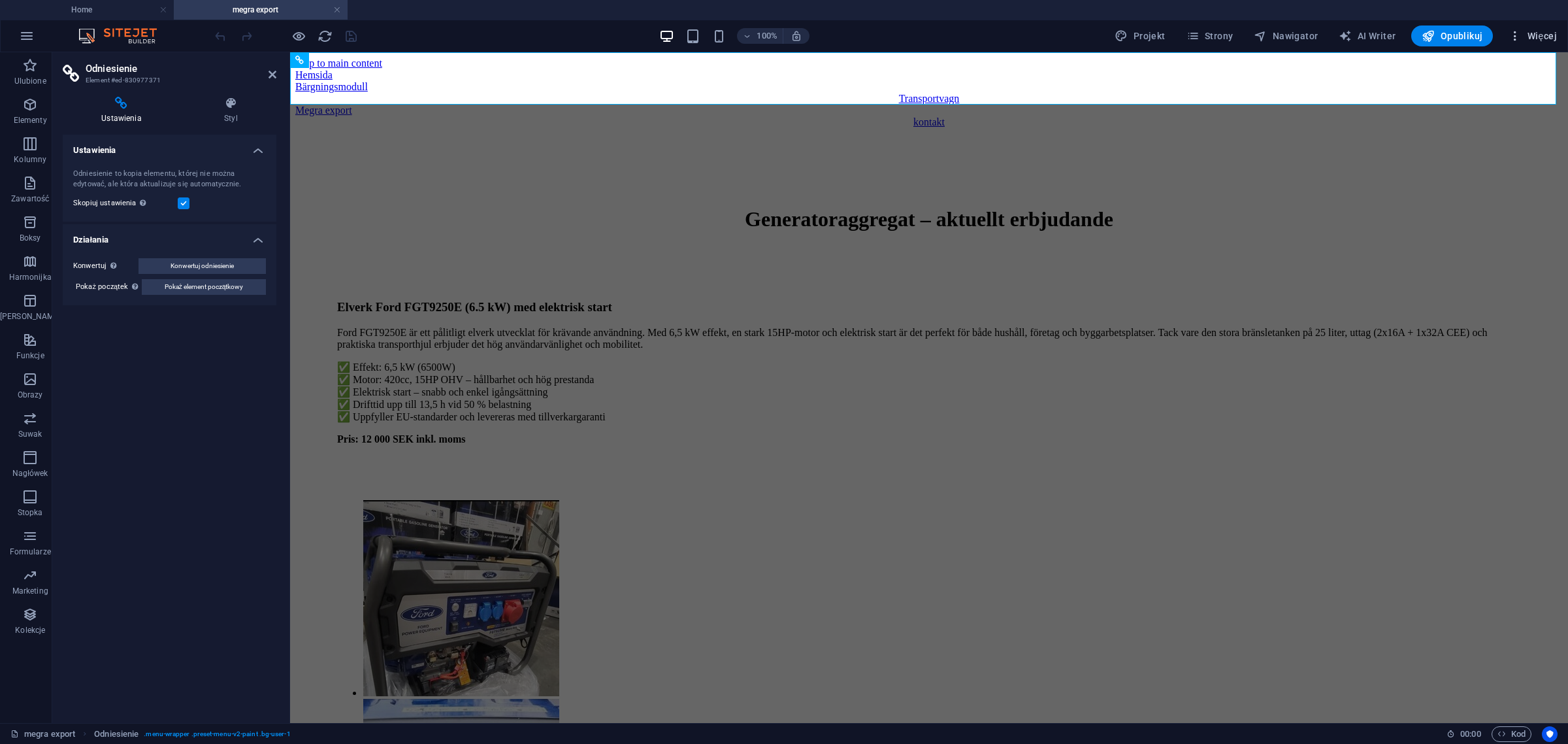
click at [1539, 37] on span "Więcej" at bounding box center [1533, 36] width 49 height 13
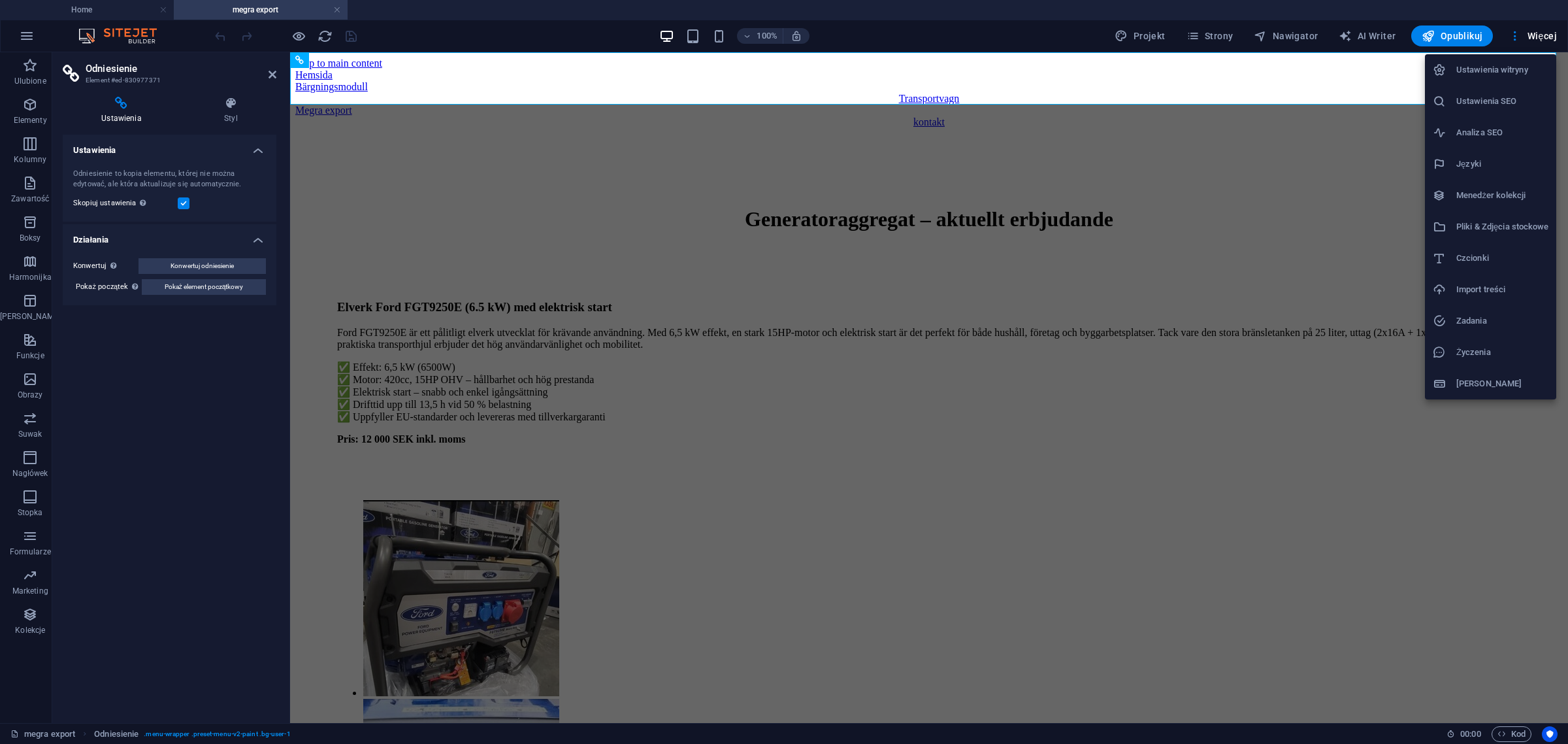
click at [240, 373] on div at bounding box center [784, 372] width 1568 height 744
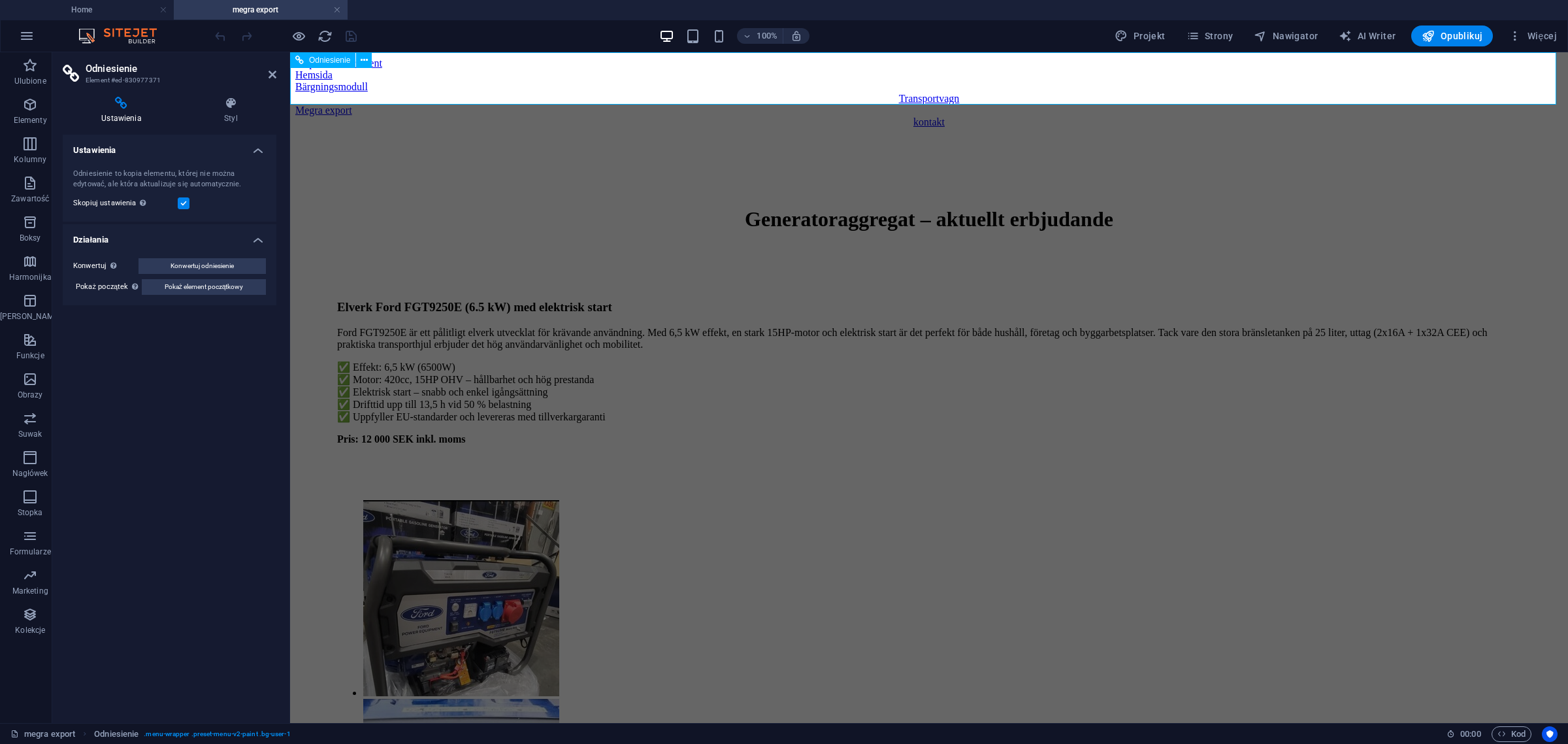
click at [762, 81] on div "Bärgningsmodull" at bounding box center [929, 87] width 1268 height 12
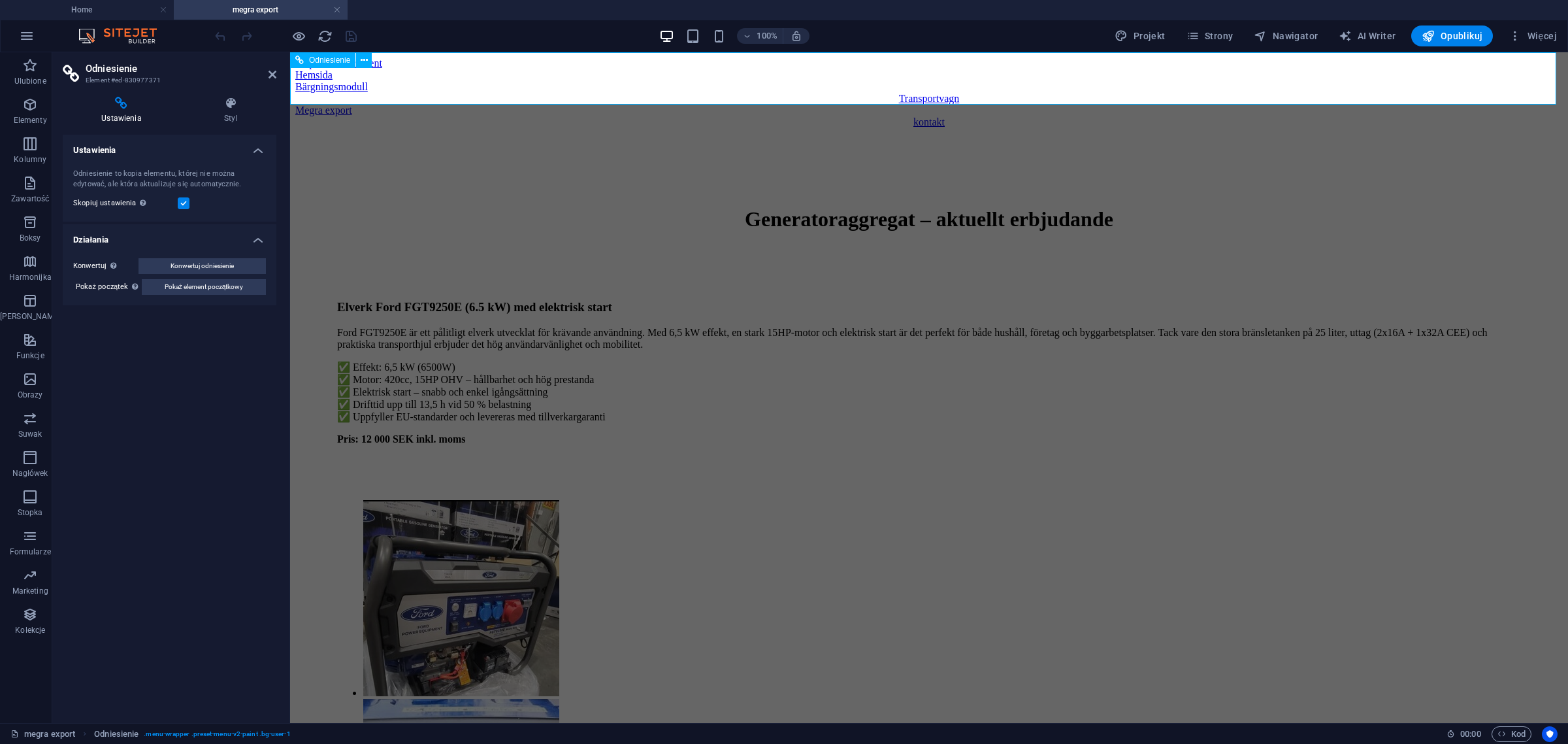
click at [762, 81] on div "Bärgningsmodull" at bounding box center [929, 87] width 1268 height 12
click at [577, 80] on div "Hemsida" at bounding box center [929, 76] width 1268 height 12
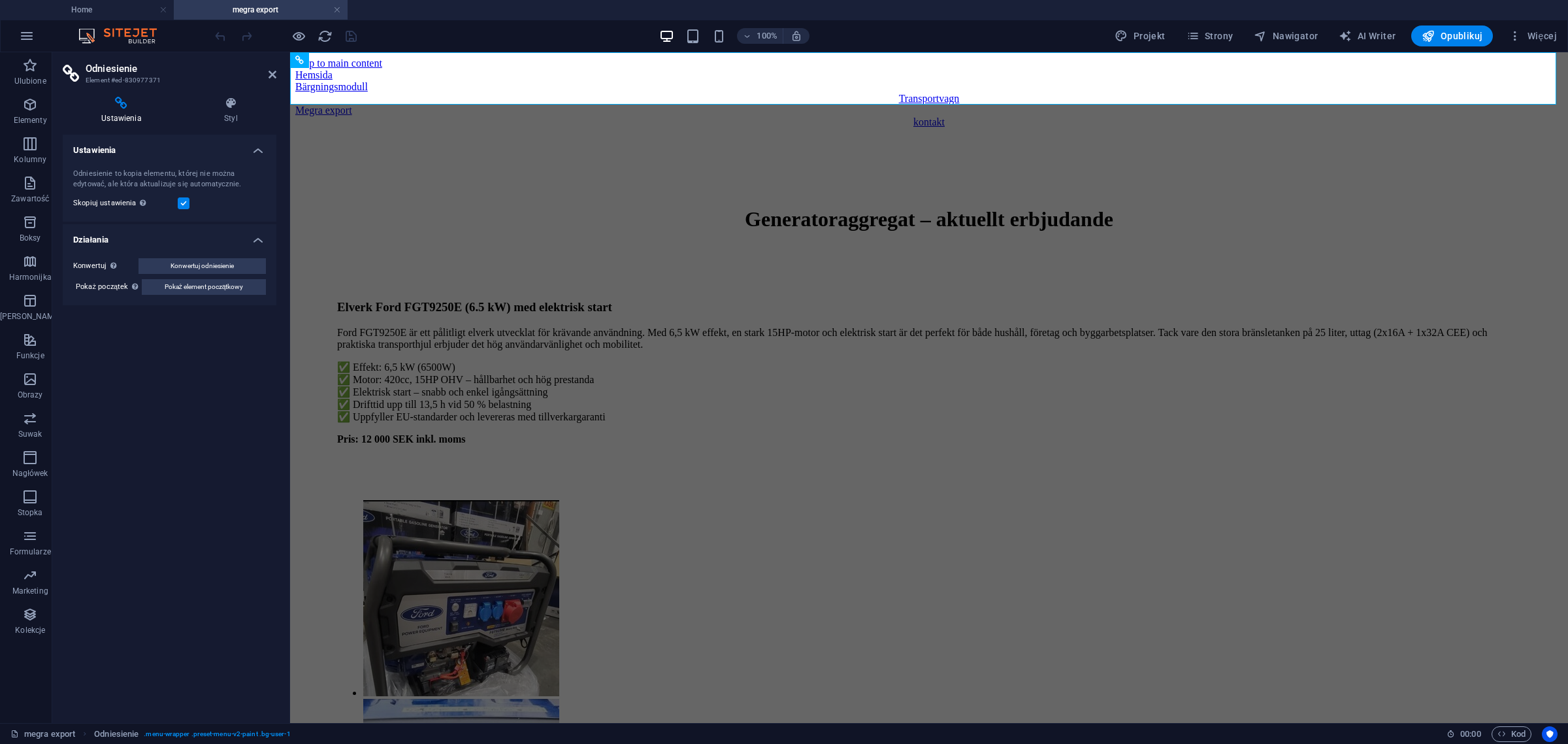
click at [125, 99] on icon at bounding box center [121, 102] width 117 height 13
click at [240, 112] on h4 "Styl" at bounding box center [231, 110] width 90 height 28
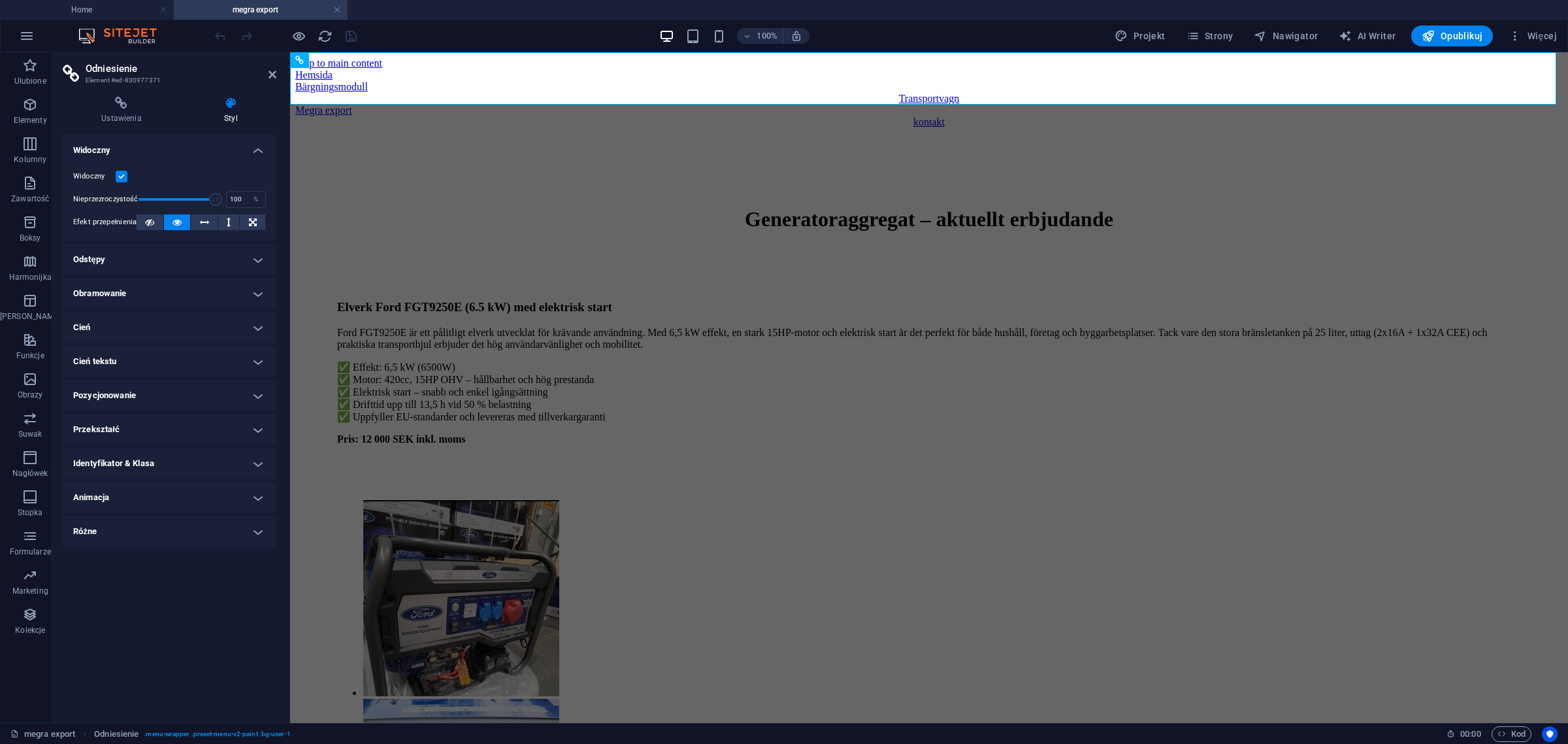
click at [228, 268] on h4 "Odstępy" at bounding box center [169, 260] width 214 height 32
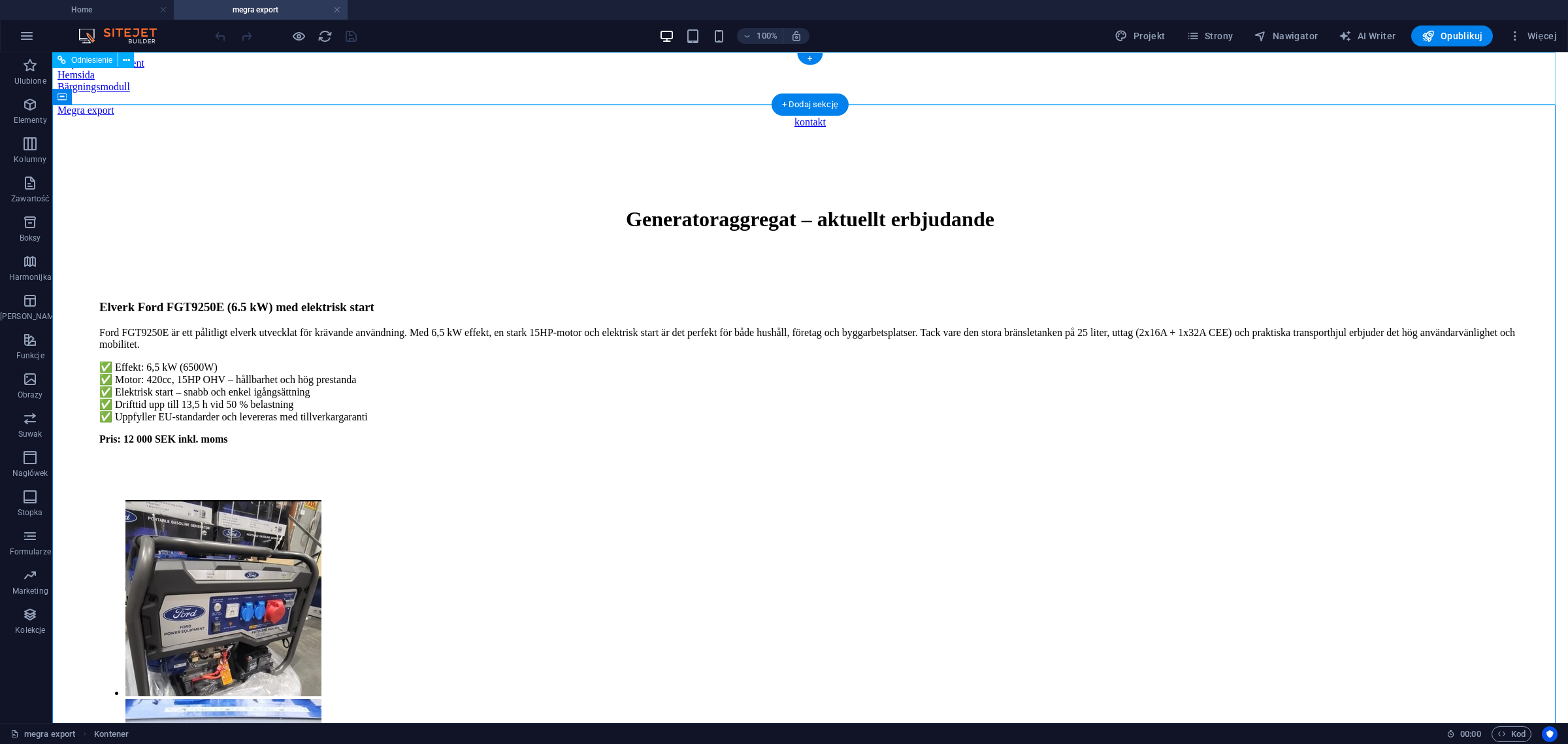
click at [489, 76] on div "Hemsida" at bounding box center [810, 76] width 1505 height 12
click at [624, 81] on div "Bärgningsmodull" at bounding box center [810, 87] width 1505 height 12
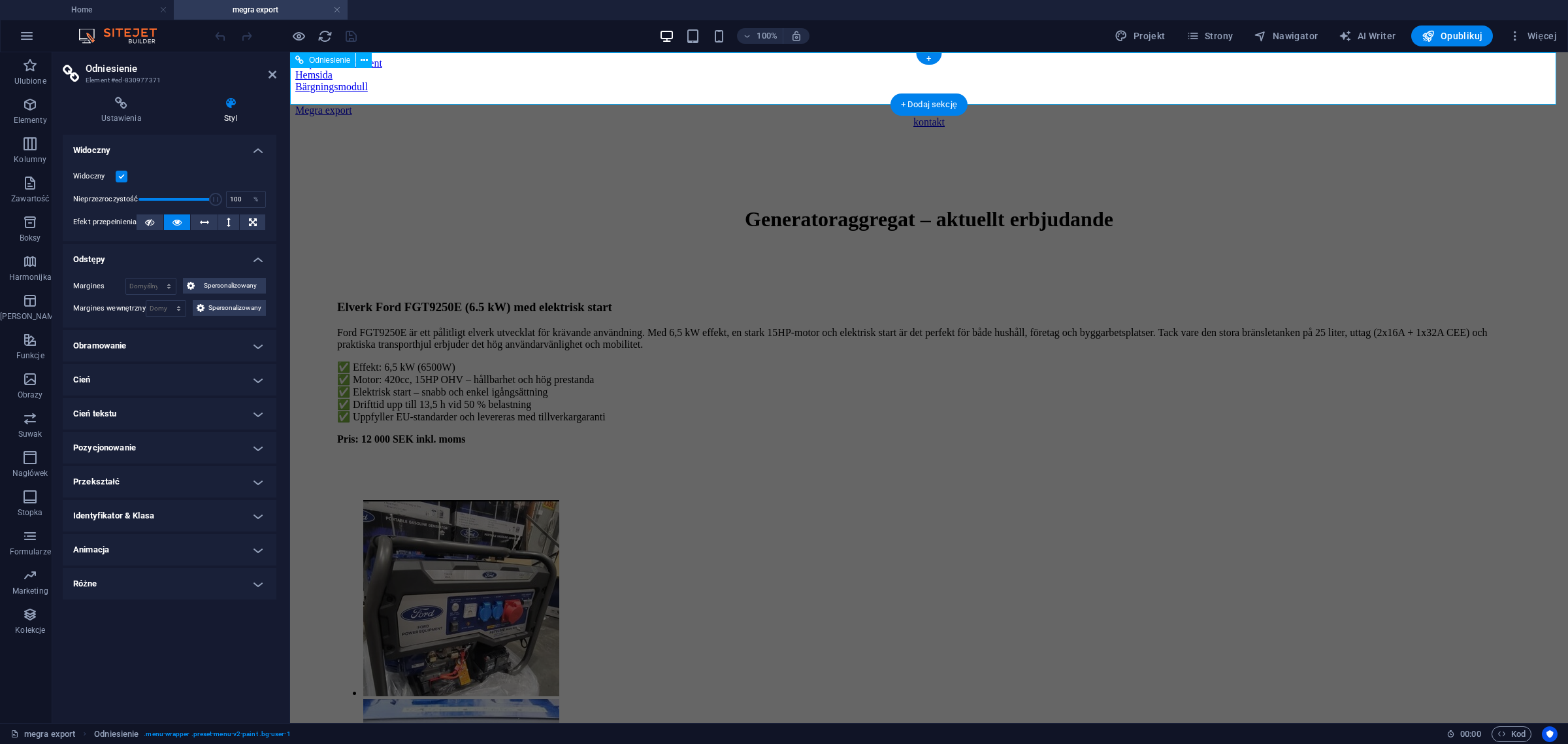
click at [624, 78] on div "Hemsida" at bounding box center [929, 76] width 1268 height 12
click at [361, 60] on icon at bounding box center [364, 61] width 7 height 14
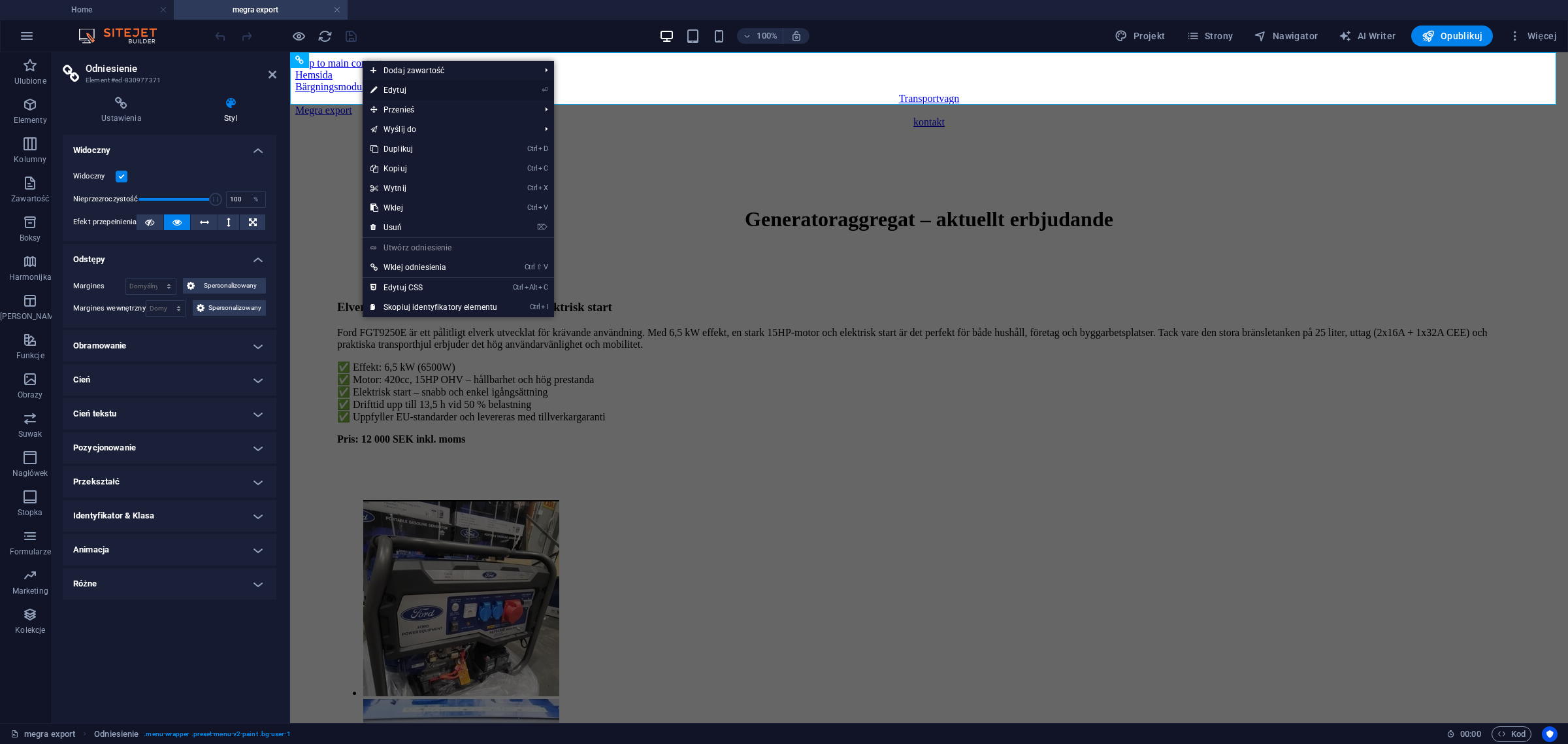
click at [401, 89] on link "⏎ Edytuj" at bounding box center [434, 91] width 142 height 20
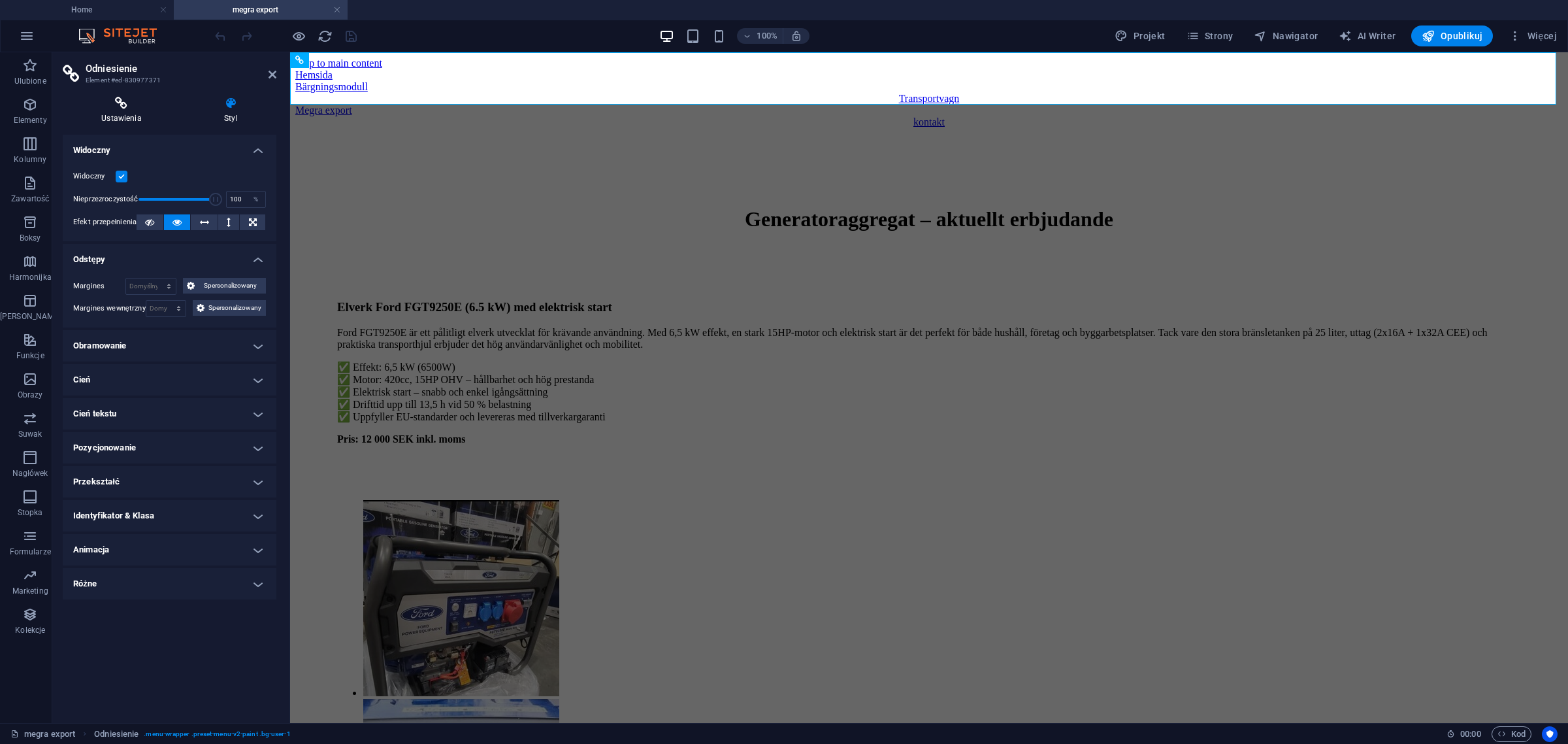
click at [111, 96] on icon at bounding box center [121, 102] width 117 height 13
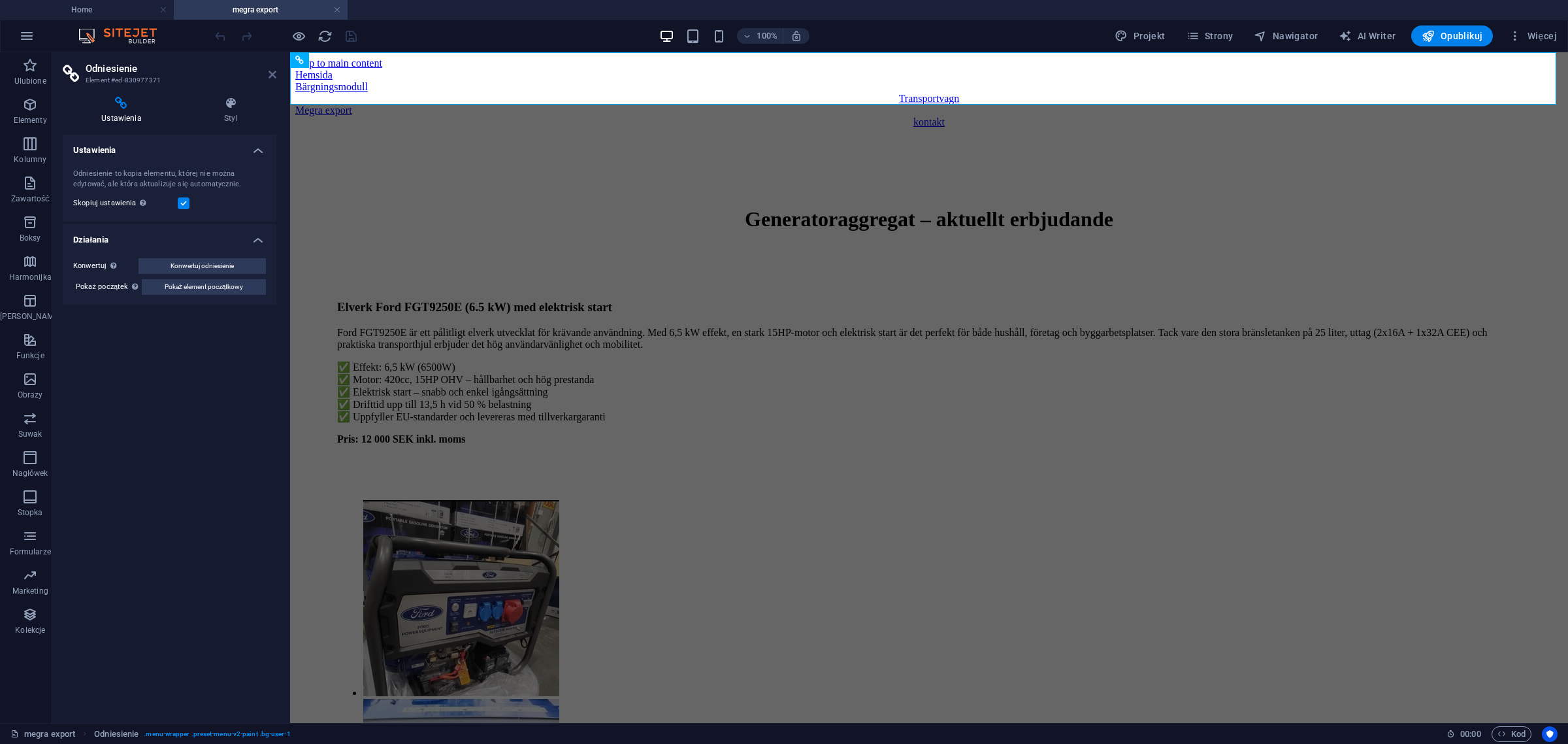
click at [271, 73] on icon at bounding box center [272, 75] width 8 height 11
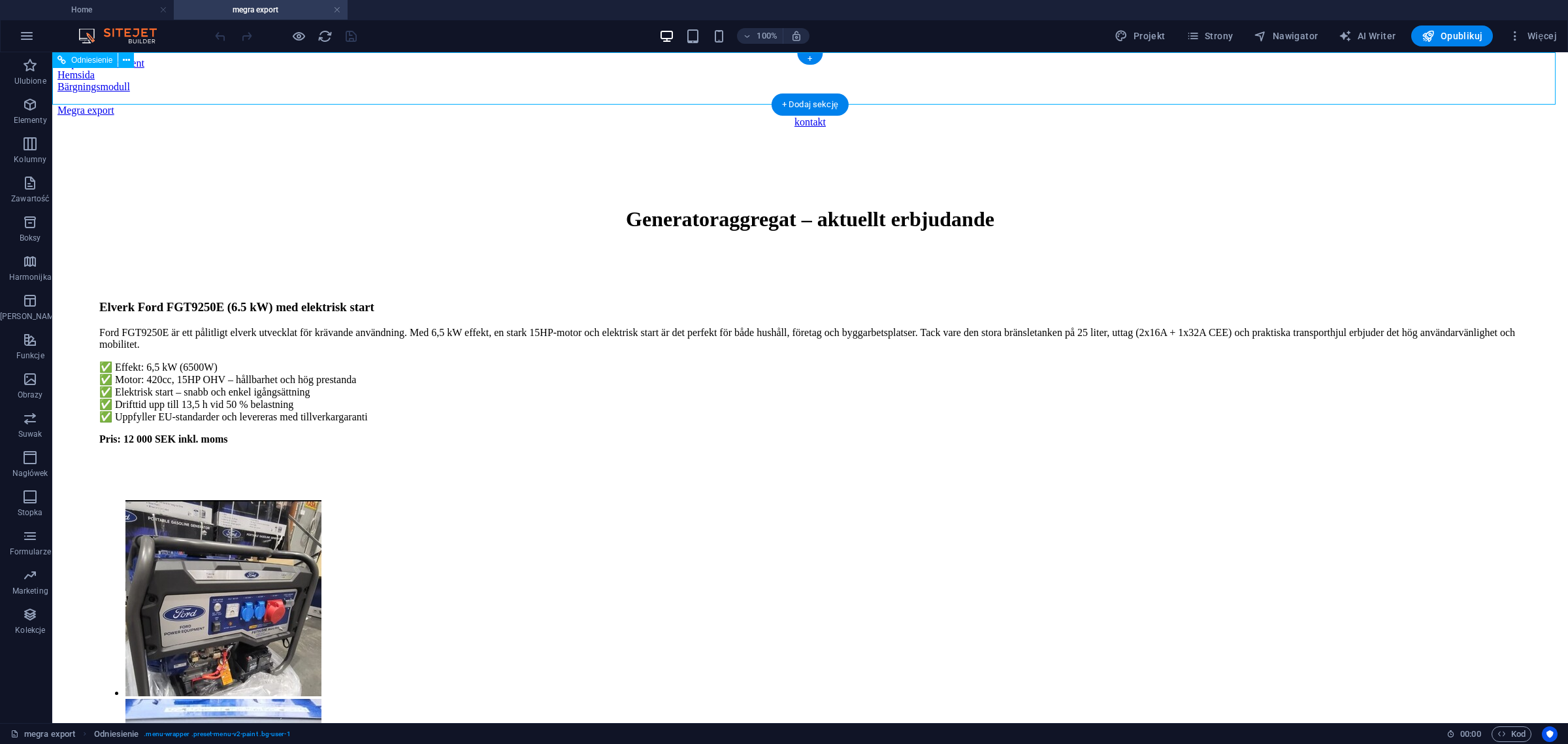
click at [970, 104] on div "Megra export" at bounding box center [810, 110] width 1505 height 12
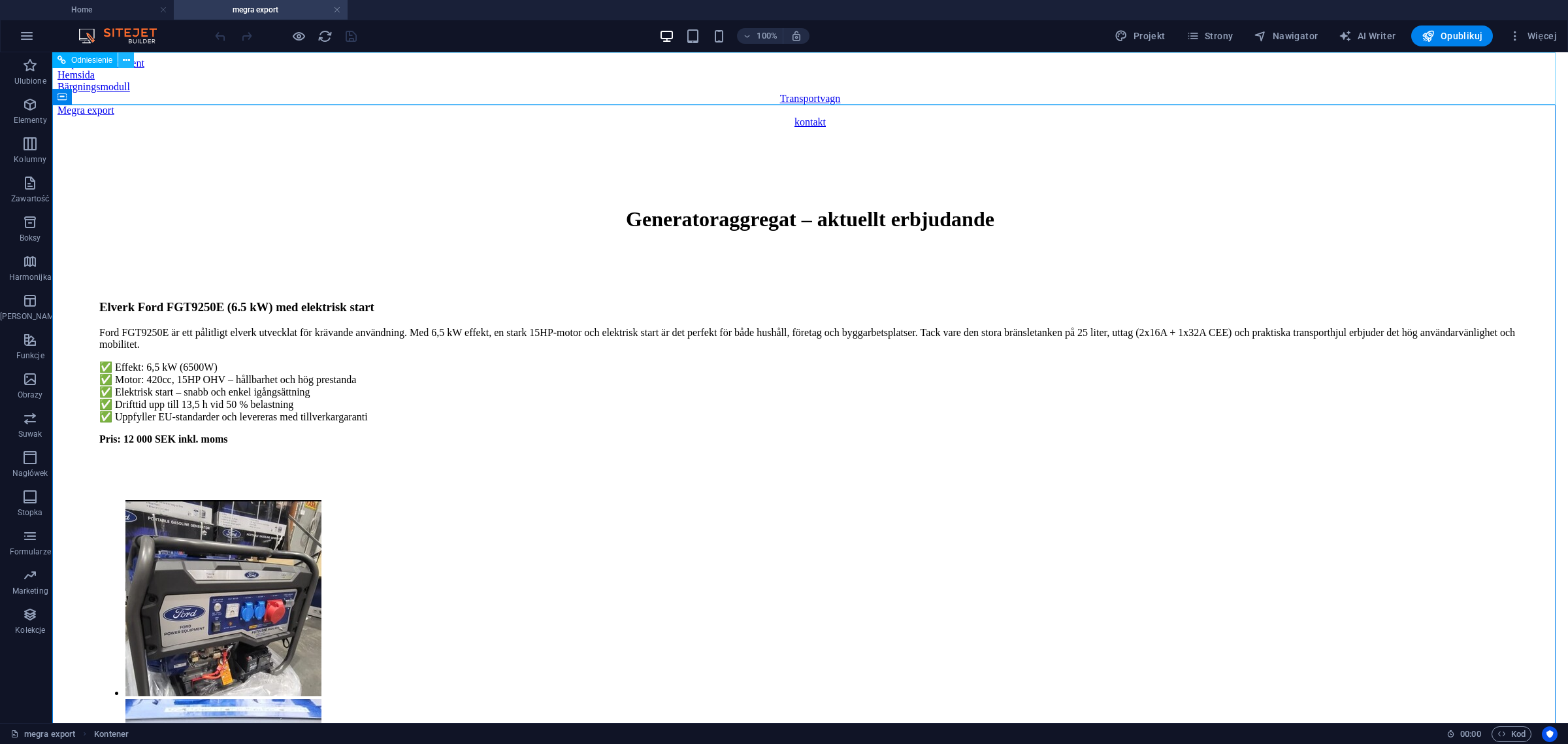
click at [125, 57] on icon at bounding box center [126, 61] width 7 height 14
click at [131, 61] on button at bounding box center [126, 61] width 16 height 16
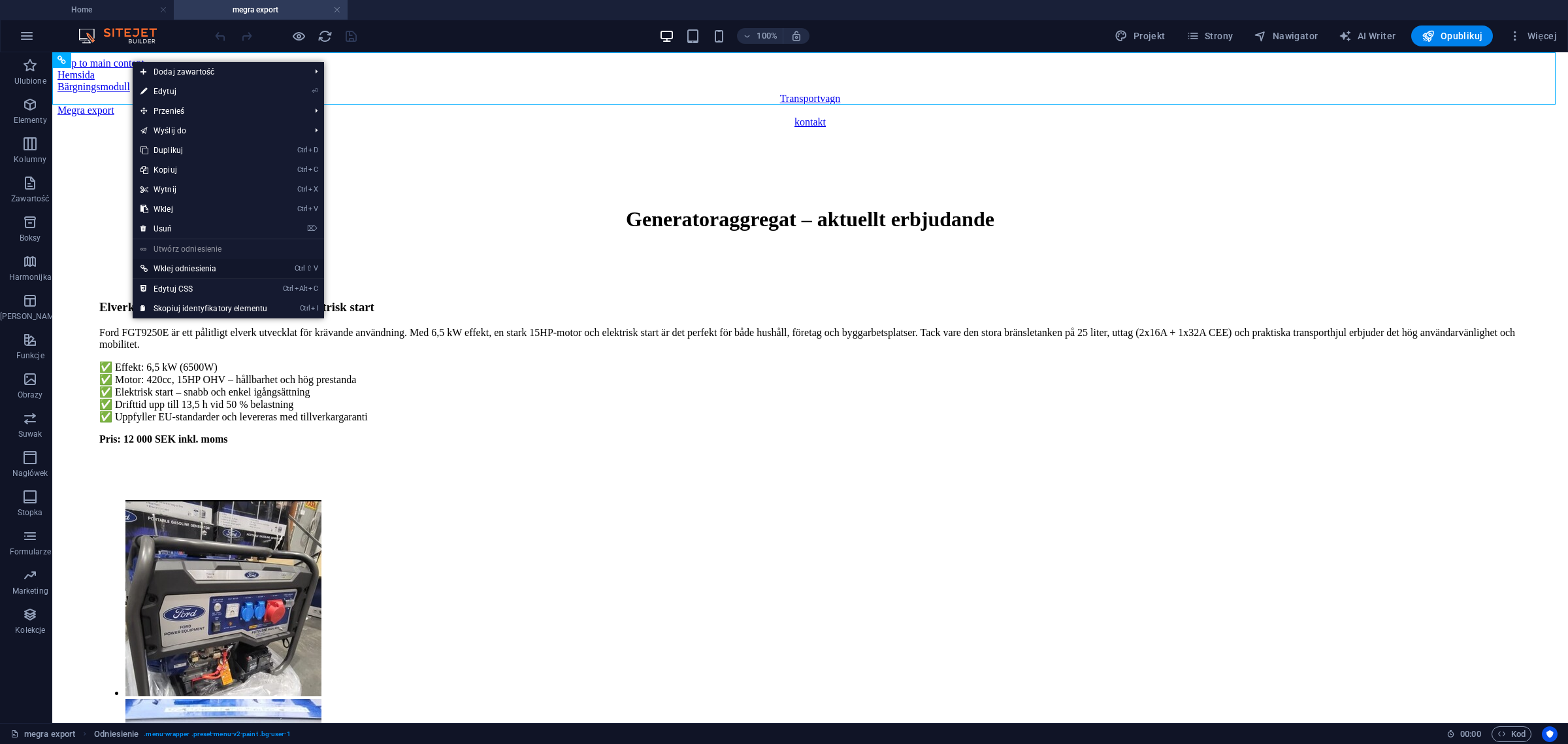
click at [218, 264] on link "Ctrl ⇧ V Wklej odniesienia" at bounding box center [203, 269] width 142 height 20
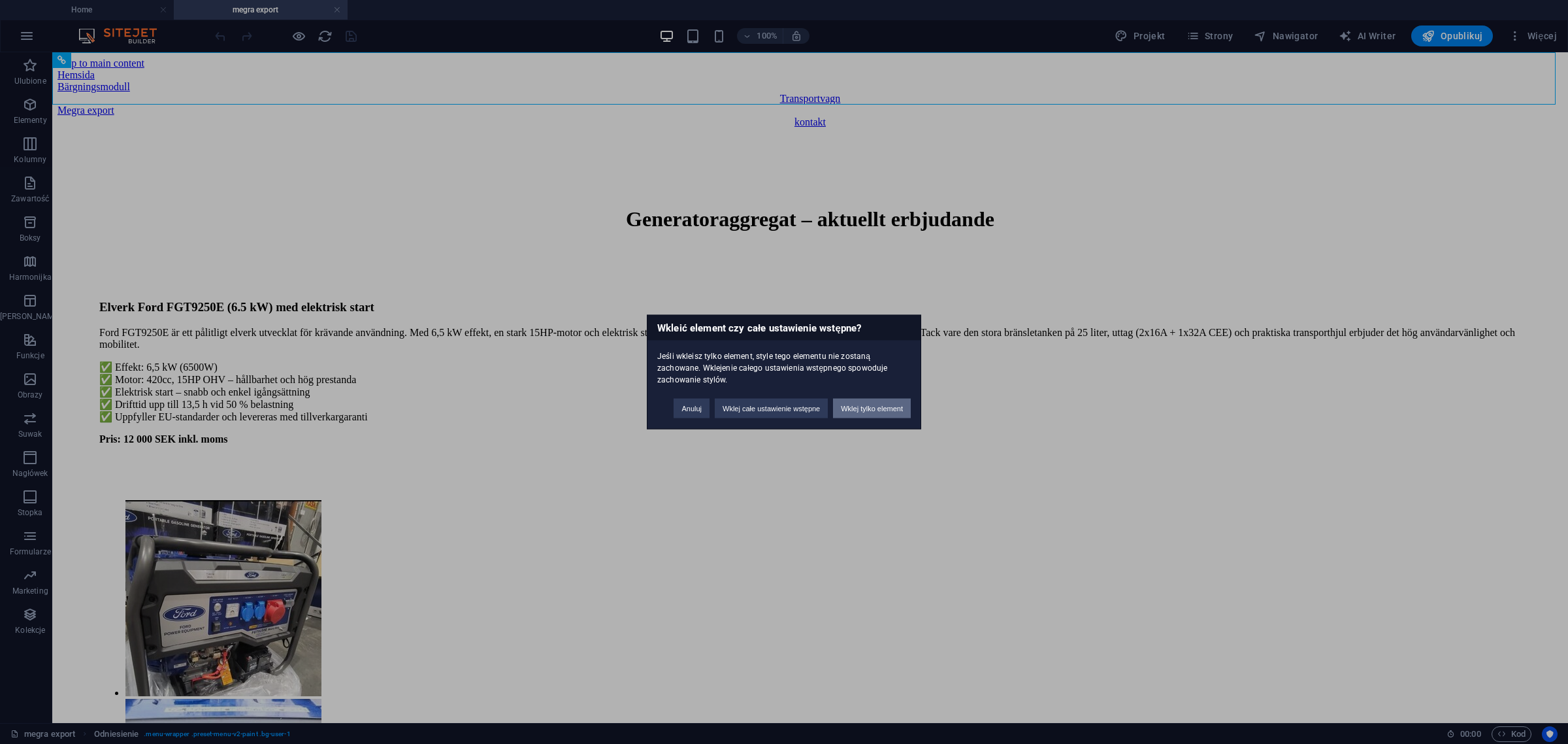
click at [877, 404] on button "Wklej tylko element" at bounding box center [872, 409] width 78 height 20
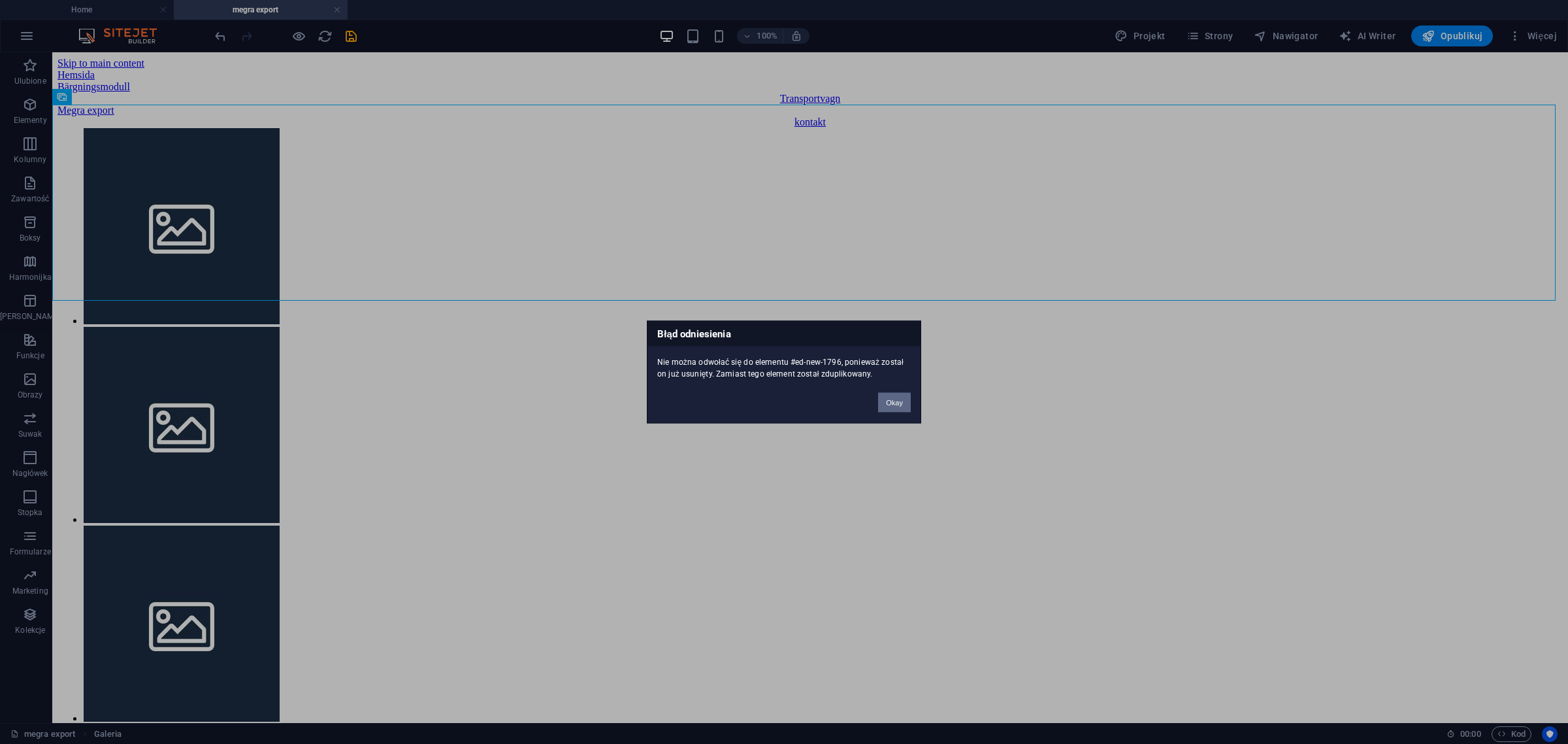
click at [903, 405] on button "Okay" at bounding box center [894, 403] width 33 height 20
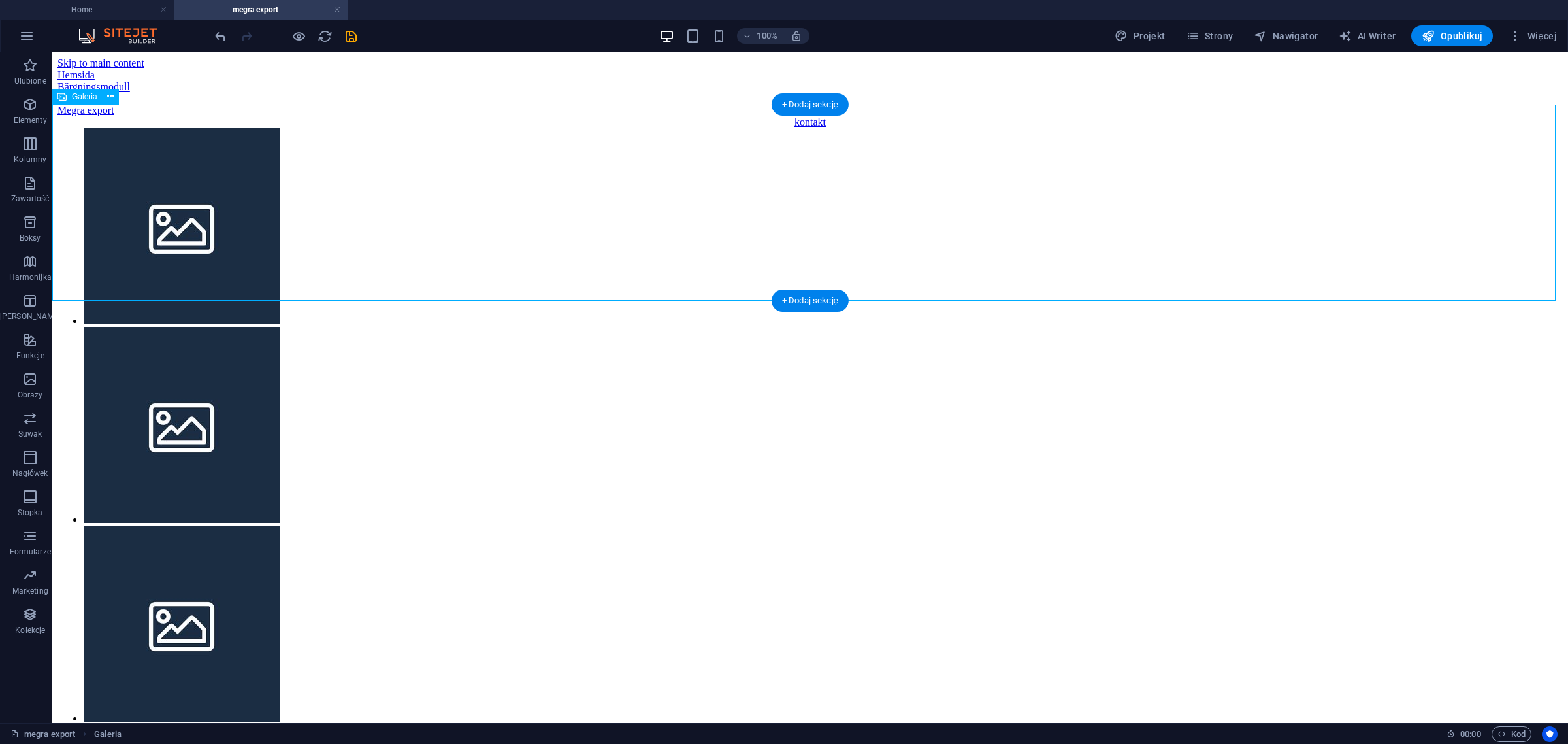
click at [279, 525] on li at bounding box center [181, 625] width 196 height 199
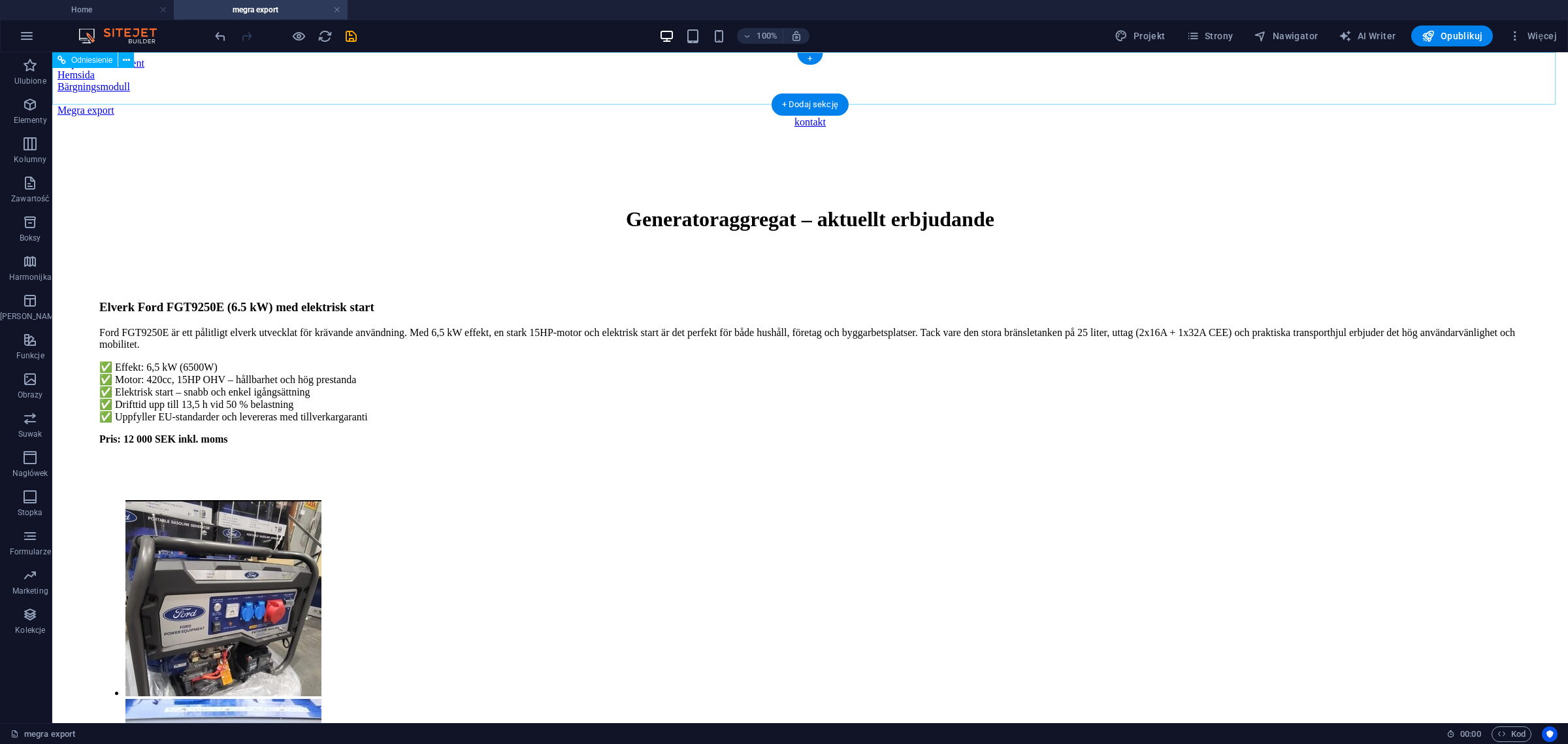
click at [501, 81] on div "Hemsida" at bounding box center [810, 76] width 1505 height 12
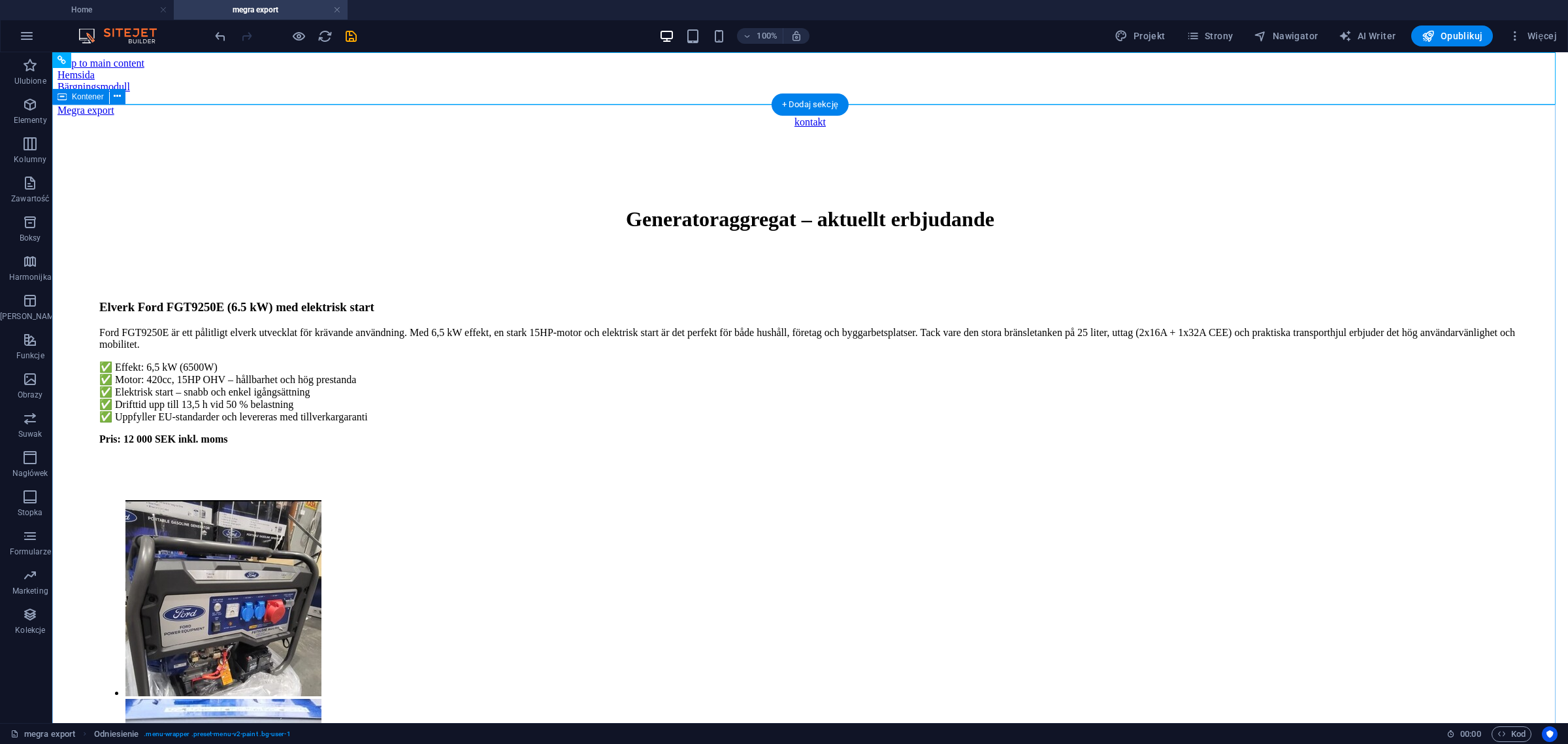
click at [439, 72] on div "Hemsida" at bounding box center [810, 76] width 1505 height 12
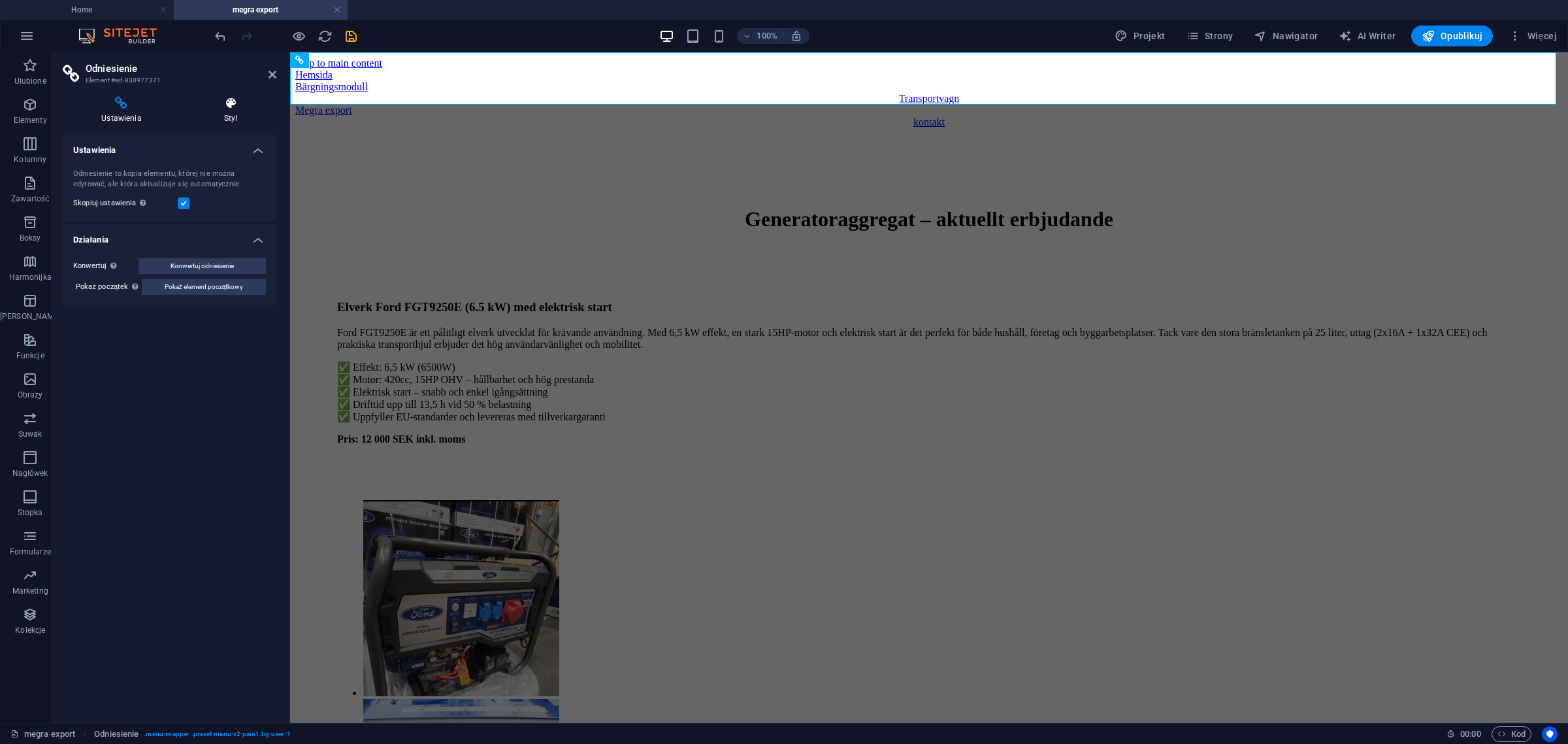
click at [220, 109] on h4 "Styl" at bounding box center [231, 110] width 90 height 28
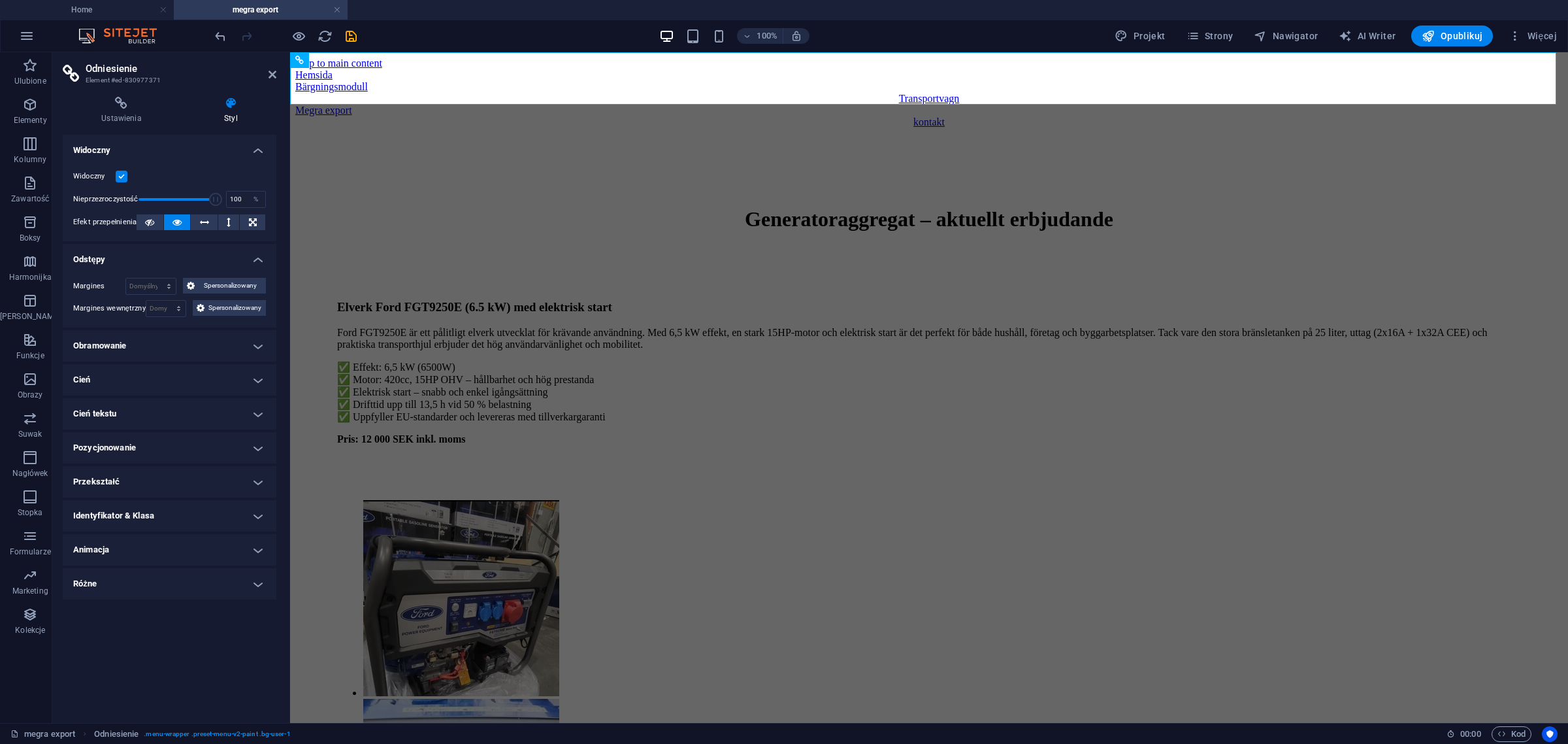
click at [149, 442] on h4 "Pozycjonowanie" at bounding box center [169, 448] width 214 height 32
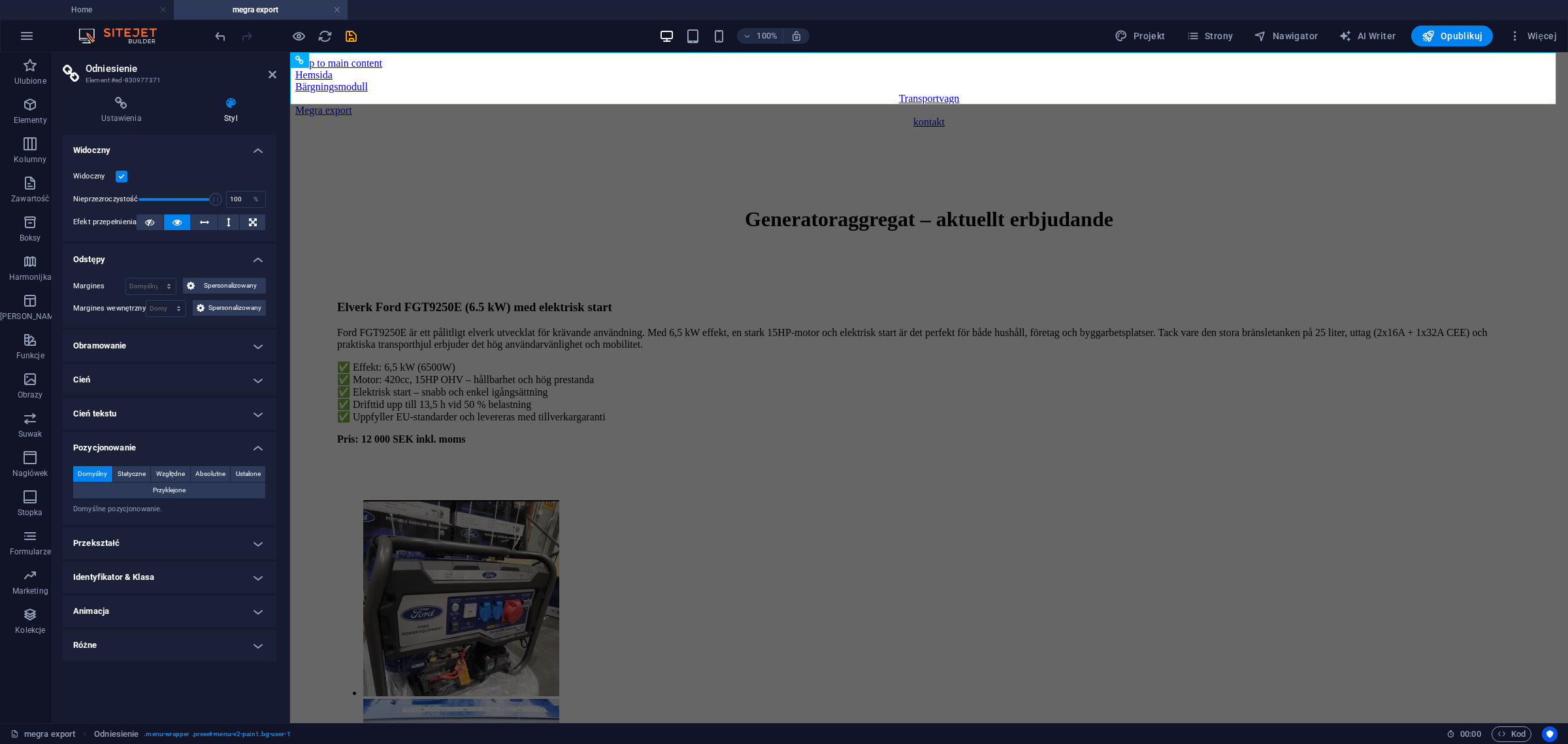
click at [142, 574] on h4 "Identyfikator & Klasa" at bounding box center [169, 578] width 214 height 32
click at [269, 77] on icon at bounding box center [272, 75] width 8 height 11
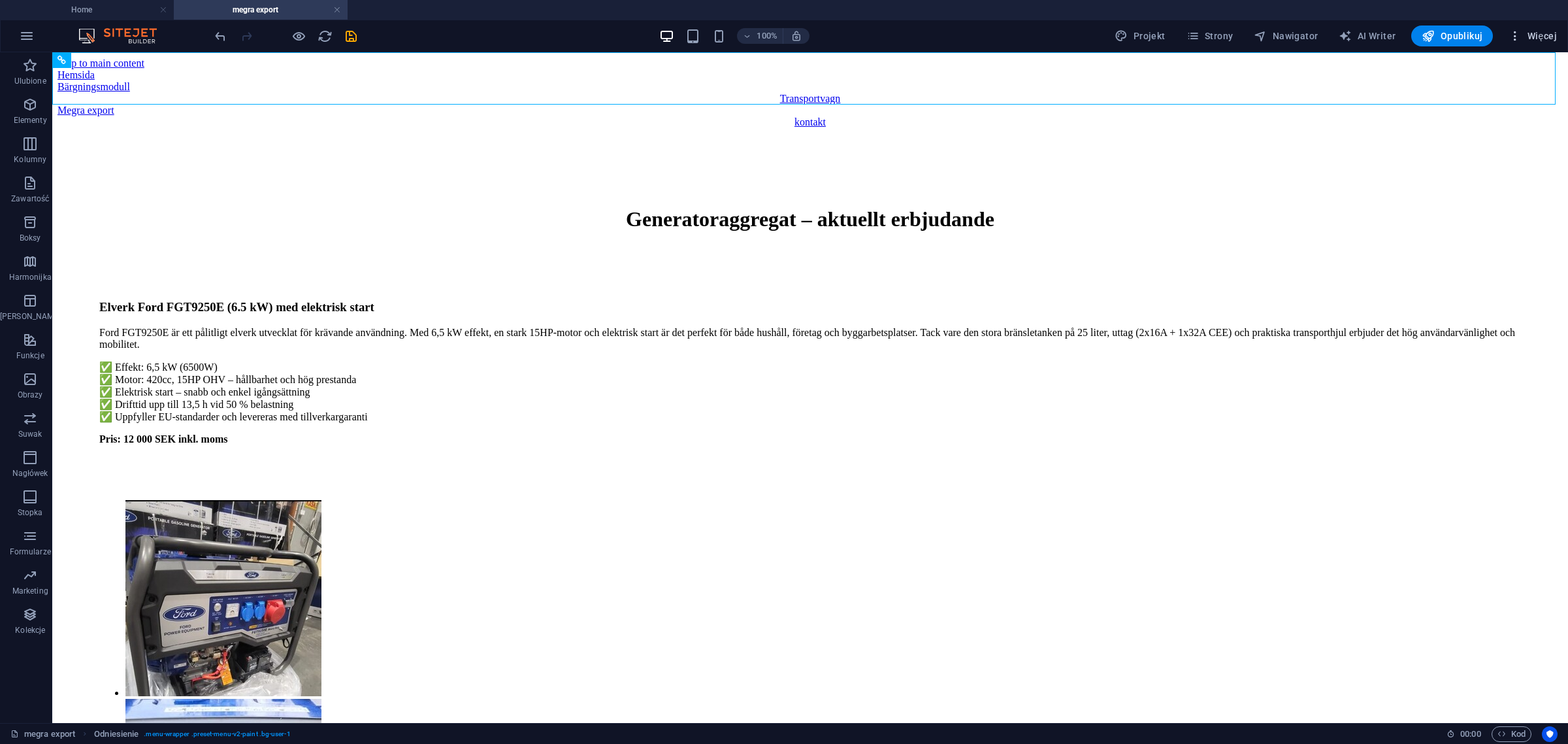
click at [1523, 37] on span "Więcej" at bounding box center [1533, 36] width 49 height 13
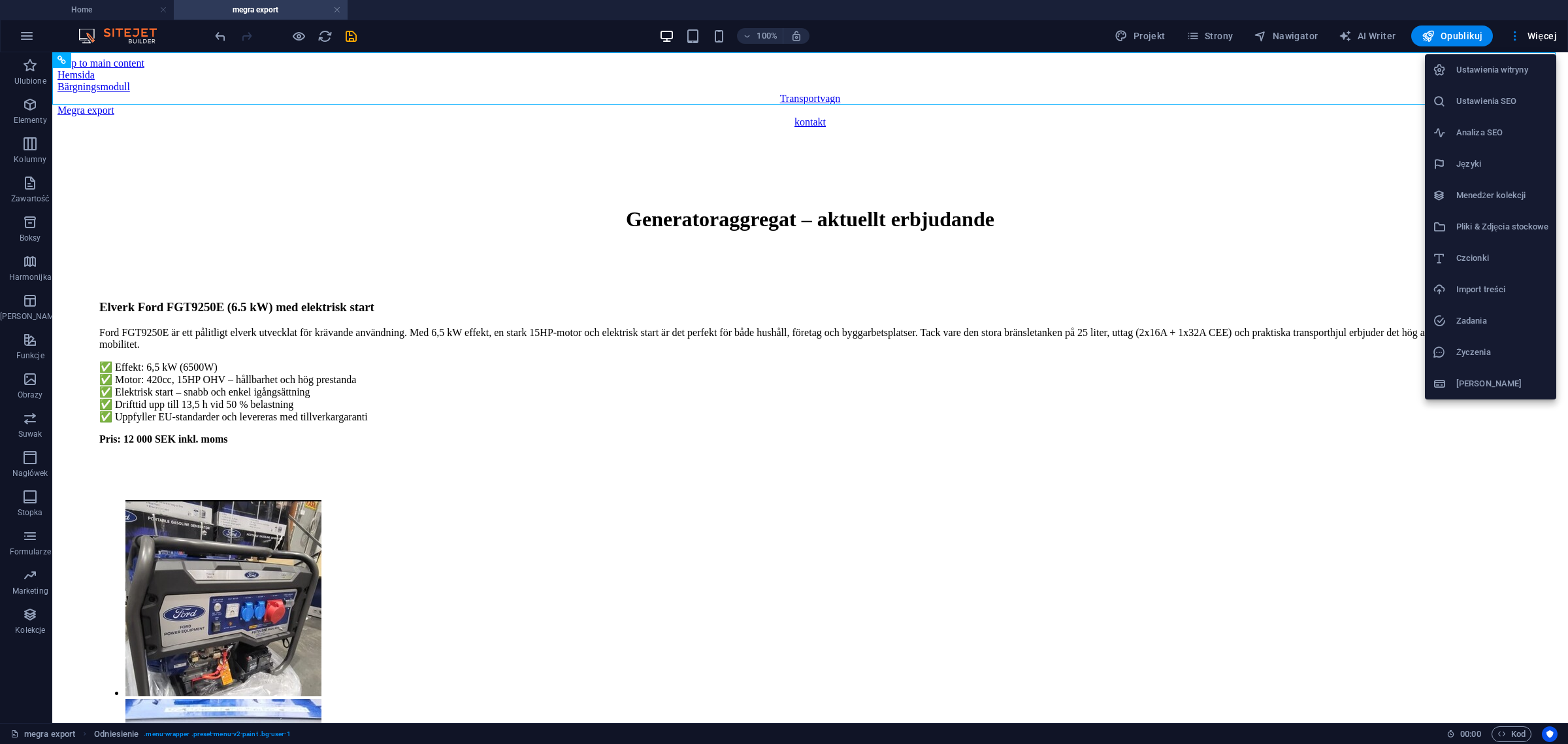
click at [1475, 73] on h6 "Ustawienia witryny" at bounding box center [1502, 70] width 92 height 16
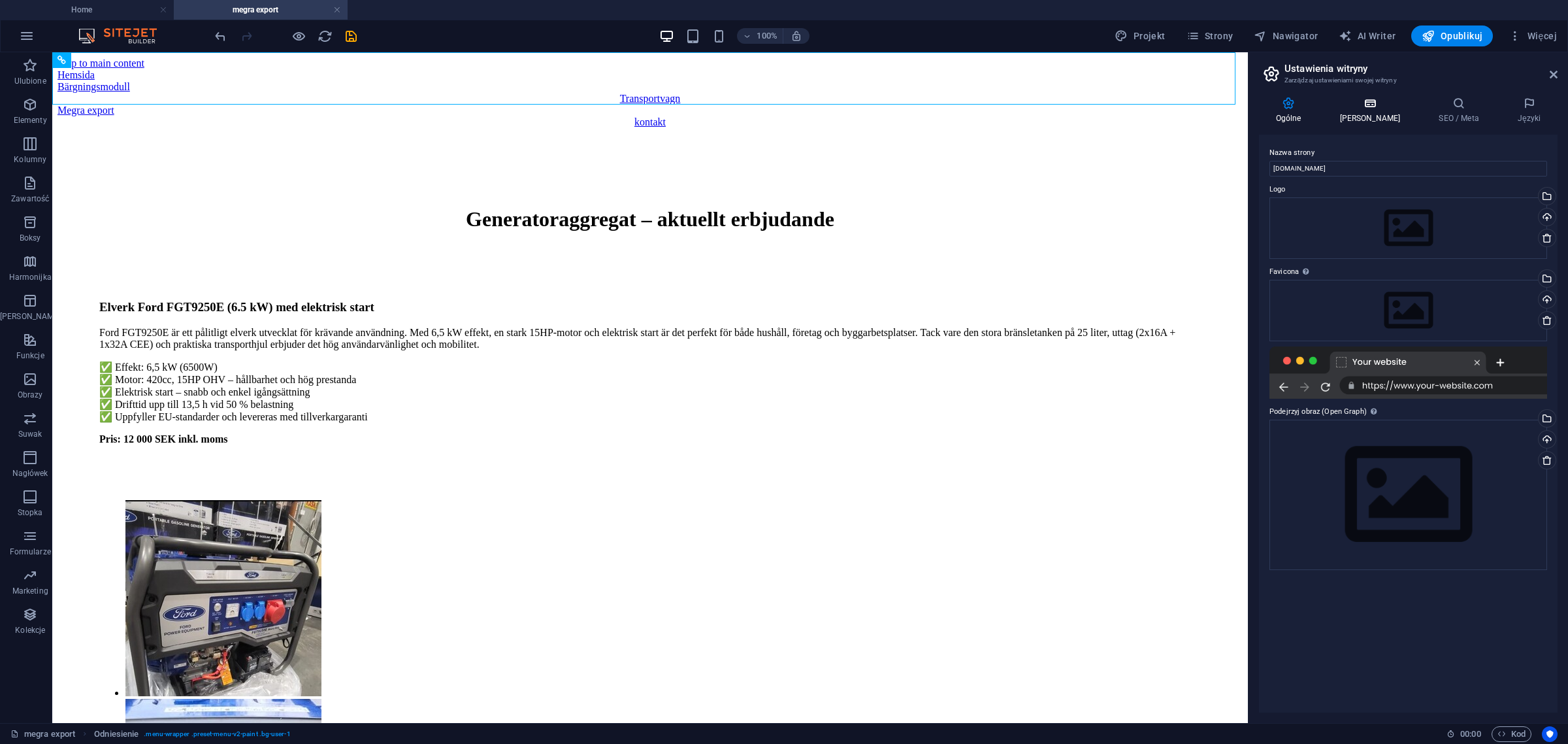
click at [1377, 113] on h4 "Dane" at bounding box center [1373, 110] width 99 height 28
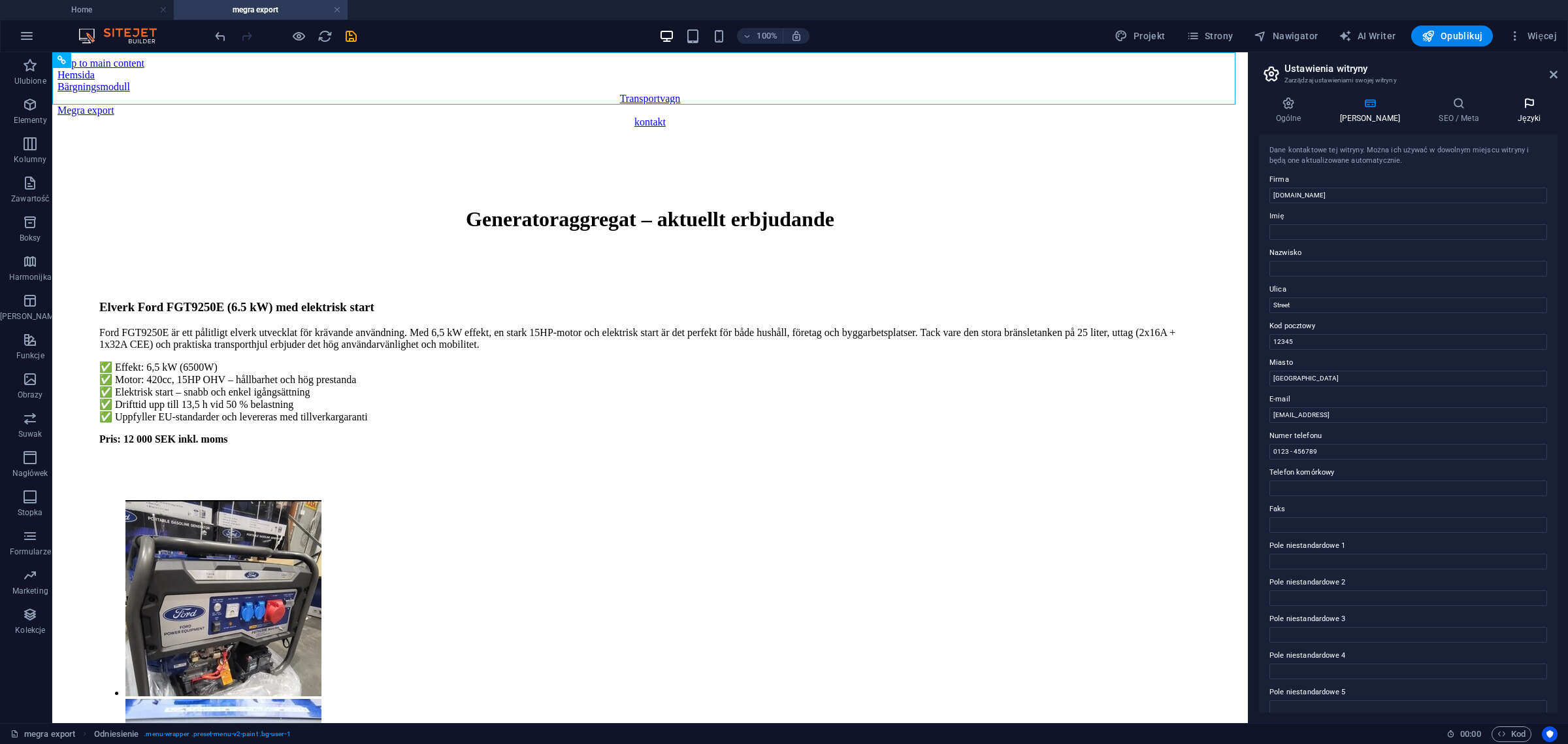
click at [1526, 103] on icon at bounding box center [1529, 102] width 57 height 13
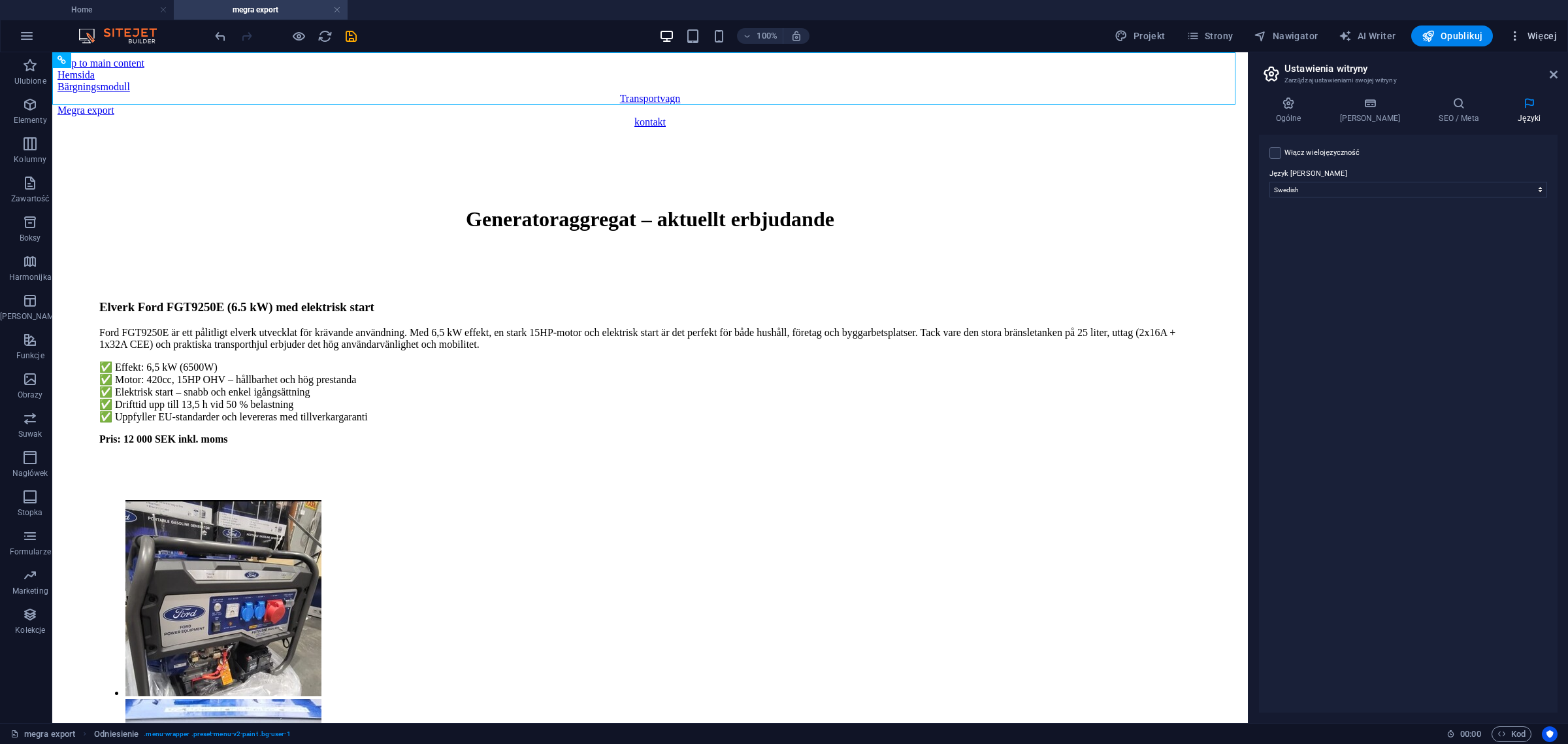
click at [1531, 34] on span "Więcej" at bounding box center [1533, 36] width 49 height 13
click at [1219, 30] on div at bounding box center [784, 372] width 1568 height 744
click at [1227, 34] on span "Strony" at bounding box center [1210, 36] width 47 height 13
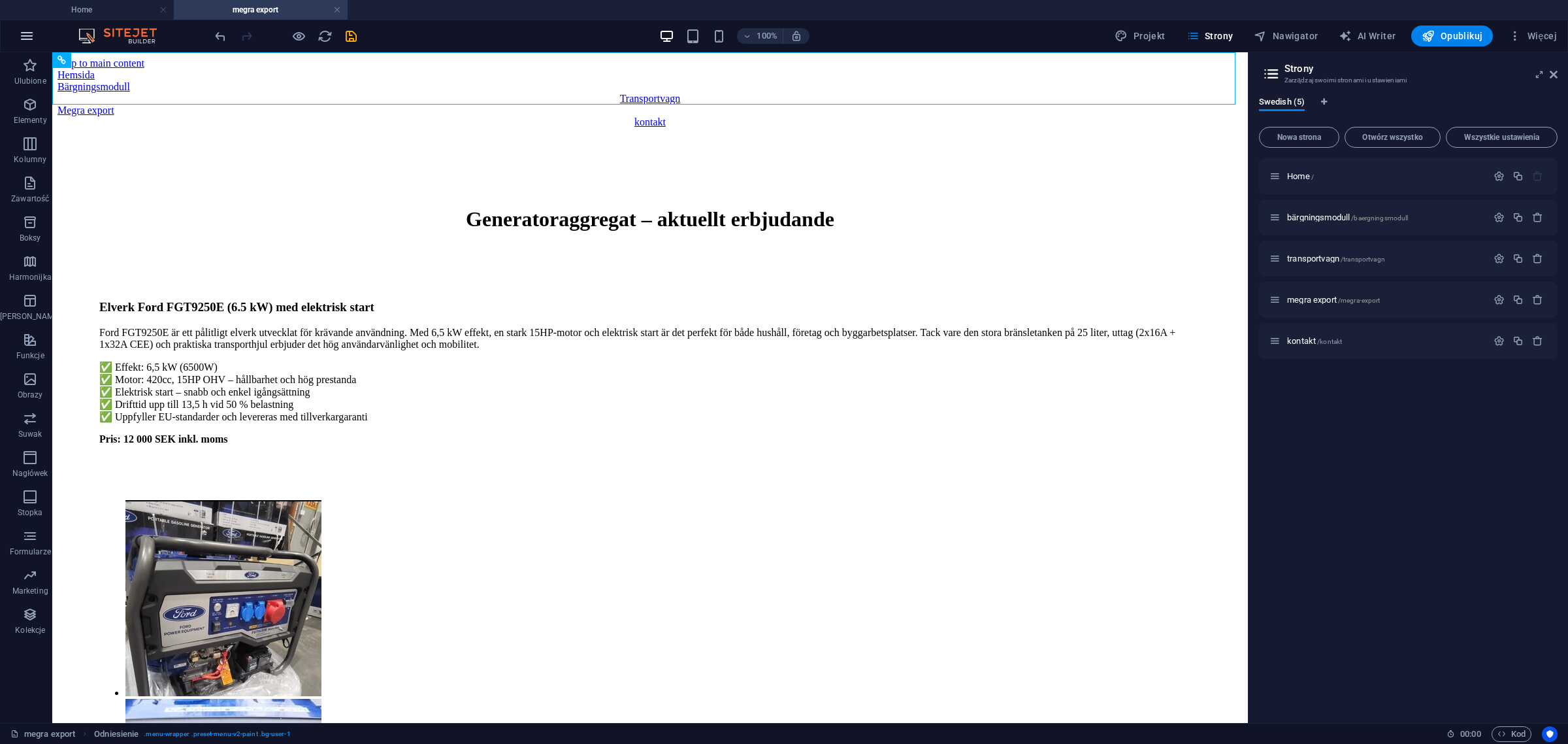
click at [33, 30] on icon "button" at bounding box center [27, 36] width 16 height 16
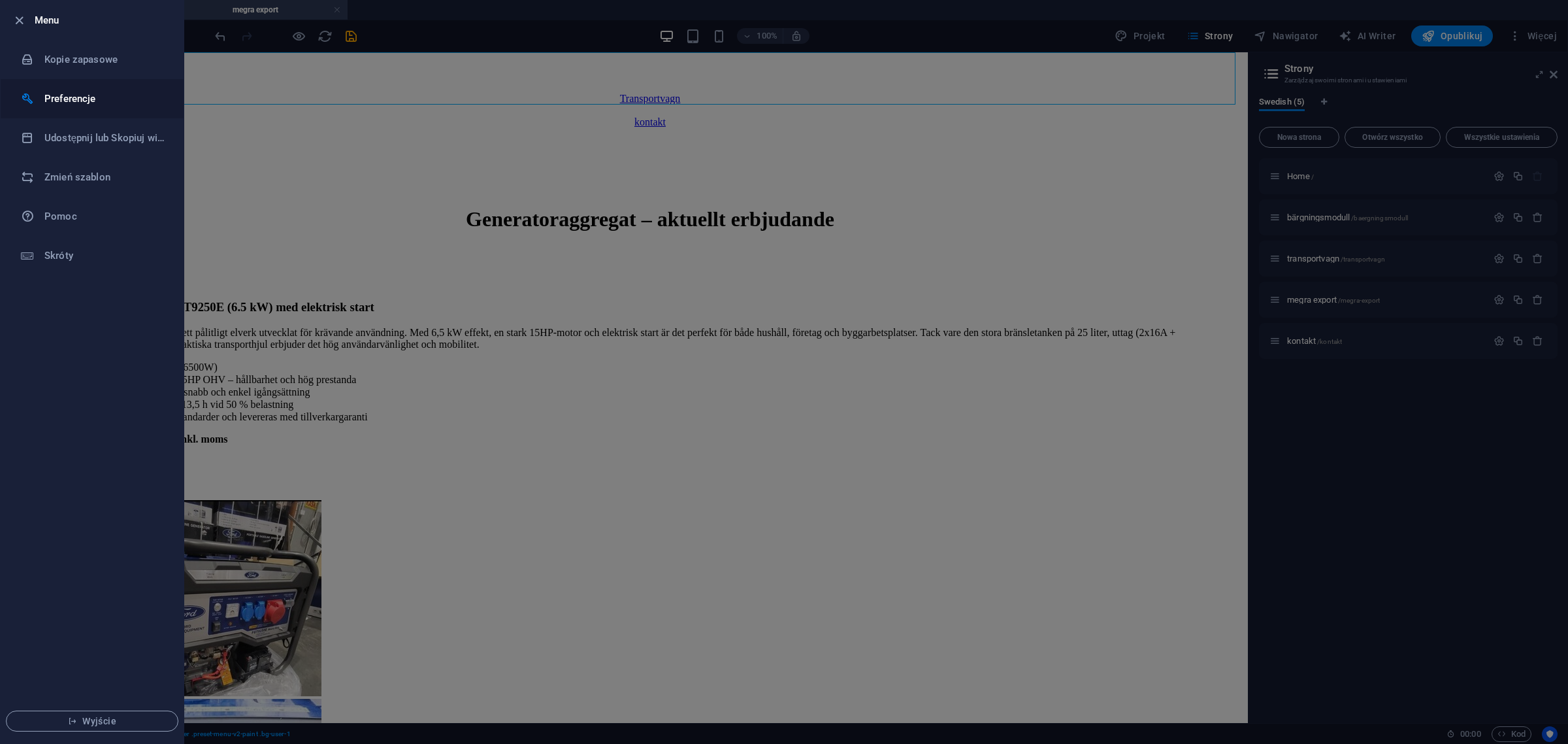
click at [86, 93] on h6 "Preferencje" at bounding box center [105, 98] width 121 height 16
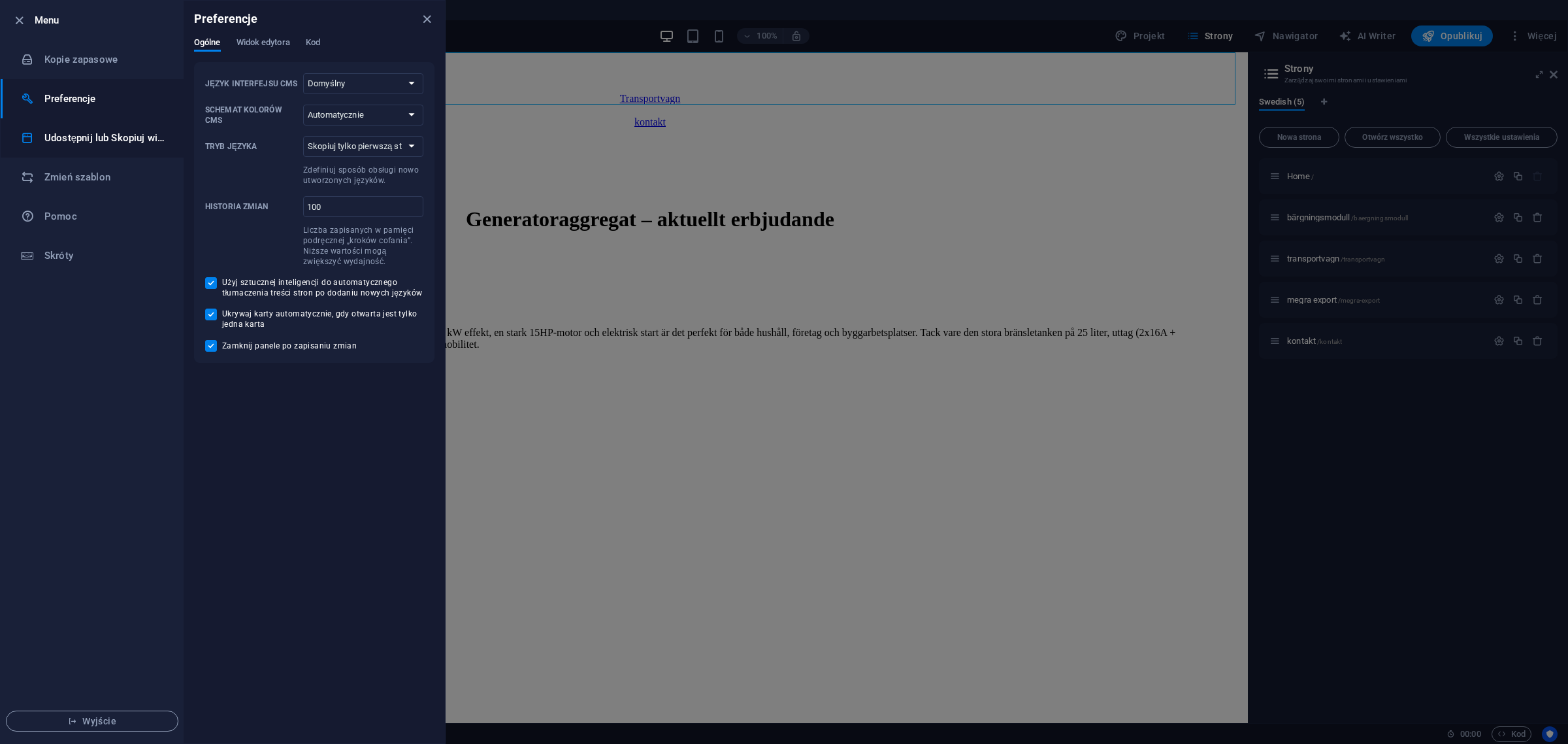
click at [77, 128] on li "Udostępnij lub Skopiuj witrynę" at bounding box center [92, 137] width 183 height 39
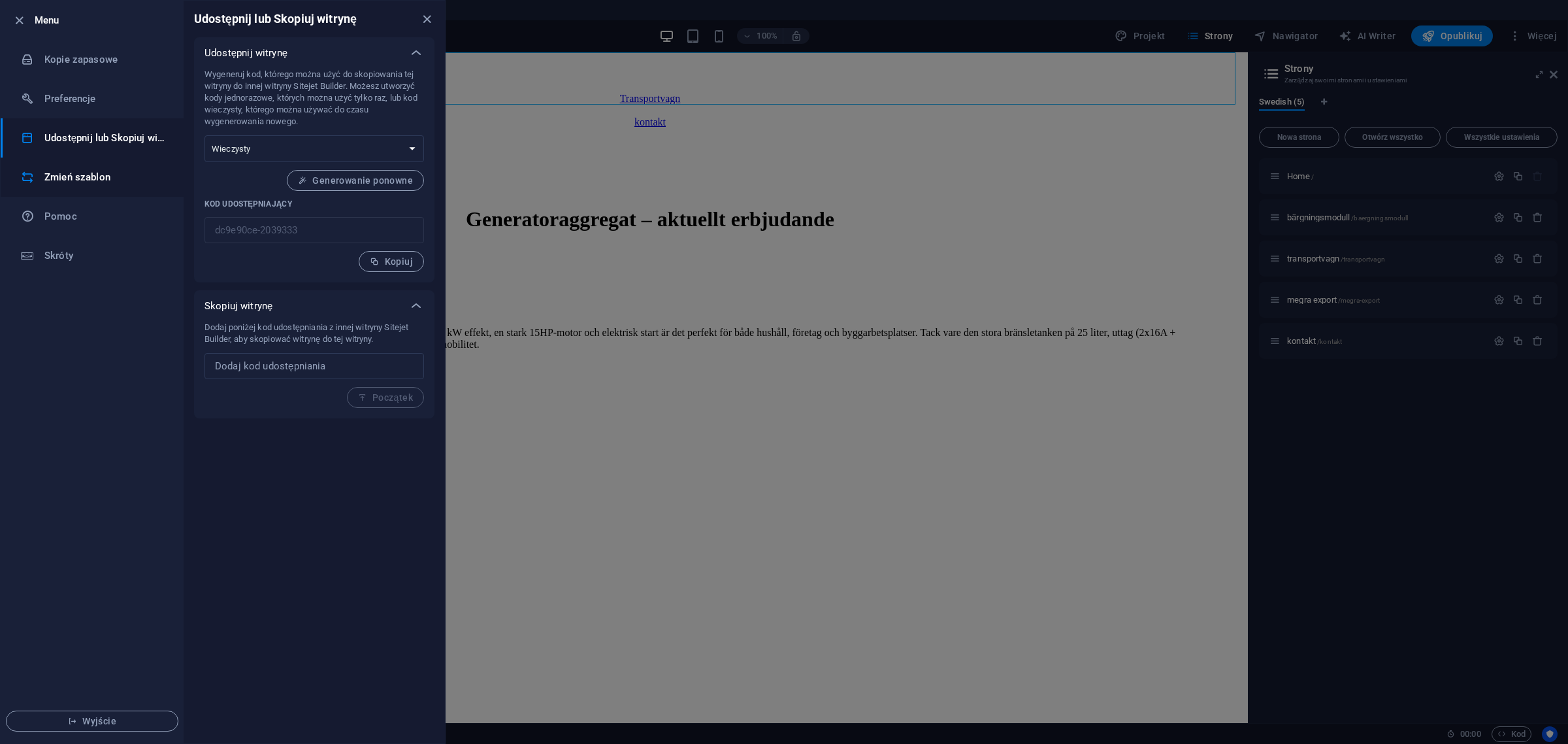
click at [77, 174] on h6 "Zmień szablon" at bounding box center [105, 177] width 121 height 16
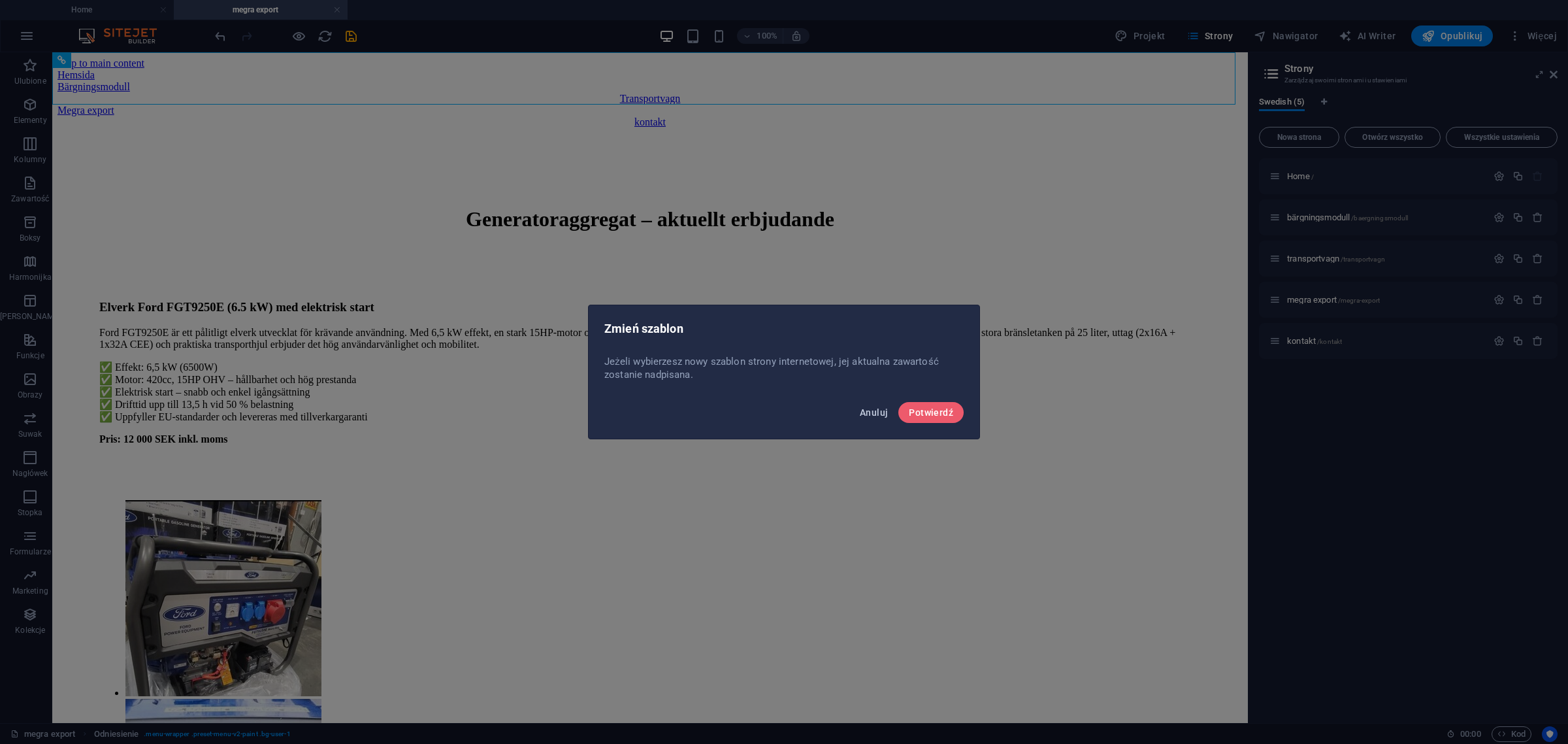
click at [873, 409] on span "Anuluj" at bounding box center [874, 412] width 28 height 11
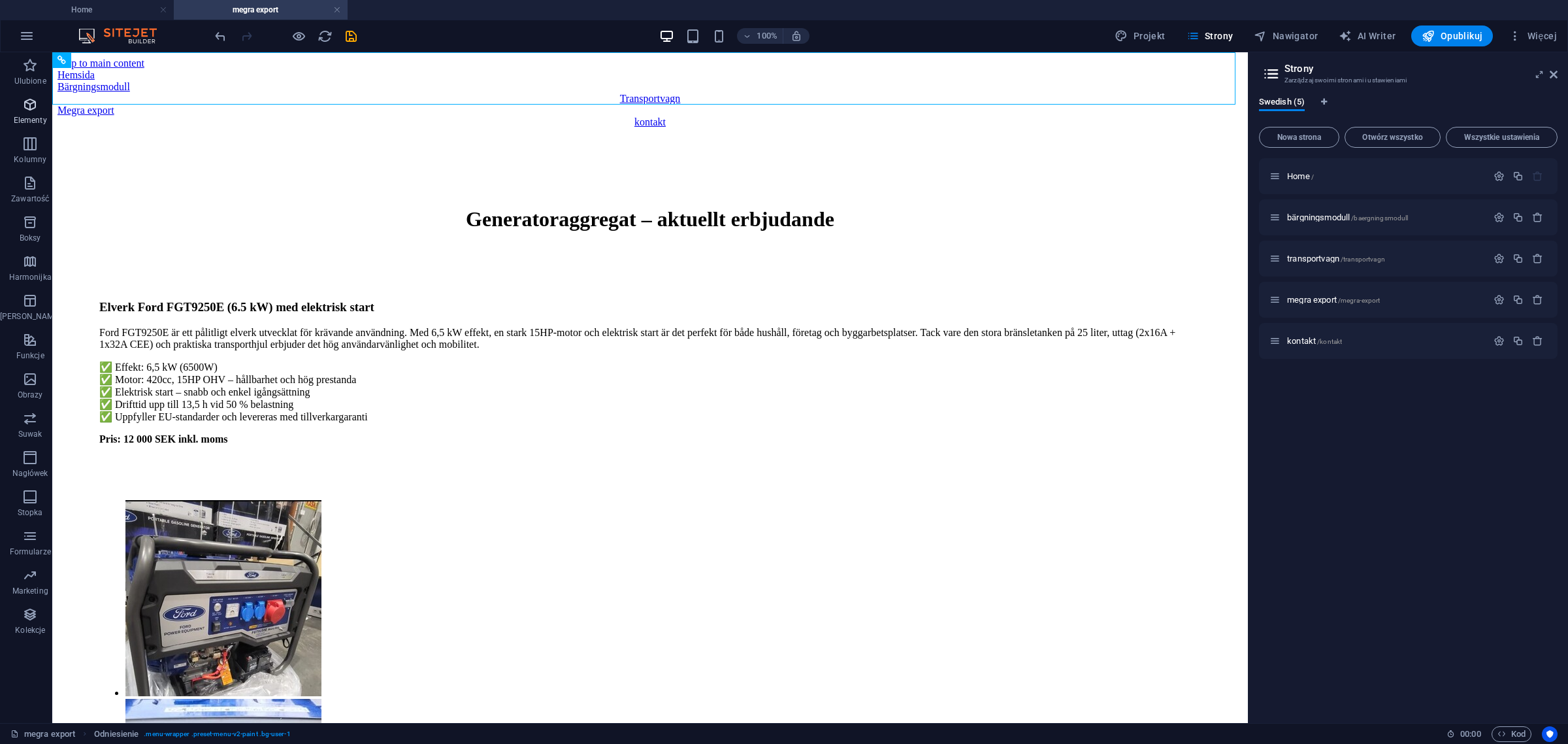
click at [36, 116] on p "Elementy" at bounding box center [31, 120] width 34 height 11
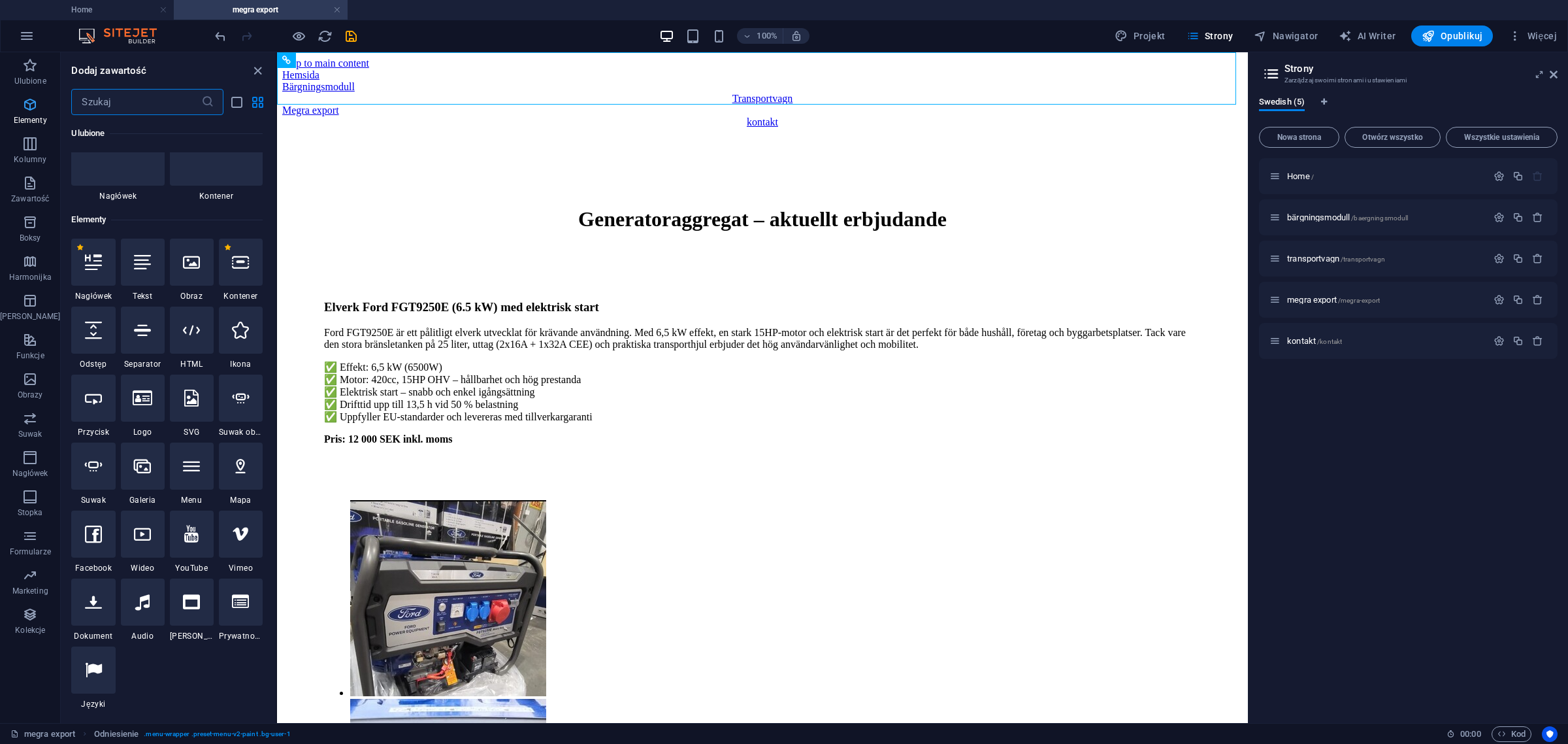
scroll to position [138, 0]
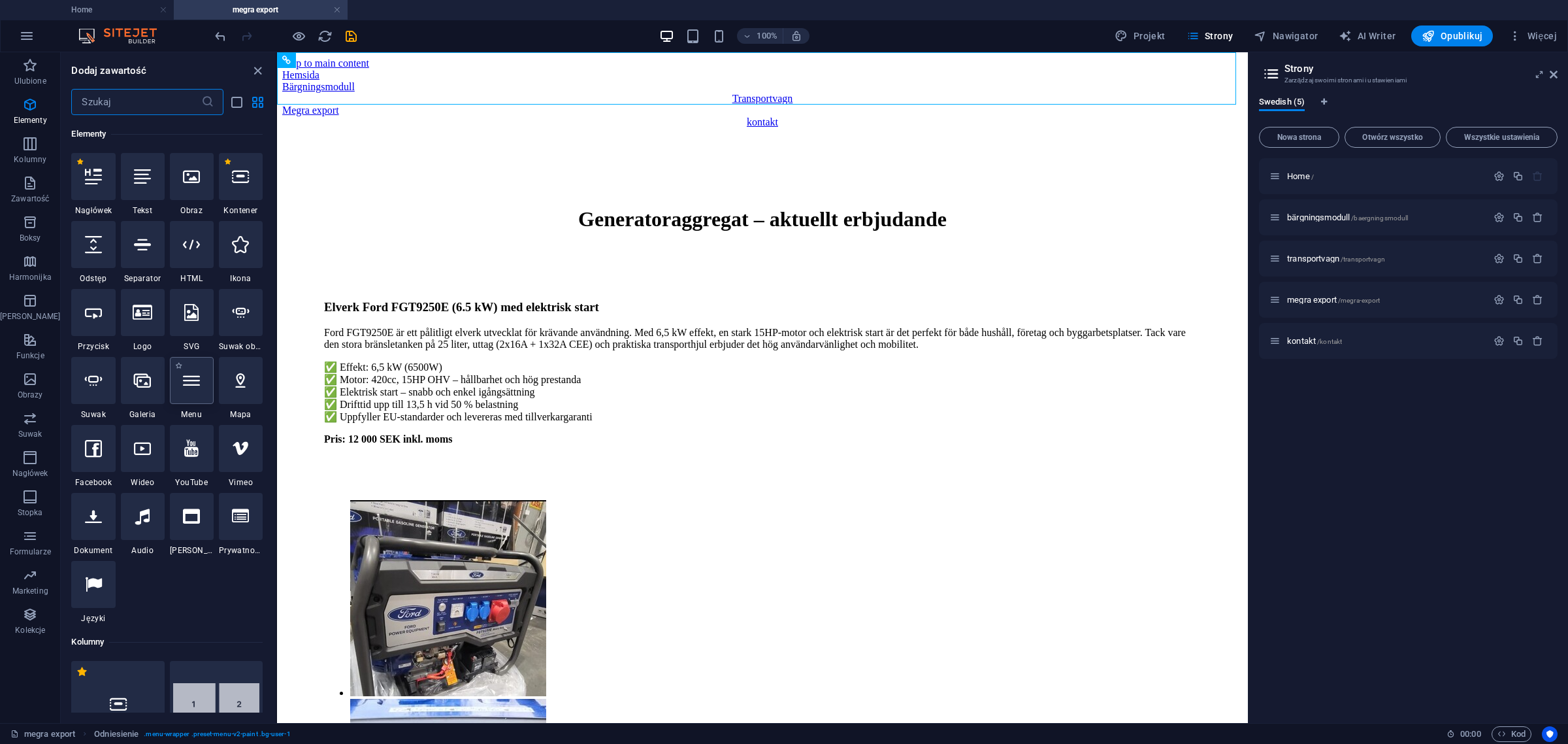
click at [194, 380] on icon at bounding box center [191, 380] width 17 height 17
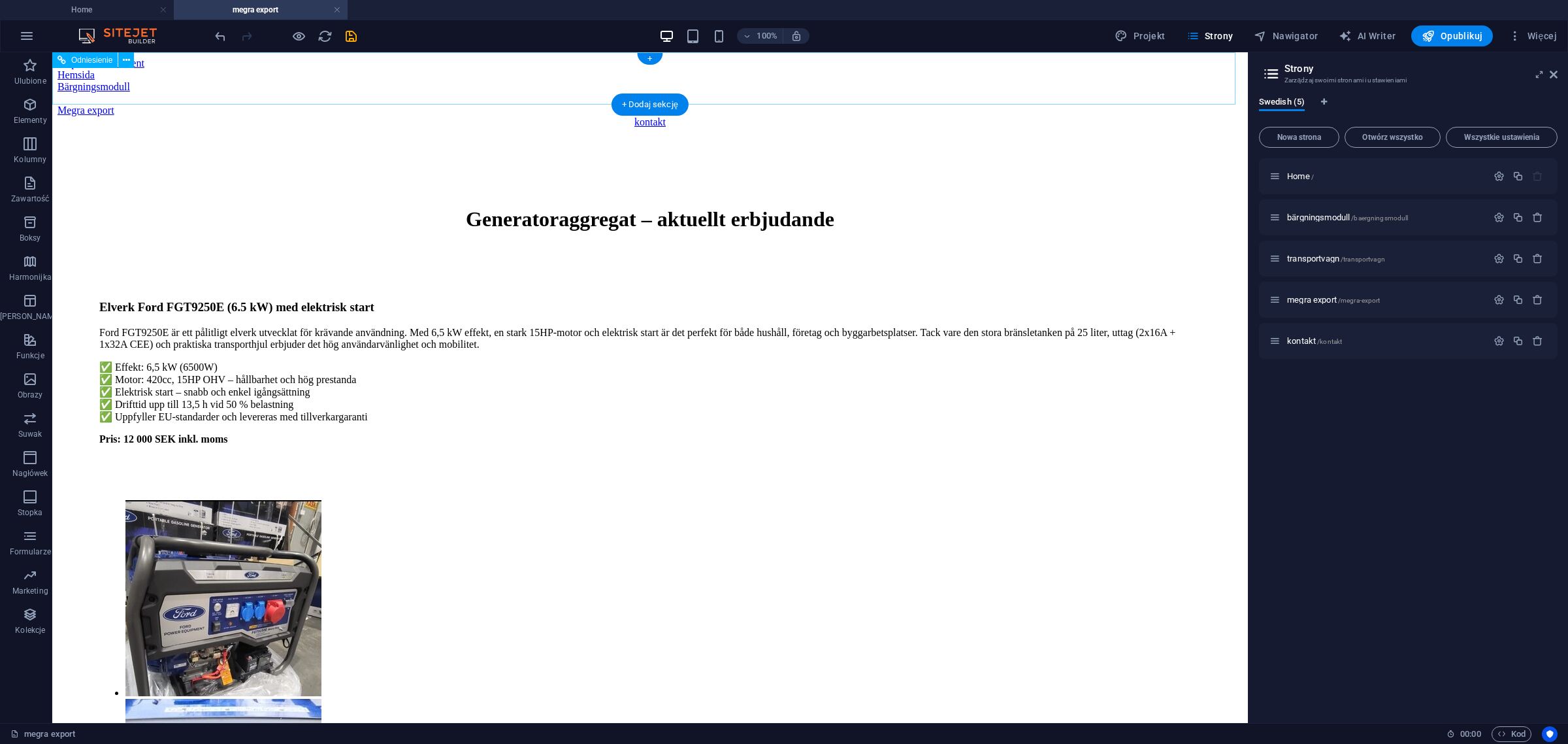
click at [334, 81] on div "Hemsida" at bounding box center [650, 76] width 1185 height 12
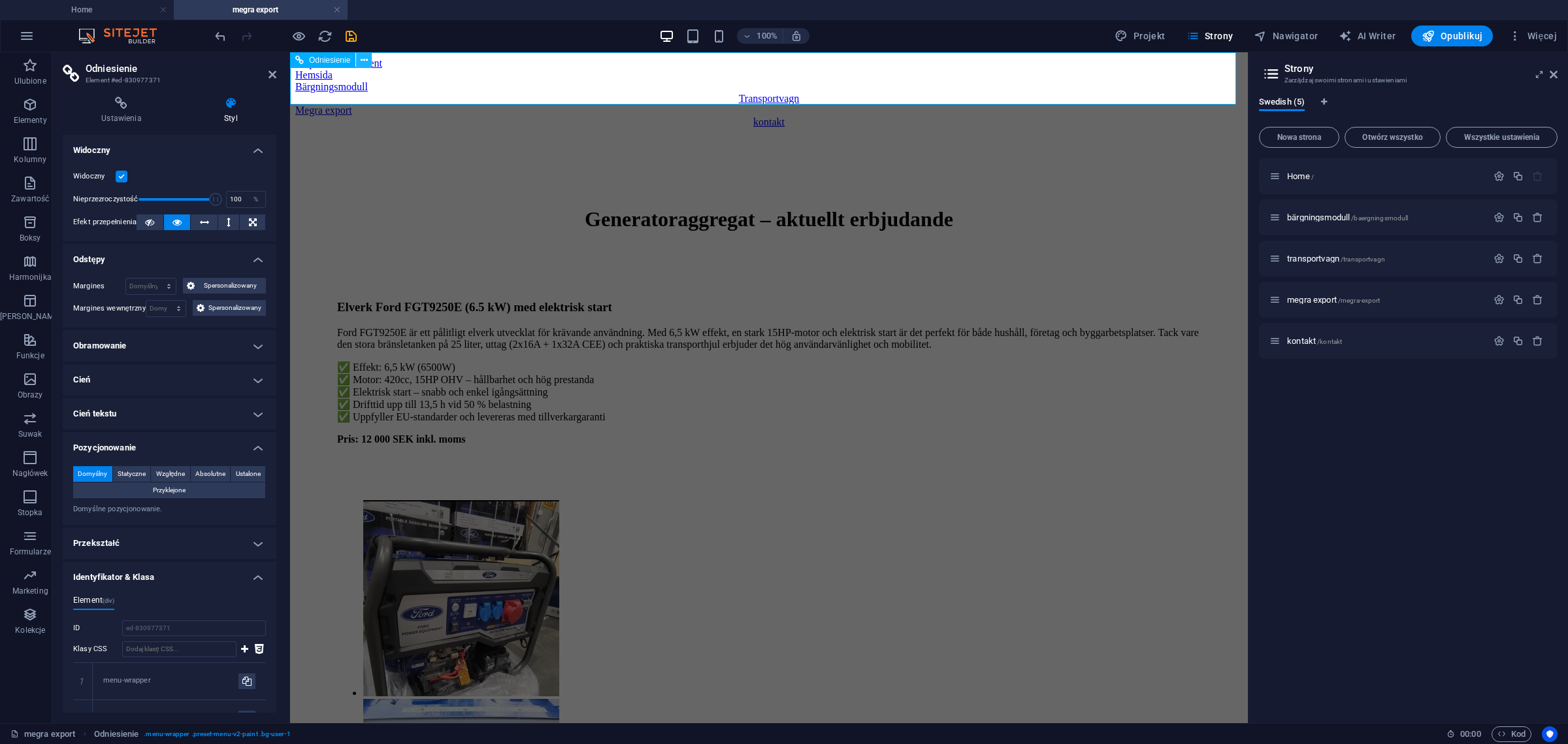
click at [366, 59] on icon at bounding box center [364, 61] width 7 height 14
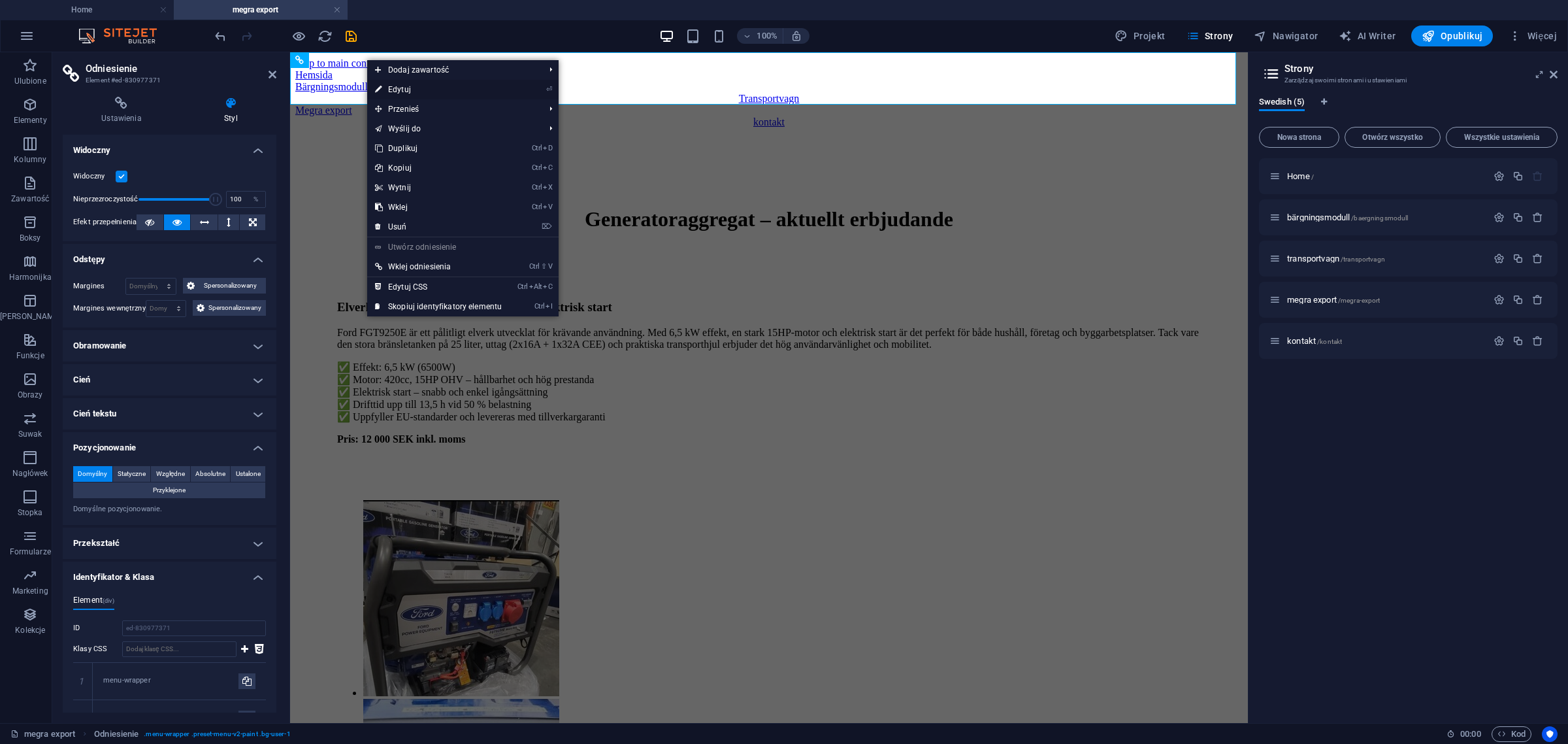
click at [462, 93] on link "⏎ Edytuj" at bounding box center [437, 90] width 142 height 20
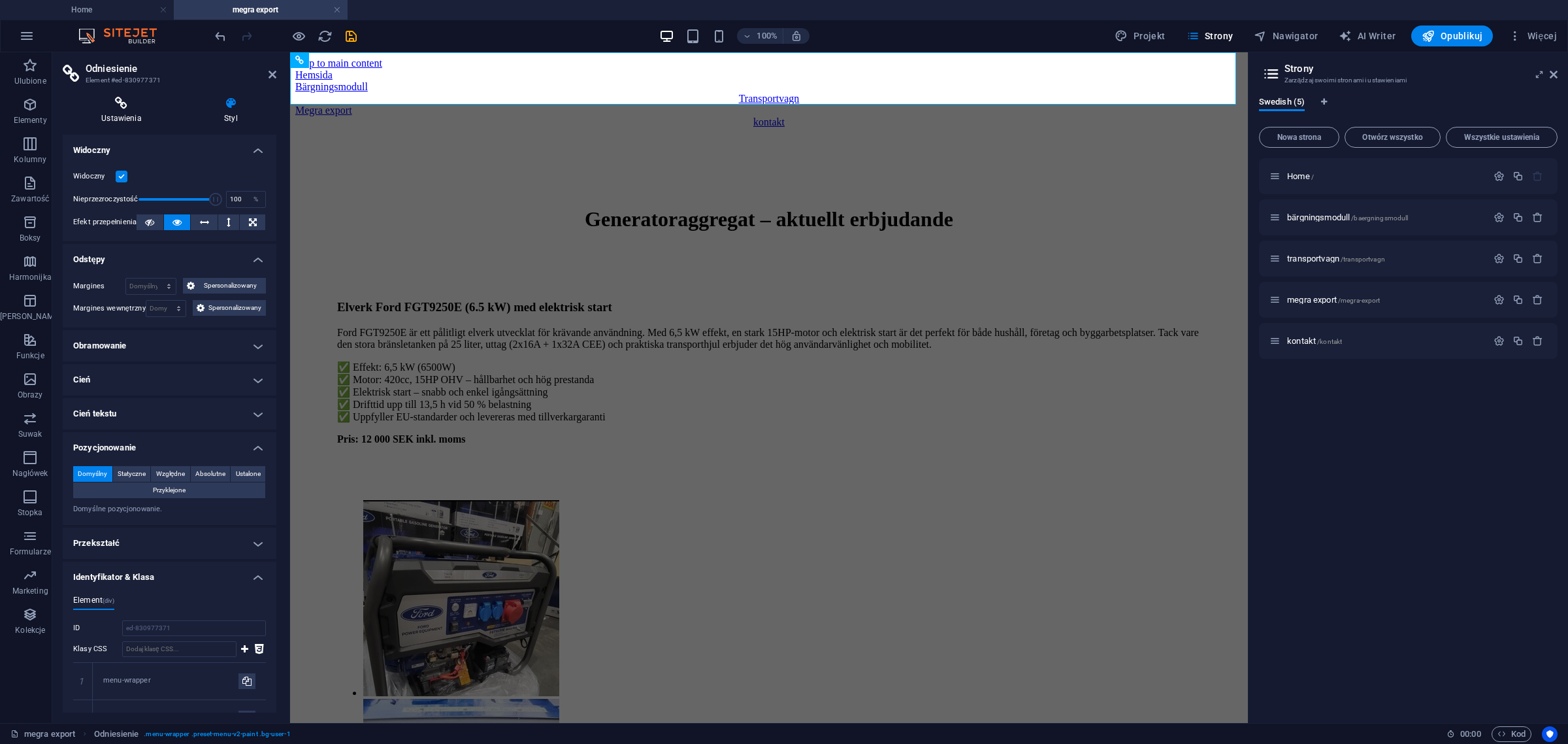
click at [126, 105] on icon at bounding box center [121, 102] width 117 height 13
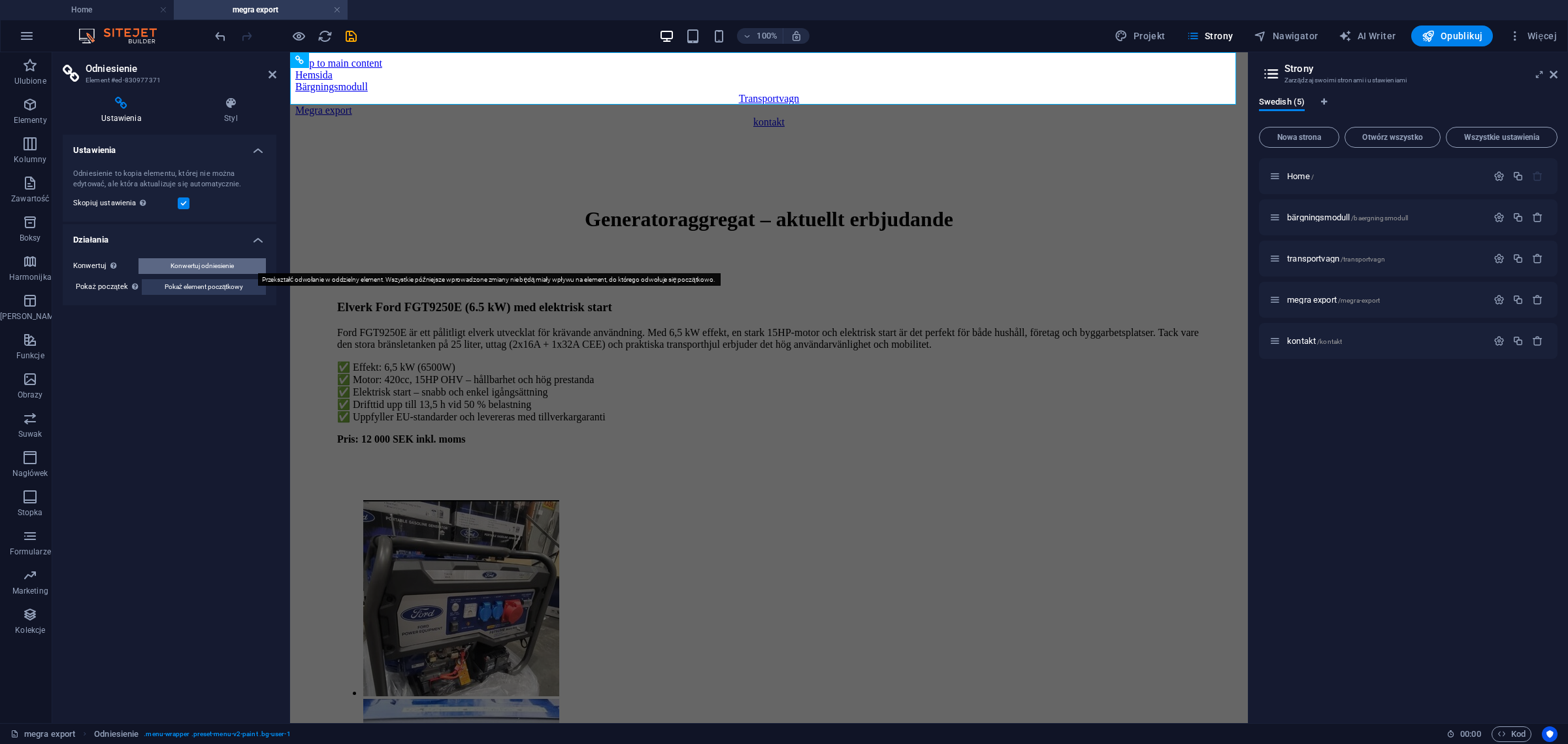
click at [201, 267] on span "Konwertuj odniesienie" at bounding box center [203, 267] width 64 height 16
select select "header"
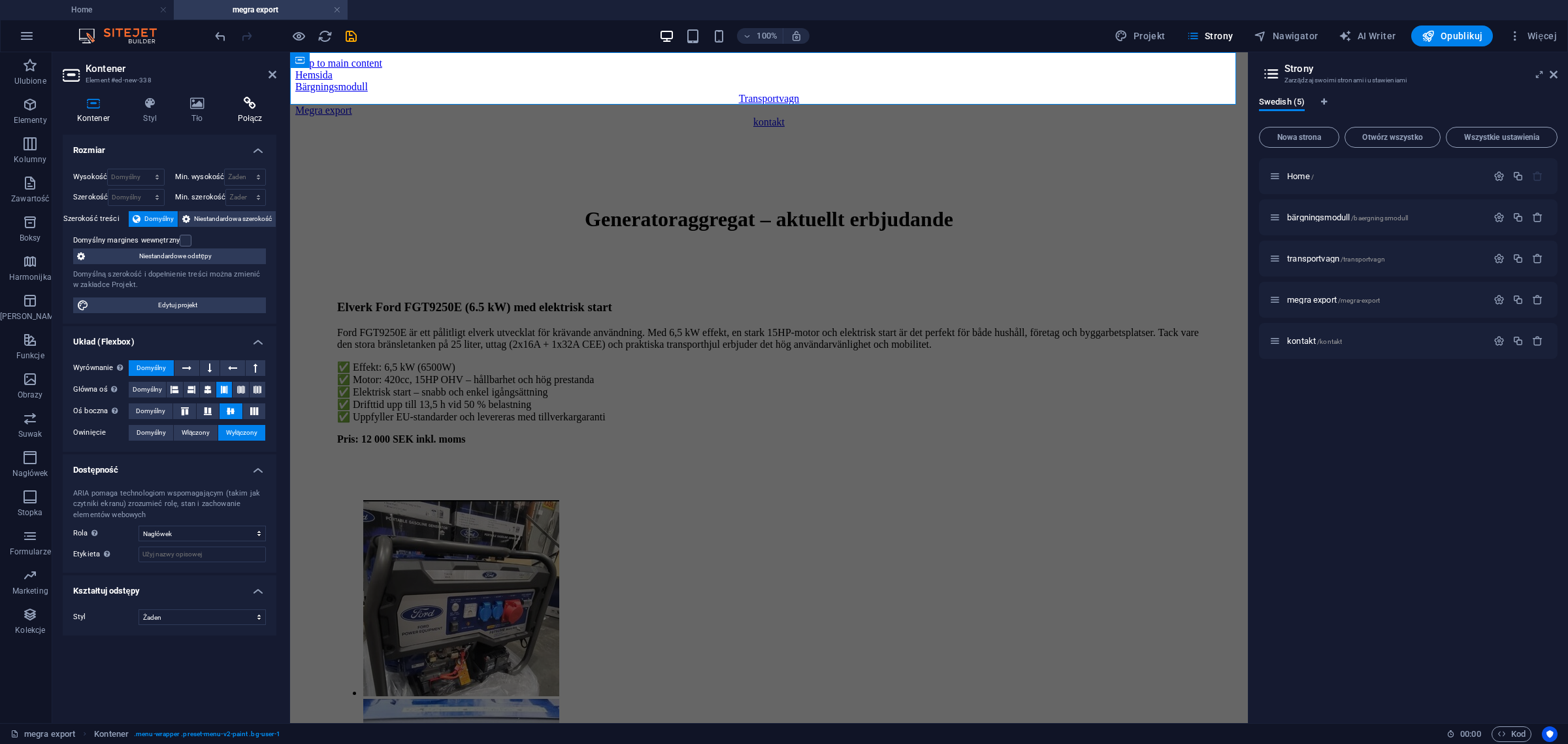
click at [243, 109] on h4 "Połącz" at bounding box center [250, 110] width 53 height 28
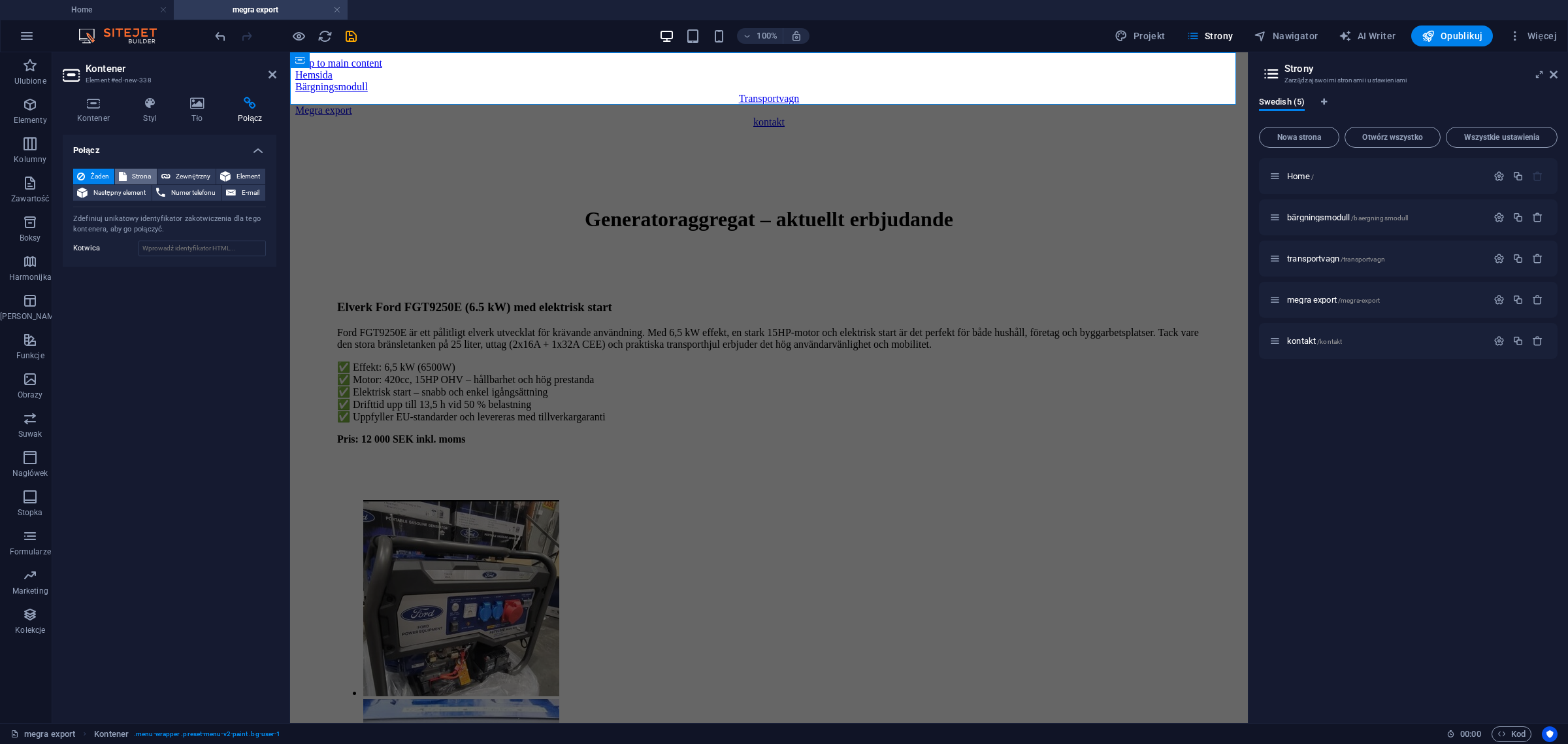
click at [125, 177] on icon at bounding box center [123, 177] width 8 height 16
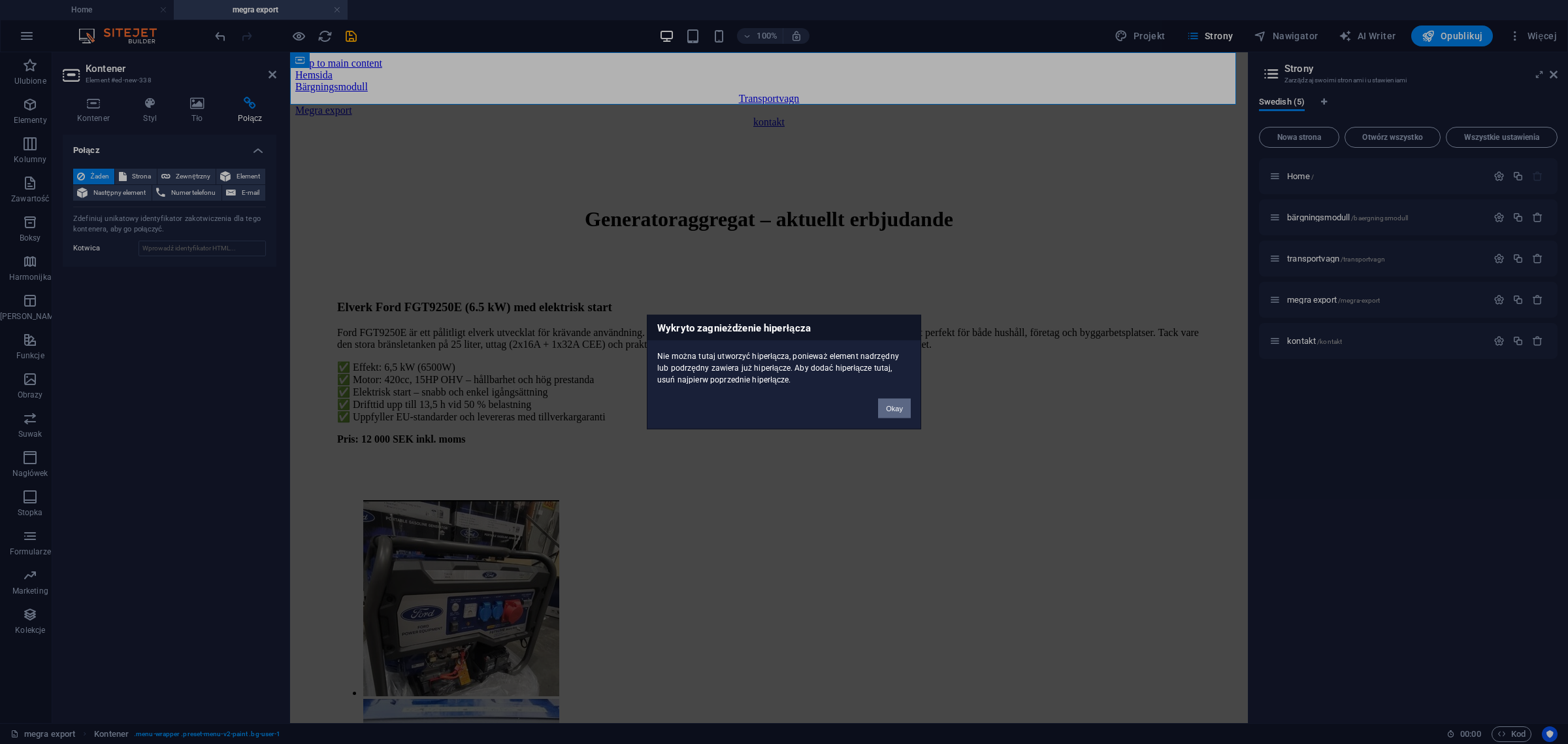
click at [893, 414] on button "Okay" at bounding box center [894, 409] width 33 height 20
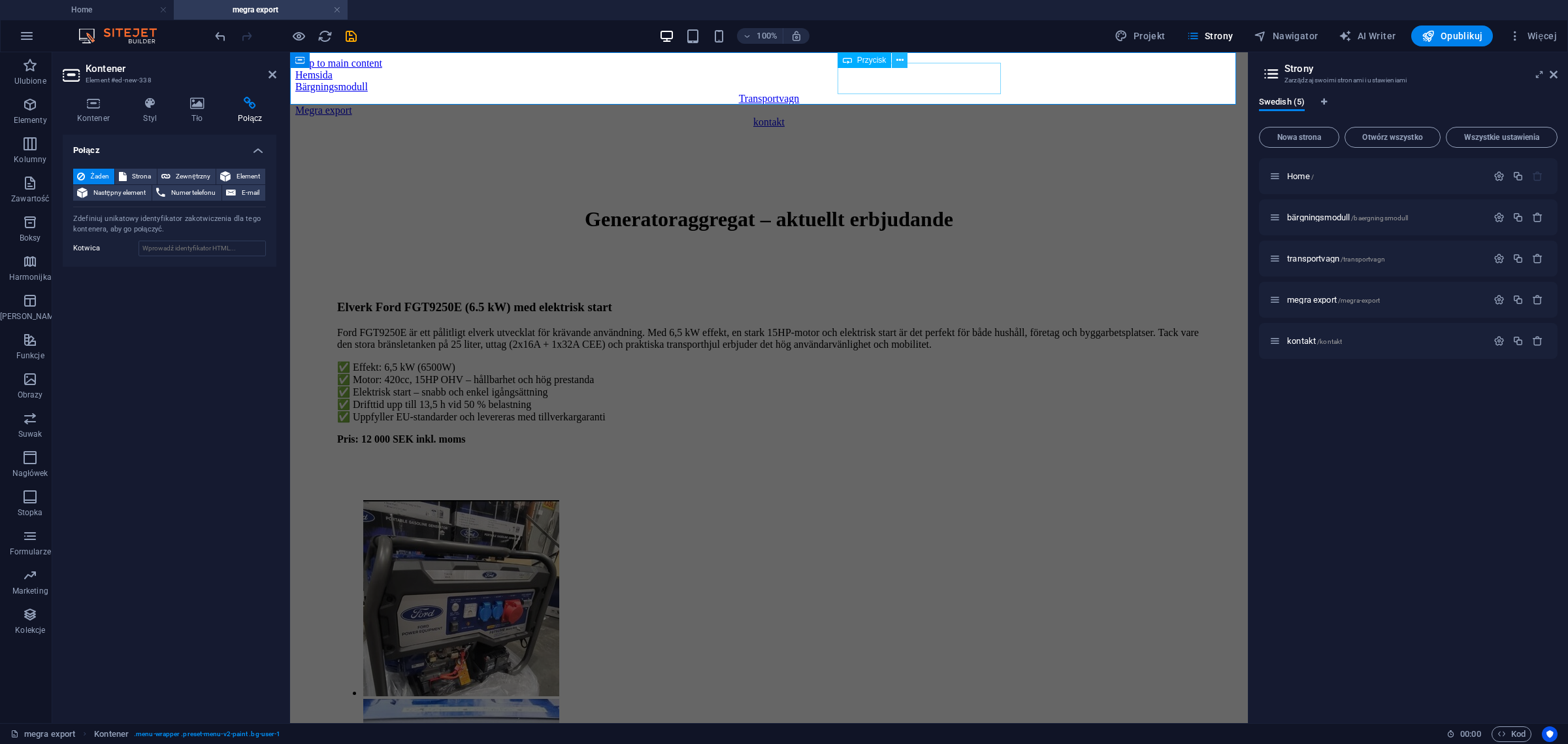
click at [899, 55] on icon at bounding box center [900, 61] width 7 height 14
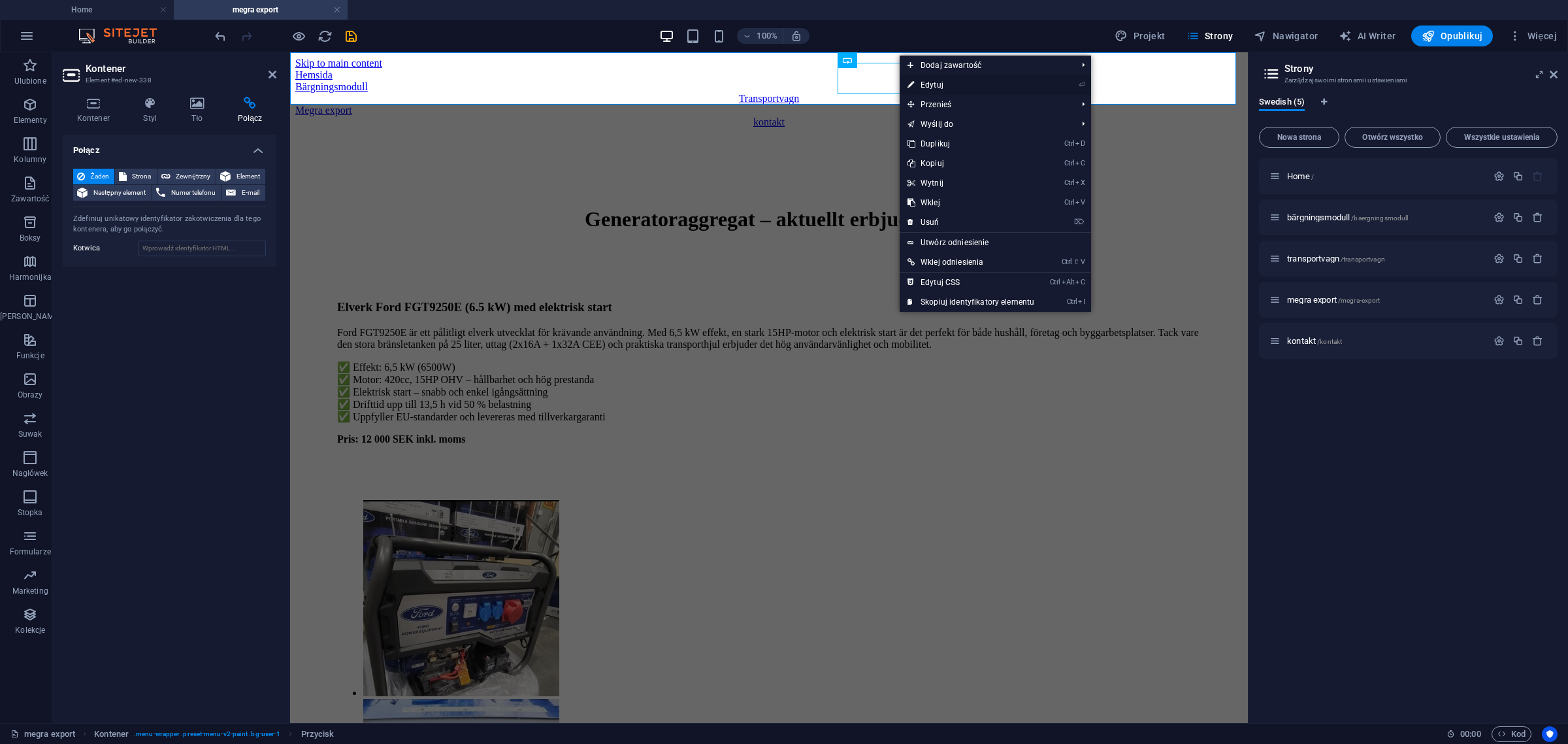
click at [963, 81] on link "⏎ Edytuj" at bounding box center [970, 86] width 142 height 20
select select "px"
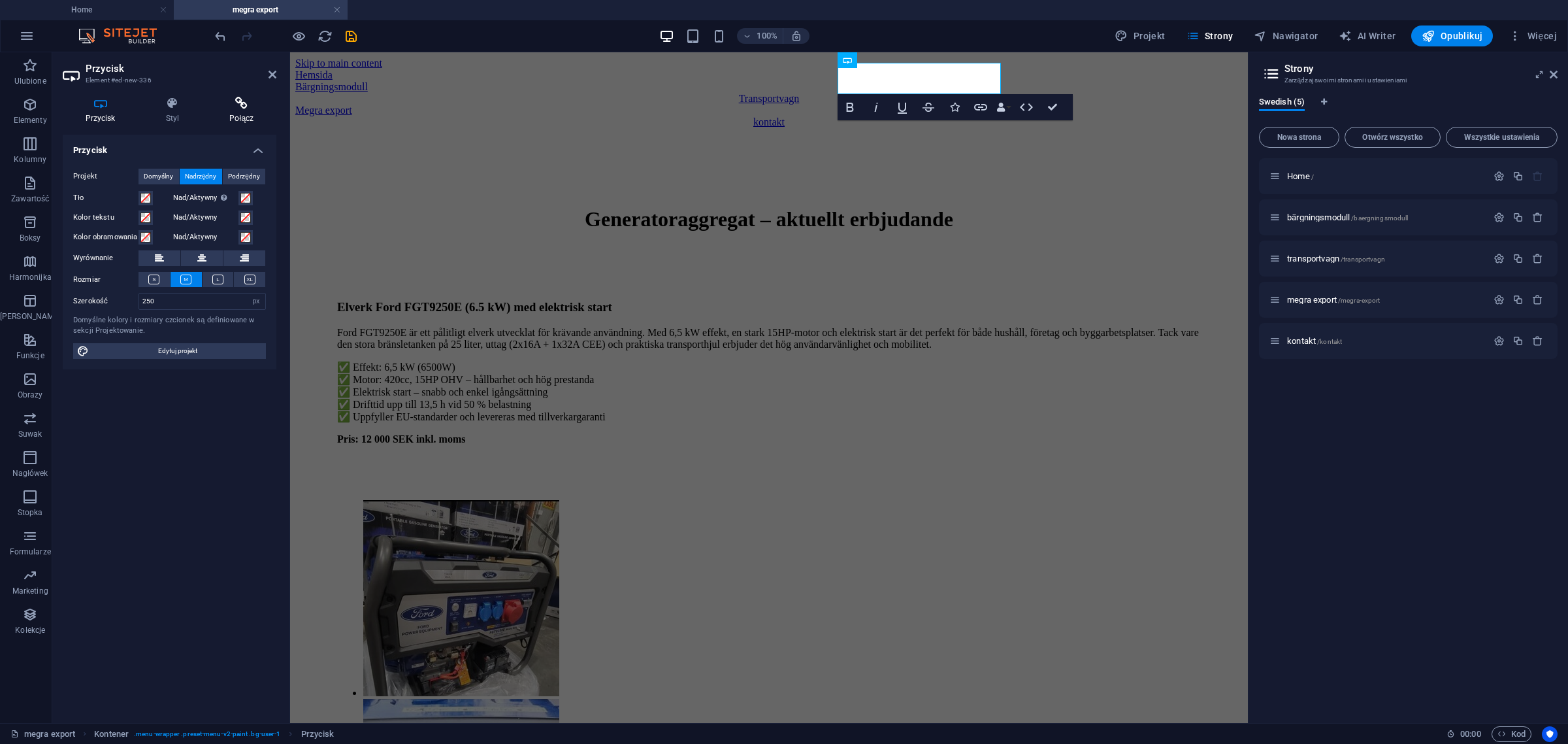
click at [244, 102] on icon at bounding box center [242, 102] width 70 height 13
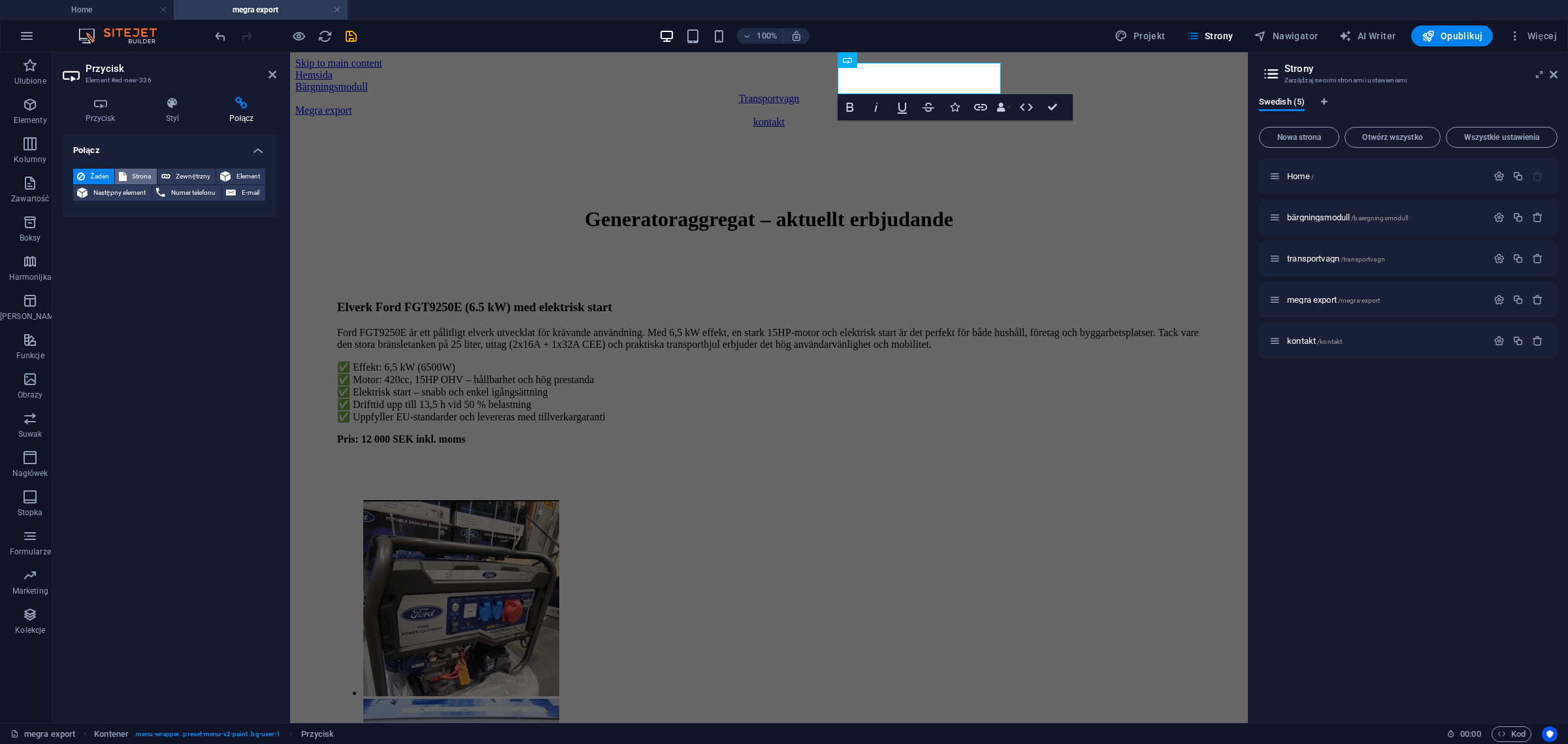
click at [142, 172] on span "Strona" at bounding box center [141, 177] width 22 height 16
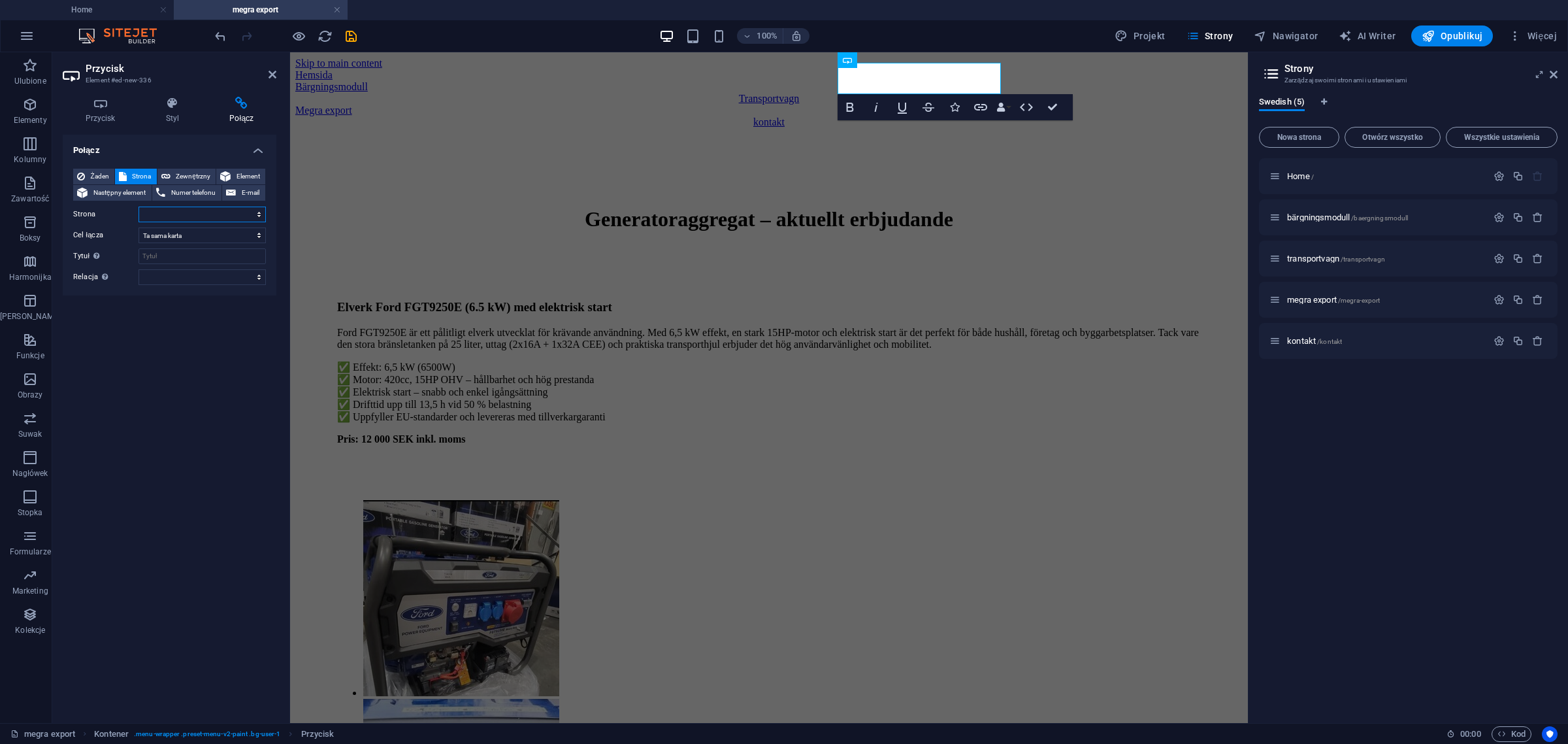
click at [163, 216] on select "Home bärgningsmodull transportvagn megra export kontakt" at bounding box center [202, 215] width 127 height 16
select select "3"
click at [138, 207] on select "Home bärgningsmodull transportvagn megra export kontakt" at bounding box center [202, 215] width 127 height 16
click at [250, 274] on select "alternate author bookmark external help license next nofollow noreferrer noopen…" at bounding box center [202, 278] width 127 height 16
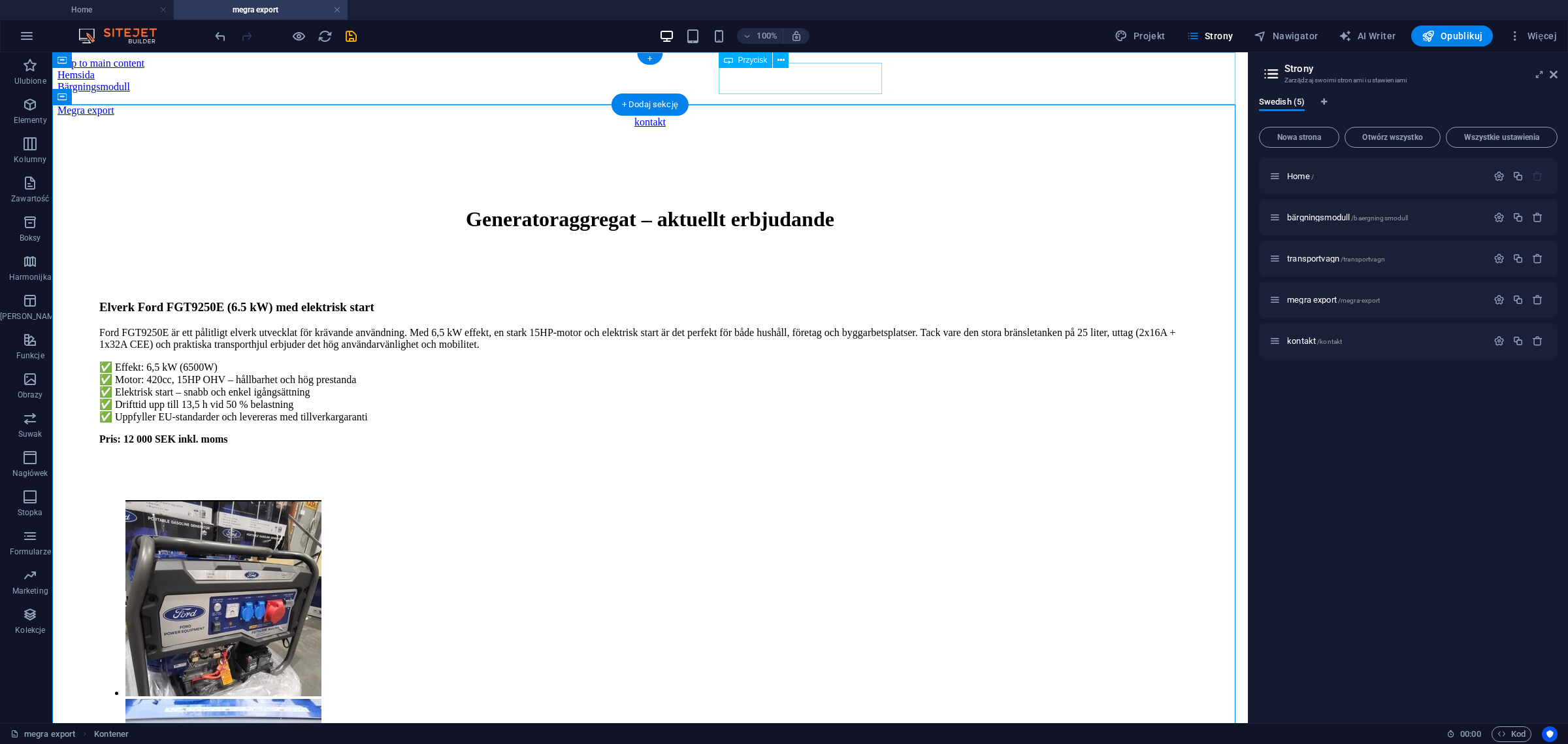
click at [811, 104] on div "Megra export" at bounding box center [650, 110] width 1185 height 12
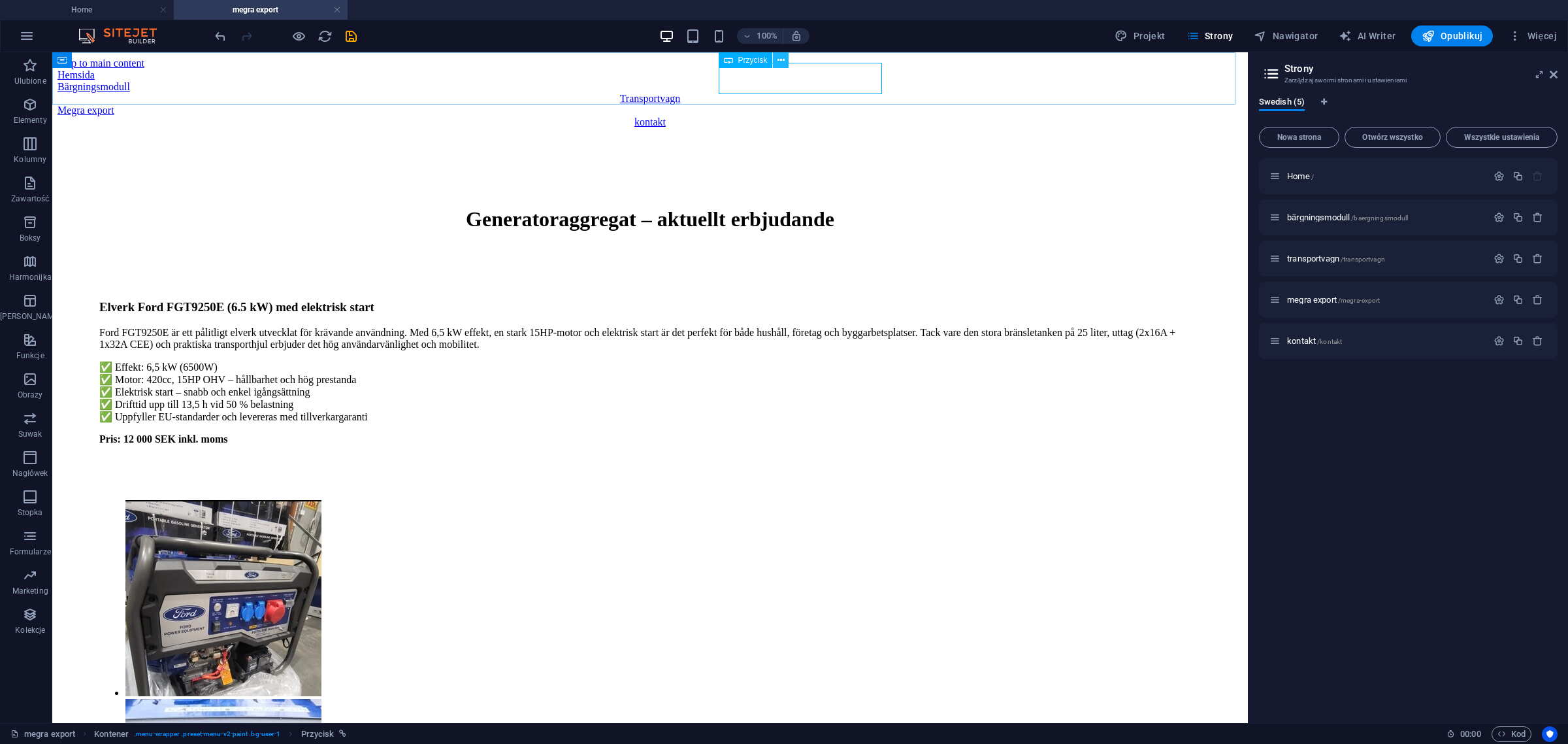
click at [784, 58] on icon at bounding box center [781, 61] width 7 height 14
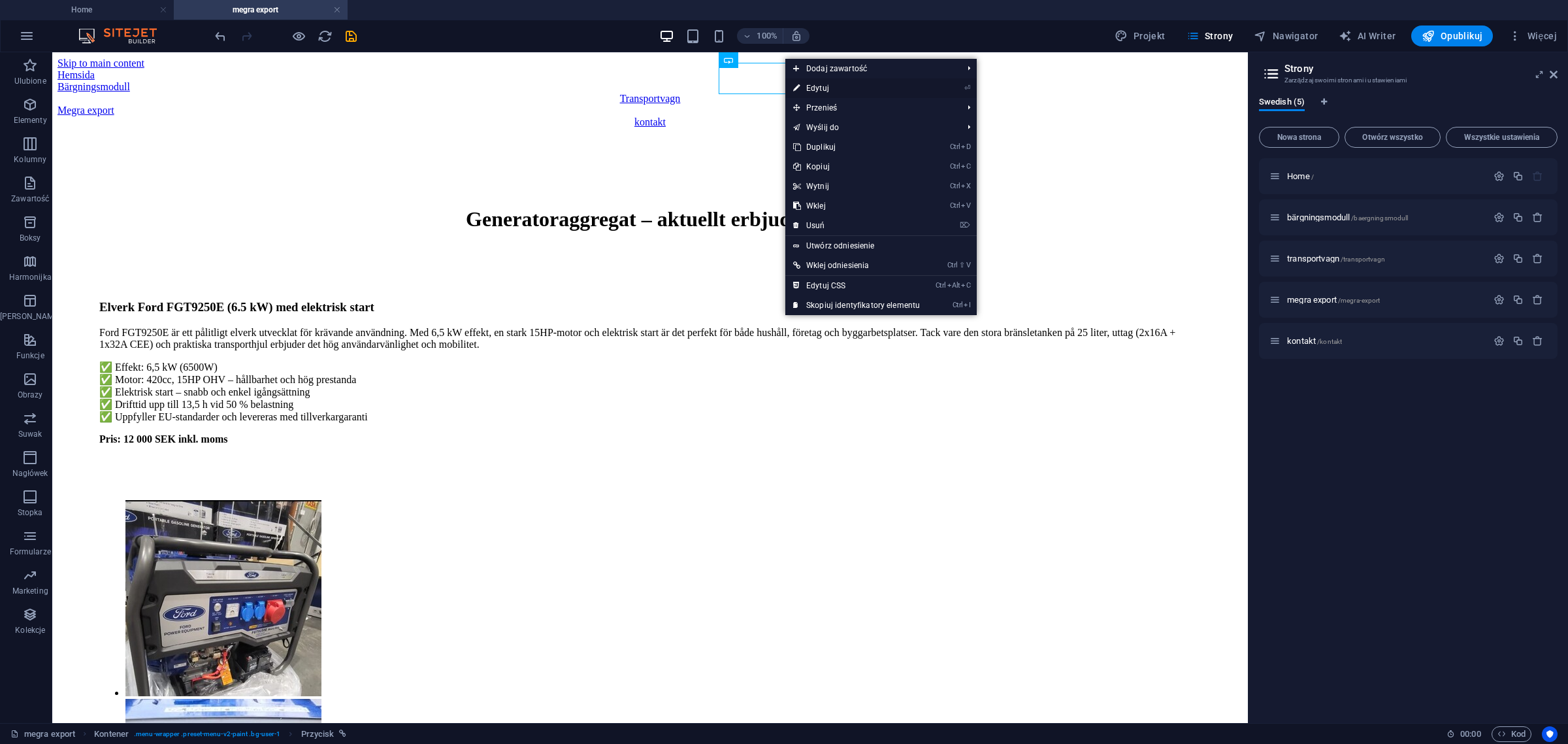
click at [827, 85] on link "⏎ Edytuj" at bounding box center [856, 89] width 142 height 20
select select "3"
select select
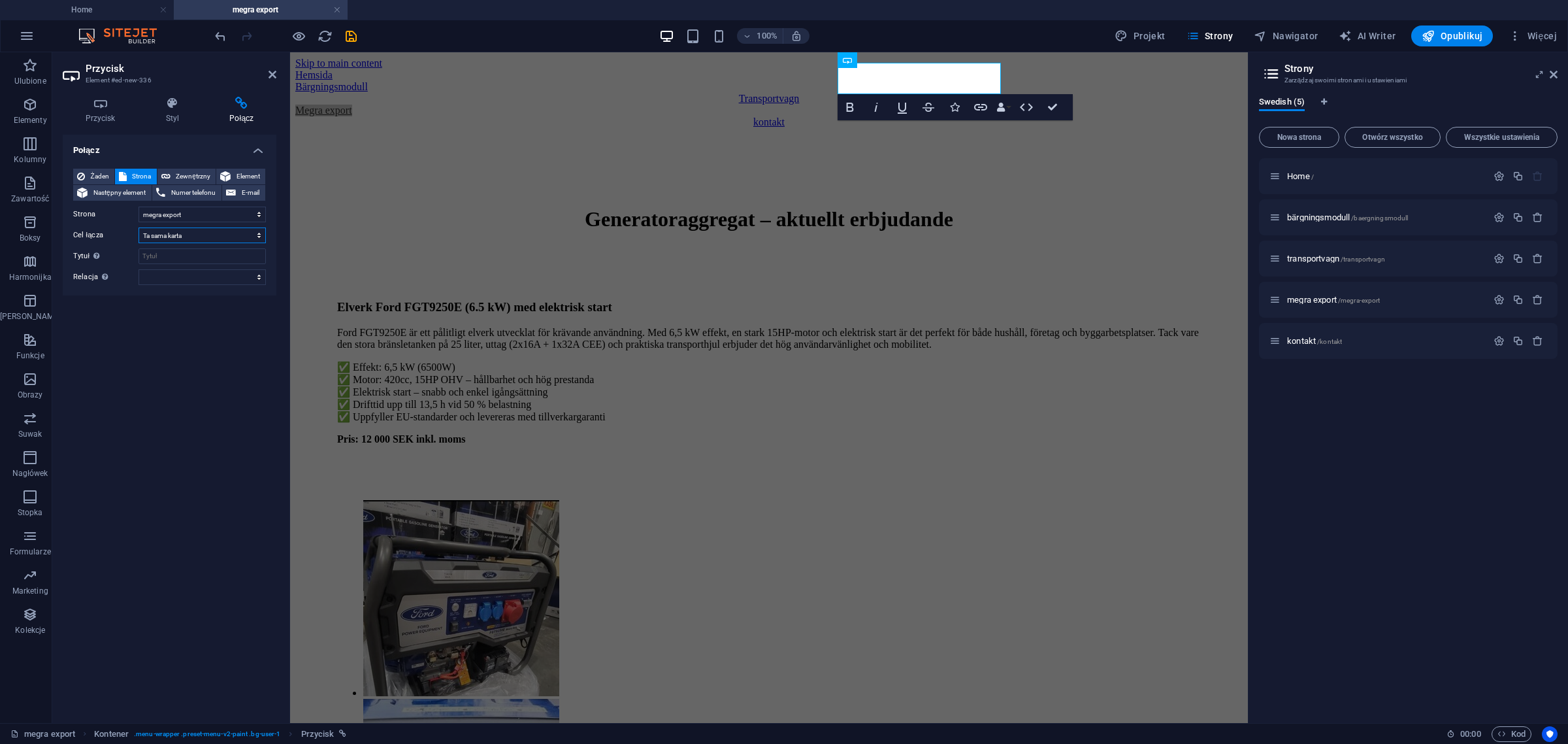
click at [217, 231] on select "Nowa karta Ta sama karta Nakładka" at bounding box center [202, 236] width 127 height 16
click at [281, 147] on div "Przycisk Styl Połącz Przycisk Projekt Domyślny Nadrzędny Podrzędny Tło Nad/Akty…" at bounding box center [170, 405] width 235 height 637
click at [347, 33] on icon "save" at bounding box center [351, 36] width 15 height 15
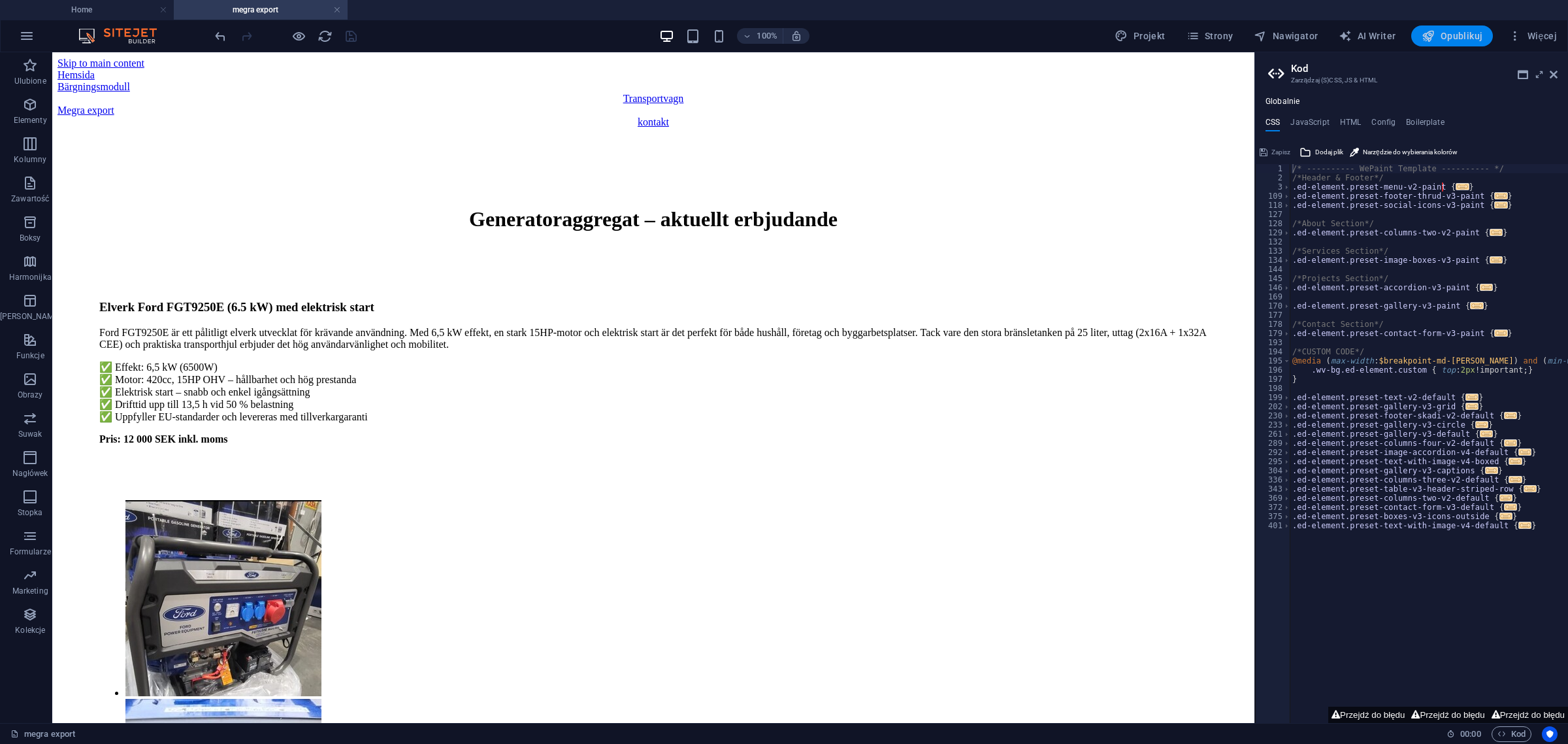
drag, startPoint x: 1461, startPoint y: 51, endPoint x: 1471, endPoint y: 43, distance: 12.8
click at [1471, 43] on div "100% Projekt Strony Nawigator AI Writer Opublikuj Więcej" at bounding box center [784, 36] width 1567 height 32
click at [1471, 43] on button "Opublikuj" at bounding box center [1453, 36] width 82 height 21
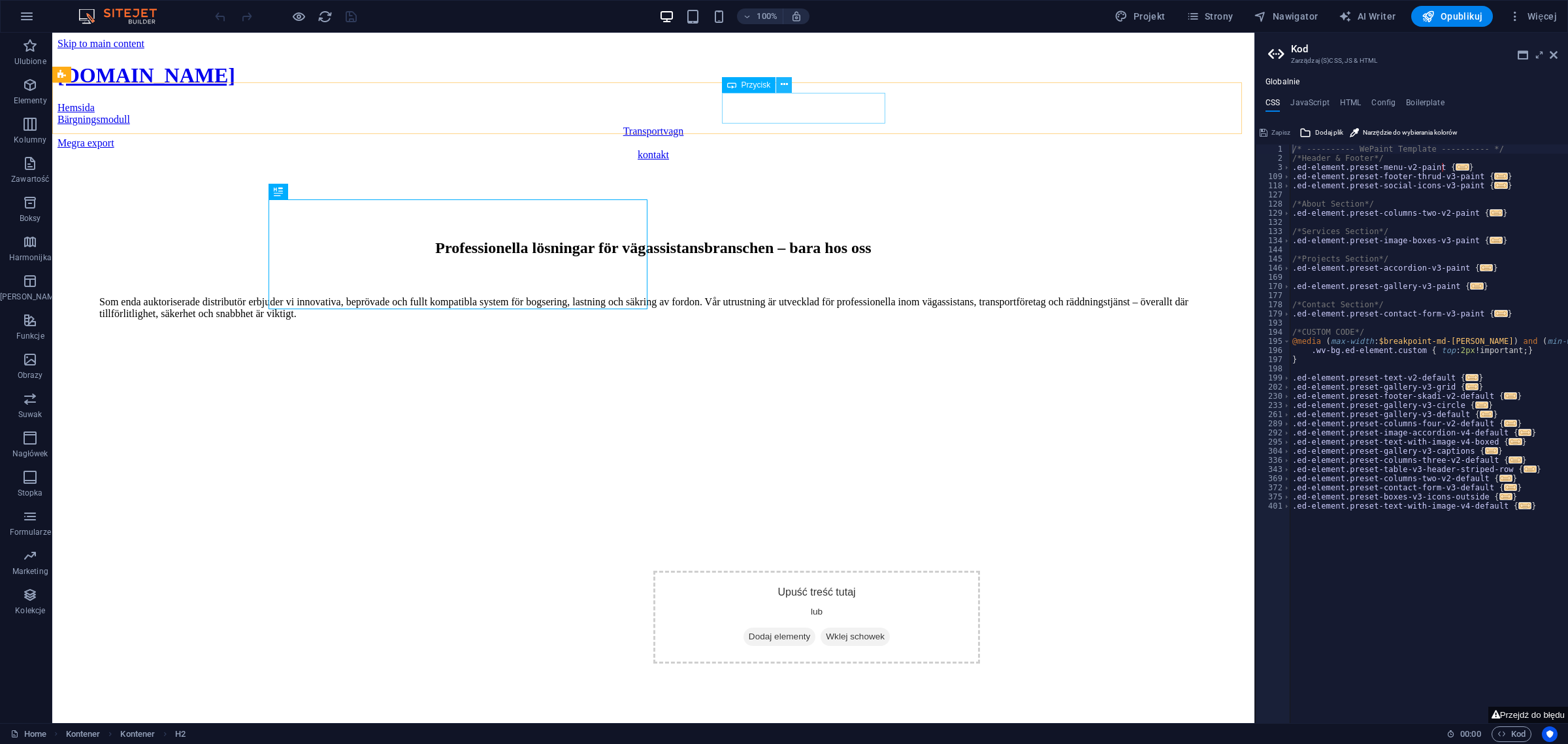
click at [783, 86] on icon at bounding box center [784, 85] width 7 height 14
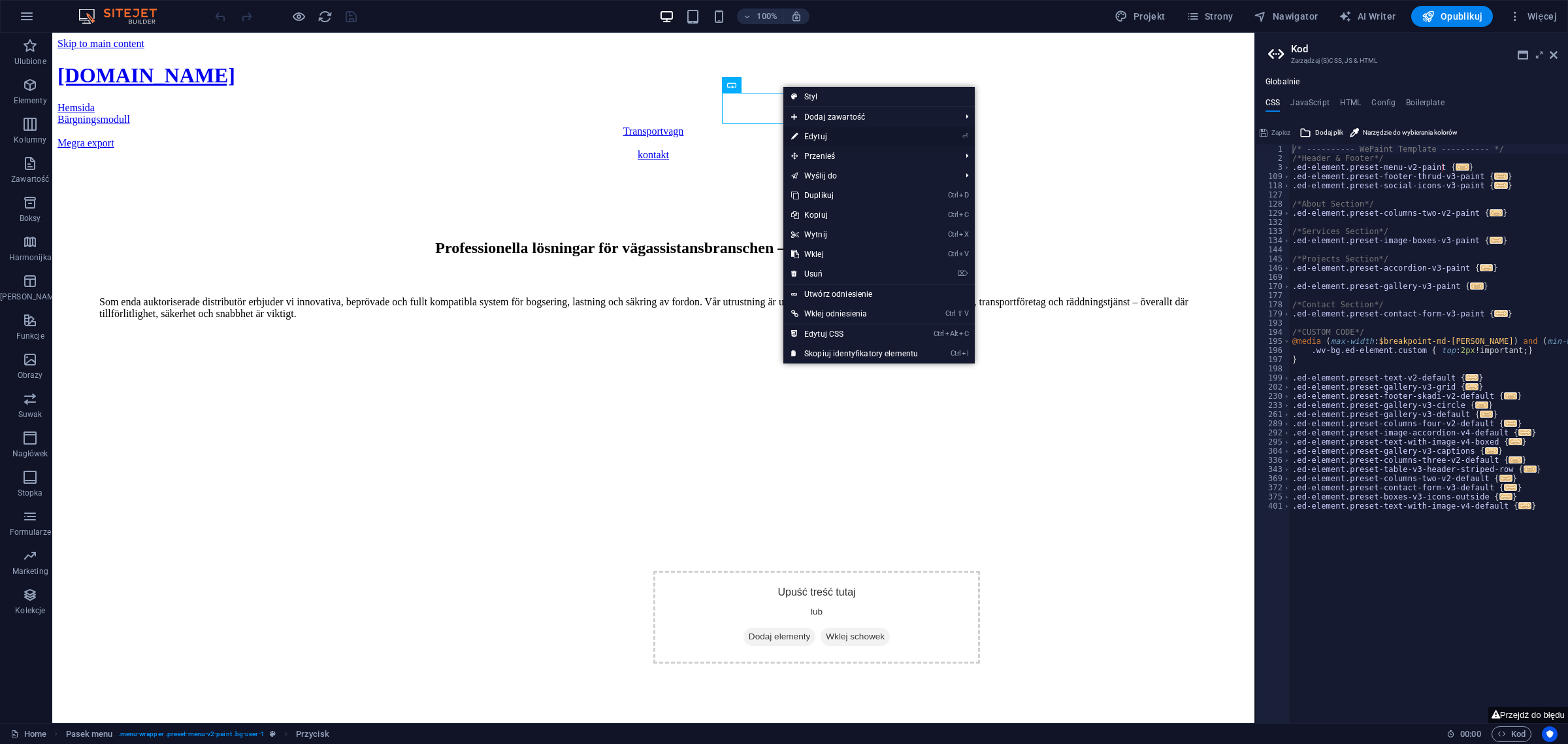
click at [815, 138] on link "⏎ Edytuj" at bounding box center [854, 137] width 142 height 20
select select "px"
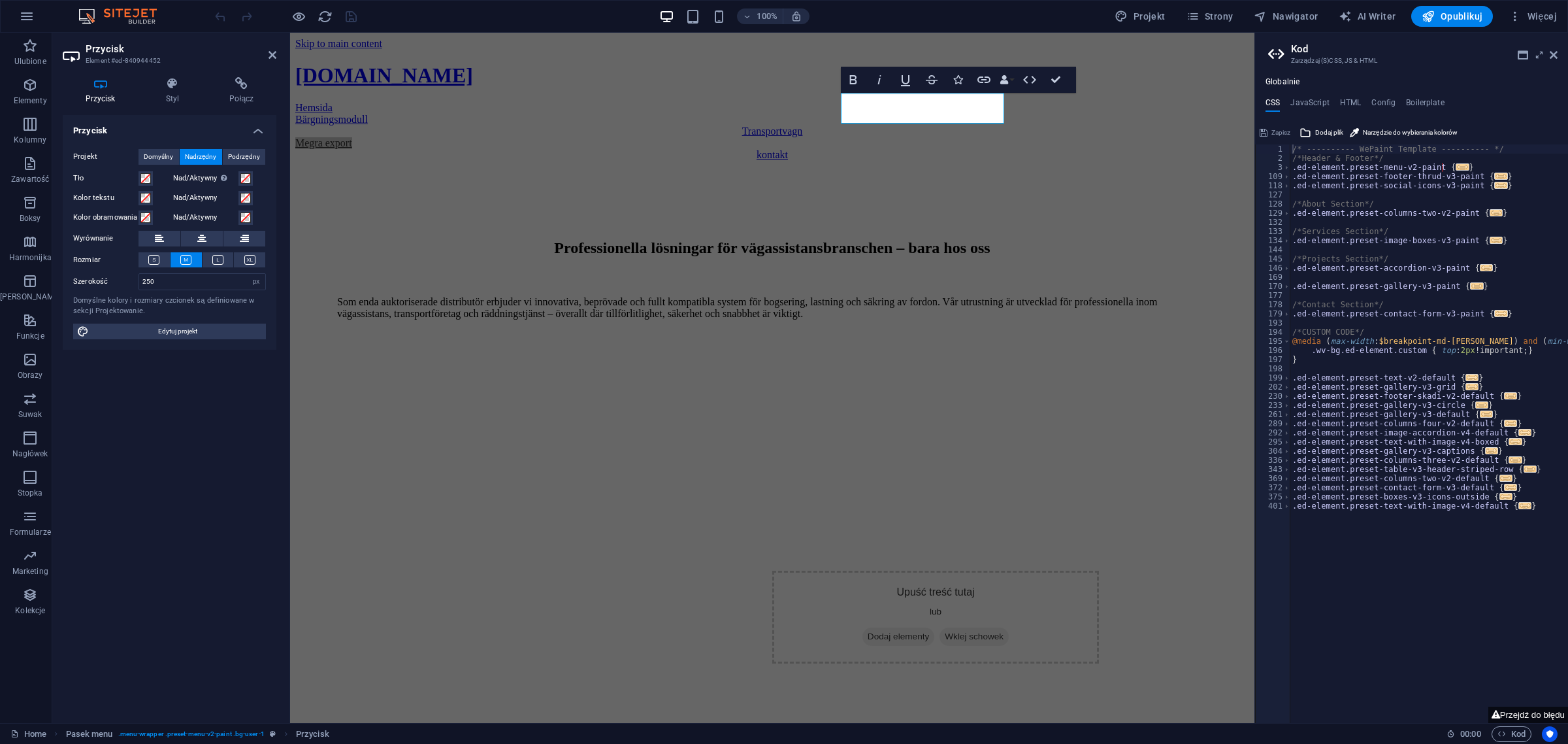
click at [102, 89] on icon at bounding box center [100, 84] width 76 height 13
click at [163, 96] on h4 "Styl" at bounding box center [175, 92] width 64 height 28
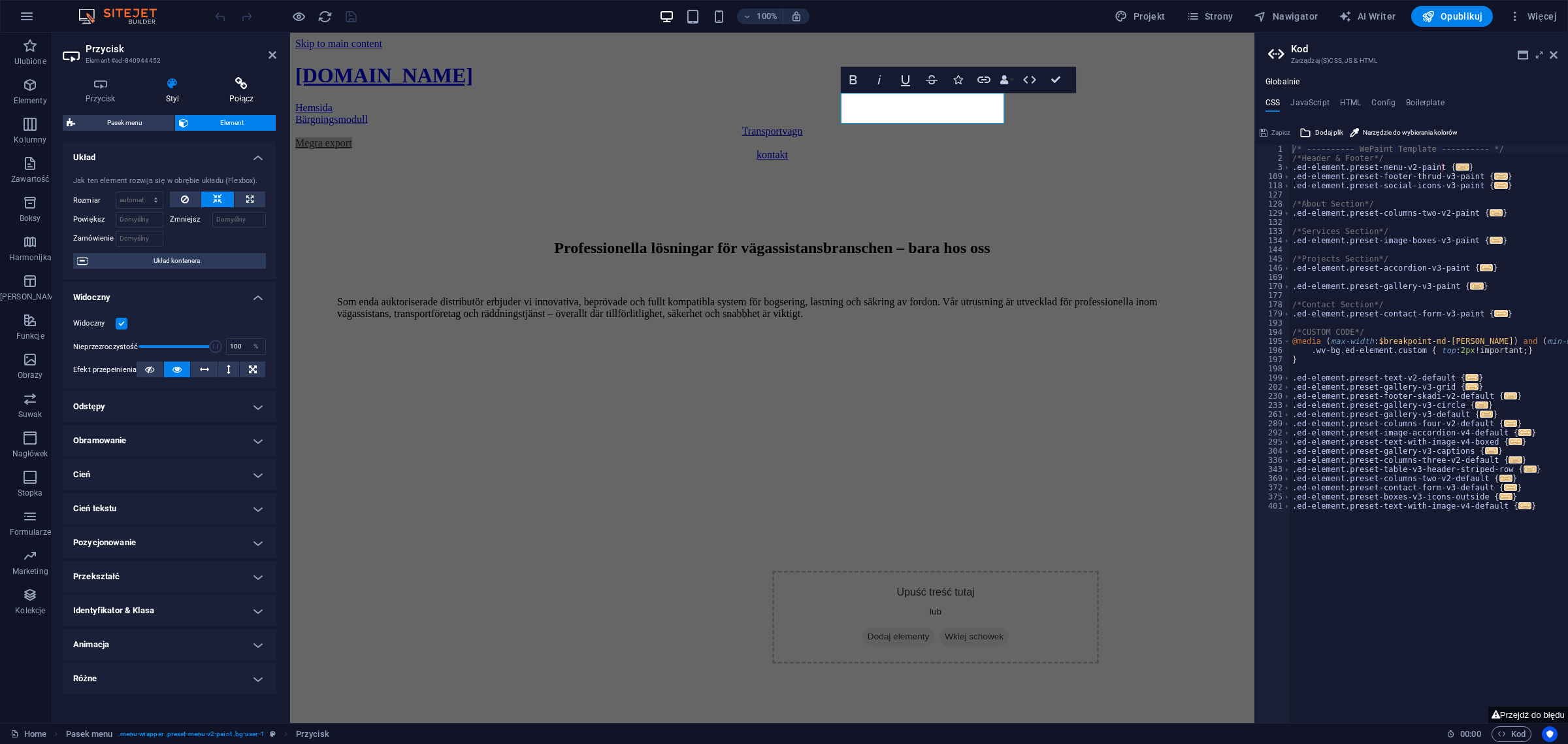
click at [243, 96] on h4 "Połącz" at bounding box center [242, 92] width 70 height 28
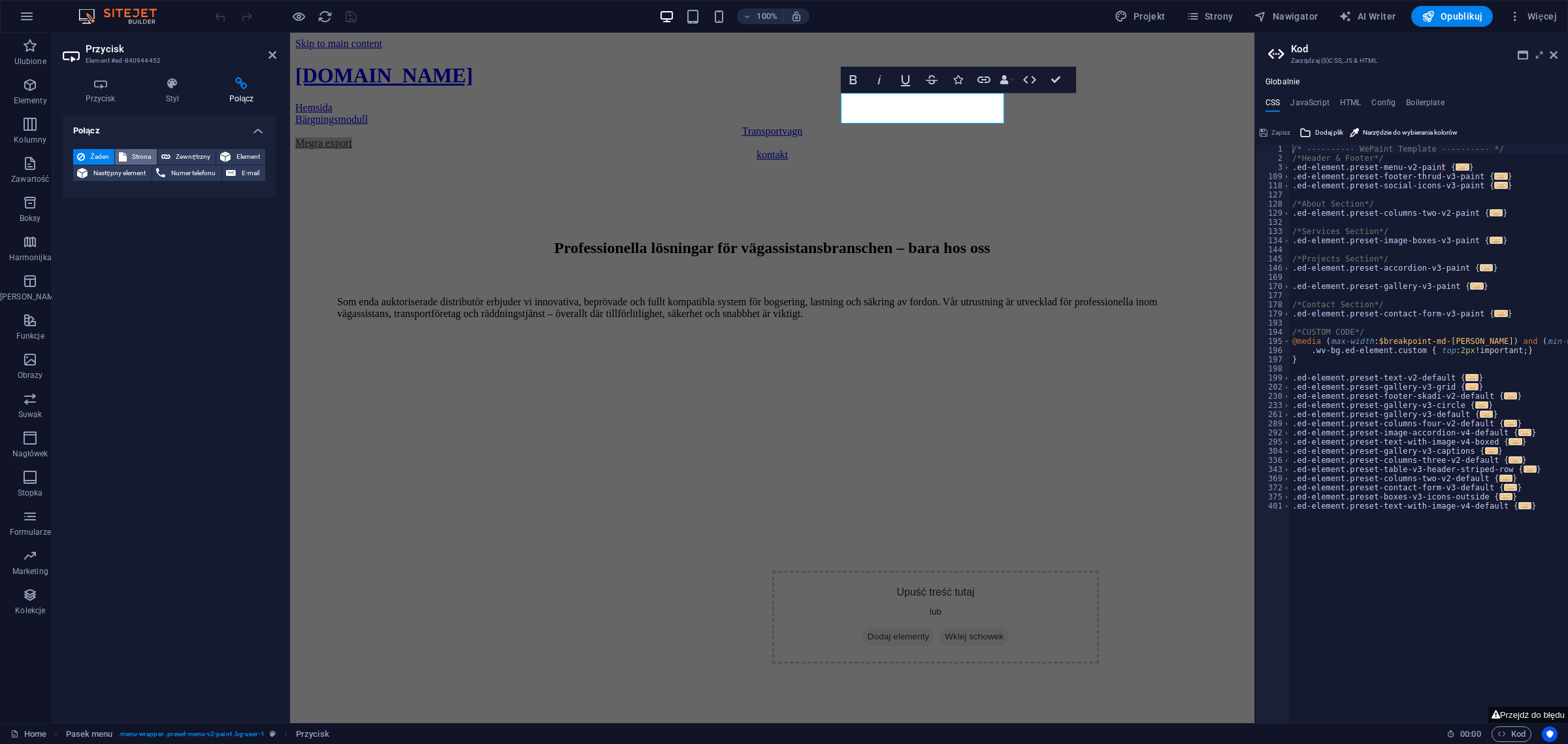
click at [145, 155] on span "Strona" at bounding box center [141, 157] width 22 height 16
click at [160, 194] on select "Home bärgningsmodull transportvagn megra export kontakt" at bounding box center [202, 195] width 127 height 16
select select "3"
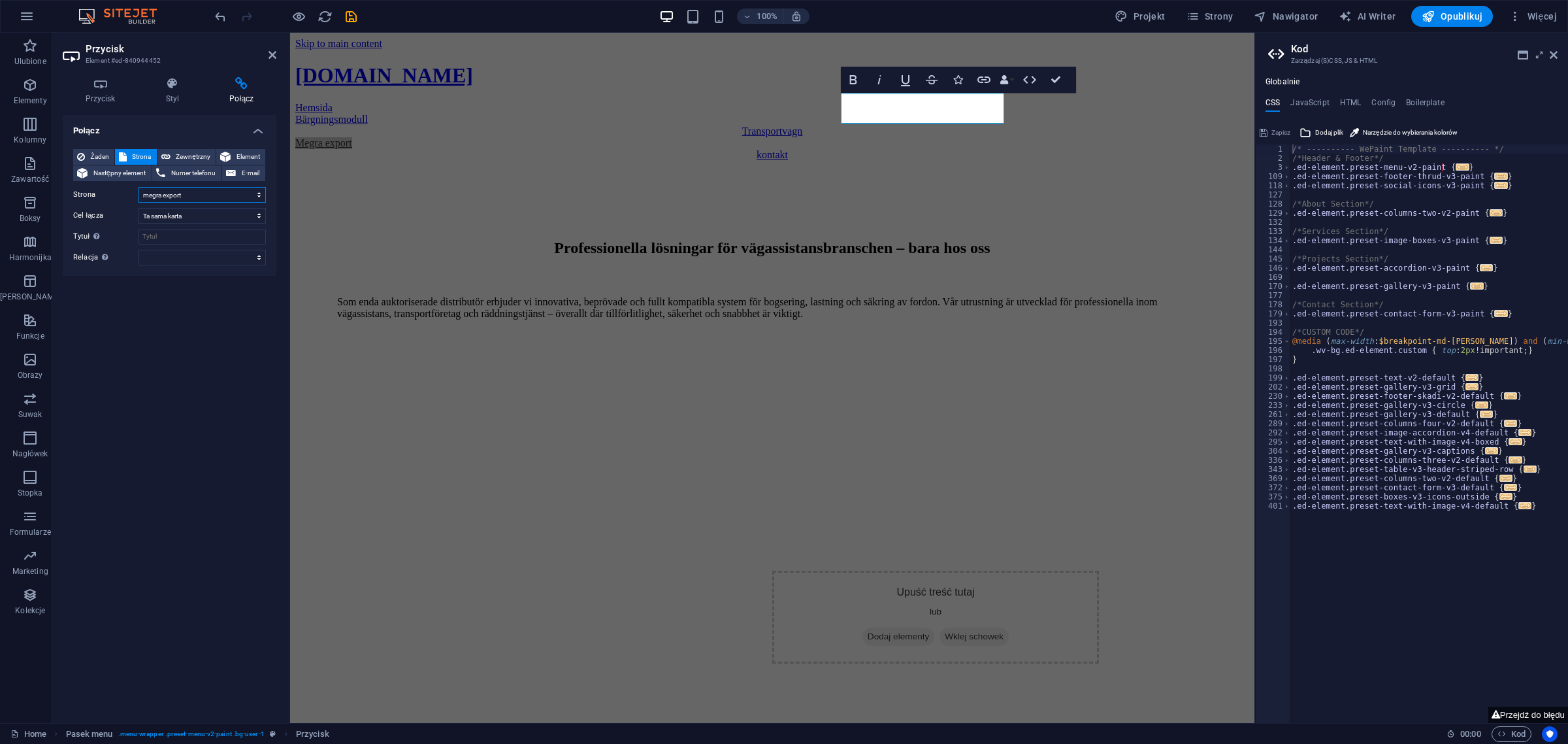
click at [138, 187] on select "Home bärgningsmodull transportvagn megra export kontakt" at bounding box center [202, 195] width 127 height 16
click at [224, 329] on div "Połącz Żaden Strona Zewnętrzny Element Następny element Numer telefonu E-mail S…" at bounding box center [169, 414] width 214 height 598
click at [356, 14] on icon "save" at bounding box center [351, 16] width 15 height 15
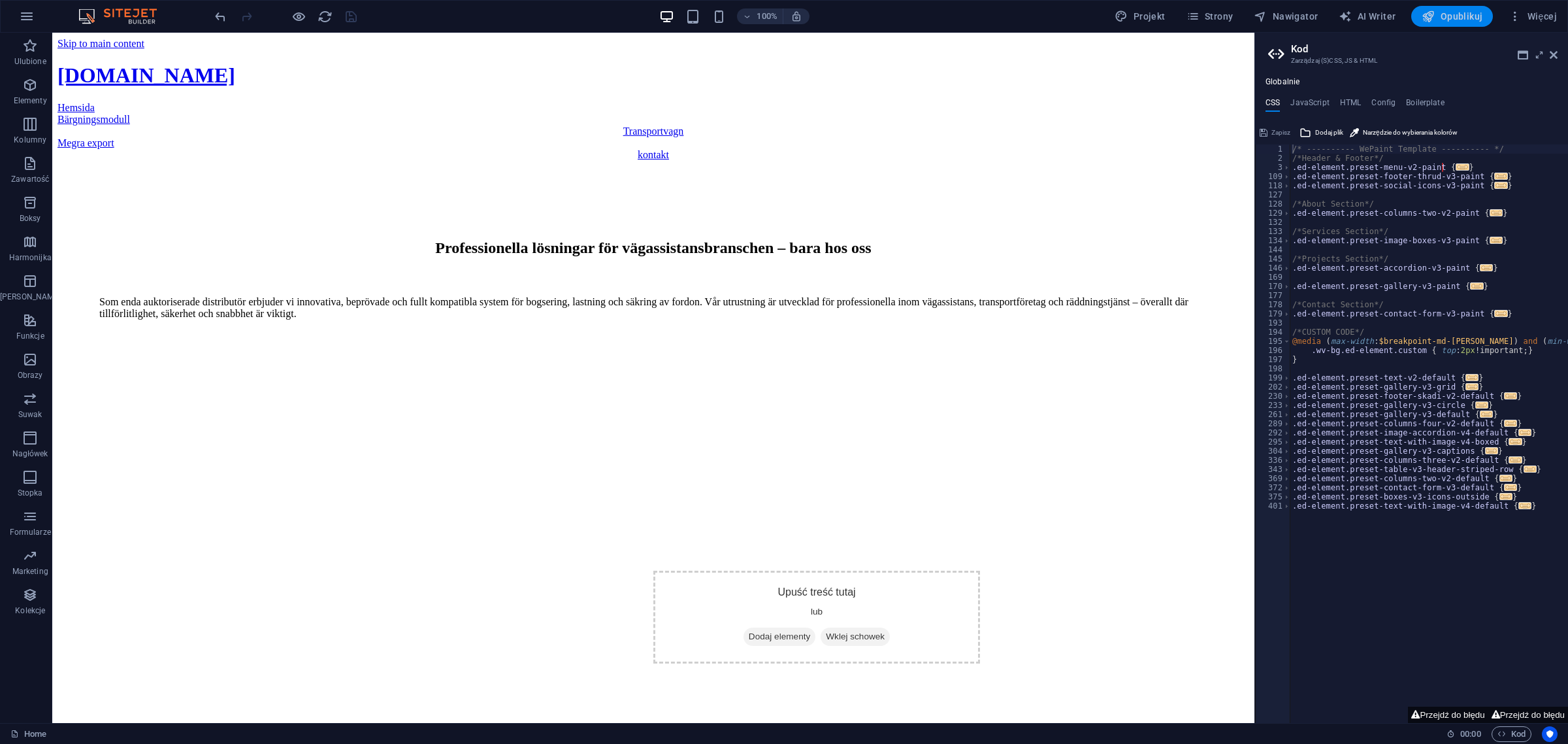
click at [1456, 24] on button "Opublikuj" at bounding box center [1453, 16] width 82 height 21
